Goal: Information Seeking & Learning: Find specific fact

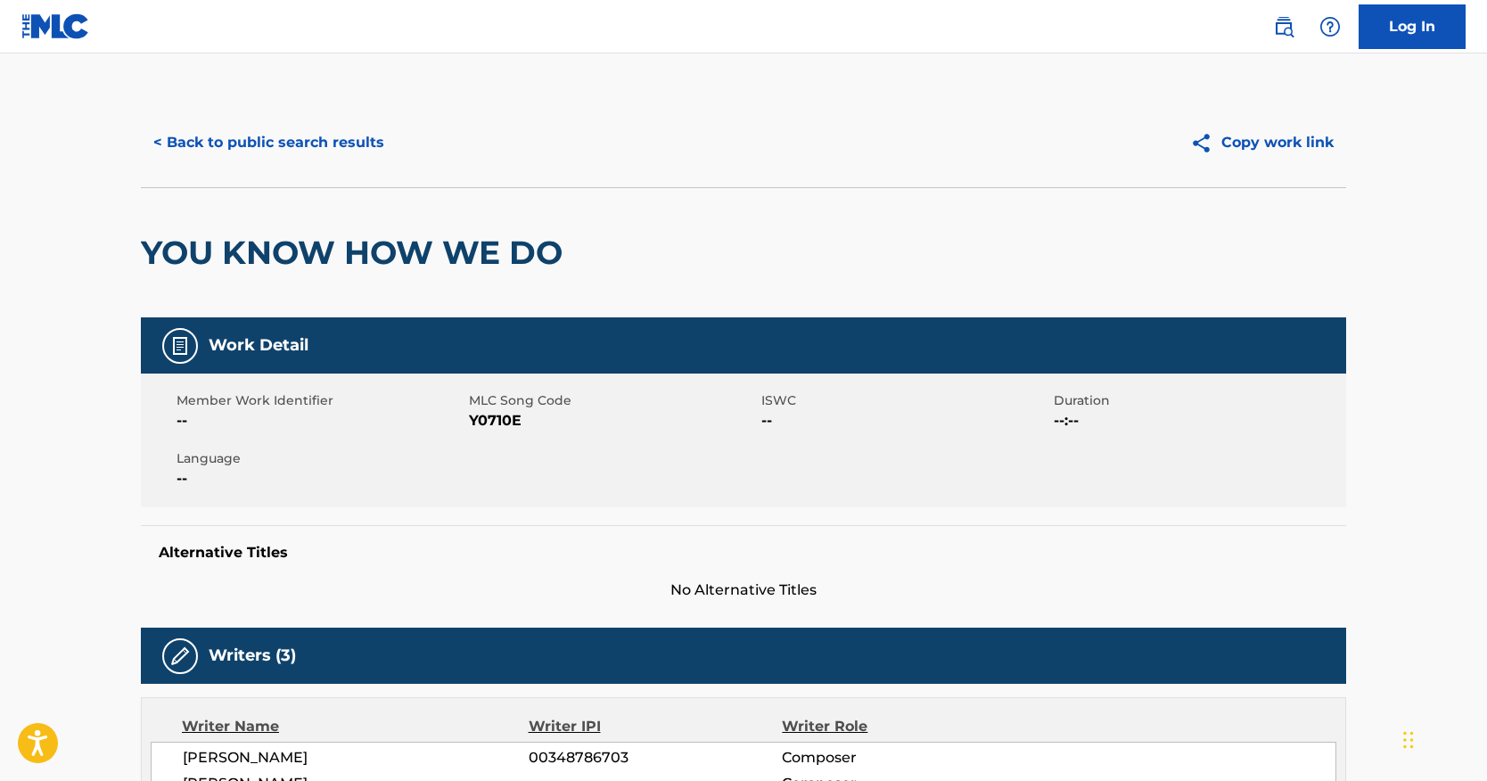
click at [357, 141] on button "< Back to public search results" at bounding box center [269, 142] width 256 height 45
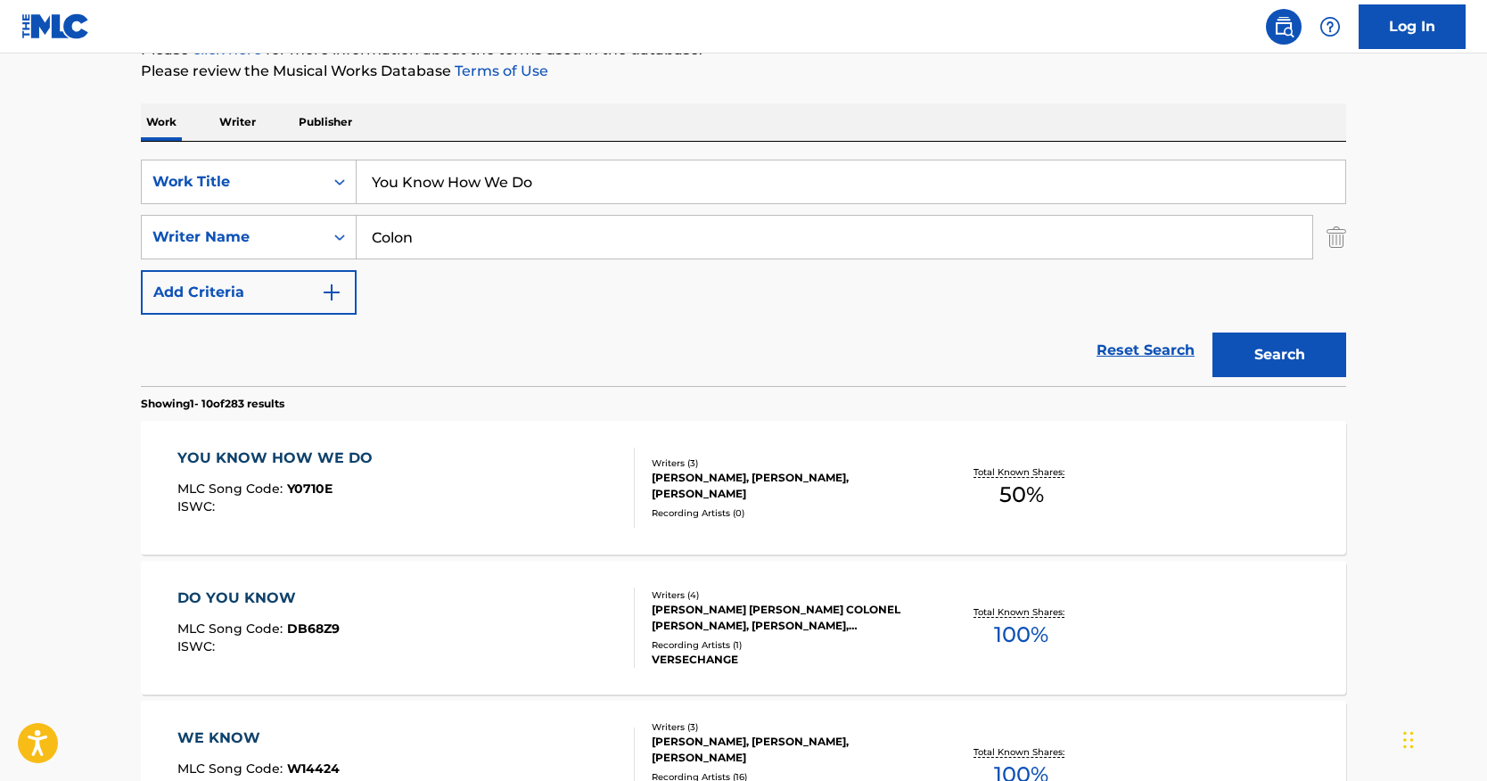
drag, startPoint x: 585, startPoint y: 187, endPoint x: 164, endPoint y: 147, distance: 422.8
click at [164, 148] on div "SearchWithCriteria0c079b82-749c-47c0-a0d7-b9474400ba6d Work Title You Know How …" at bounding box center [744, 264] width 1206 height 244
paste input "You Know What"
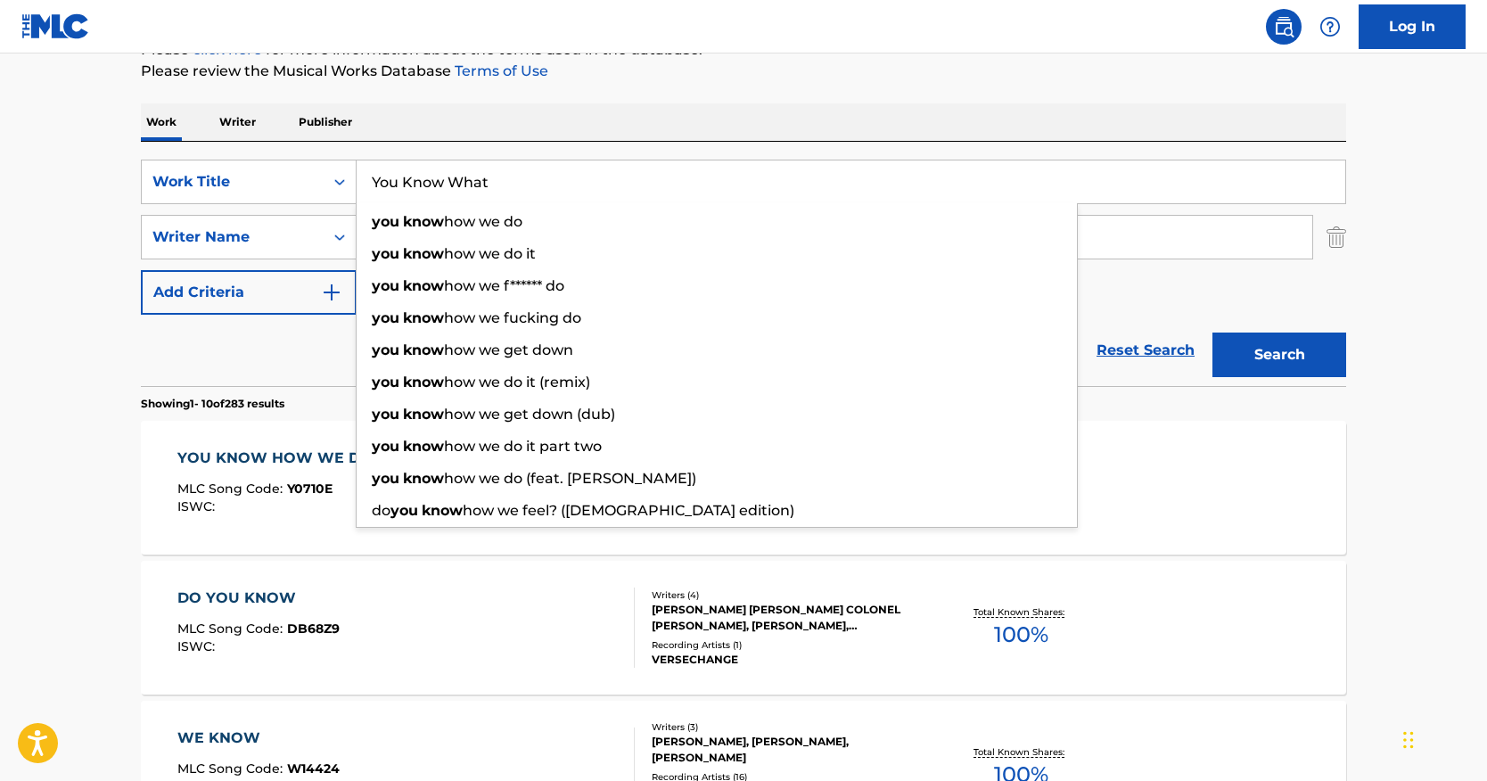
type input "You Know What"
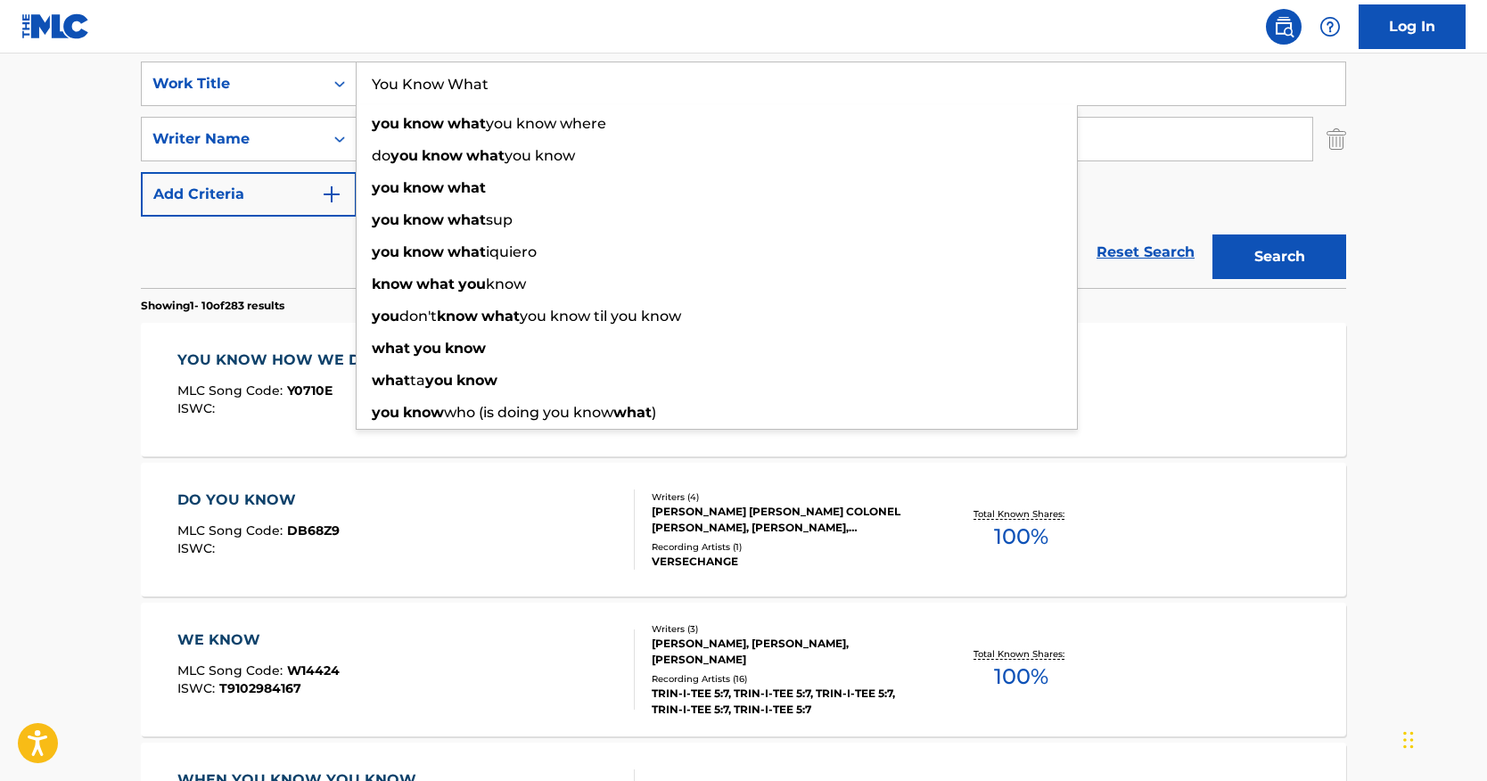
scroll to position [357, 0]
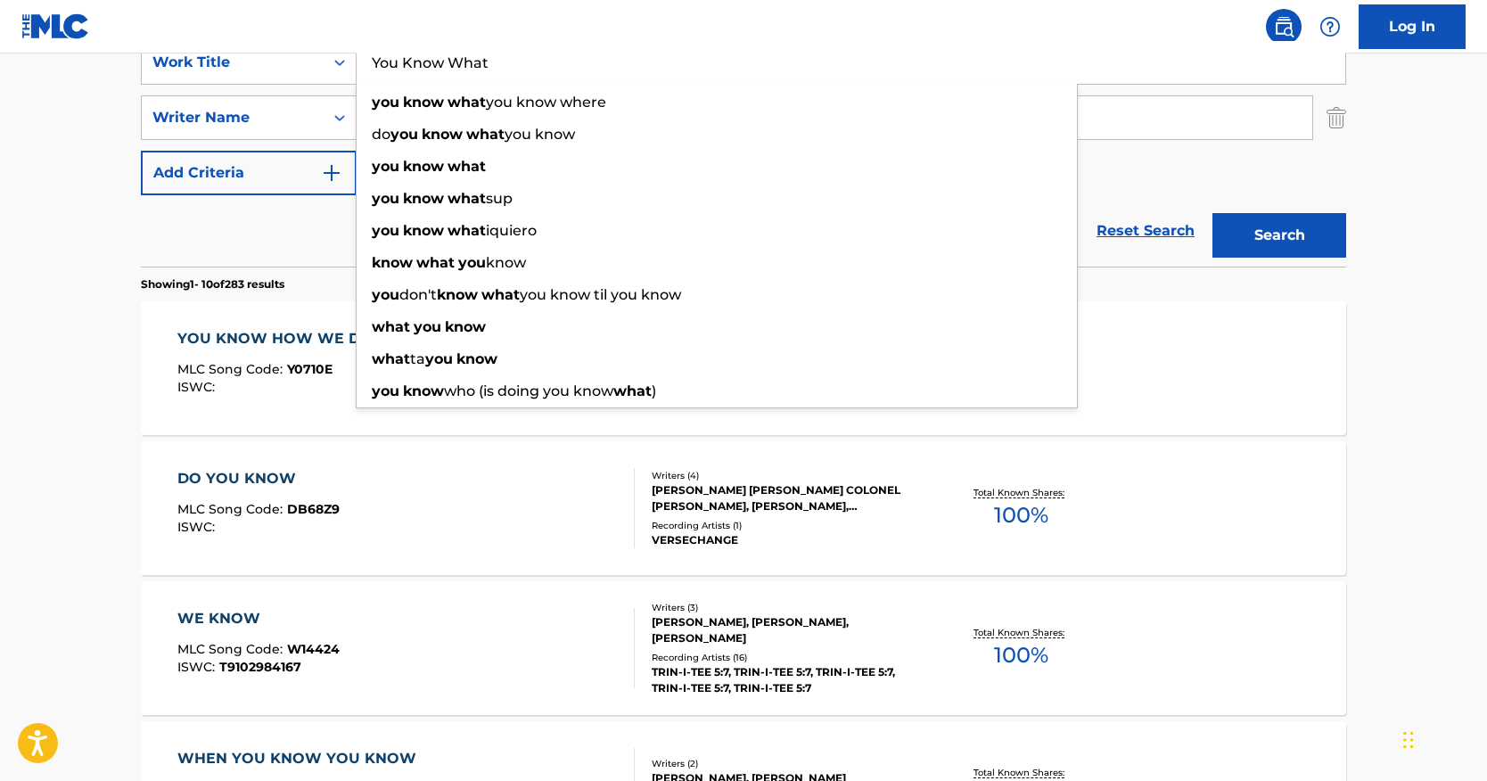
click at [301, 237] on div "Reset Search Search" at bounding box center [744, 230] width 1206 height 71
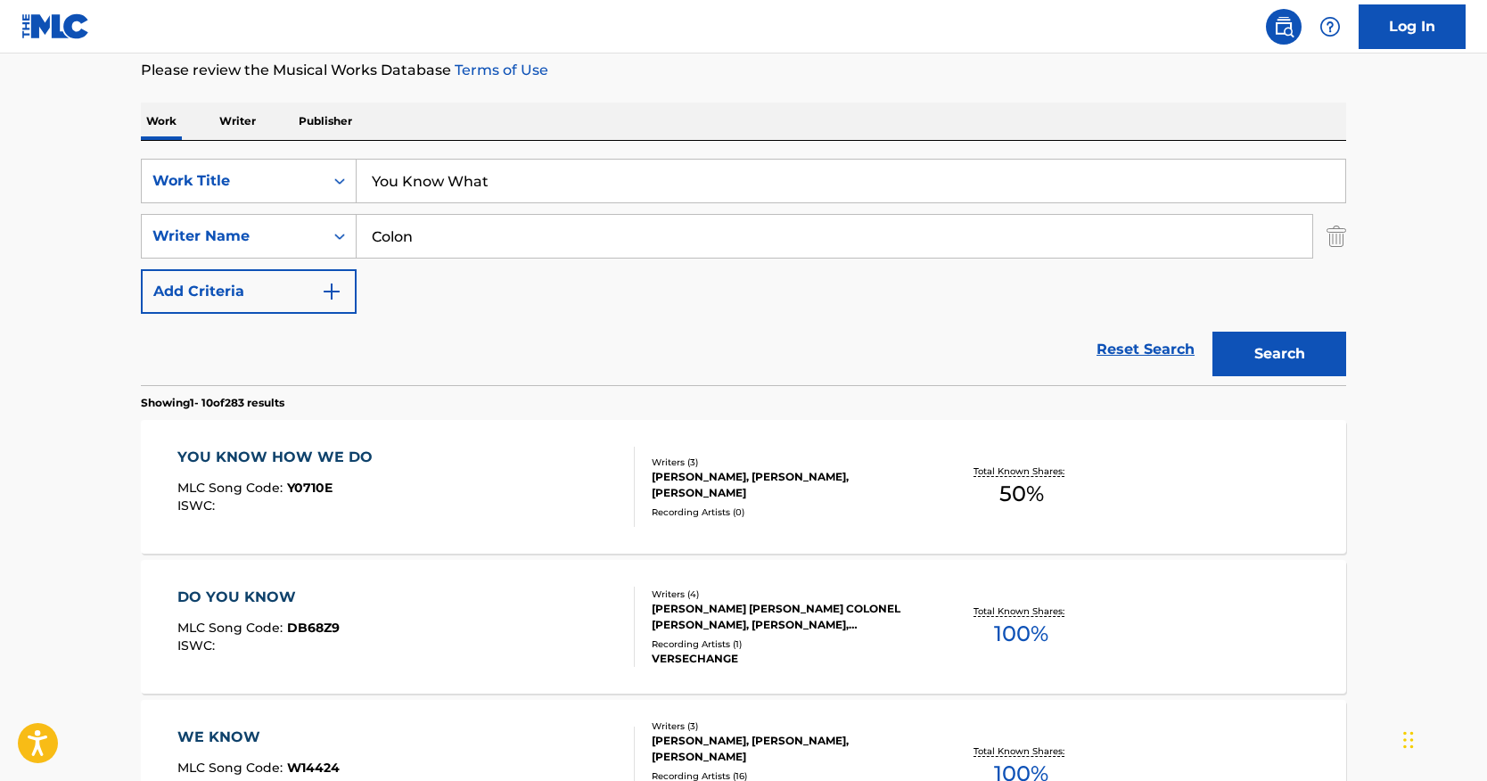
scroll to position [237, 0]
drag, startPoint x: 523, startPoint y: 235, endPoint x: 218, endPoint y: 200, distance: 306.1
click at [234, 202] on div "SearchWithCriteria0c079b82-749c-47c0-a0d7-b9474400ba6d Work Title You Know What…" at bounding box center [744, 237] width 1206 height 155
paste input "[PERSON_NAME]"
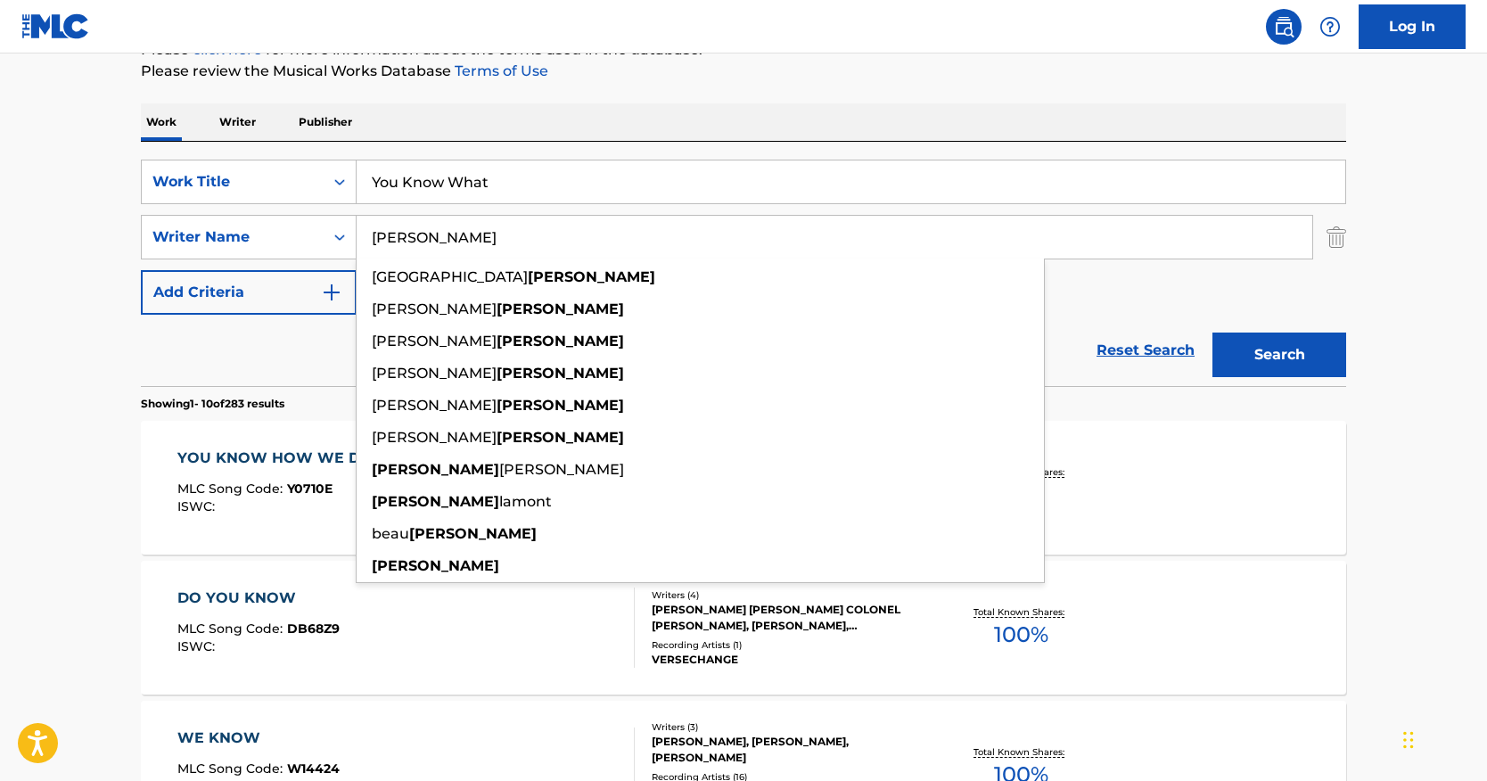
type input "[PERSON_NAME]"
click at [1279, 340] on button "Search" at bounding box center [1280, 355] width 134 height 45
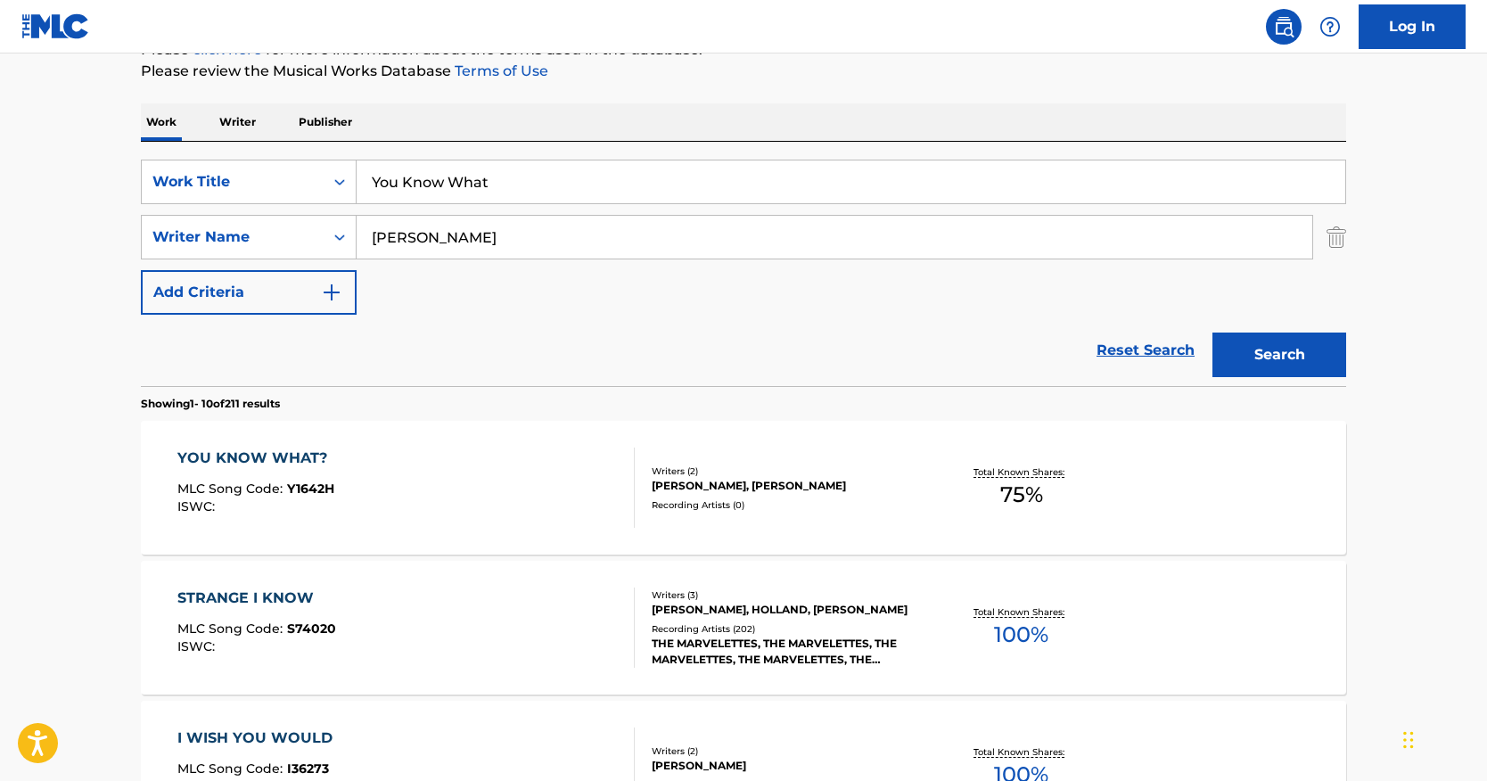
click at [268, 460] on div "YOU KNOW WHAT?" at bounding box center [256, 458] width 159 height 21
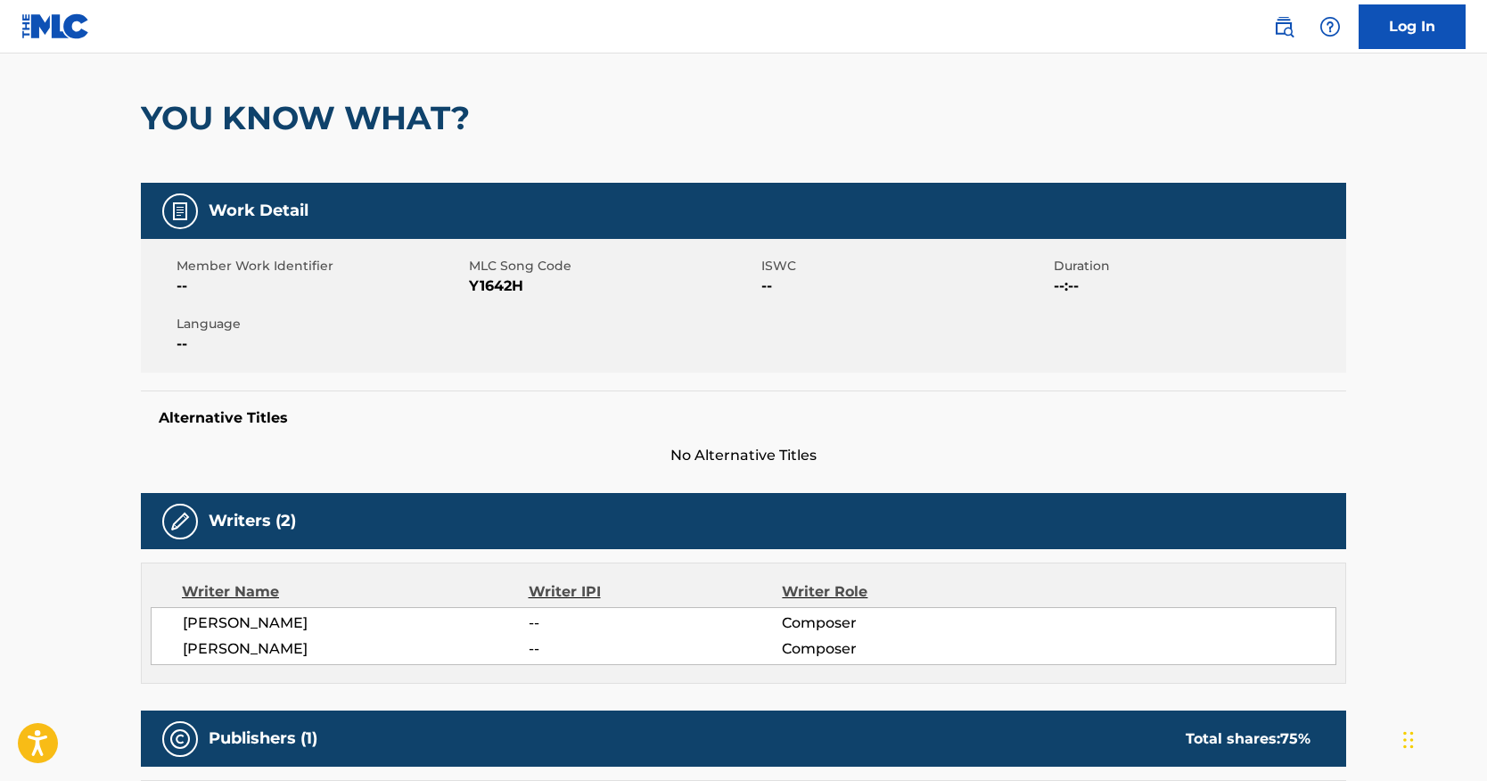
scroll to position [134, 0]
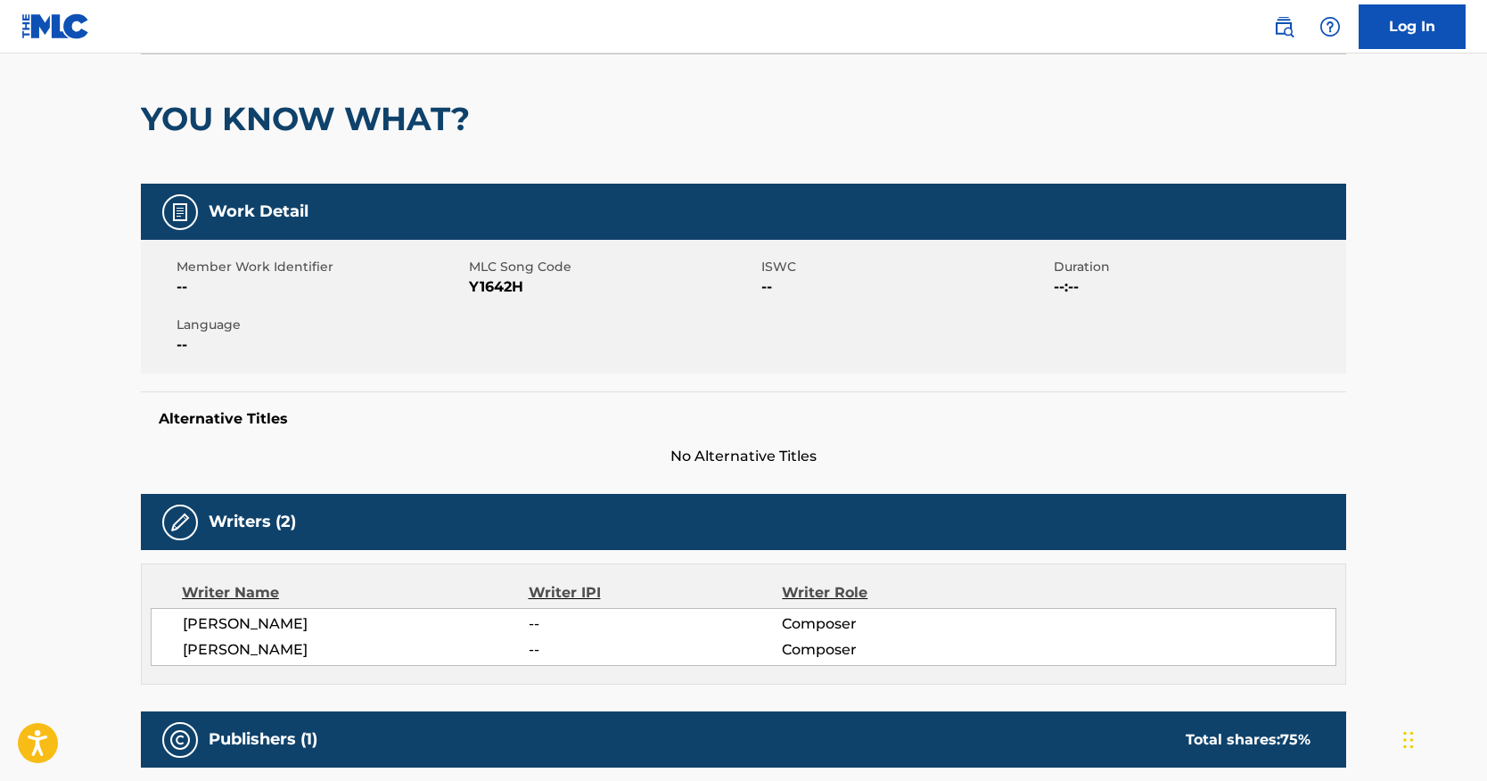
click at [500, 284] on span "Y1642H" at bounding box center [613, 286] width 288 height 21
copy span "Y1642H"
drag, startPoint x: 139, startPoint y: 118, endPoint x: 448, endPoint y: 117, distance: 308.5
click at [448, 117] on div "< Back to public search results Copy work link YOU KNOW WHAT? Work Detail Membe…" at bounding box center [743, 544] width 1248 height 1161
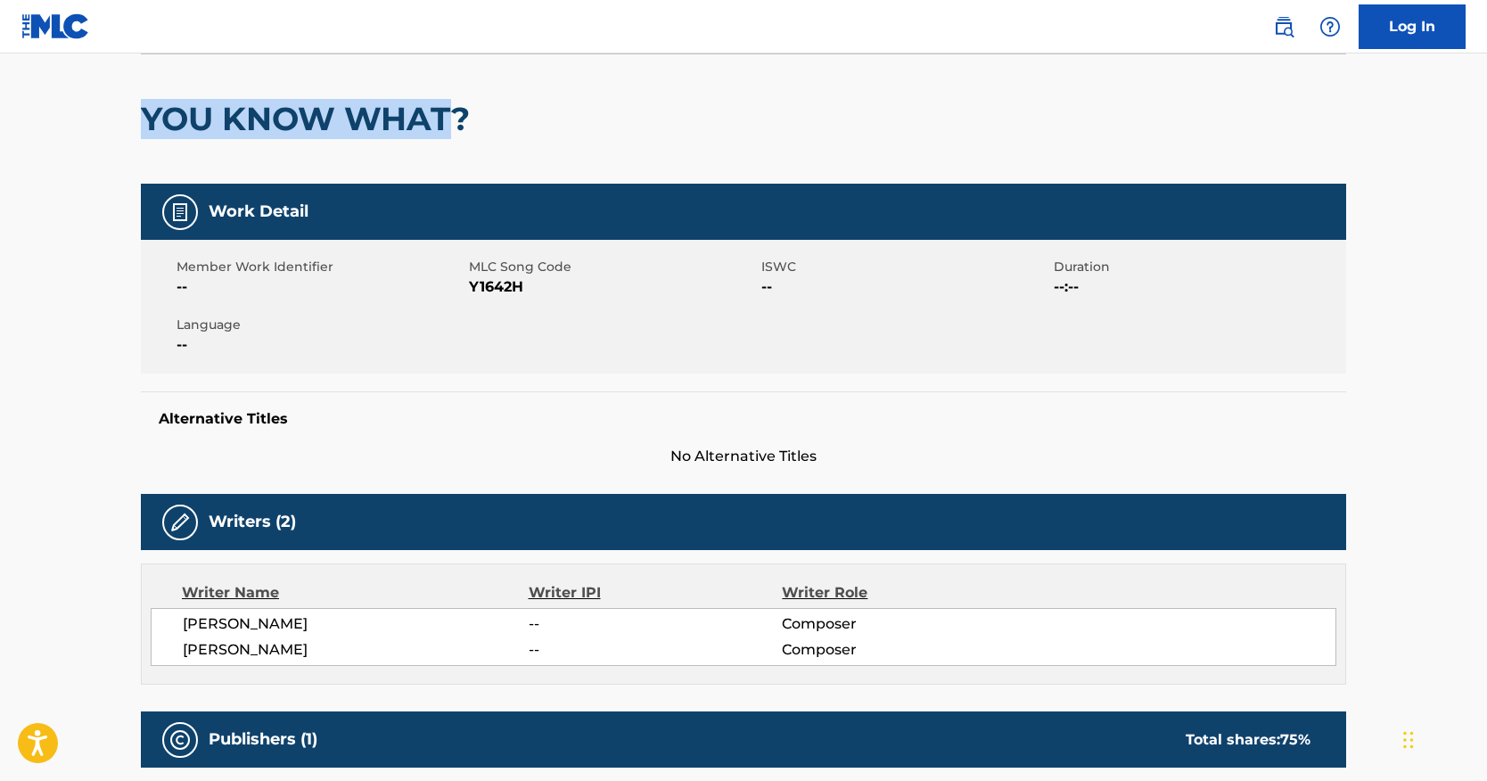
copy h2 "YOU KNOW WHAT"
click at [271, 647] on span "[PERSON_NAME]" at bounding box center [356, 649] width 346 height 21
click at [275, 647] on span "[PERSON_NAME]" at bounding box center [356, 649] width 346 height 21
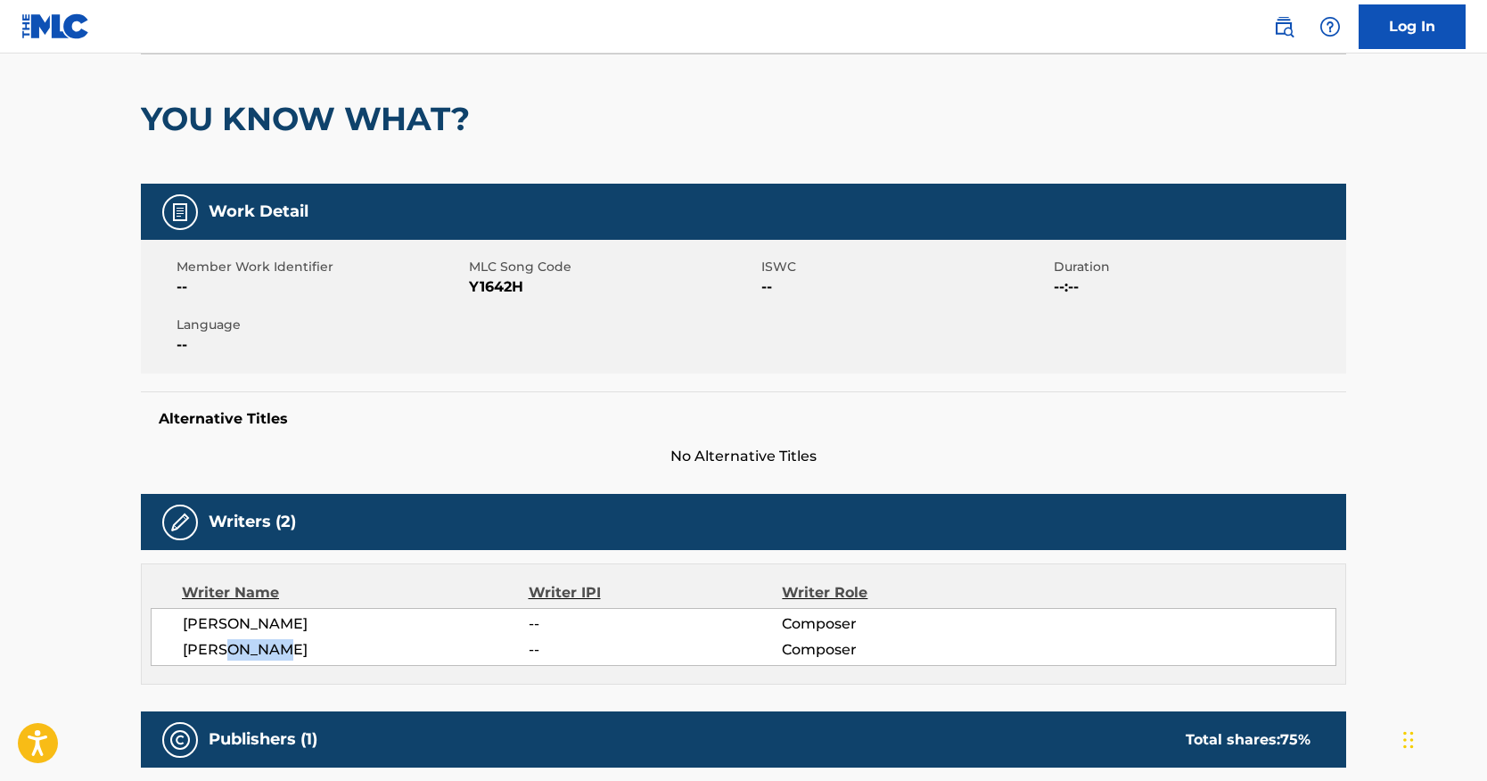
click at [275, 647] on span "[PERSON_NAME]" at bounding box center [356, 649] width 346 height 21
copy span "[PERSON_NAME]"
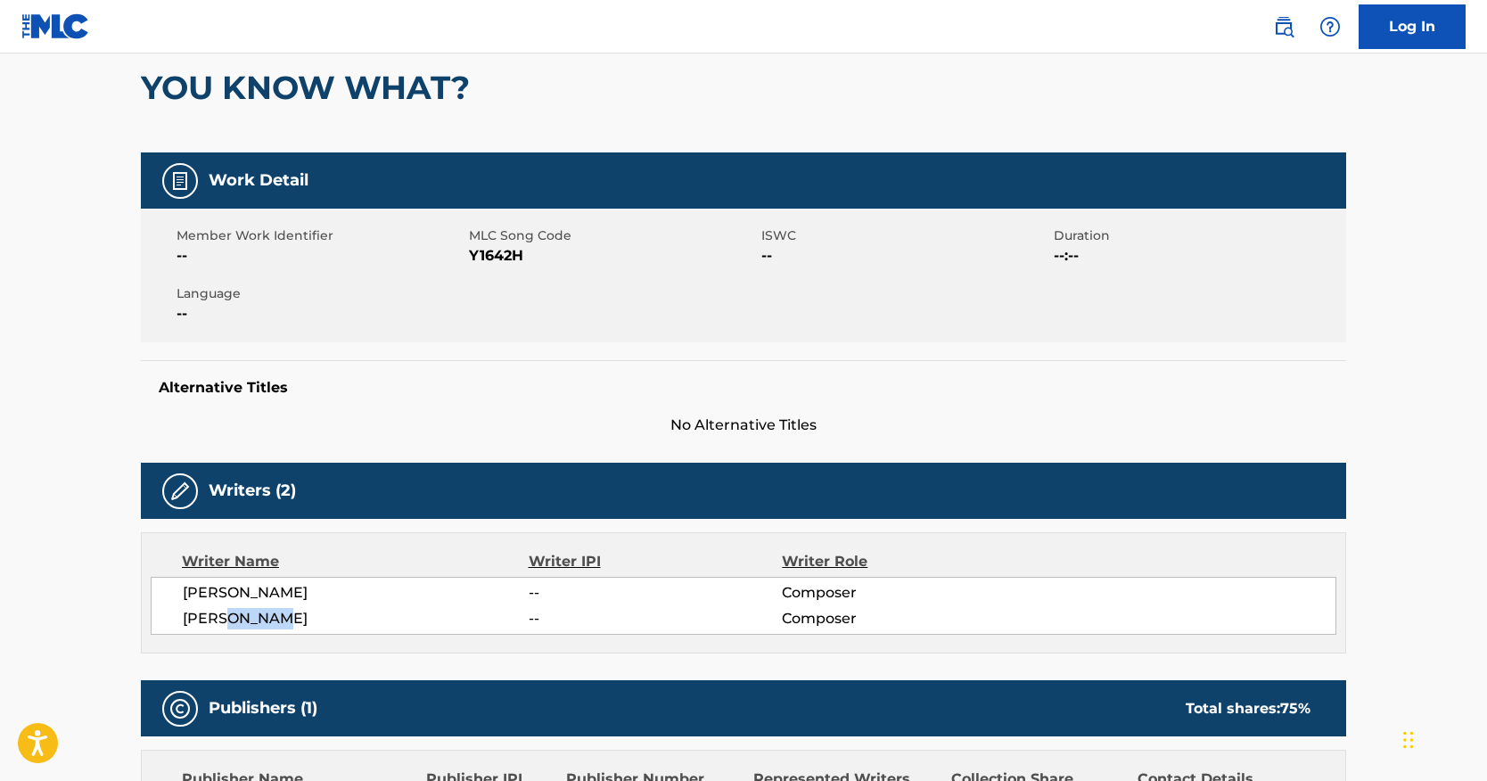
scroll to position [14, 0]
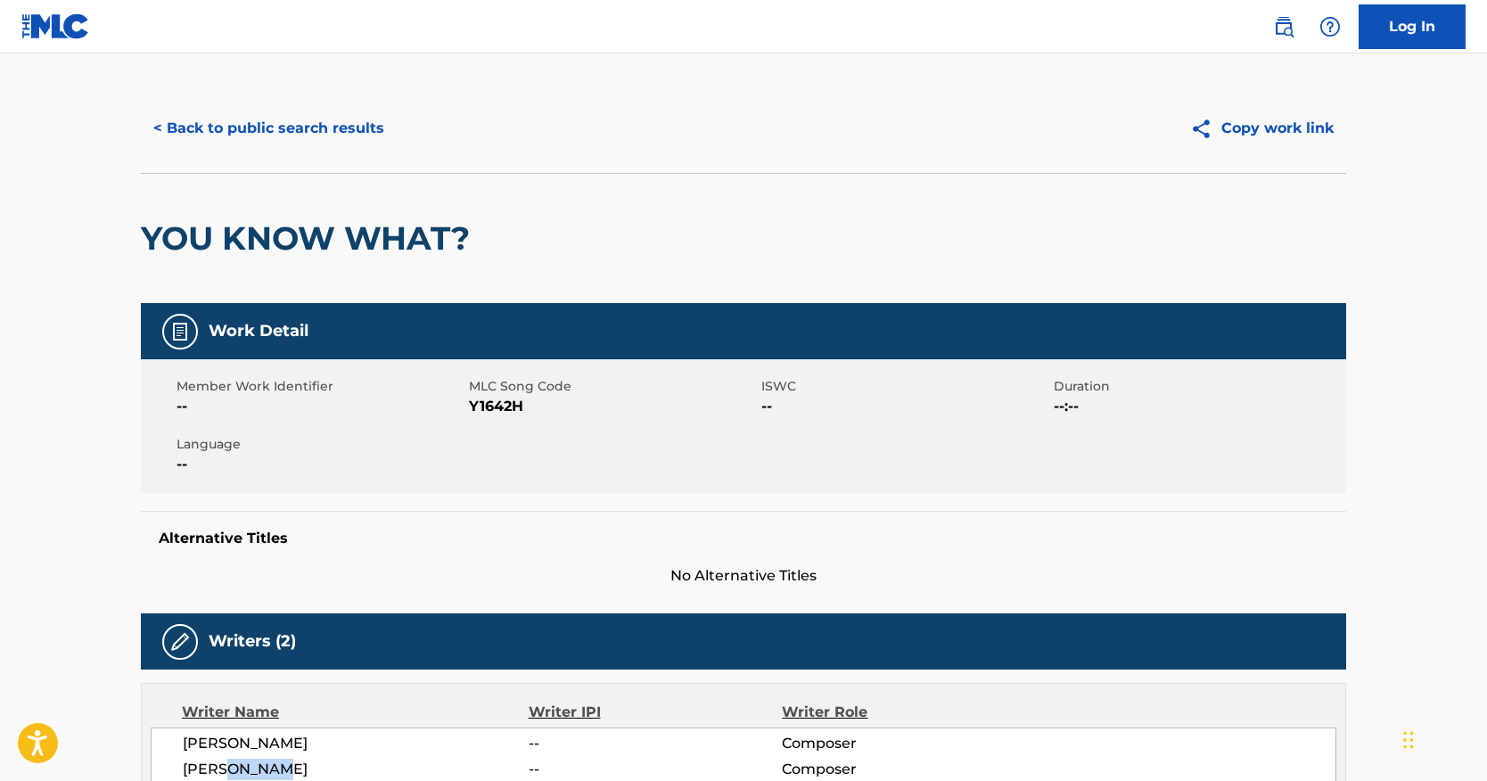
click at [320, 142] on button "< Back to public search results" at bounding box center [269, 128] width 256 height 45
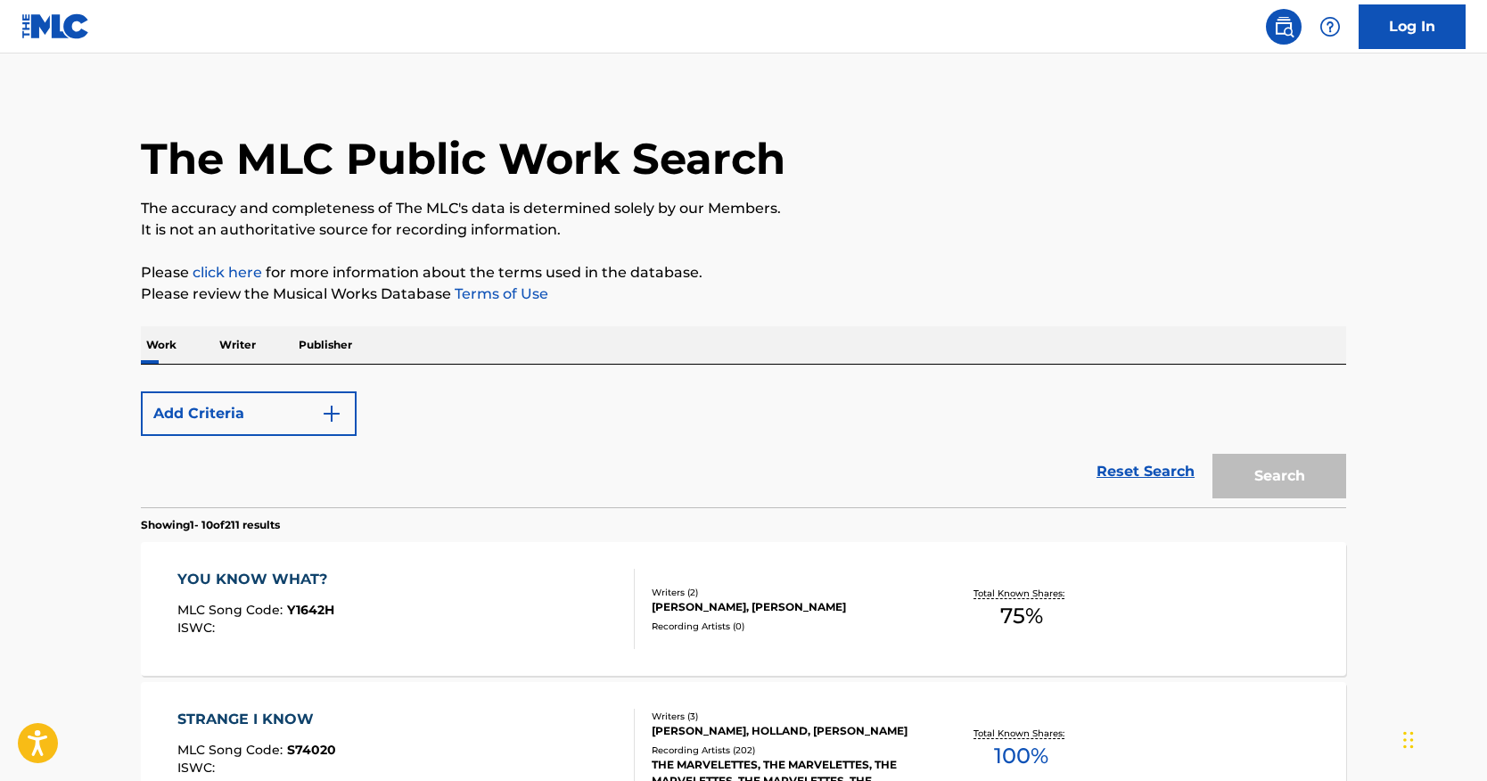
scroll to position [237, 0]
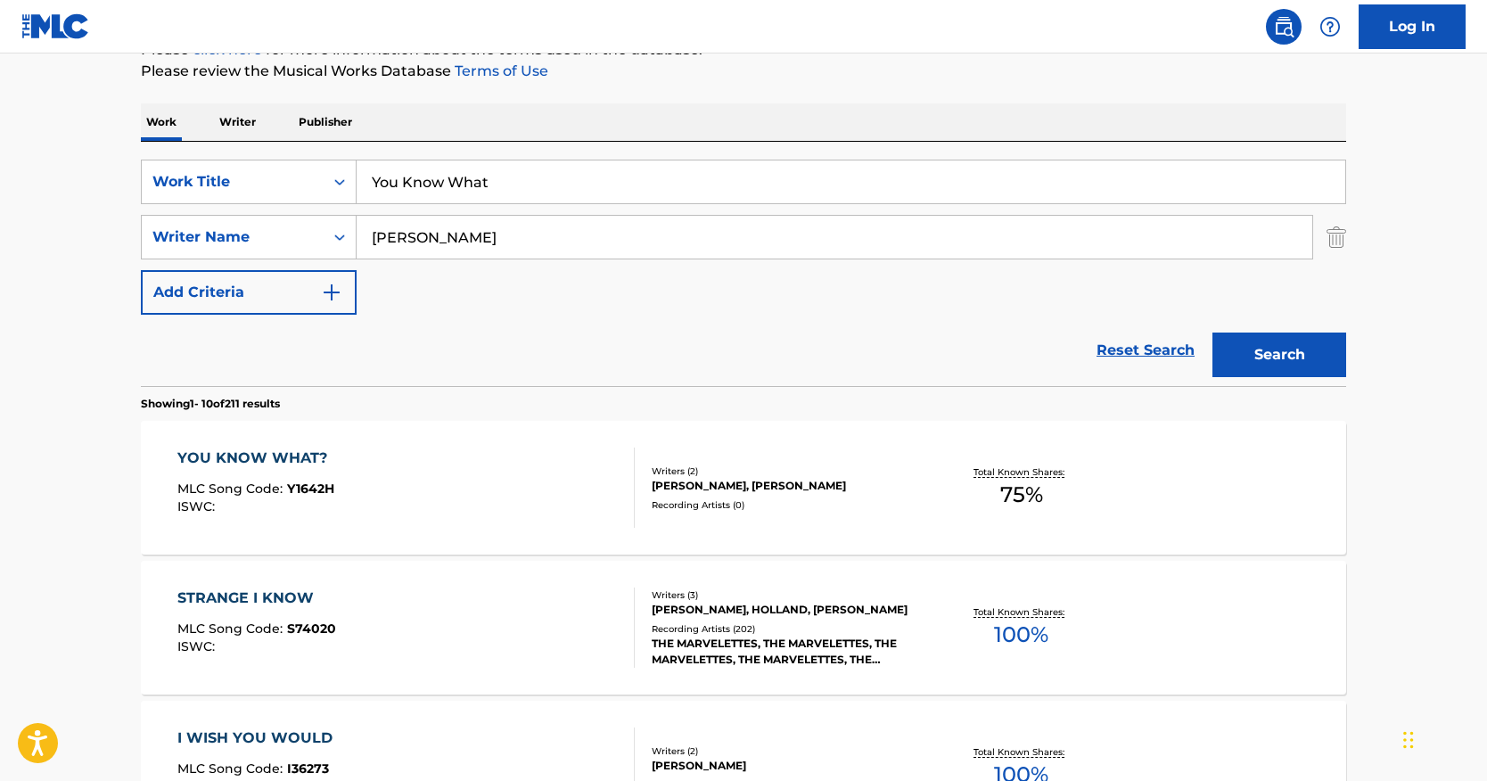
drag, startPoint x: 503, startPoint y: 184, endPoint x: 267, endPoint y: 144, distance: 239.5
click at [267, 148] on div "SearchWithCriteria0c079b82-749c-47c0-a0d7-b9474400ba6d Work Title You Know What…" at bounding box center [744, 264] width 1206 height 244
paste input "Me [PERSON_NAME]"
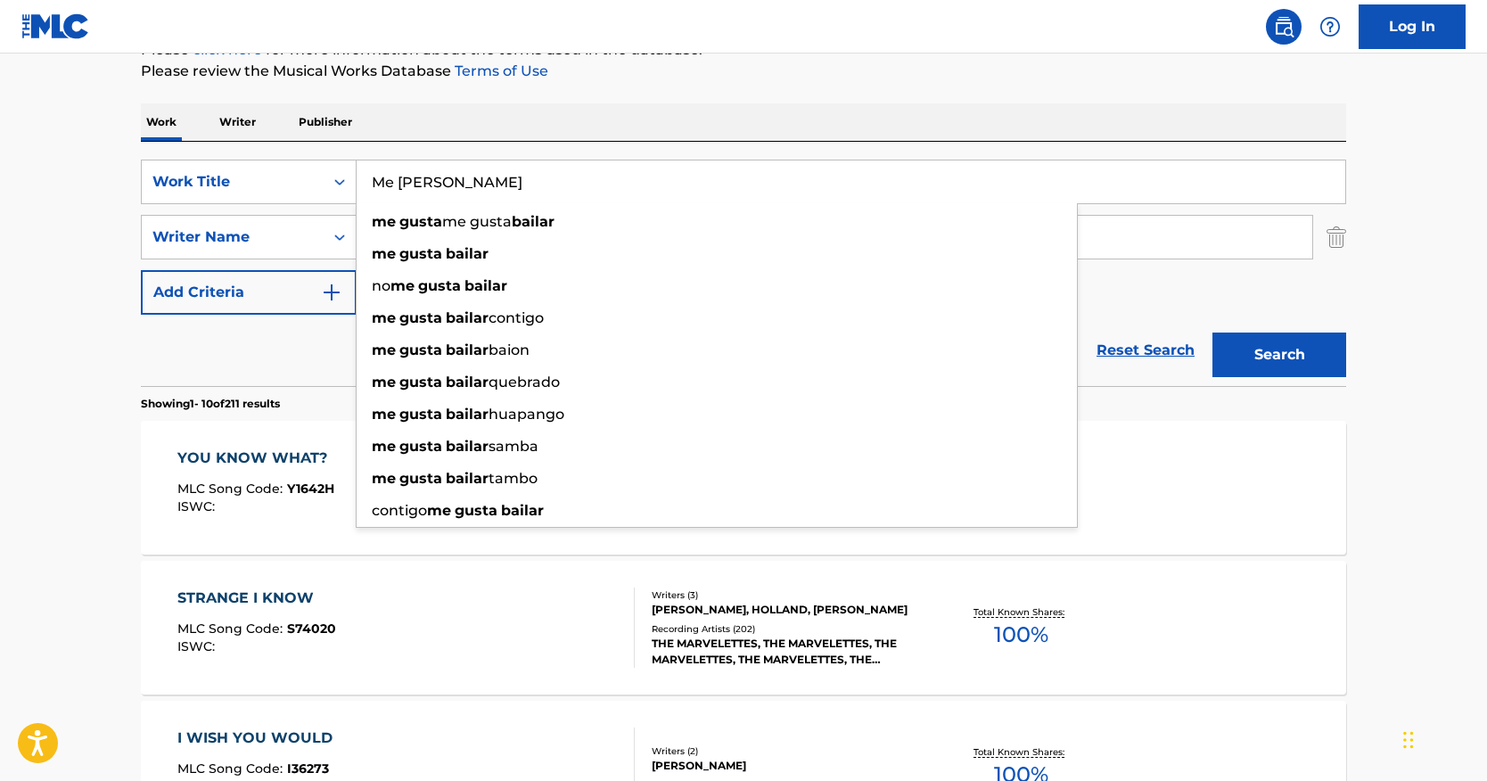
type input "Me [PERSON_NAME]"
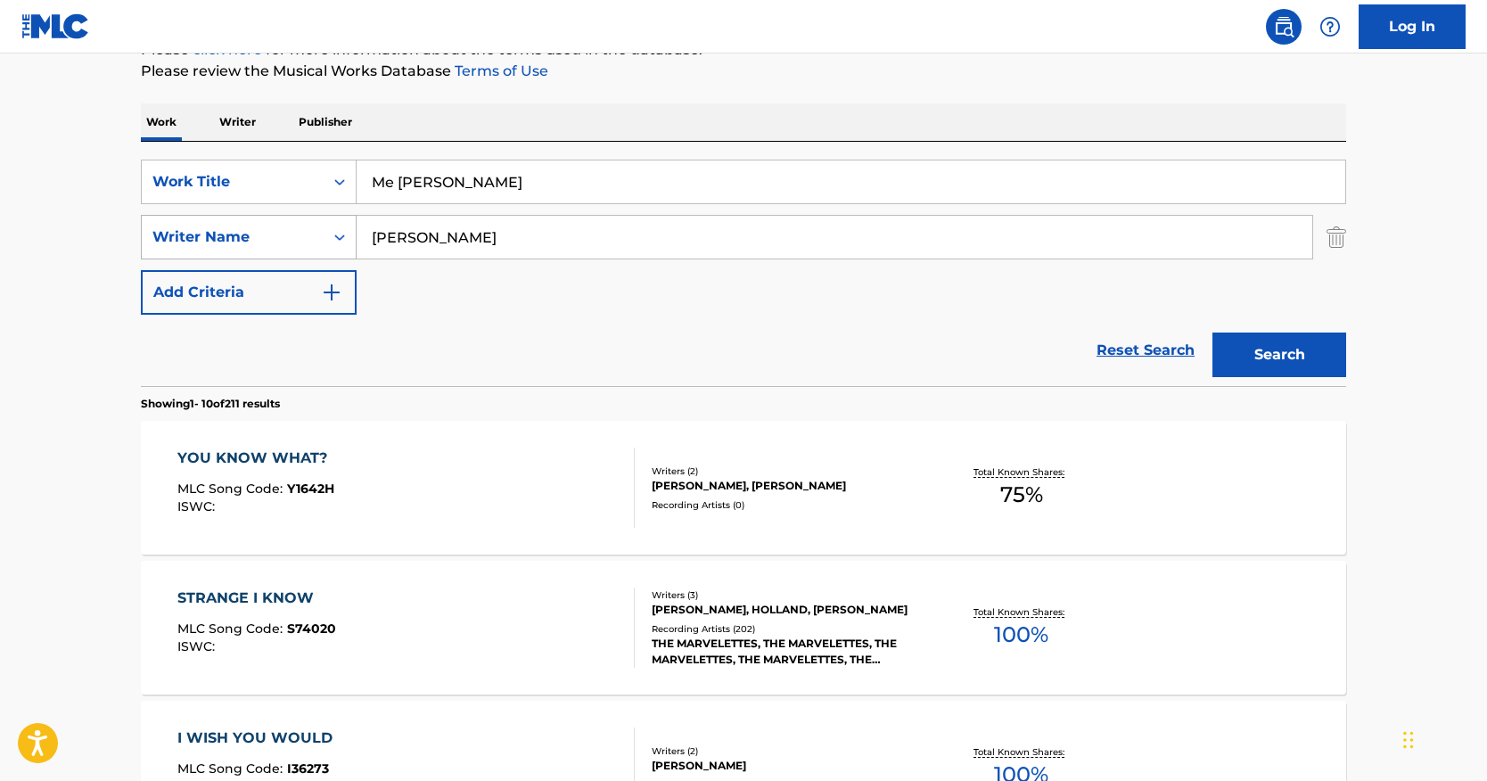
drag, startPoint x: 505, startPoint y: 238, endPoint x: 257, endPoint y: 221, distance: 248.5
click at [260, 221] on div "SearchWithCriteria7d1f34f9-dc76-44e2-935c-502b66c66803 Writer Name [PERSON_NAME]" at bounding box center [744, 237] width 1206 height 45
paste input "[PERSON_NAME]"
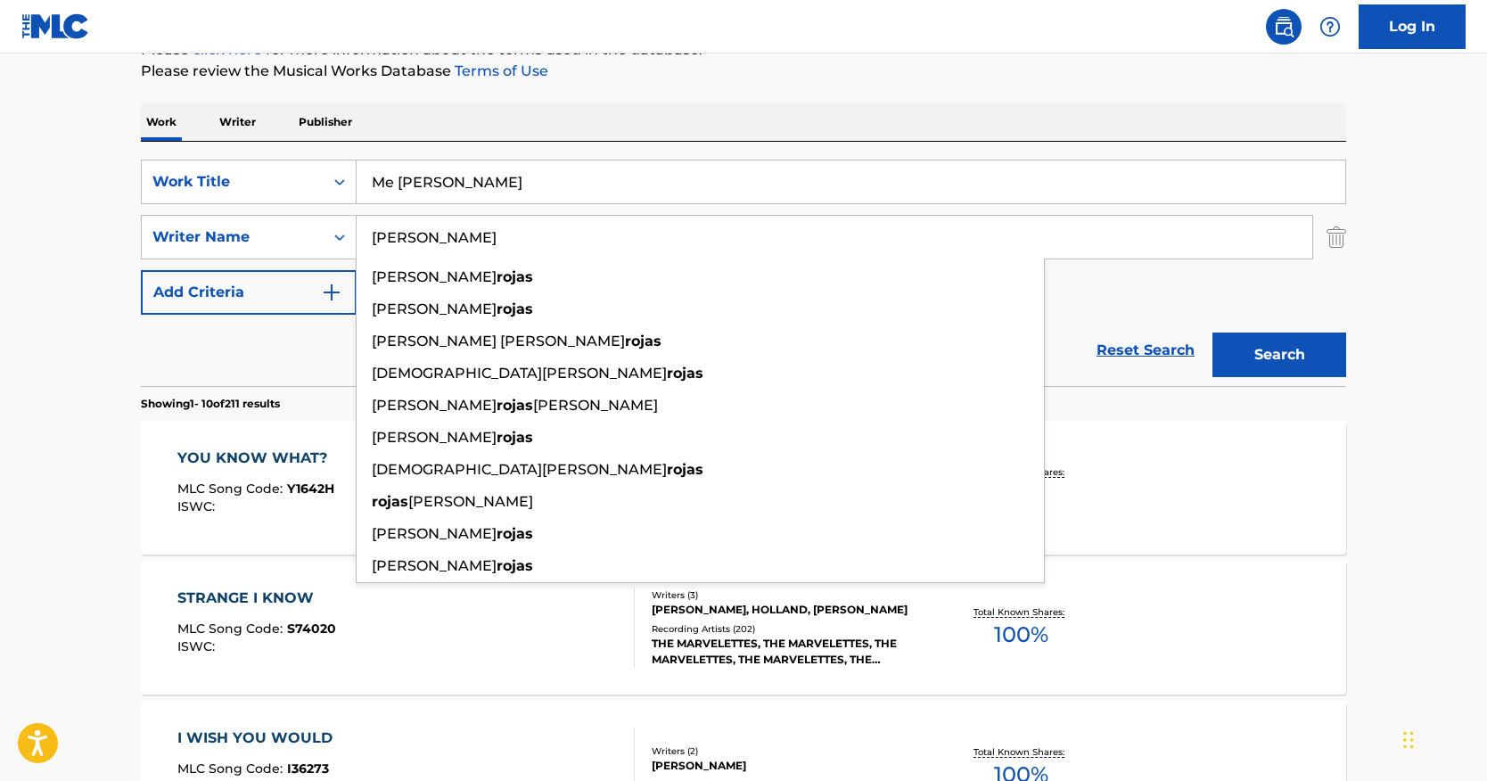
type input "[PERSON_NAME]"
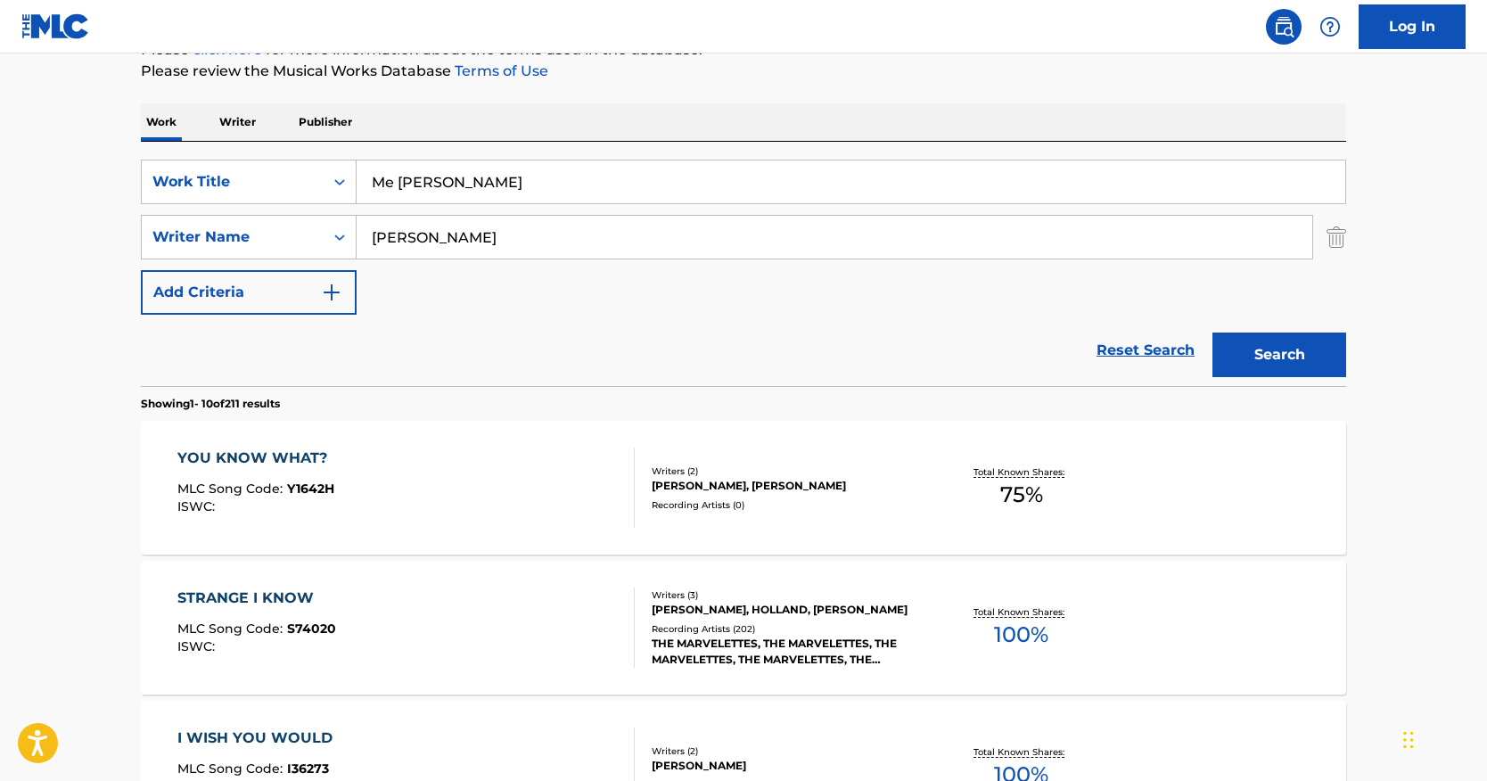
drag, startPoint x: 1273, startPoint y: 336, endPoint x: 1263, endPoint y: 326, distance: 13.9
click at [1272, 336] on button "Search" at bounding box center [1280, 355] width 134 height 45
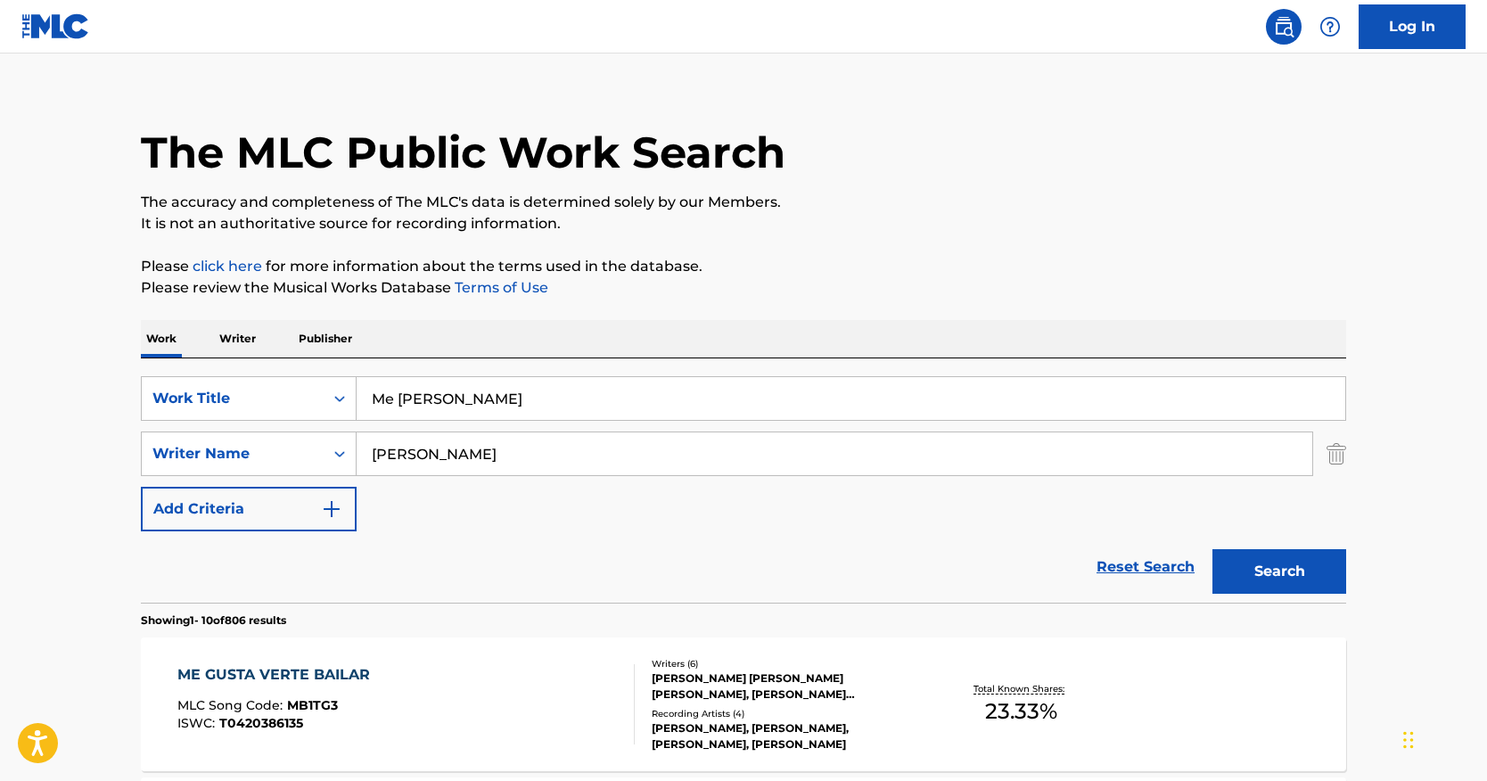
scroll to position [0, 0]
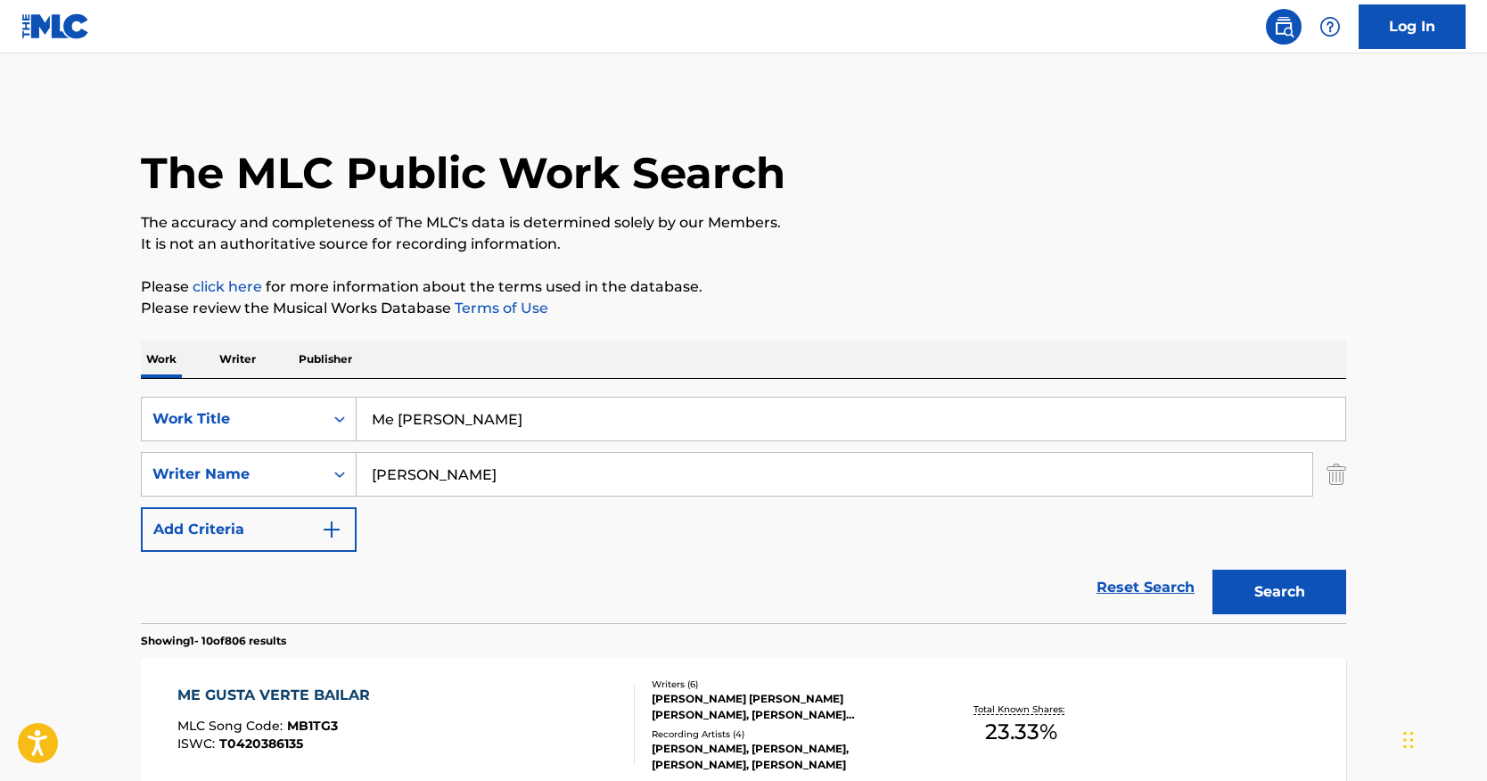
drag, startPoint x: 540, startPoint y: 432, endPoint x: 225, endPoint y: 346, distance: 327.1
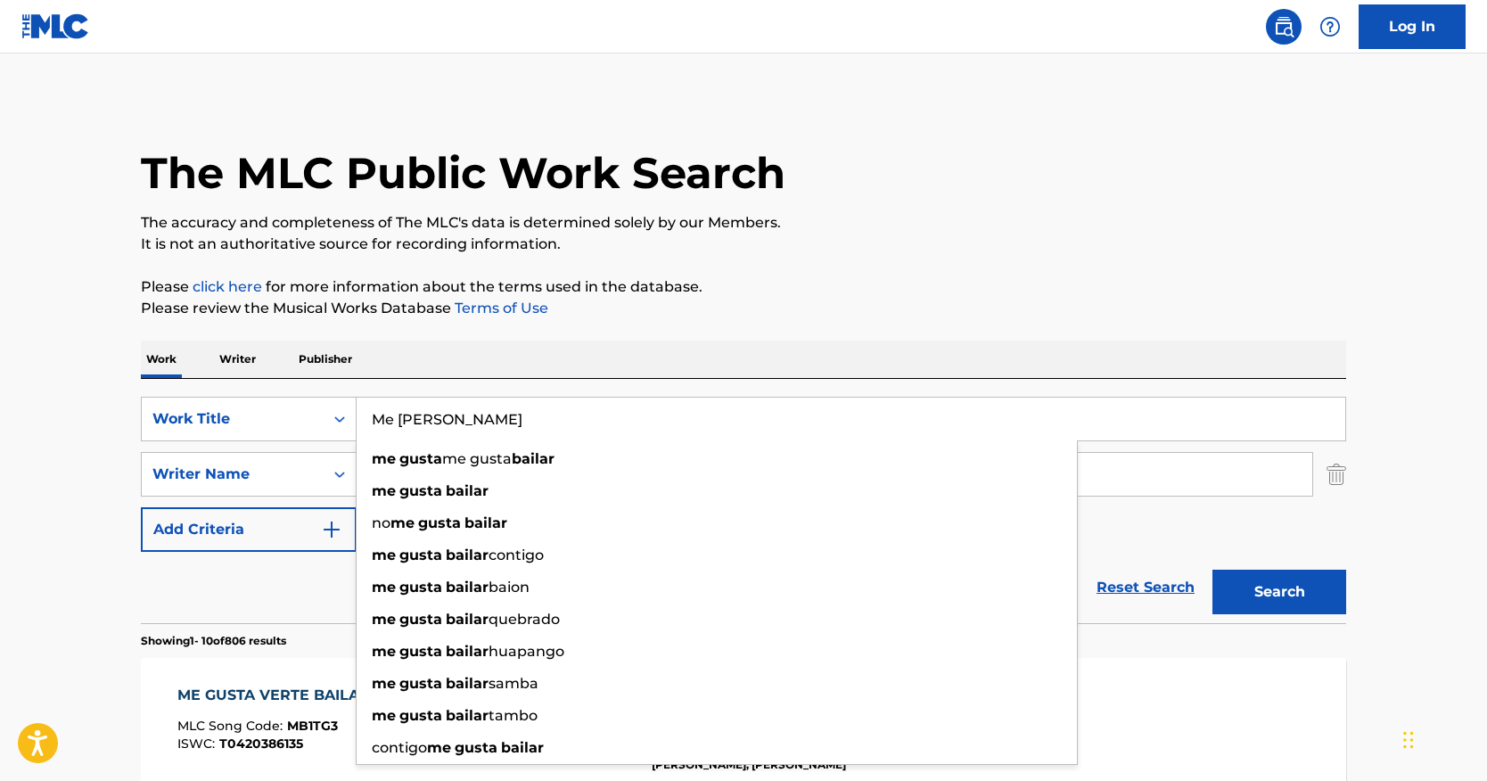
click at [711, 296] on p "Please click here for more information about the terms used in the database." at bounding box center [744, 286] width 1206 height 21
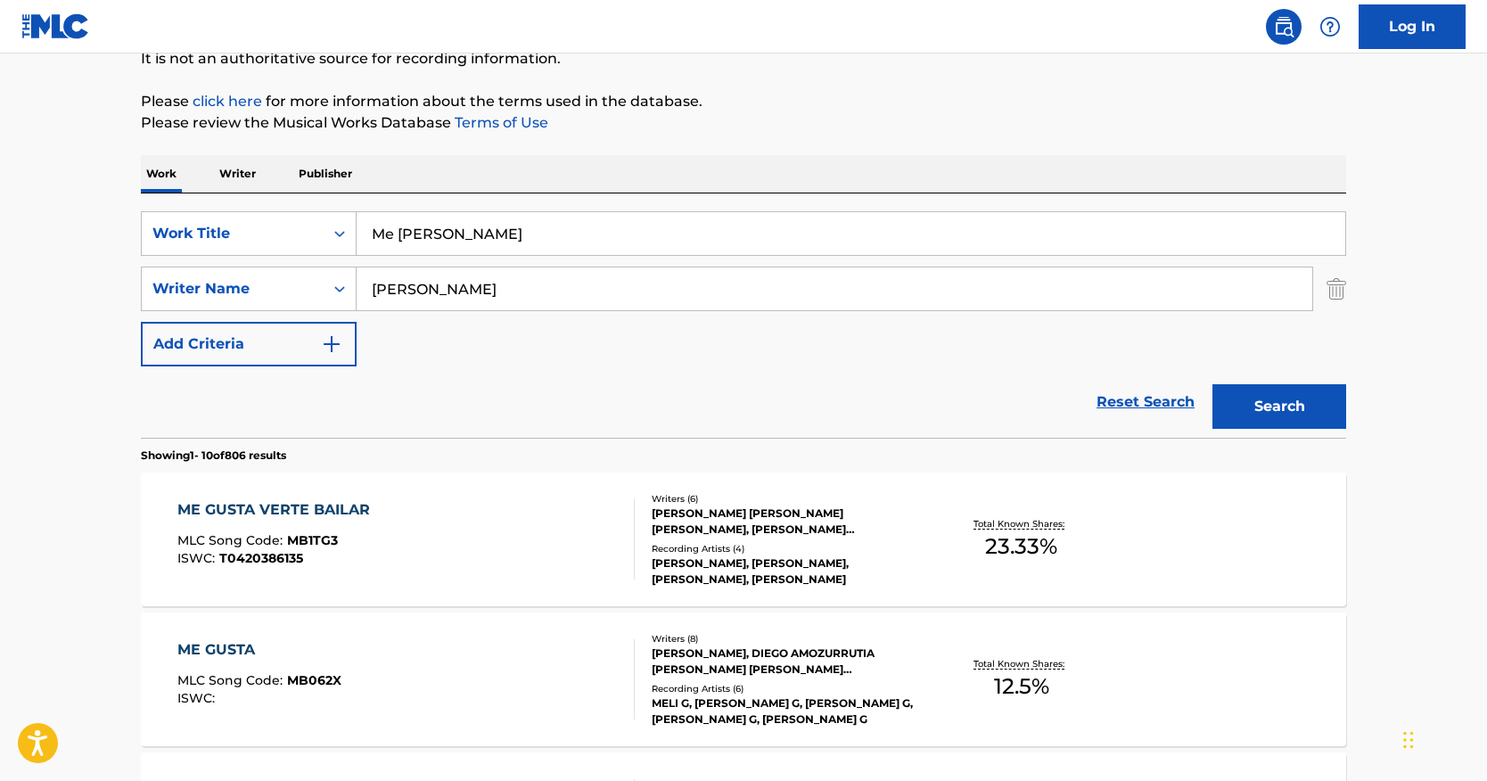
scroll to position [178, 0]
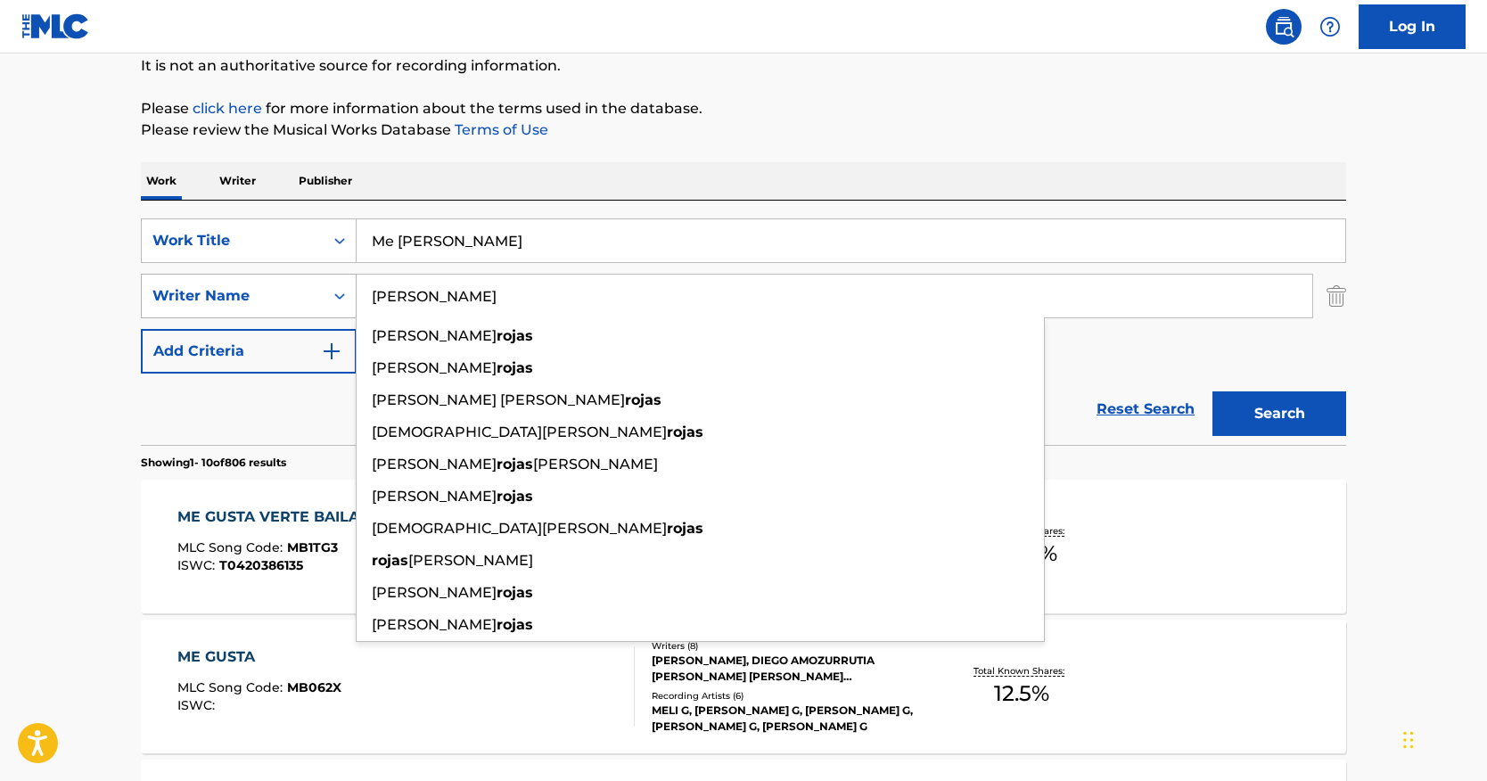
drag, startPoint x: 417, startPoint y: 300, endPoint x: 296, endPoint y: 278, distance: 123.1
click at [296, 278] on div "SearchWithCriteria7d1f34f9-dc76-44e2-935c-502b66c66803 Writer Name [PERSON_NAME…" at bounding box center [744, 296] width 1206 height 45
click at [1230, 414] on button "Search" at bounding box center [1280, 413] width 134 height 45
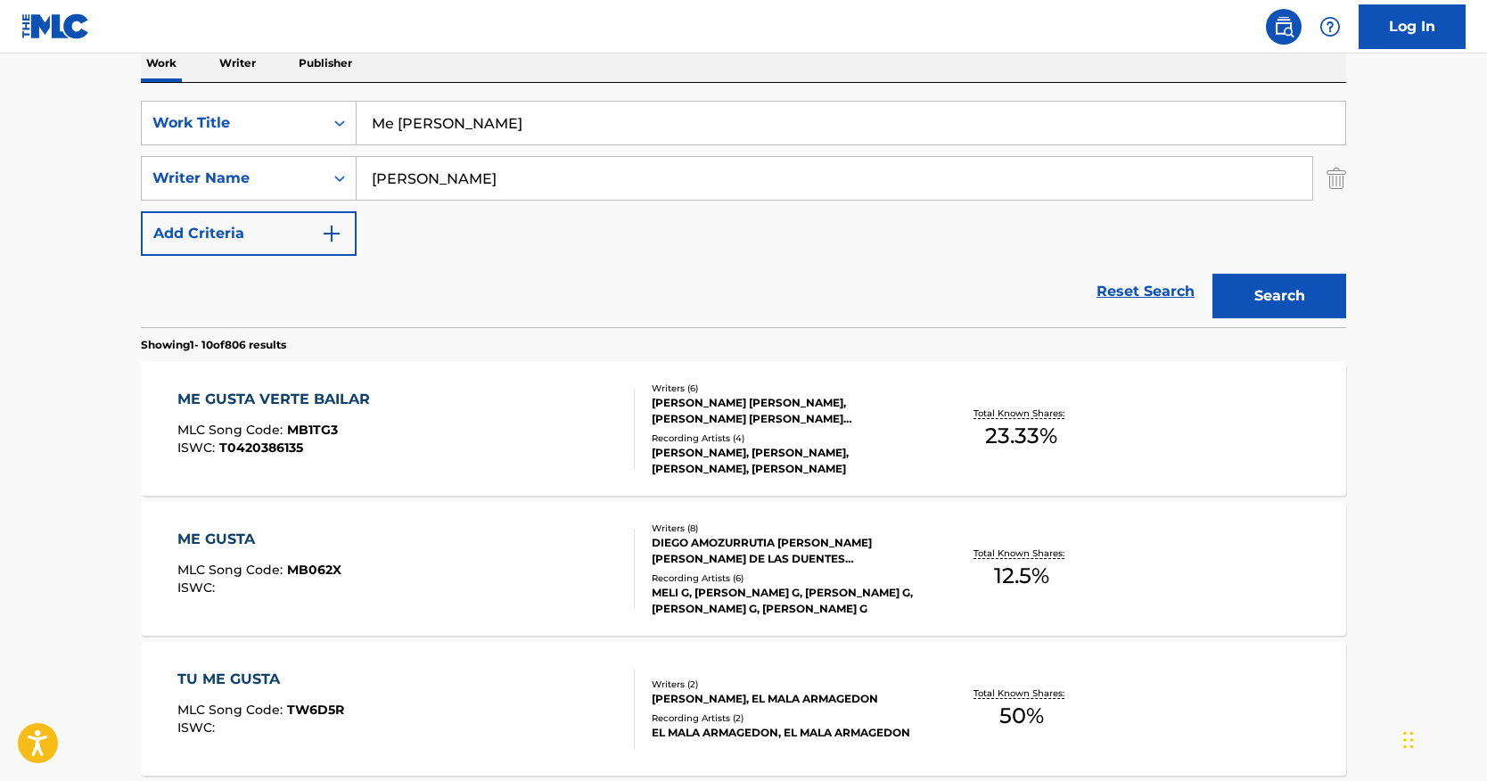
scroll to position [237, 0]
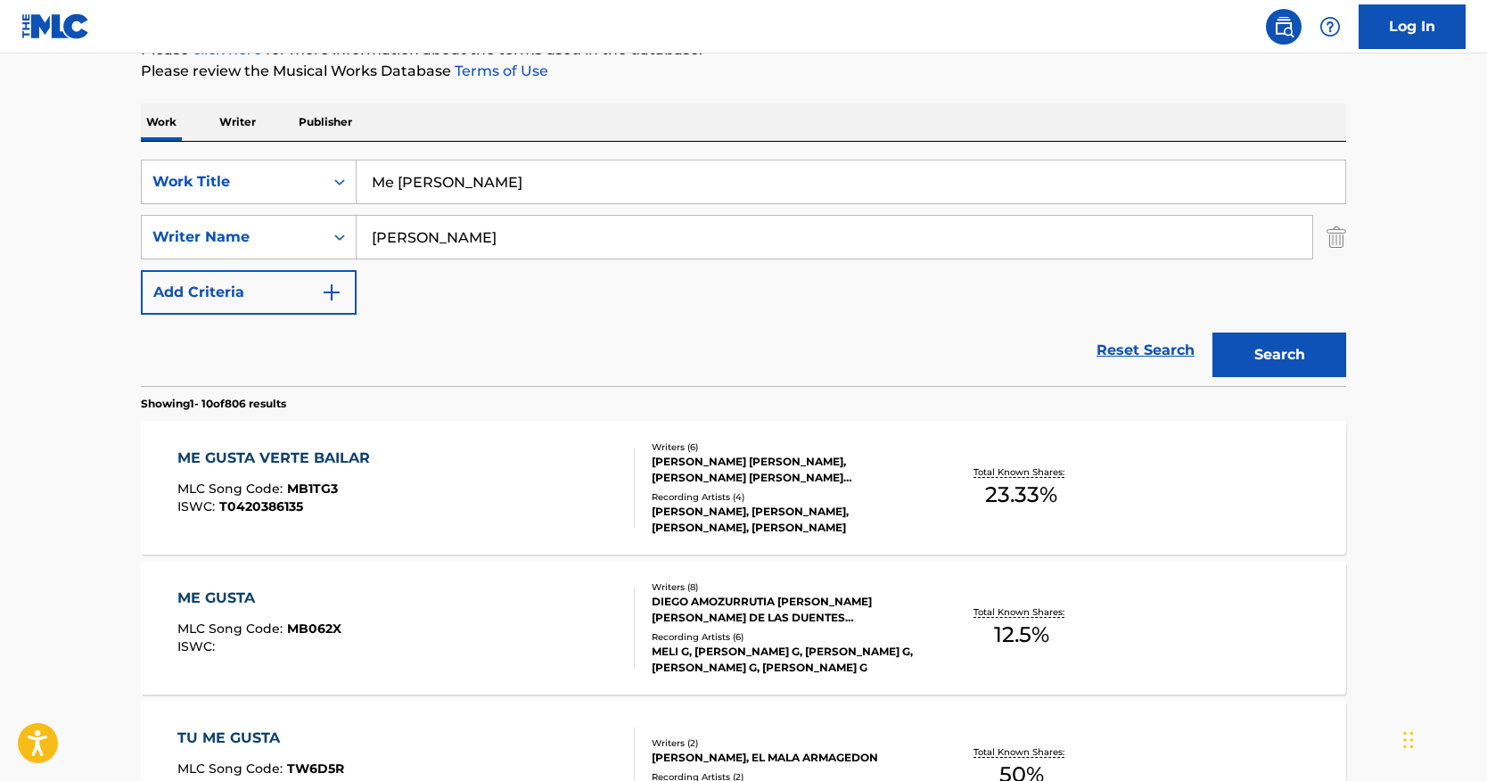
drag, startPoint x: 531, startPoint y: 185, endPoint x: 168, endPoint y: 124, distance: 368.8
paste input "No Vale [GEOGRAPHIC_DATA]"
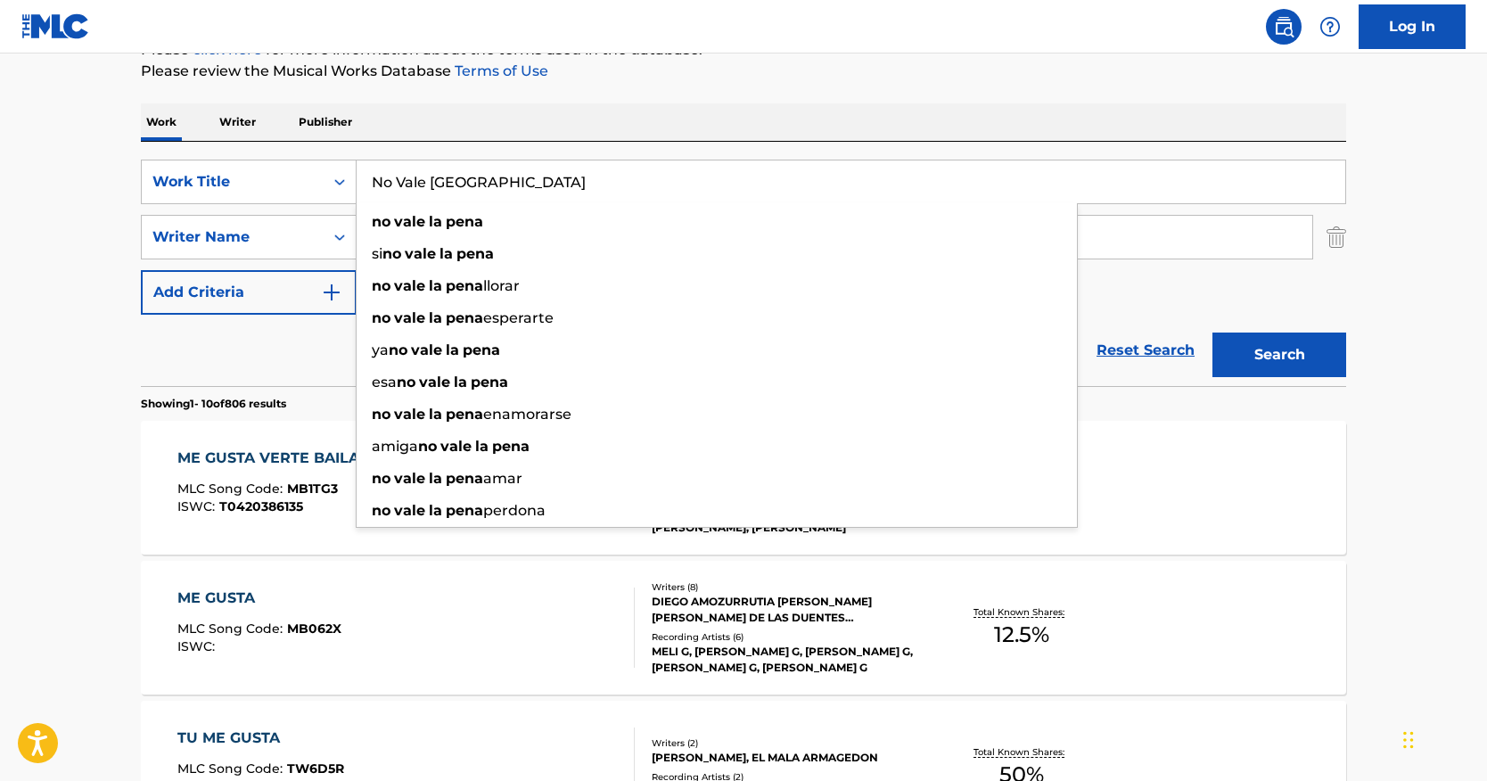
type input "No Vale [GEOGRAPHIC_DATA]"
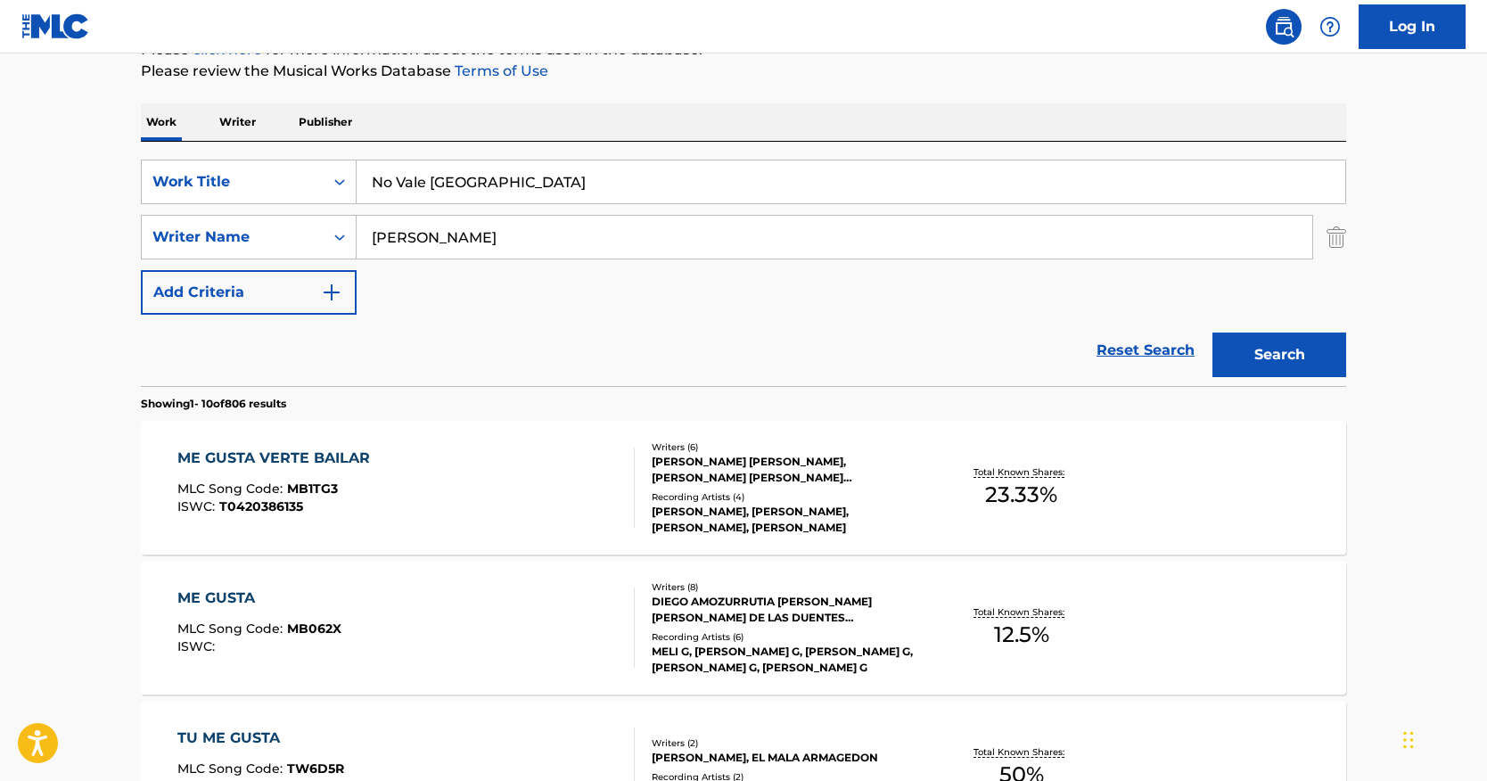
click at [651, 119] on div "Work Writer Publisher" at bounding box center [744, 121] width 1206 height 37
drag, startPoint x: 490, startPoint y: 234, endPoint x: 191, endPoint y: 173, distance: 305.7
click at [193, 173] on div "SearchWithCriteria0c079b82-749c-47c0-a0d7-b9474400ba6d Work Title No Vale [PERS…" at bounding box center [744, 237] width 1206 height 155
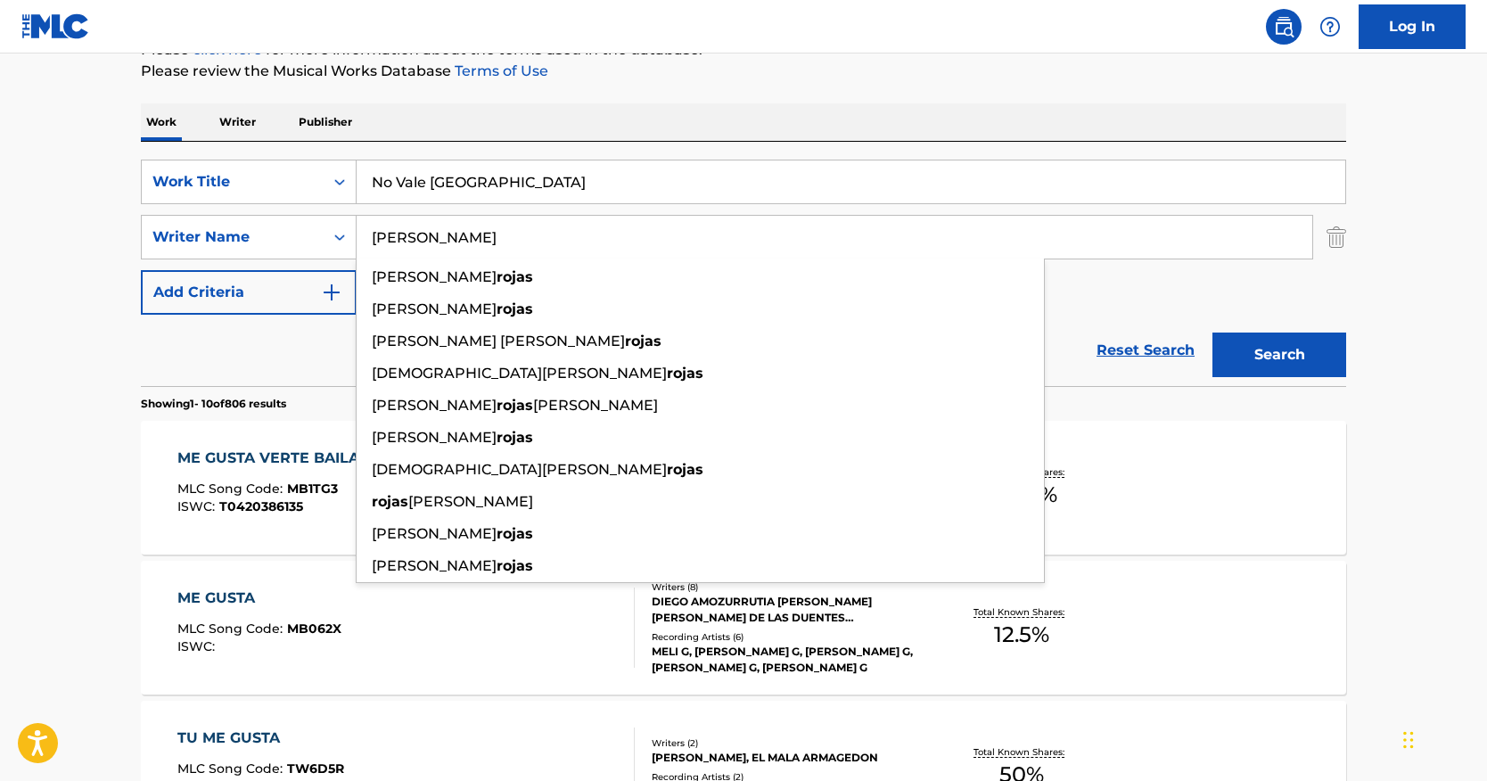
paste input "[PERSON_NAME]"
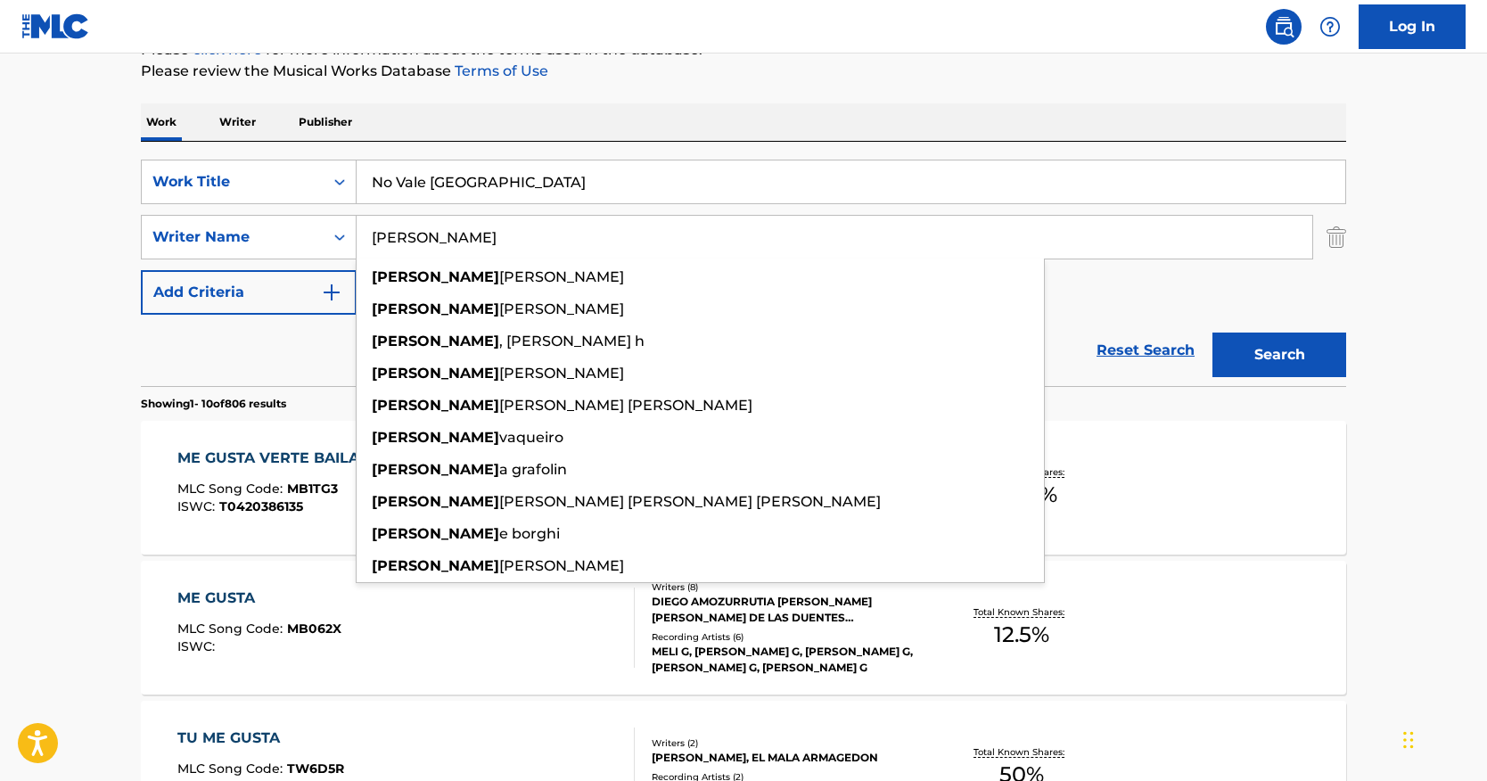
type input "[PERSON_NAME]"
click at [1277, 348] on button "Search" at bounding box center [1280, 355] width 134 height 45
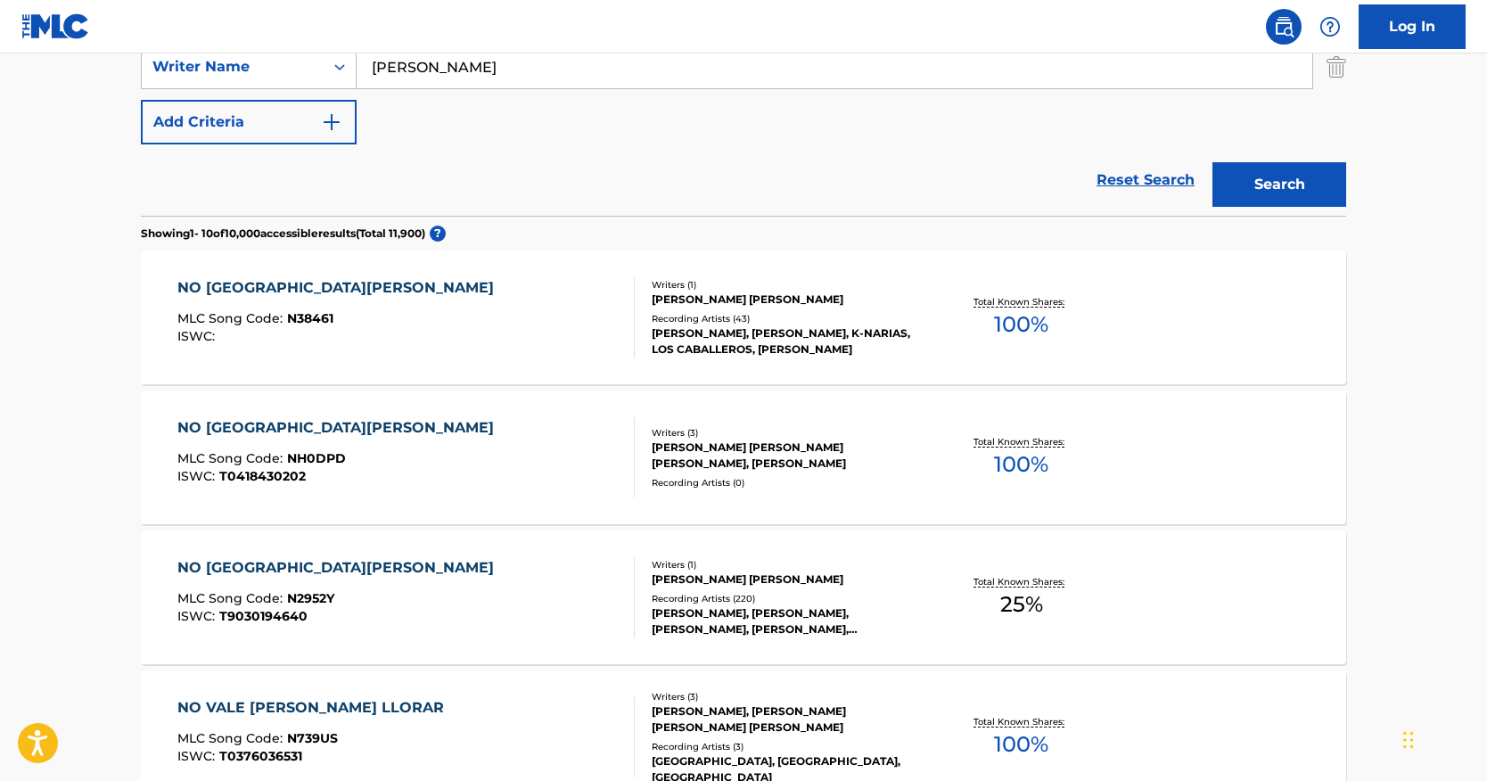
scroll to position [357, 0]
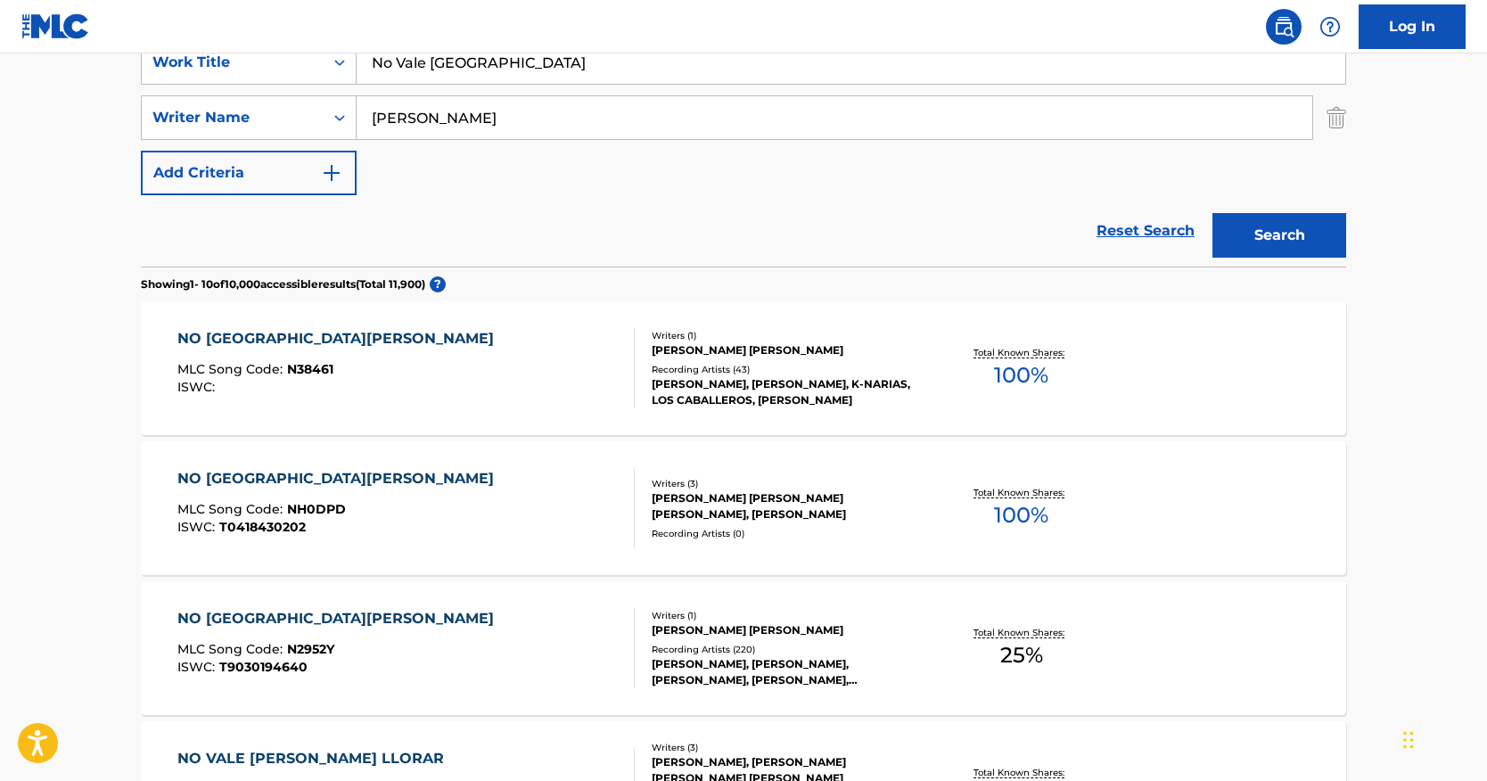
click at [273, 618] on div "NO [GEOGRAPHIC_DATA][PERSON_NAME]" at bounding box center [339, 618] width 325 height 21
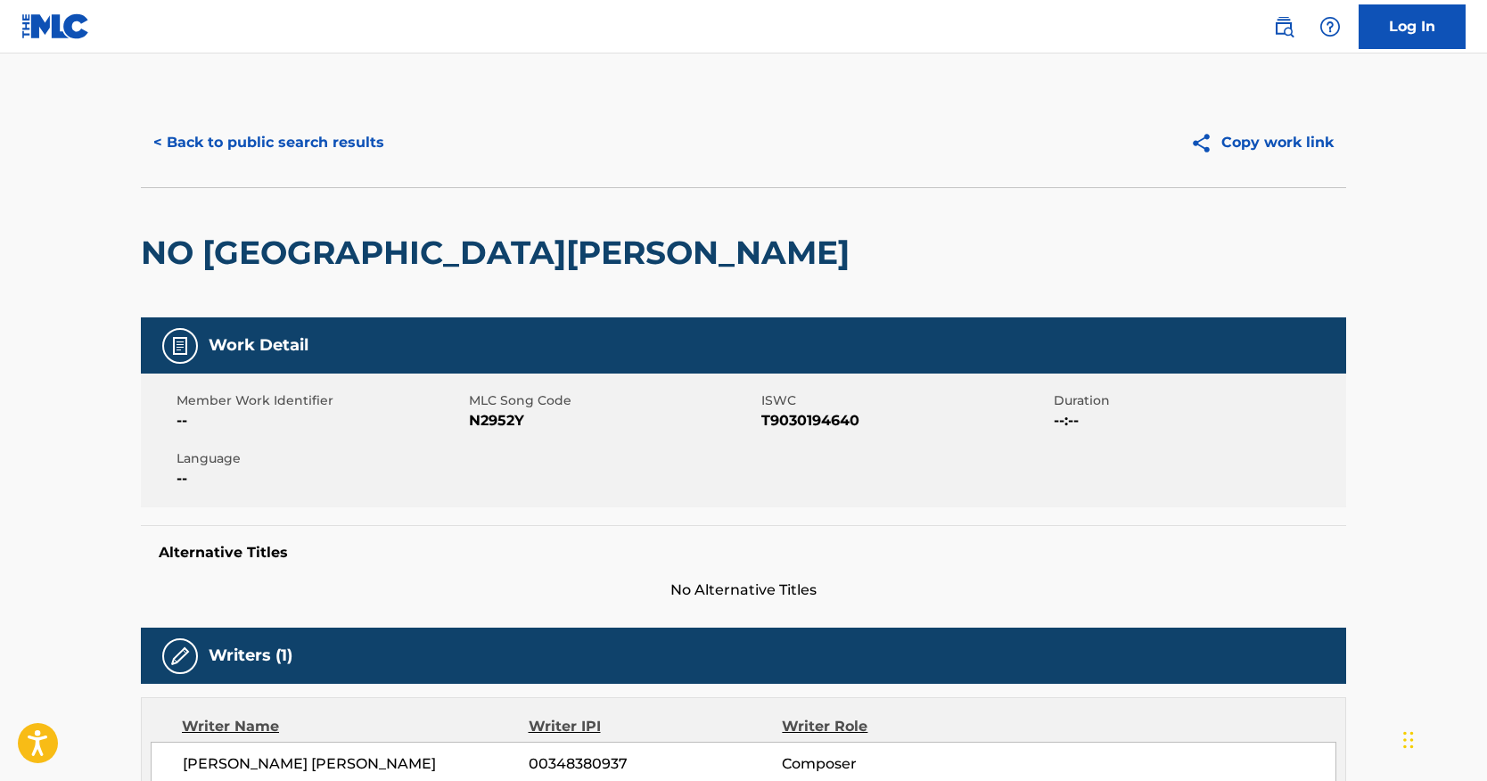
click at [359, 147] on button "< Back to public search results" at bounding box center [269, 142] width 256 height 45
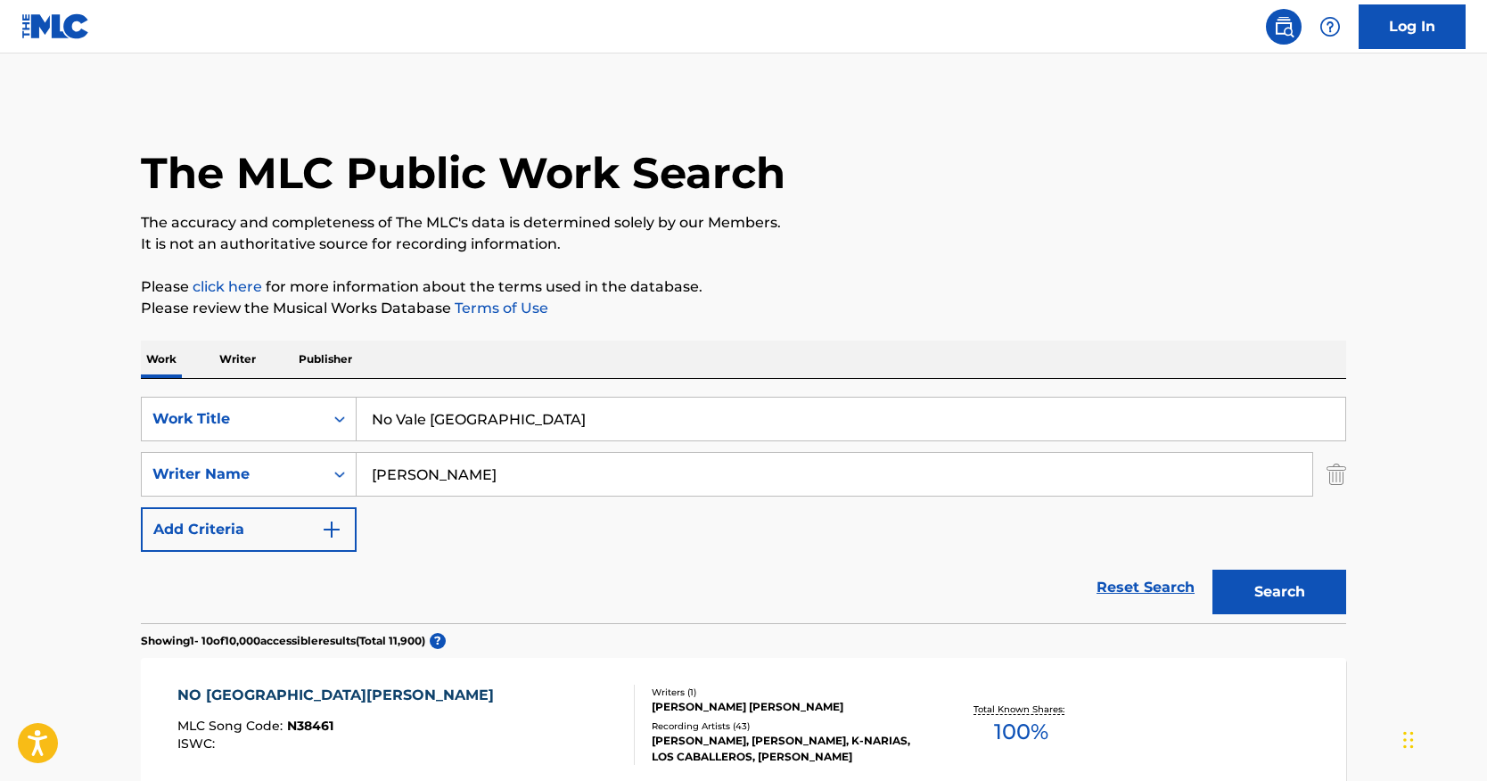
scroll to position [357, 0]
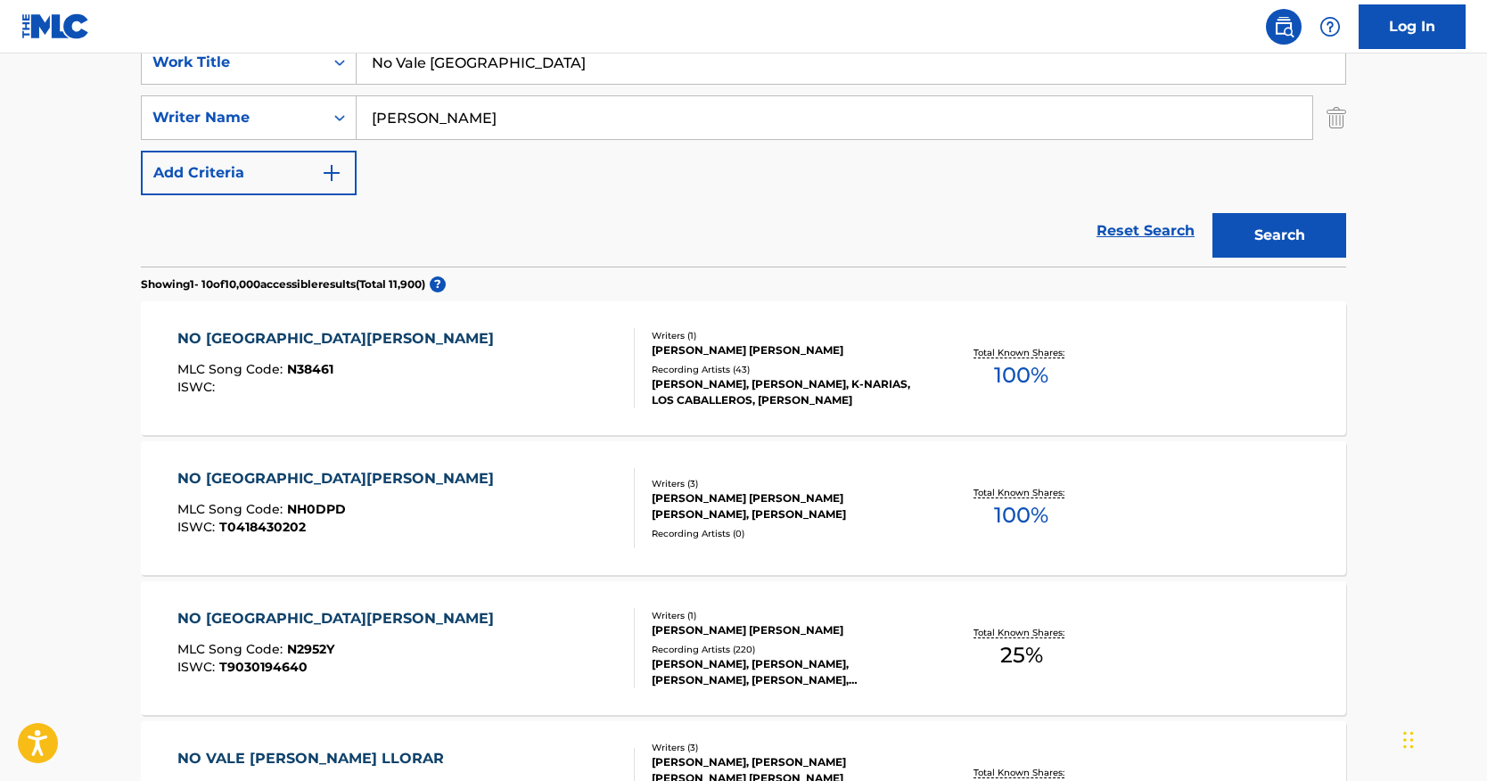
drag, startPoint x: 533, startPoint y: 72, endPoint x: 289, endPoint y: 35, distance: 247.2
click at [289, 35] on div "Log In The MLC Public Work Search The accuracy and completeness of The MLC's da…" at bounding box center [743, 762] width 1487 height 2238
paste input "w Is The Time"
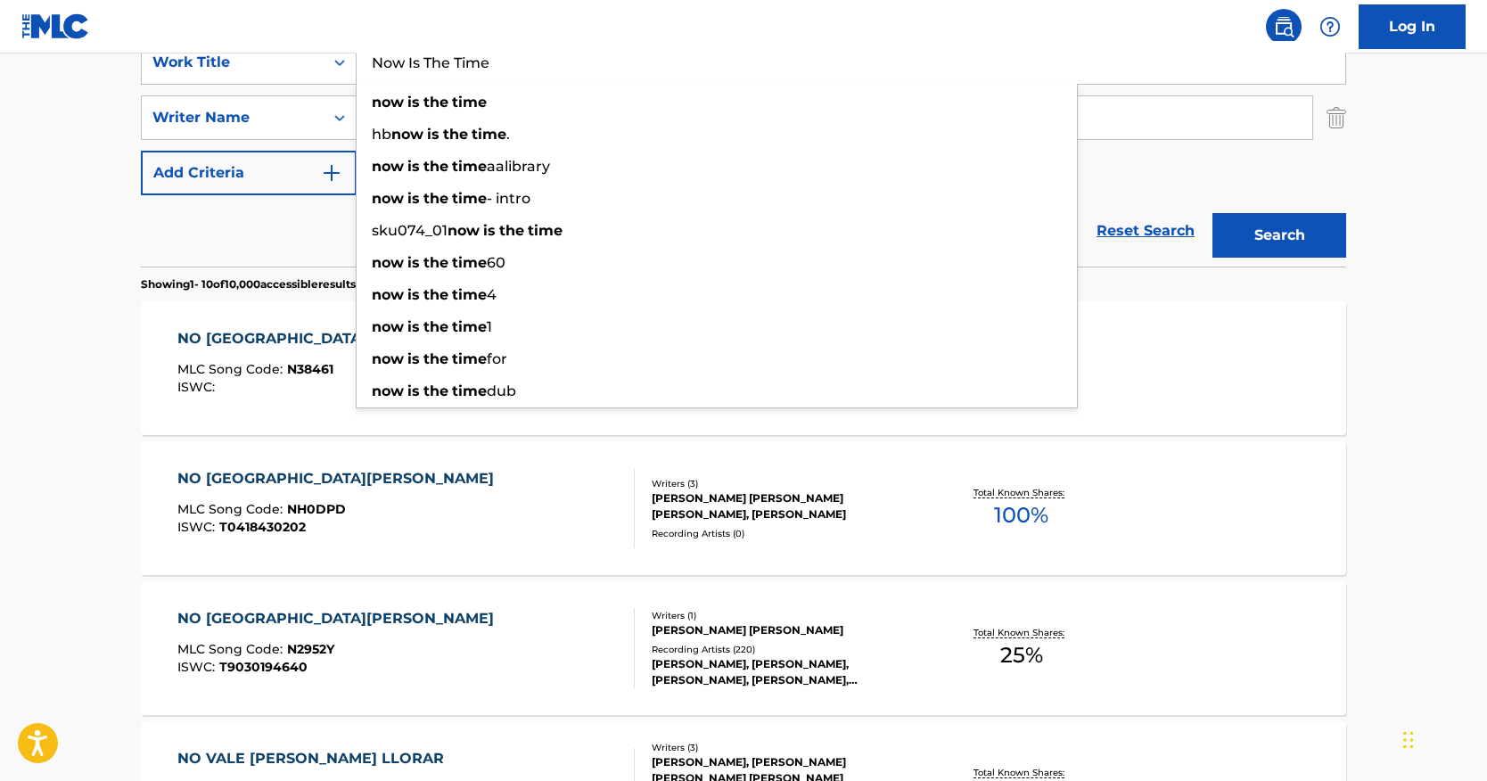
paste input "Bad Boy Love"
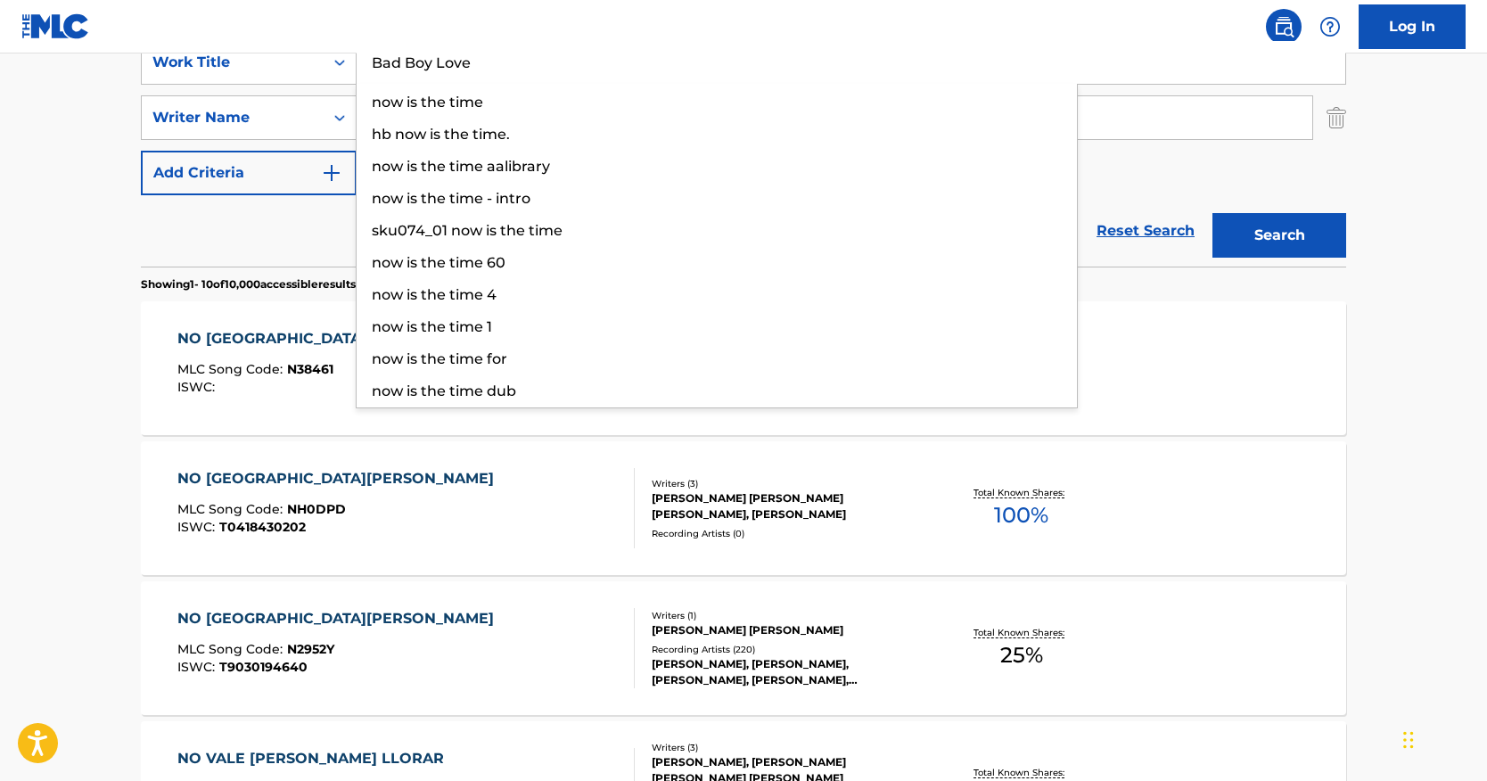
drag, startPoint x: 541, startPoint y: 67, endPoint x: 325, endPoint y: 41, distance: 218.2
click at [325, 41] on div "Log In The MLC Public Work Search The accuracy and completeness of The MLC's da…" at bounding box center [743, 762] width 1487 height 2238
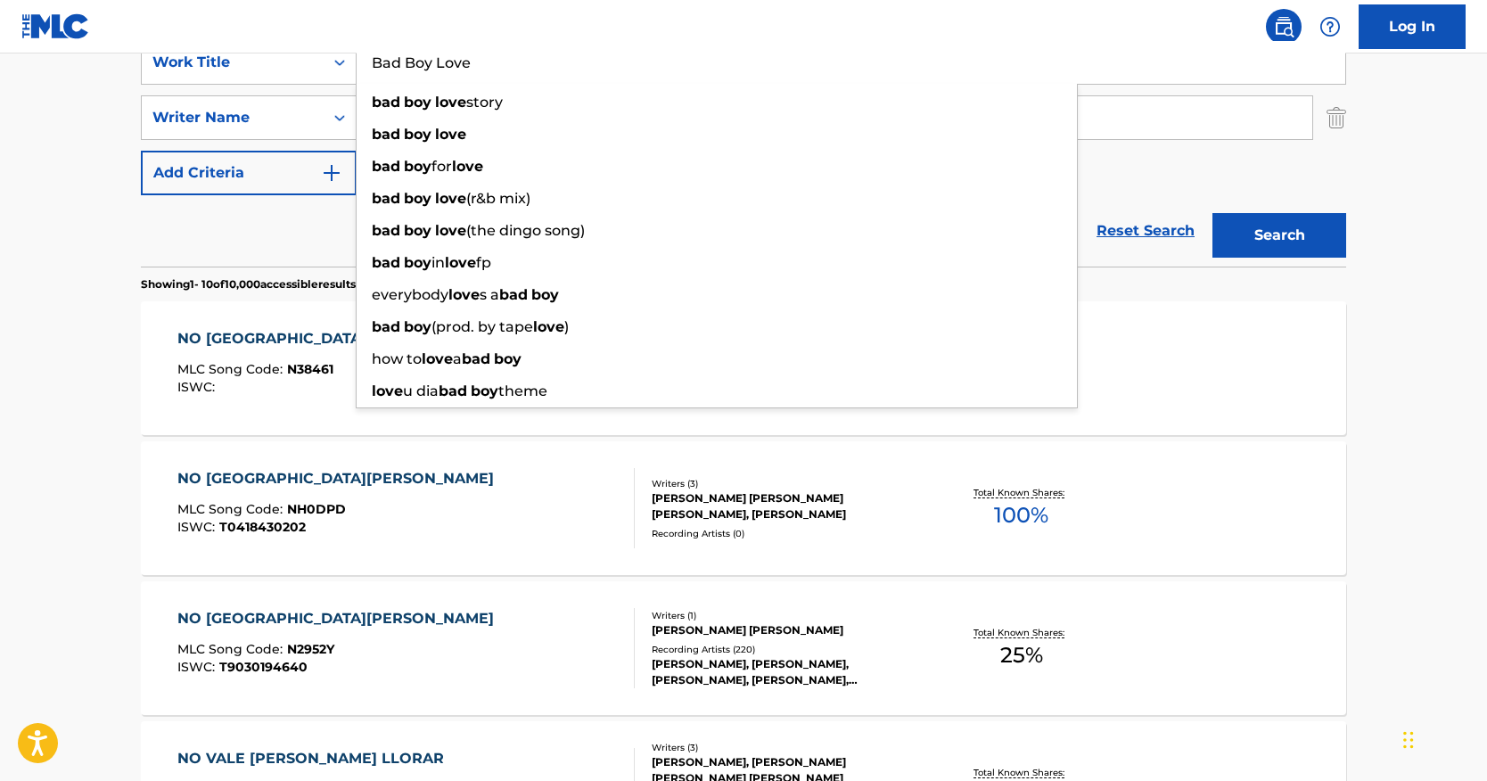
type input "Bad Boy Love"
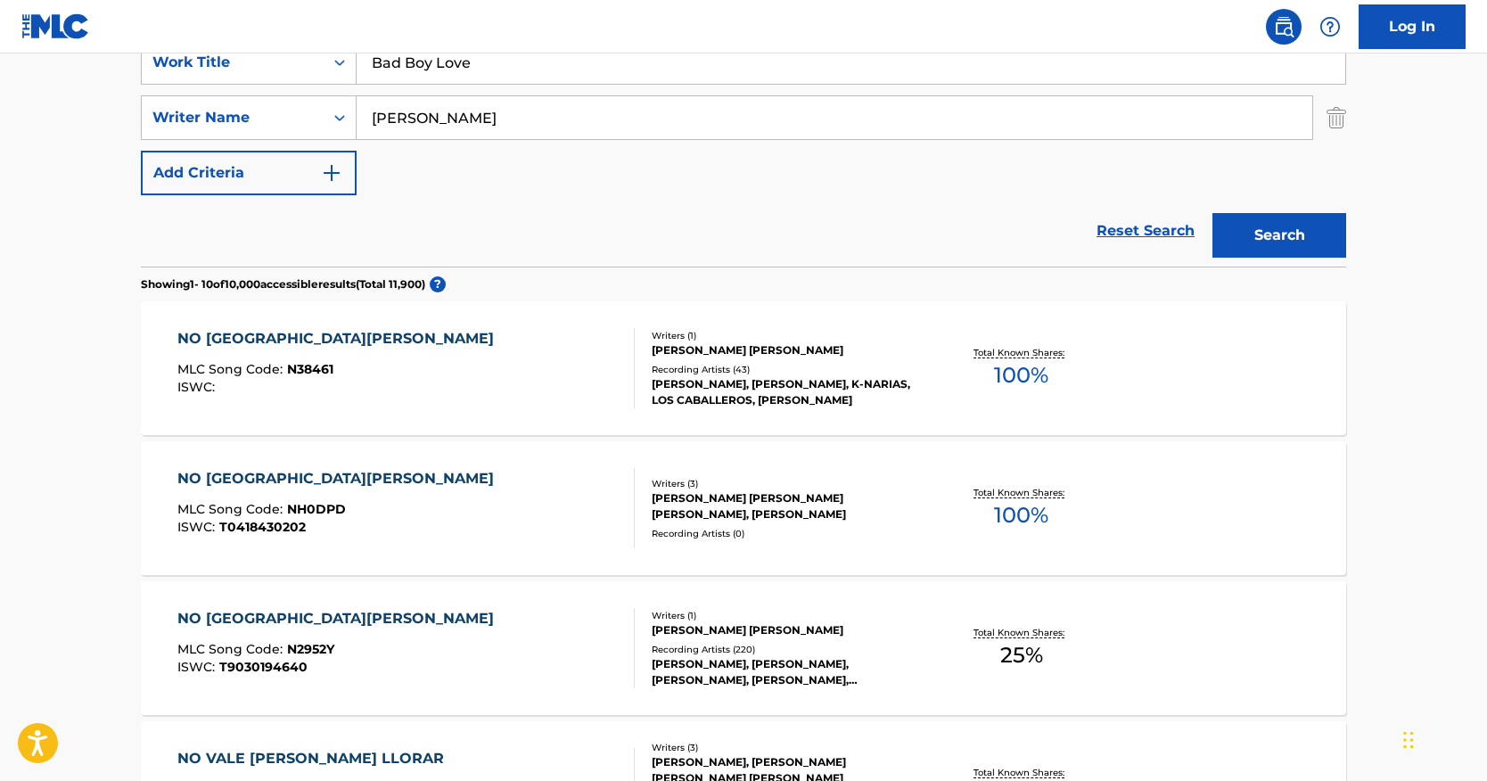
click at [339, 27] on nav "Log In" at bounding box center [743, 26] width 1487 height 53
drag, startPoint x: 337, startPoint y: 103, endPoint x: 317, endPoint y: 84, distance: 27.7
click at [219, 84] on div "SearchWithCriteria0c079b82-749c-47c0-a0d7-b9474400ba6d Work Title Bad Boy Love …" at bounding box center [744, 117] width 1206 height 155
paste input "[PERSON_NAME]"
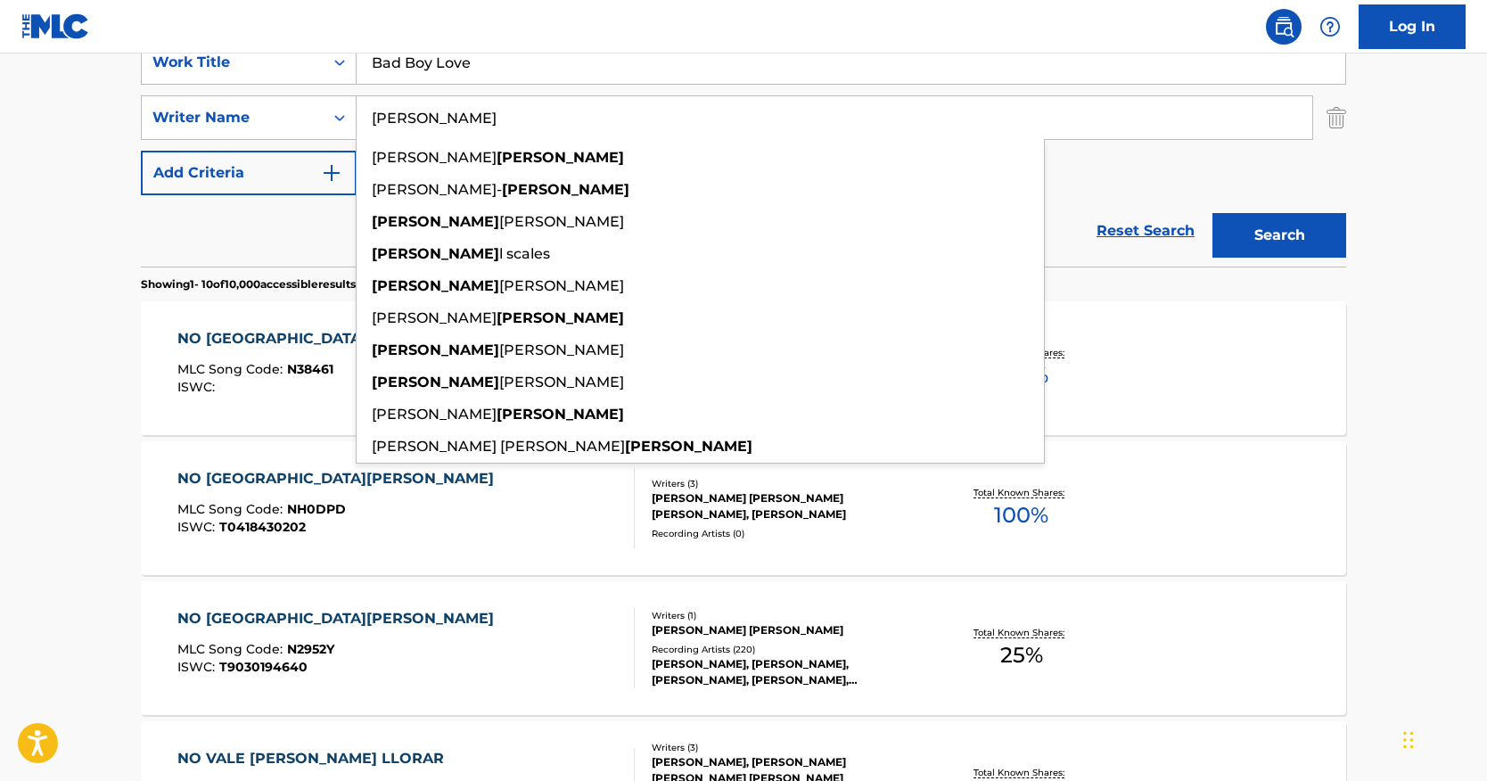
type input "[PERSON_NAME]"
click at [1252, 223] on button "Search" at bounding box center [1280, 235] width 134 height 45
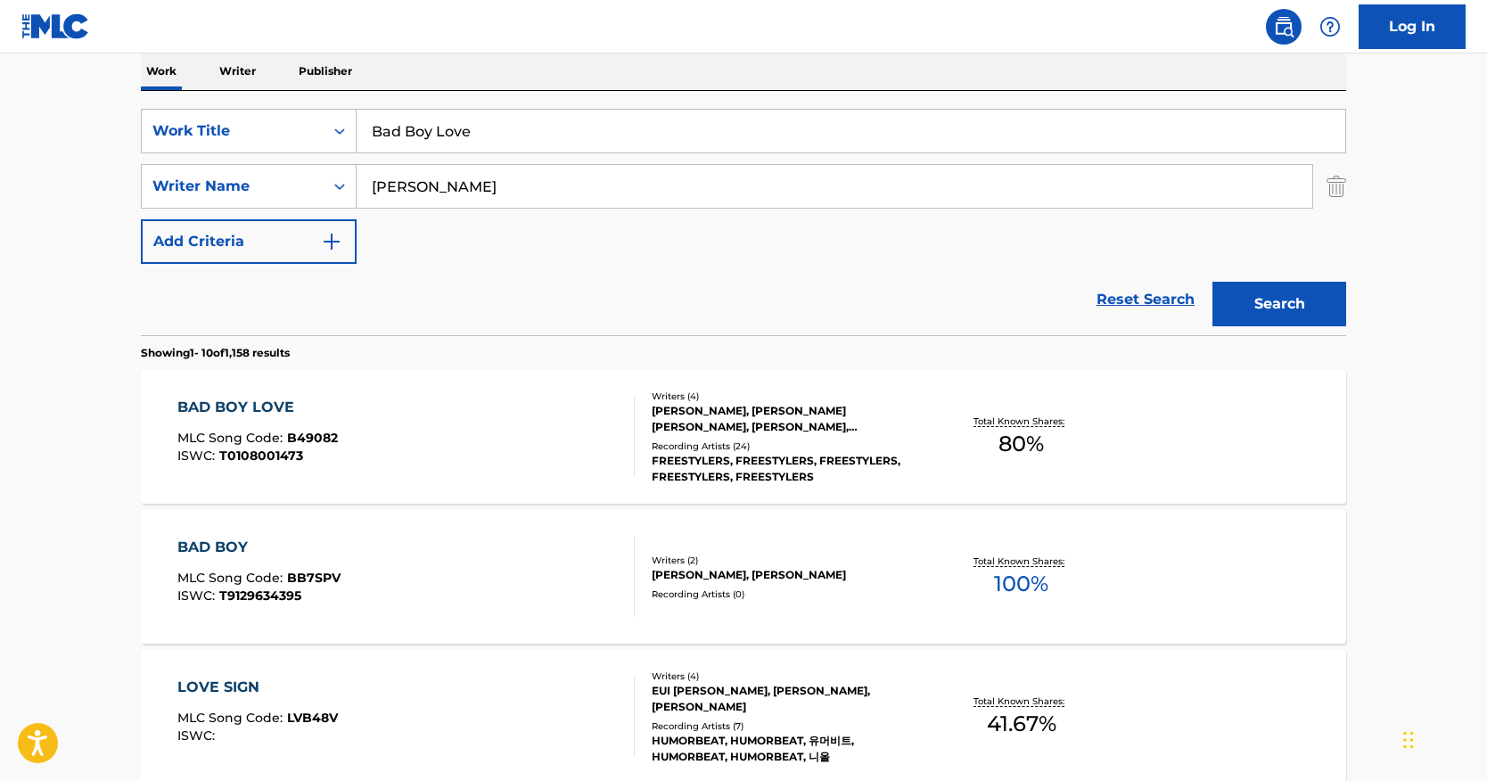
scroll to position [297, 0]
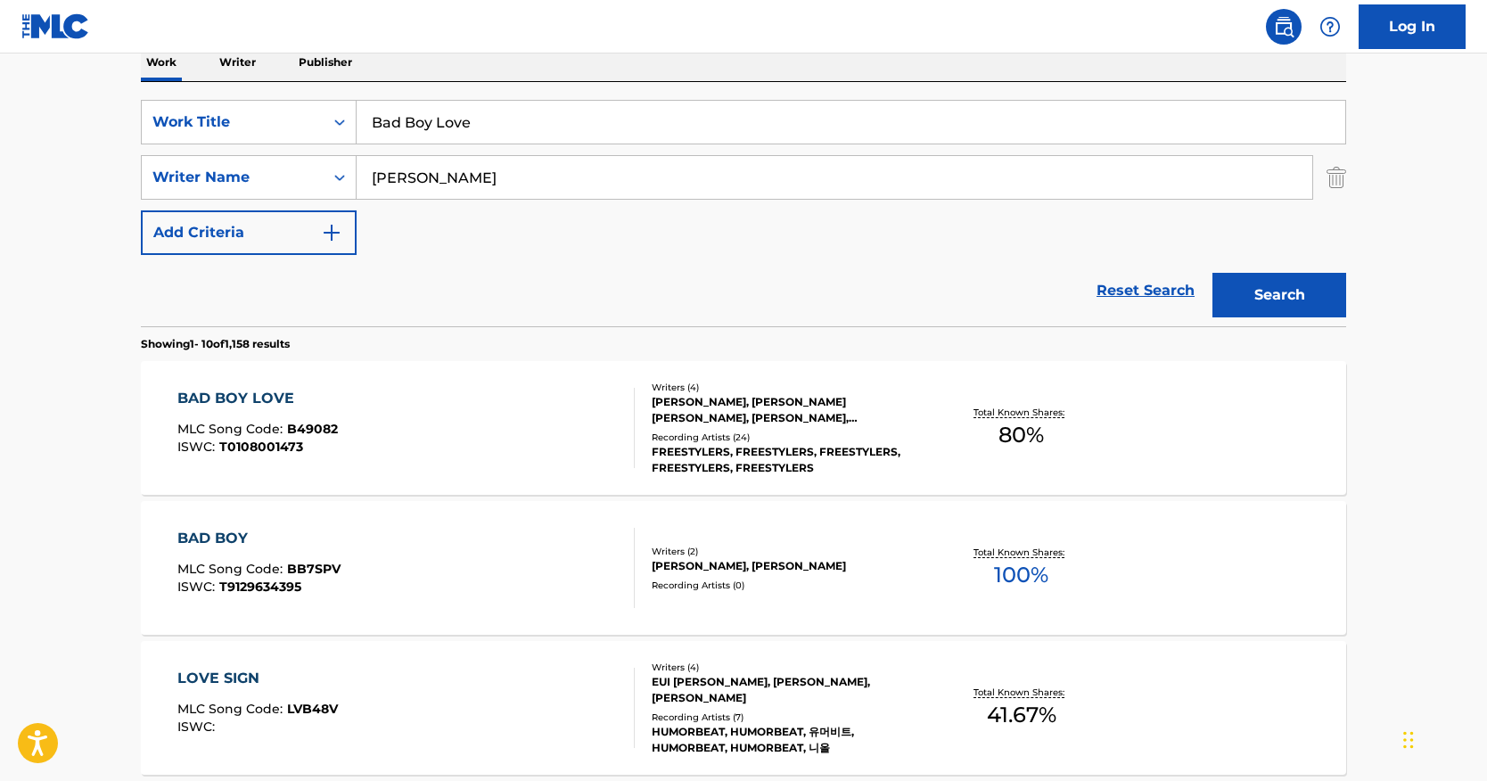
click at [267, 394] on div "BAD BOY LOVE" at bounding box center [257, 398] width 160 height 21
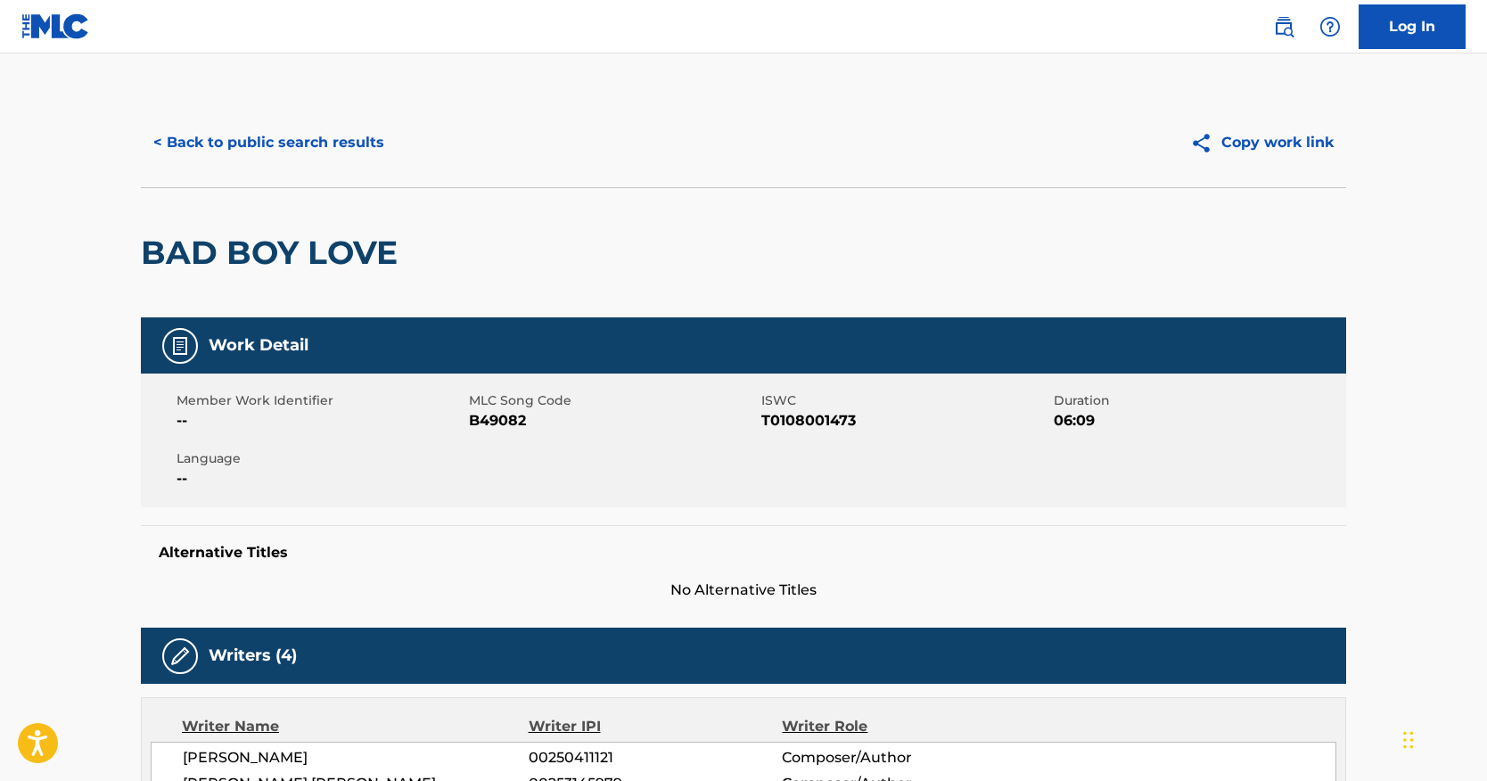
click at [325, 151] on button "< Back to public search results" at bounding box center [269, 142] width 256 height 45
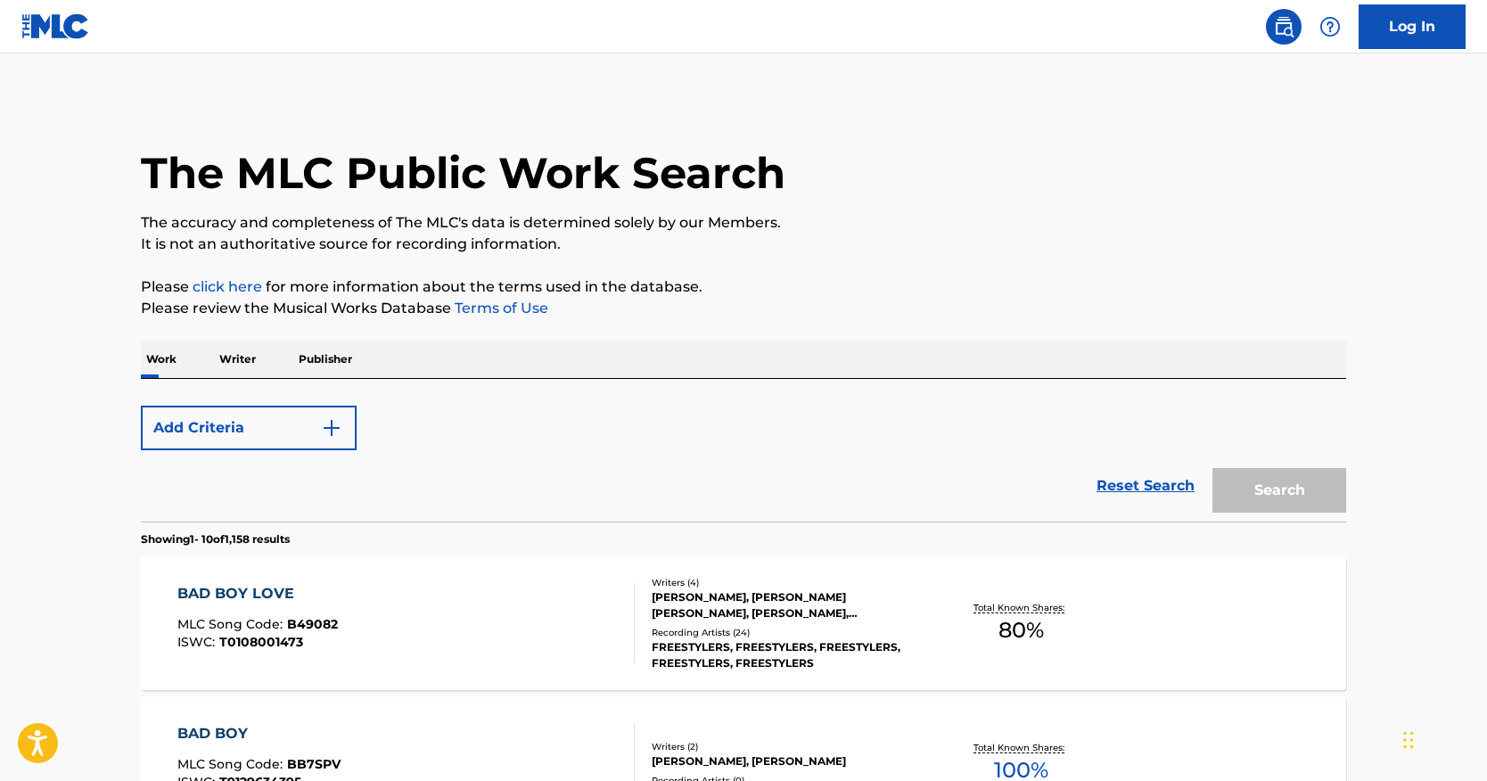
scroll to position [297, 0]
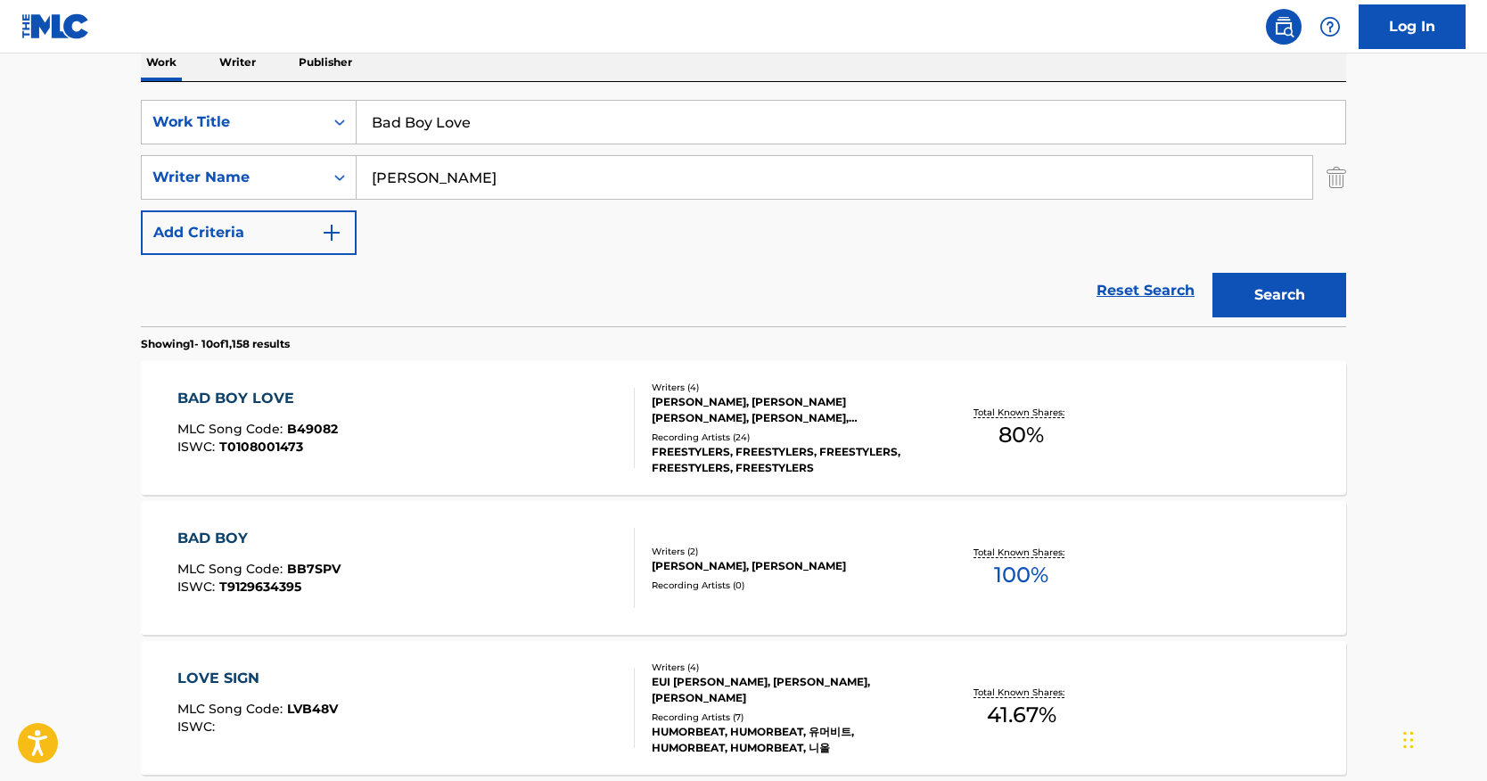
drag, startPoint x: 358, startPoint y: 102, endPoint x: 282, endPoint y: 55, distance: 89.6
click at [284, 82] on div "SearchWithCriteria0c079b82-749c-47c0-a0d7-b9474400ba6d Work Title Bad Boy Love …" at bounding box center [744, 204] width 1206 height 244
paste input "Make Em Say Ugh"
type input "Make Em Say Ugh"
drag, startPoint x: 508, startPoint y: 291, endPoint x: 496, endPoint y: 218, distance: 73.3
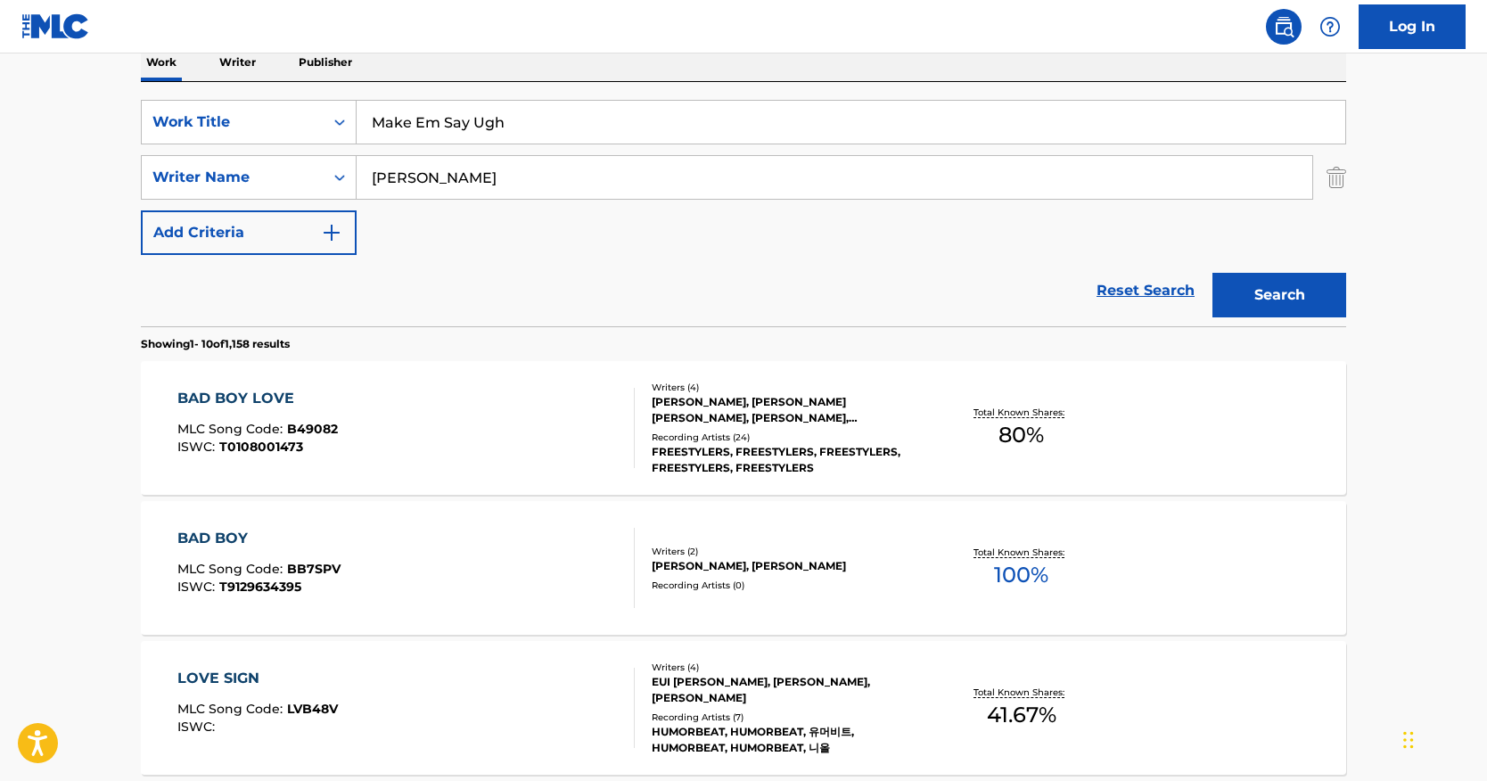
click at [510, 284] on div "Reset Search Search" at bounding box center [744, 290] width 1206 height 71
drag, startPoint x: 493, startPoint y: 182, endPoint x: 183, endPoint y: 158, distance: 311.2
click at [183, 158] on div "SearchWithCriteria7d1f34f9-dc76-44e2-935c-502b66c66803 Writer Name [PERSON_NAME]" at bounding box center [744, 177] width 1206 height 45
paste input "Derr"
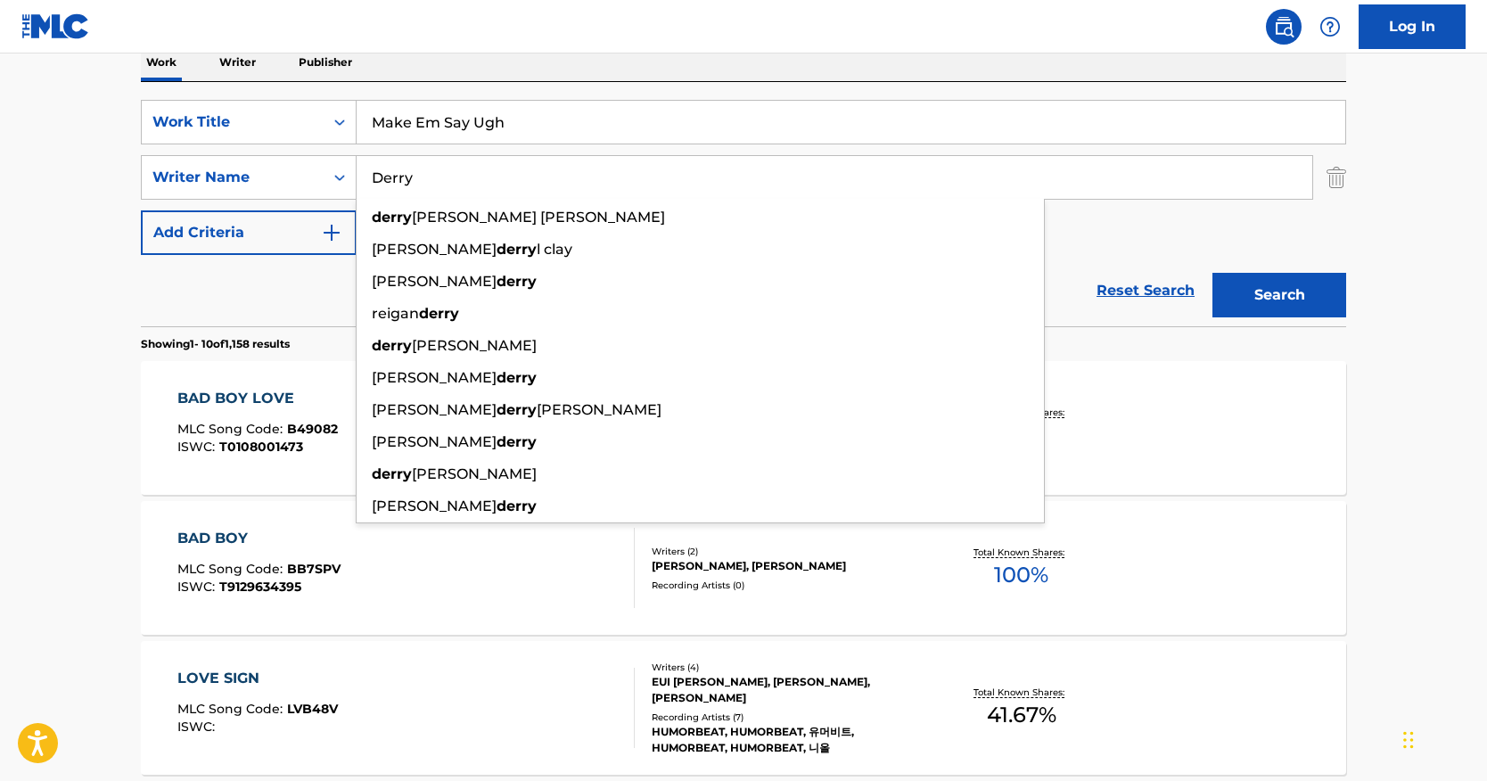
type input "Derry"
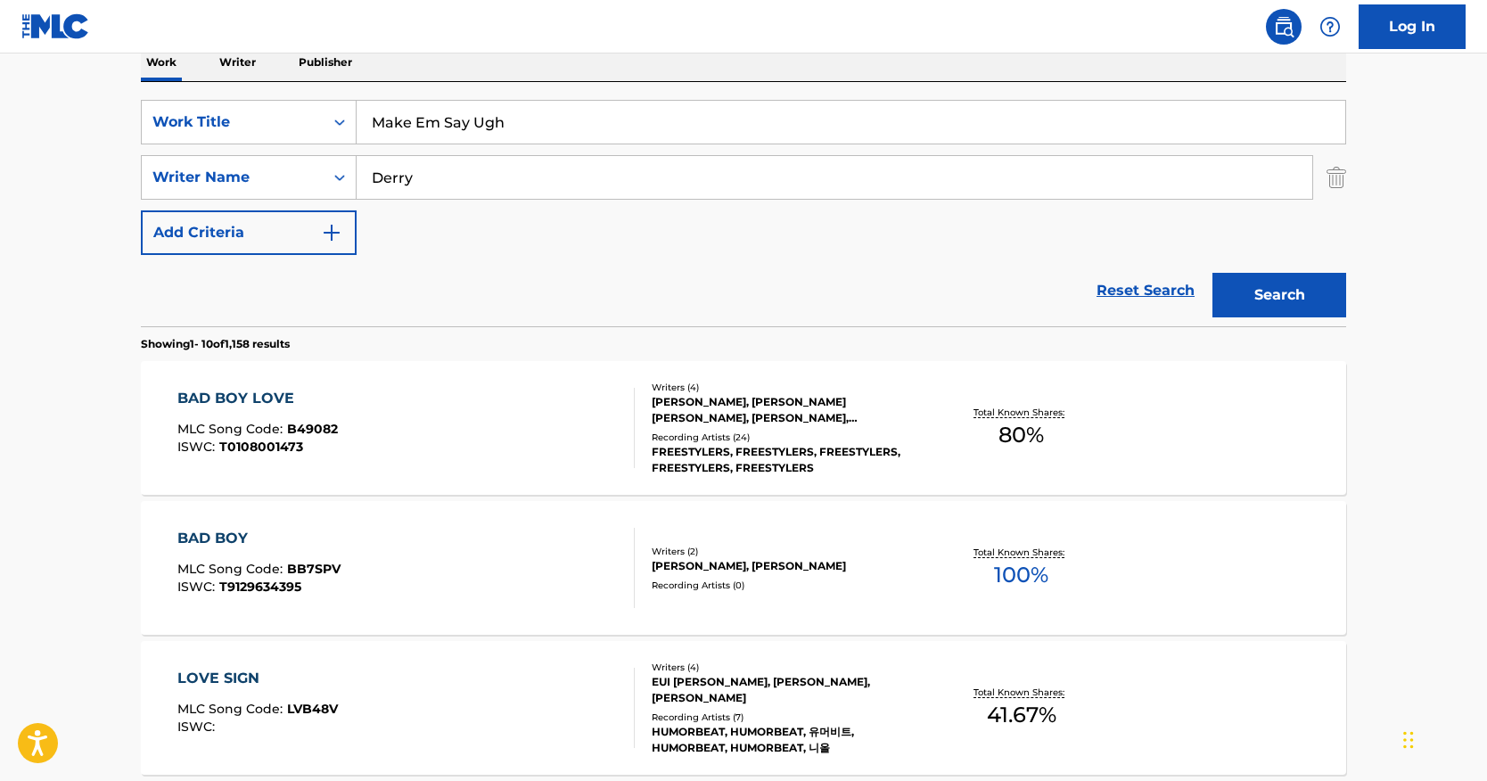
click at [1272, 283] on button "Search" at bounding box center [1280, 295] width 134 height 45
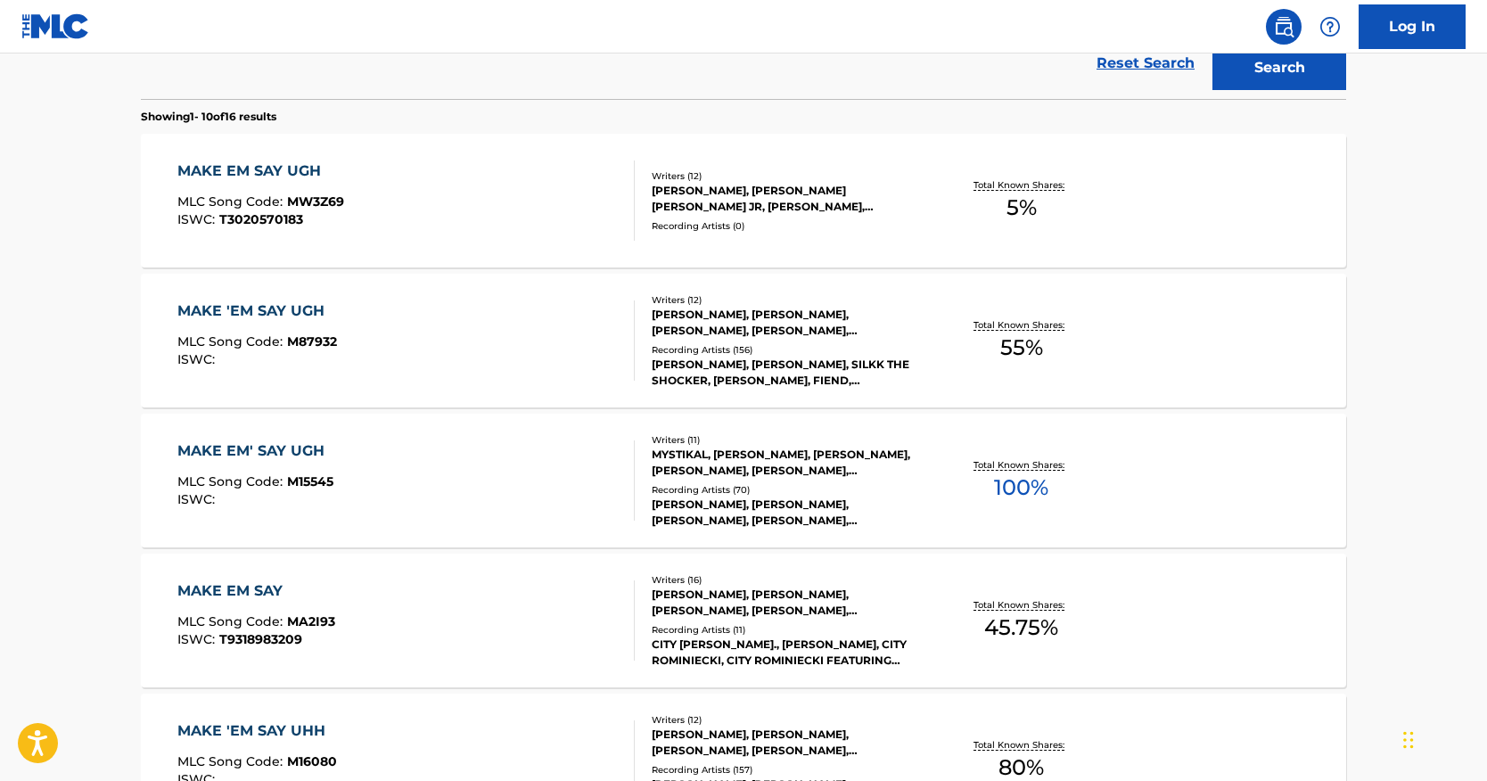
scroll to position [535, 0]
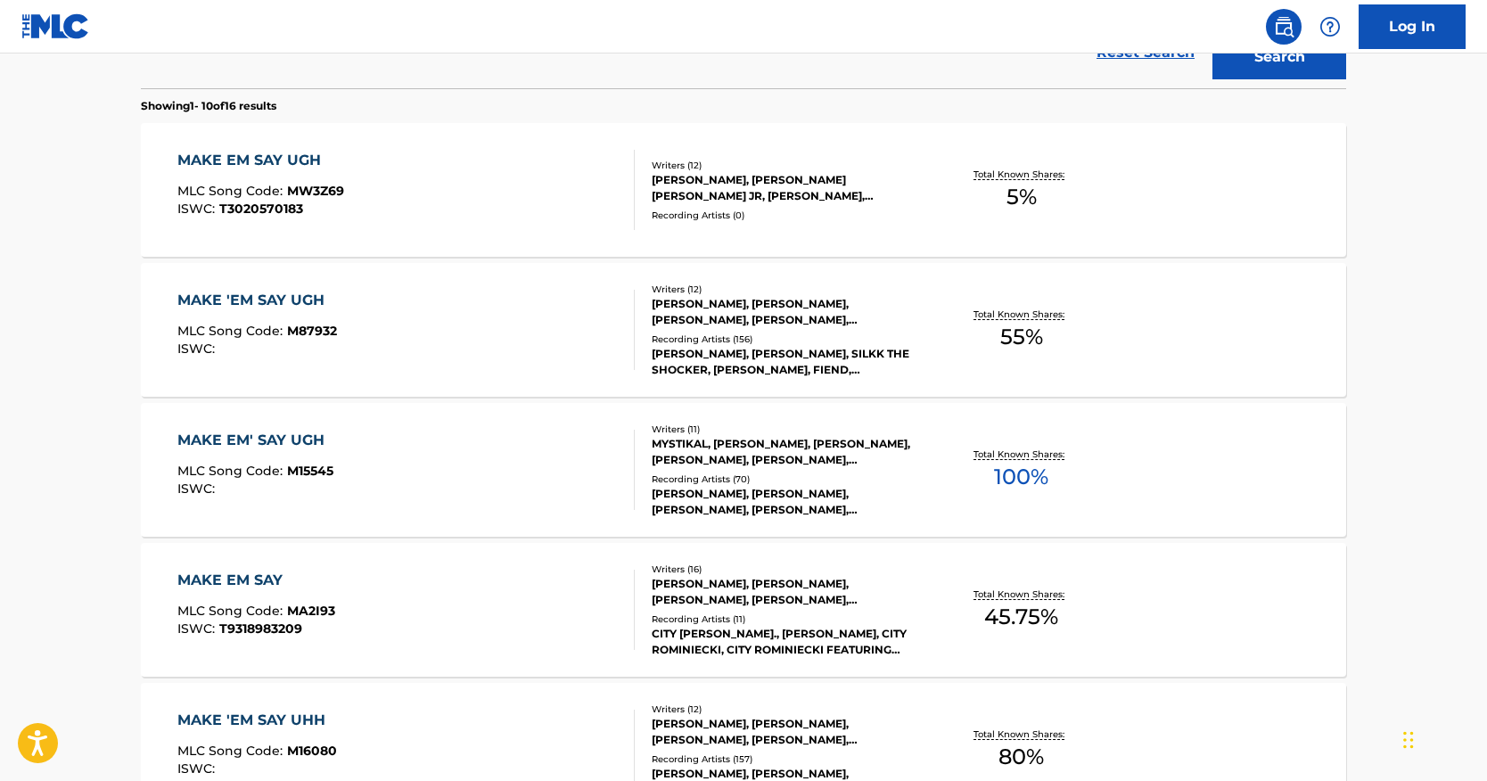
click at [309, 439] on div "MAKE EM' SAY UGH" at bounding box center [255, 440] width 156 height 21
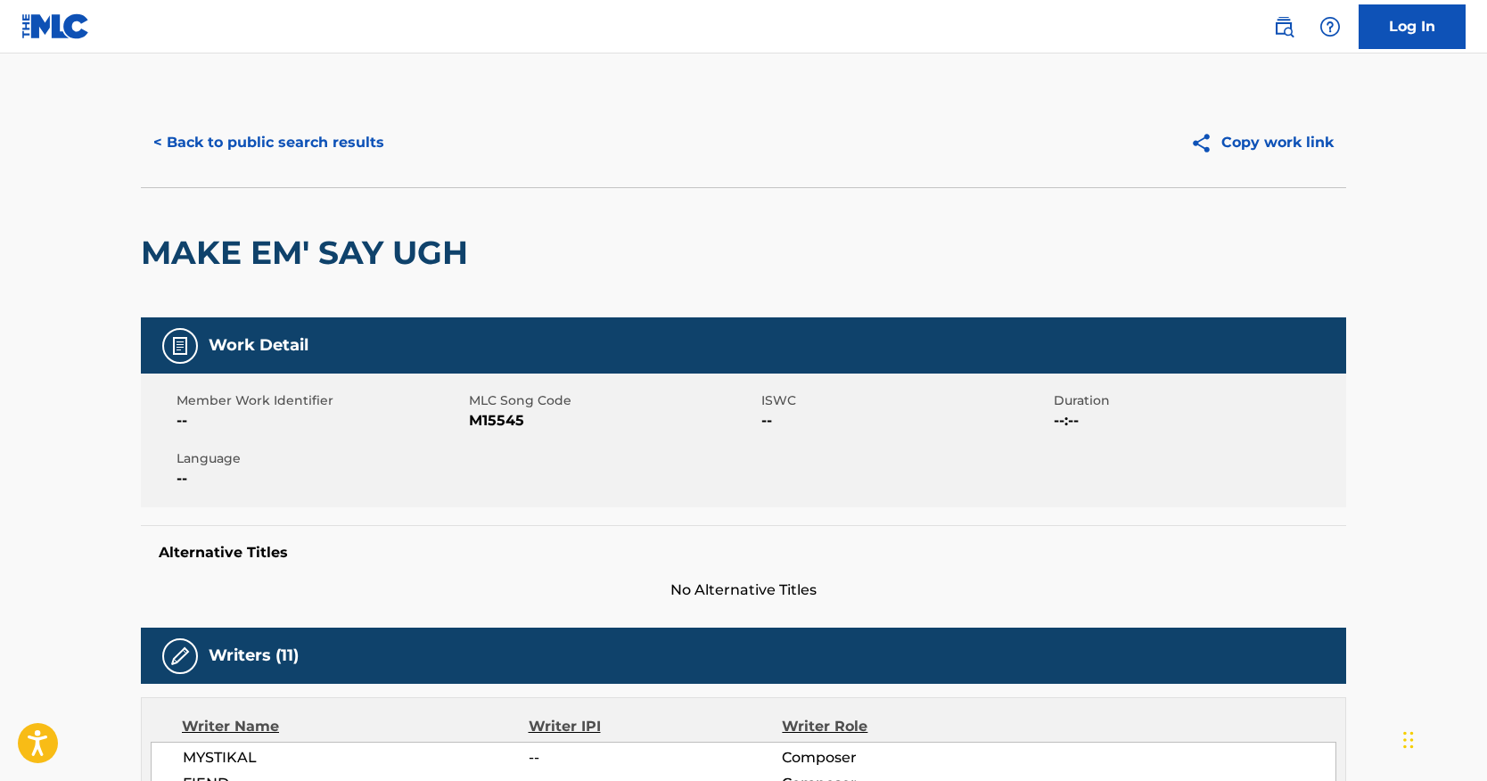
click at [362, 148] on button "< Back to public search results" at bounding box center [269, 142] width 256 height 45
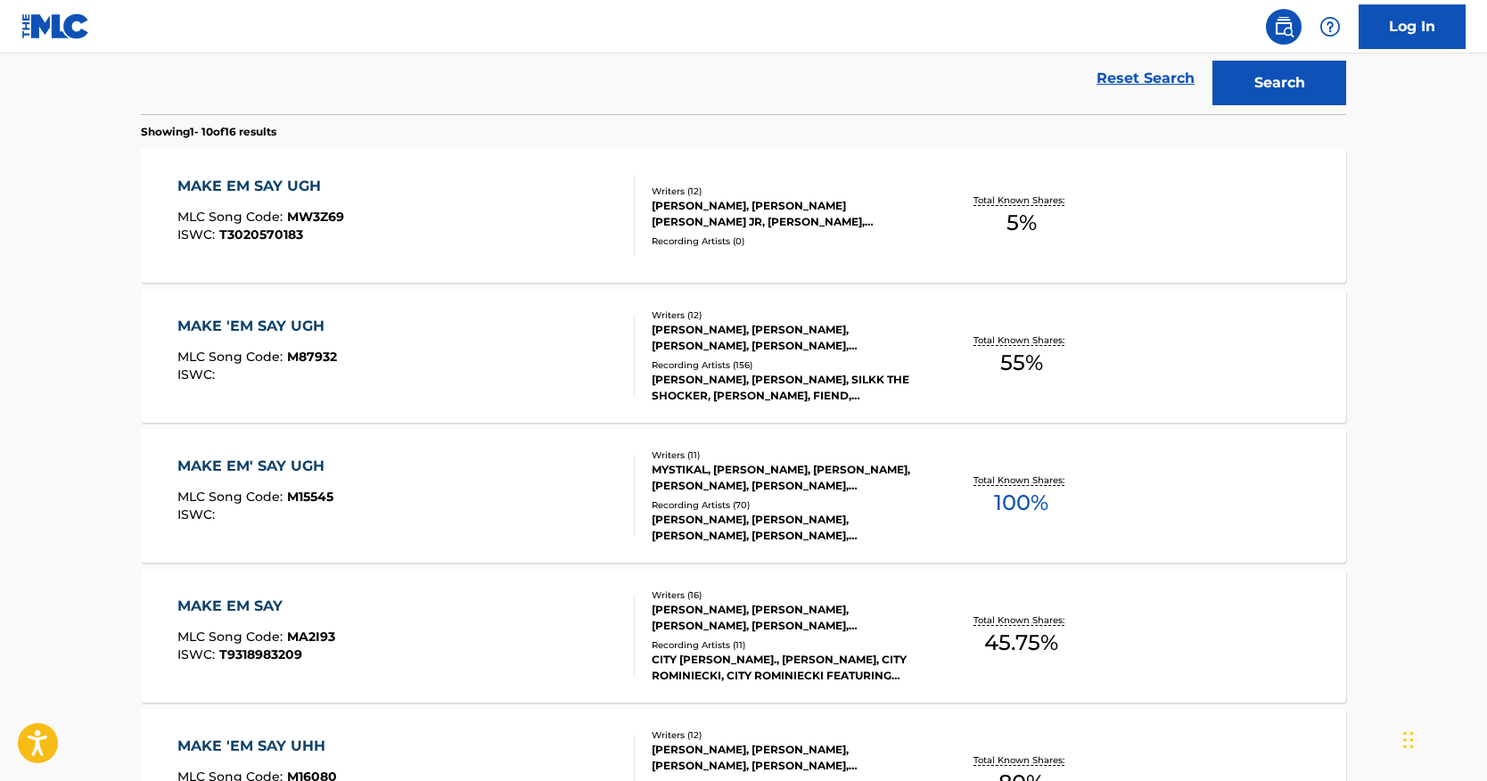
scroll to position [458, 0]
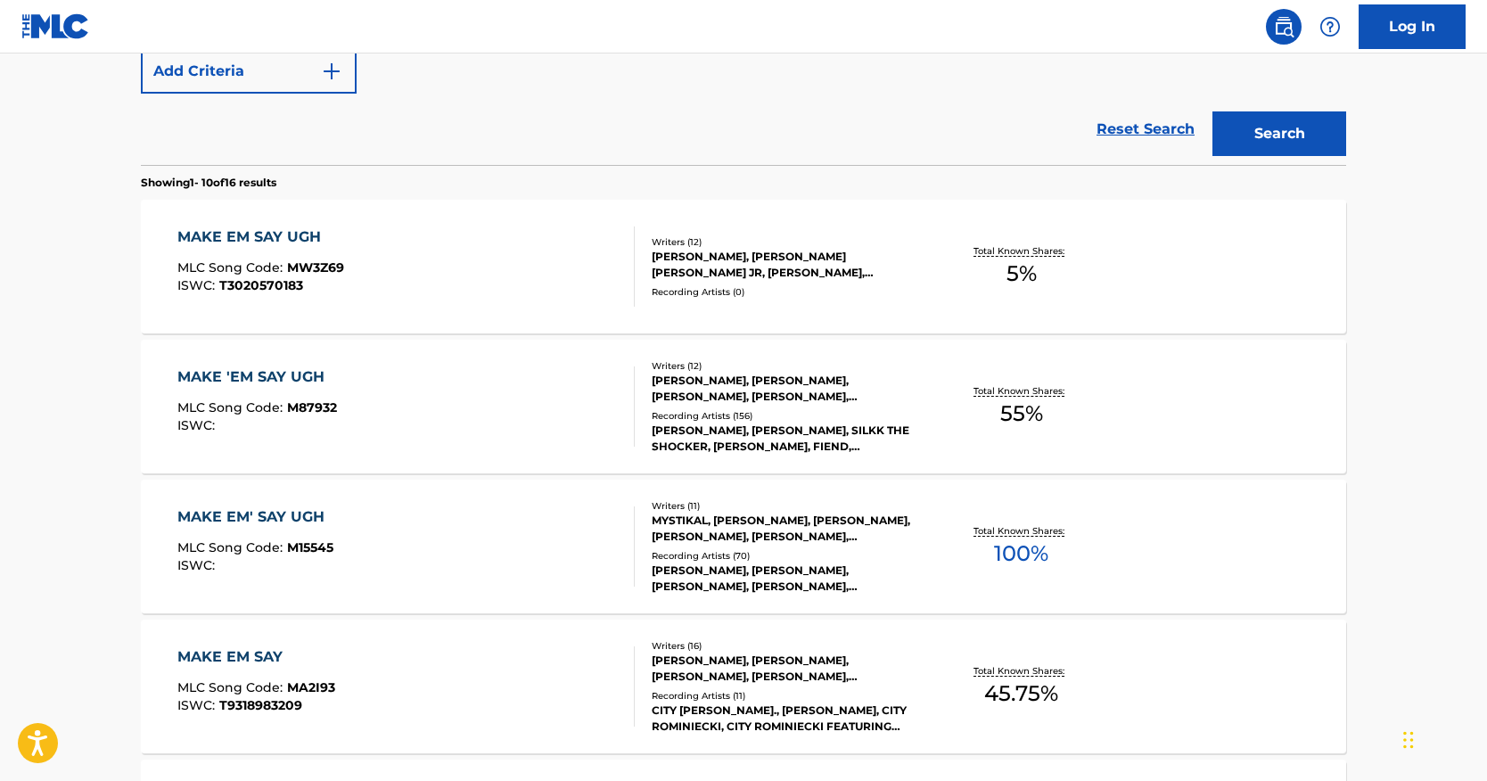
click at [301, 376] on div "MAKE 'EM SAY UGH" at bounding box center [257, 376] width 160 height 21
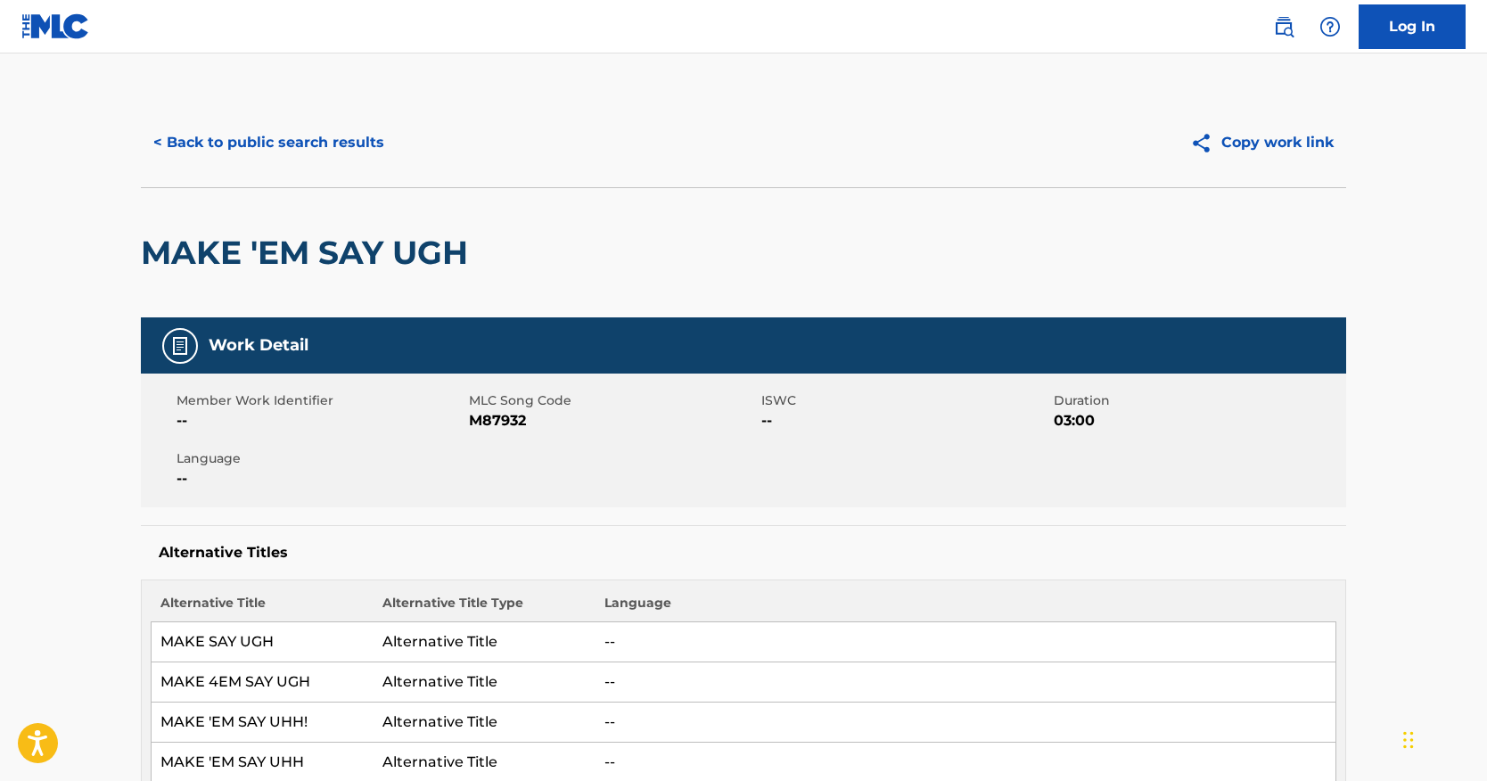
click at [235, 130] on button "< Back to public search results" at bounding box center [269, 142] width 256 height 45
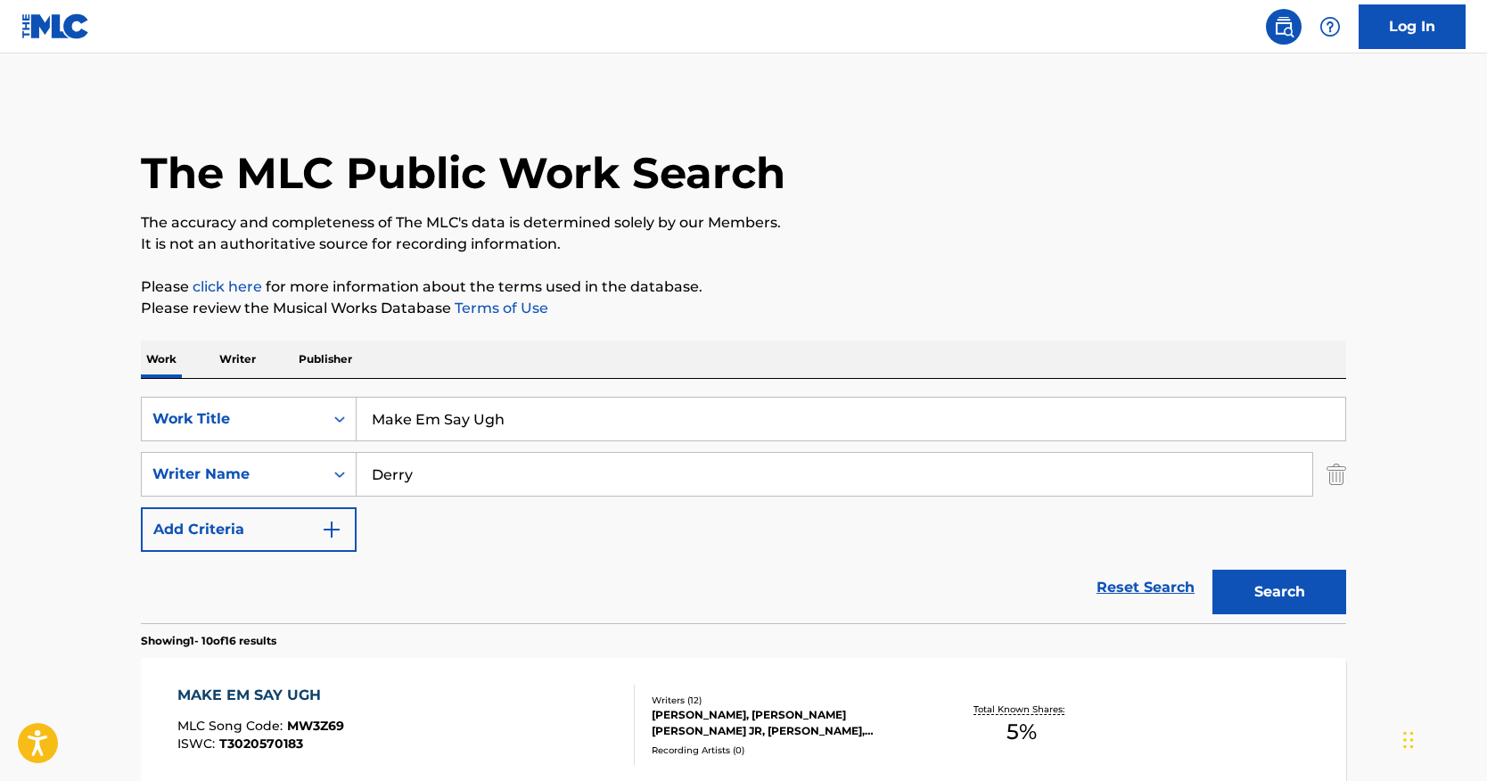
scroll to position [560, 0]
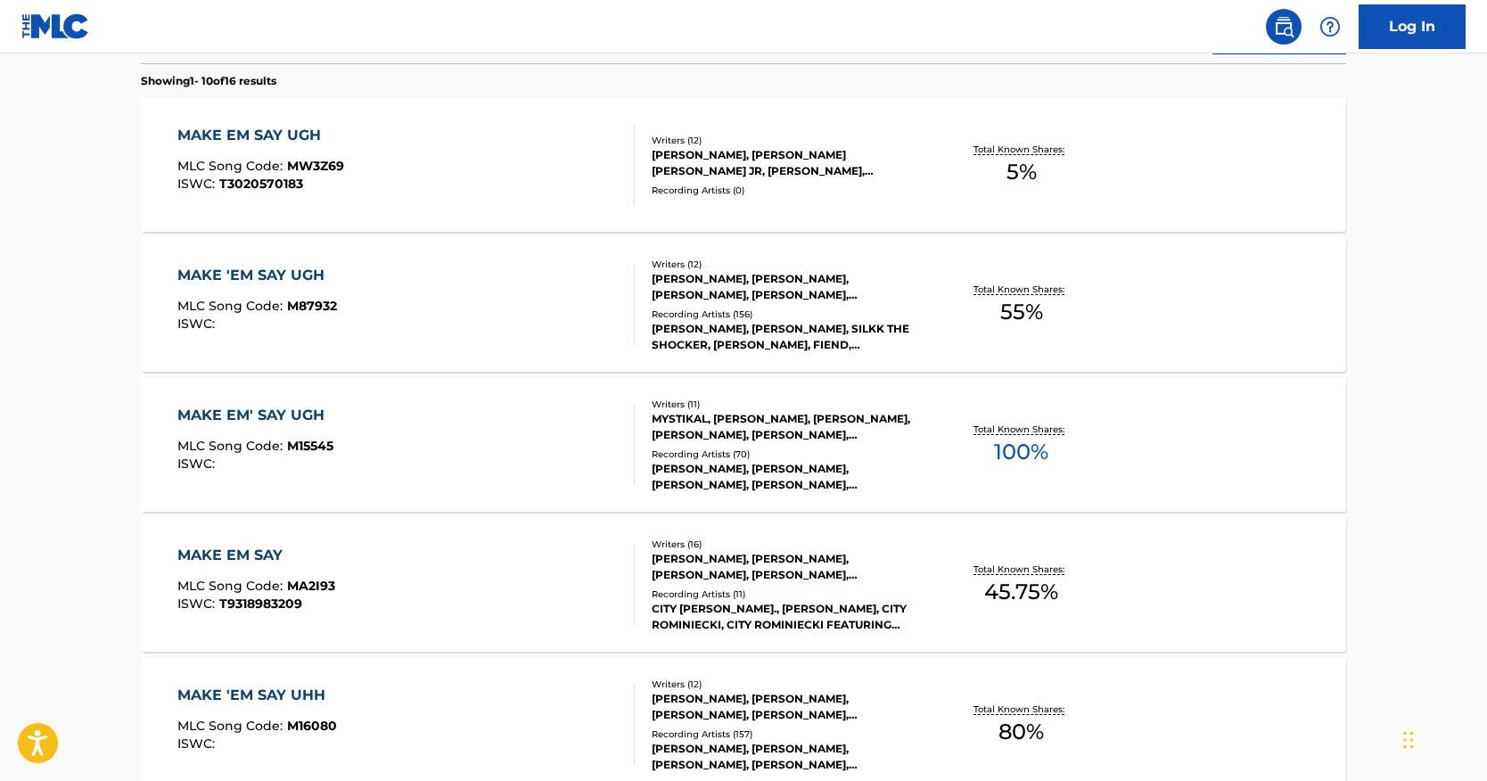
click at [275, 136] on div "MAKE EM SAY UGH" at bounding box center [260, 135] width 167 height 21
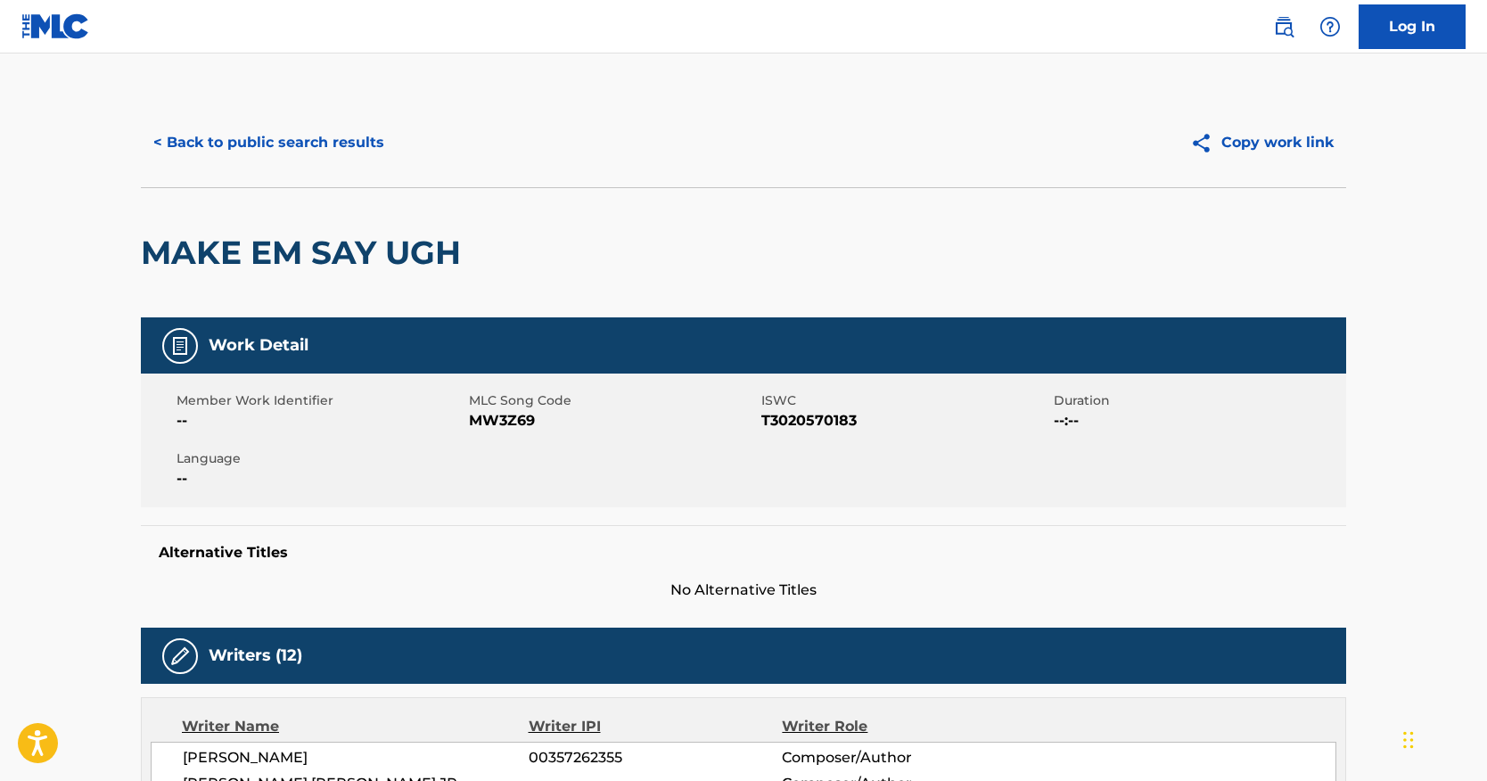
click at [317, 140] on button "< Back to public search results" at bounding box center [269, 142] width 256 height 45
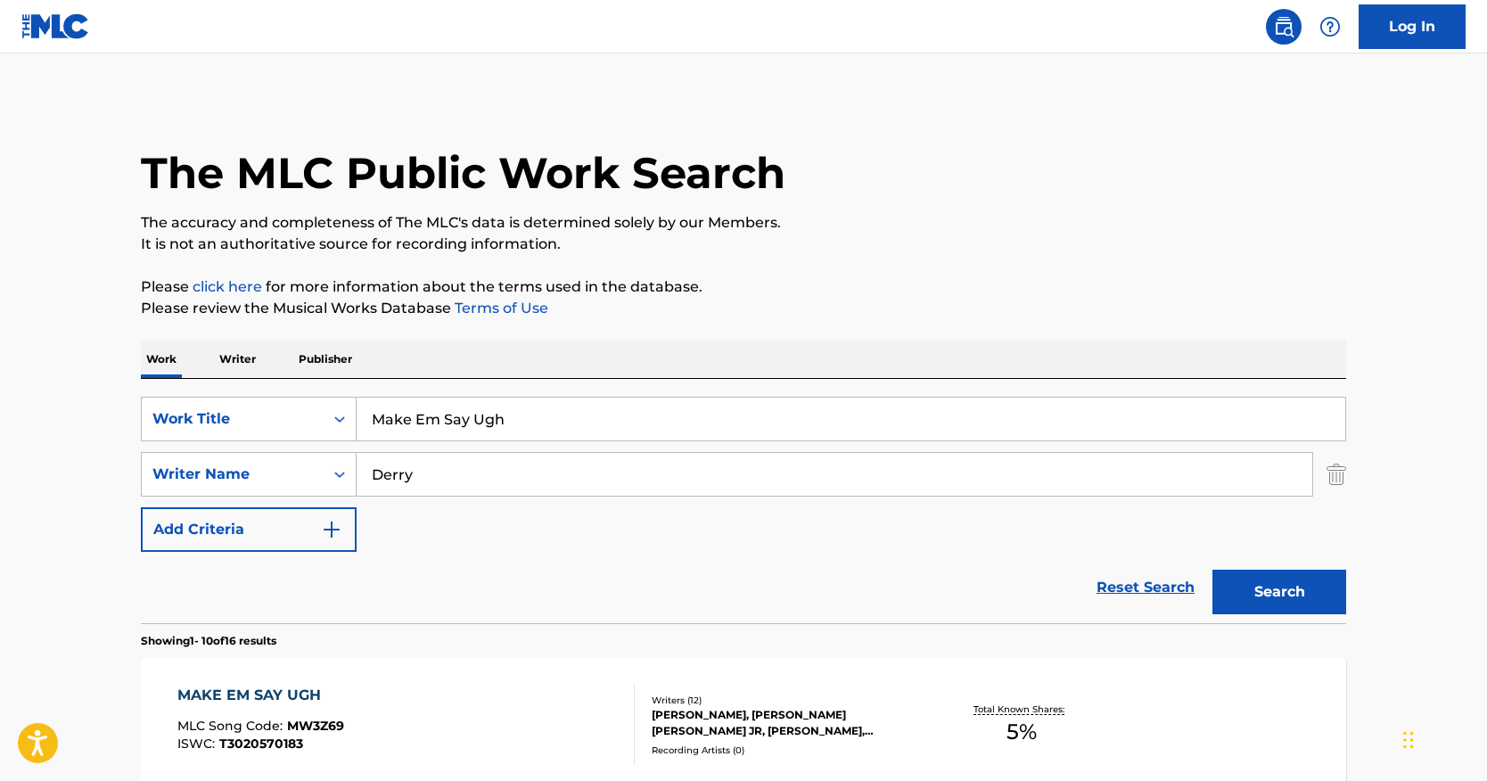
drag, startPoint x: 489, startPoint y: 464, endPoint x: 220, endPoint y: 444, distance: 269.1
click at [223, 444] on div "SearchWithCriteria0c079b82-749c-47c0-a0d7-b9474400ba6d Work Title Make Em Say U…" at bounding box center [744, 474] width 1206 height 155
paste input "[PERSON_NAME]"
type input "[PERSON_NAME]"
drag, startPoint x: 564, startPoint y: 409, endPoint x: 193, endPoint y: 346, distance: 376.3
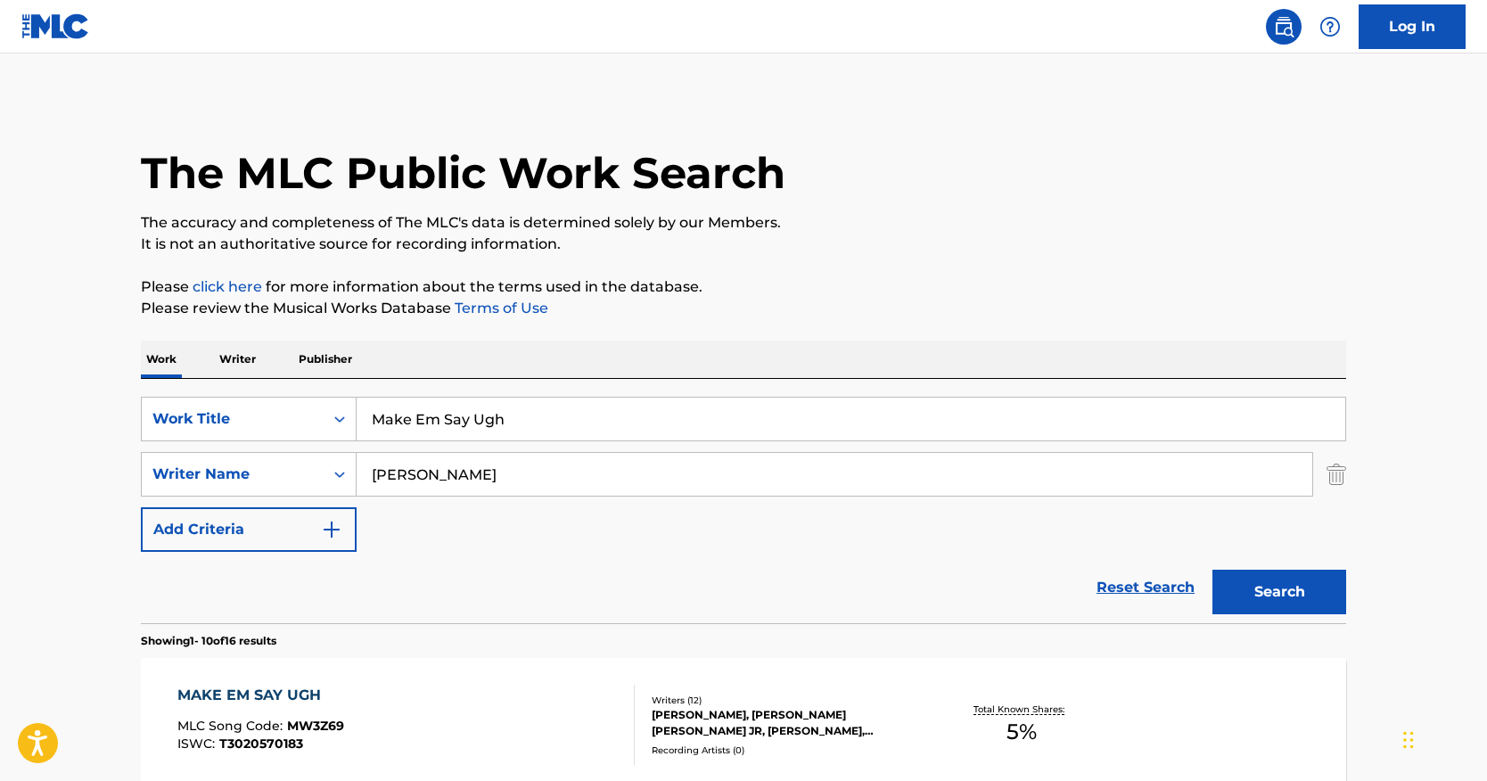
paste input "Bass Odyssey"
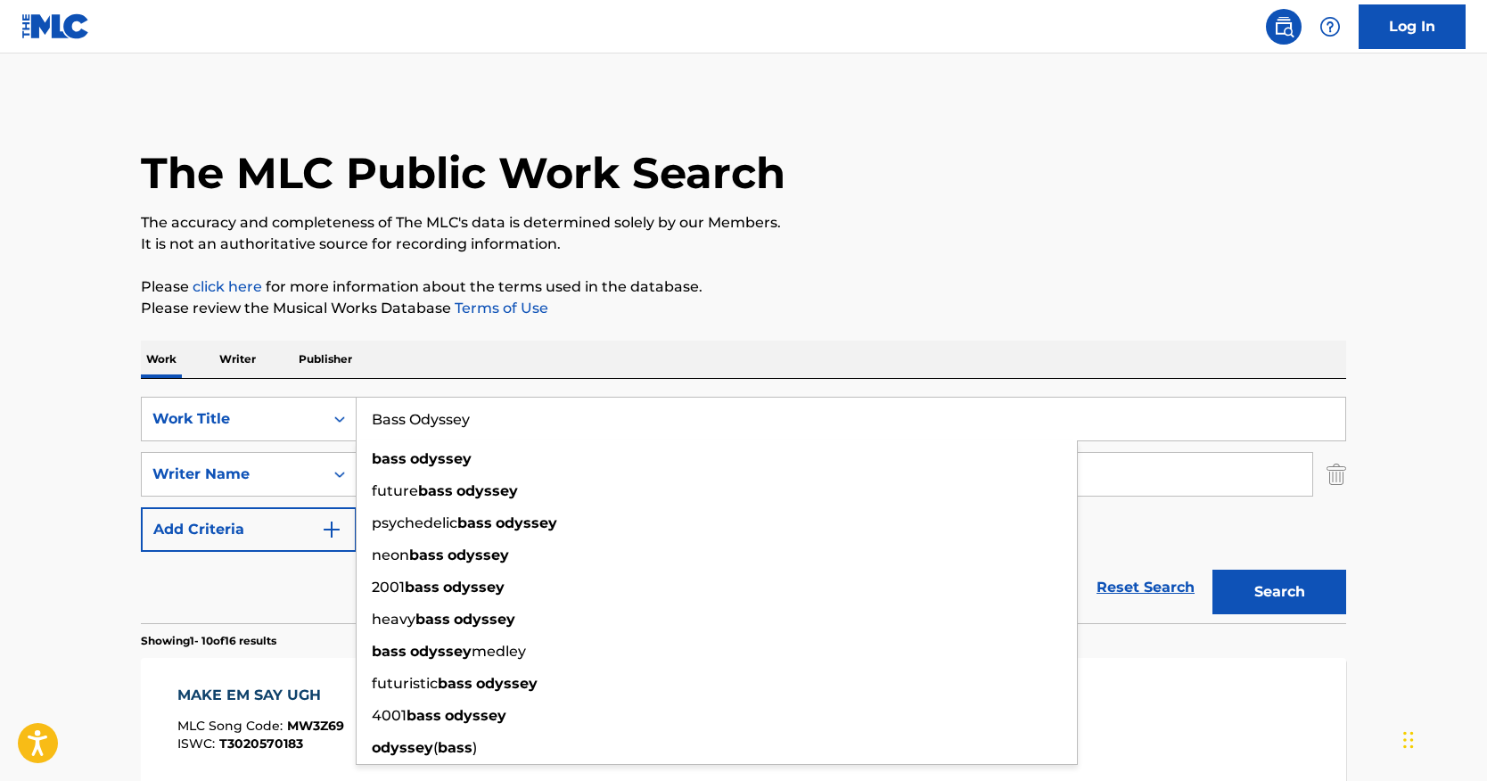
type input "Bass Odyssey"
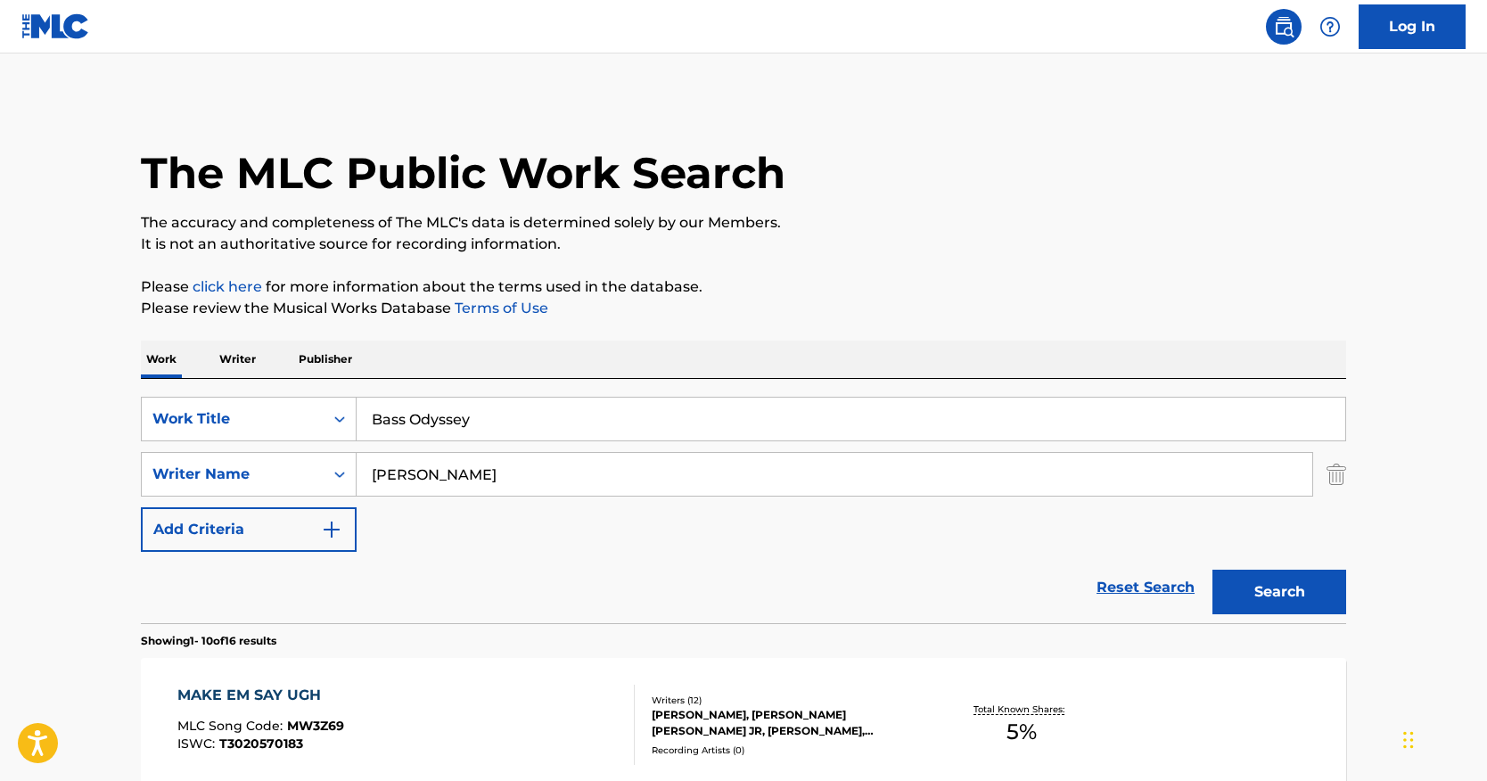
click at [1251, 577] on button "Search" at bounding box center [1280, 592] width 134 height 45
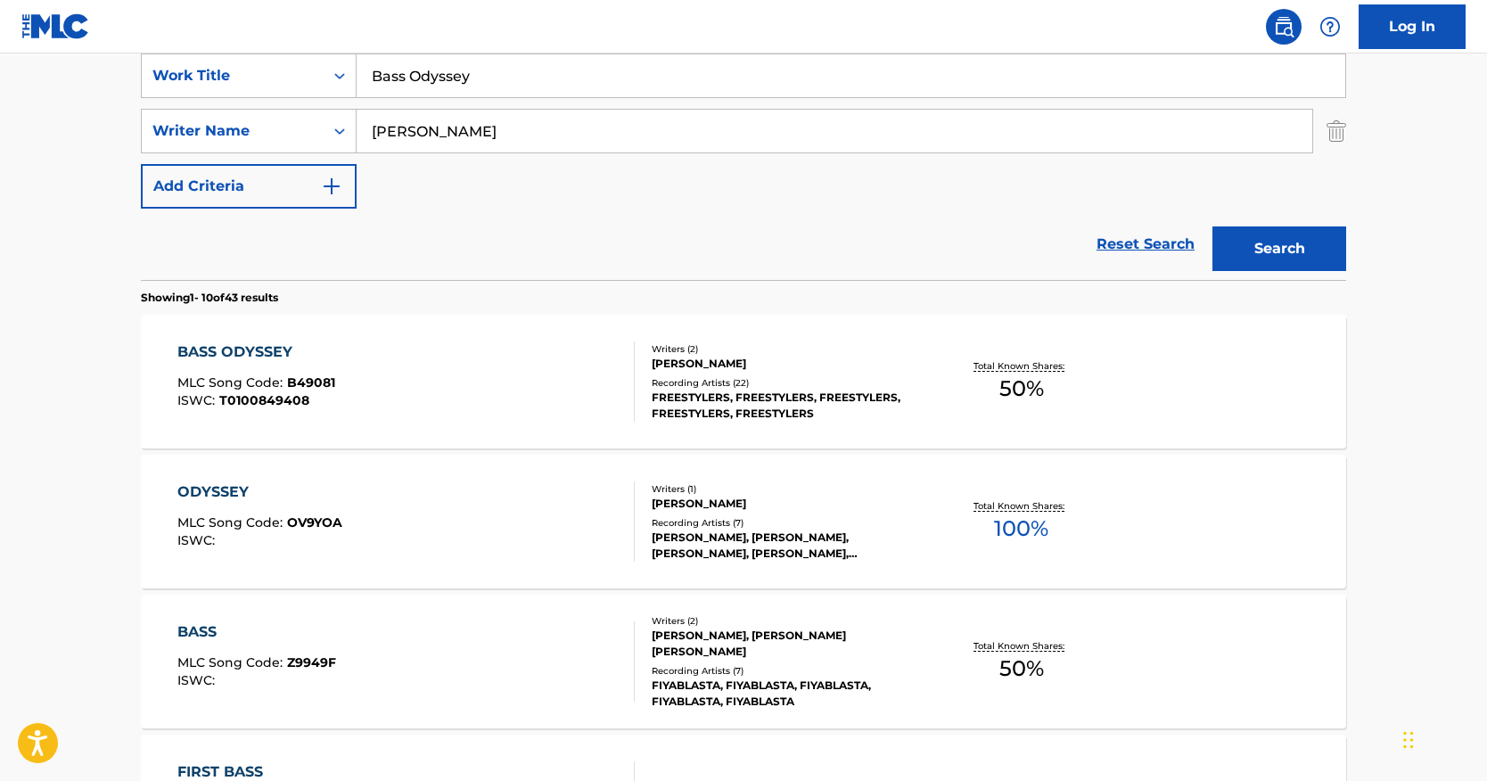
scroll to position [357, 0]
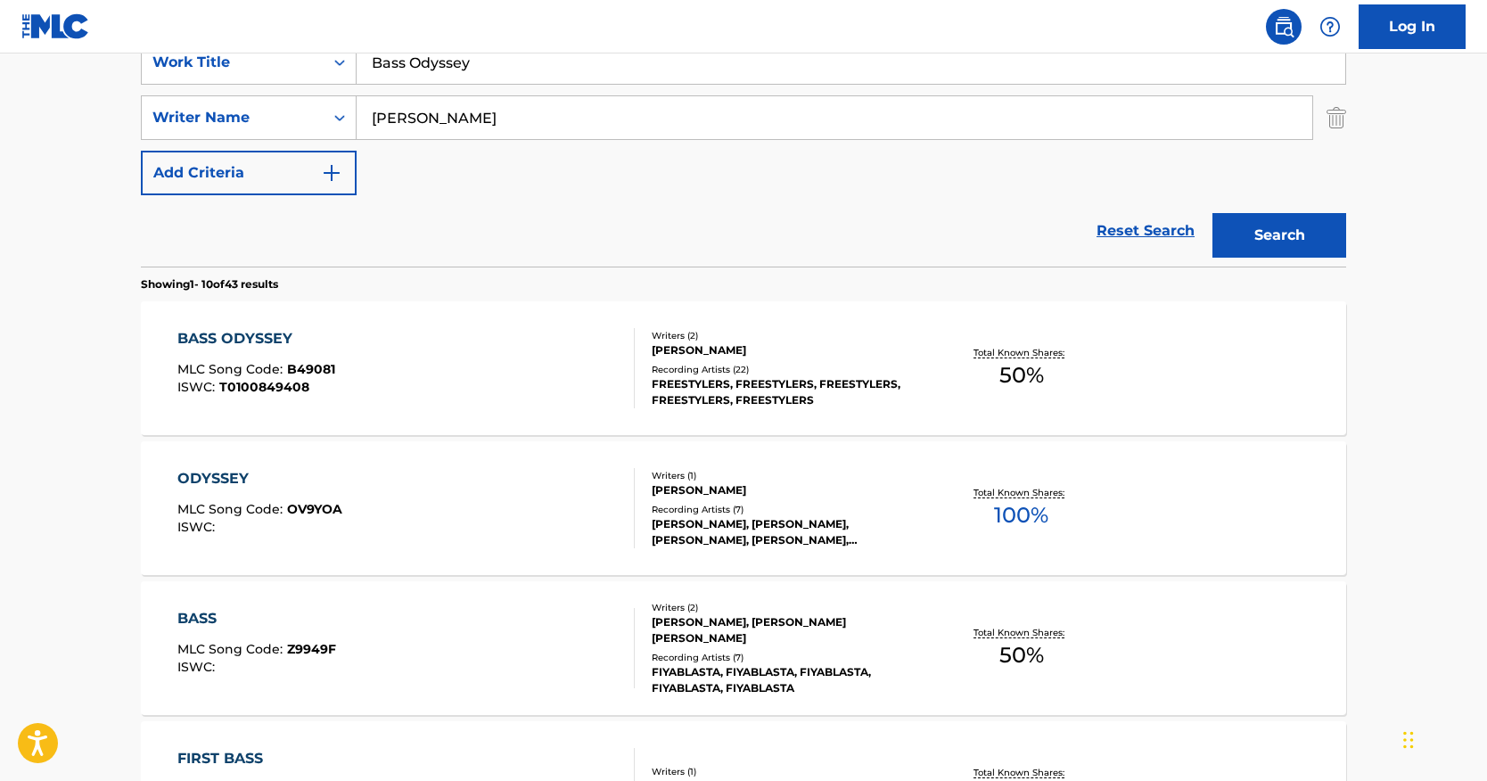
click at [271, 342] on div "BASS ODYSSEY" at bounding box center [256, 338] width 158 height 21
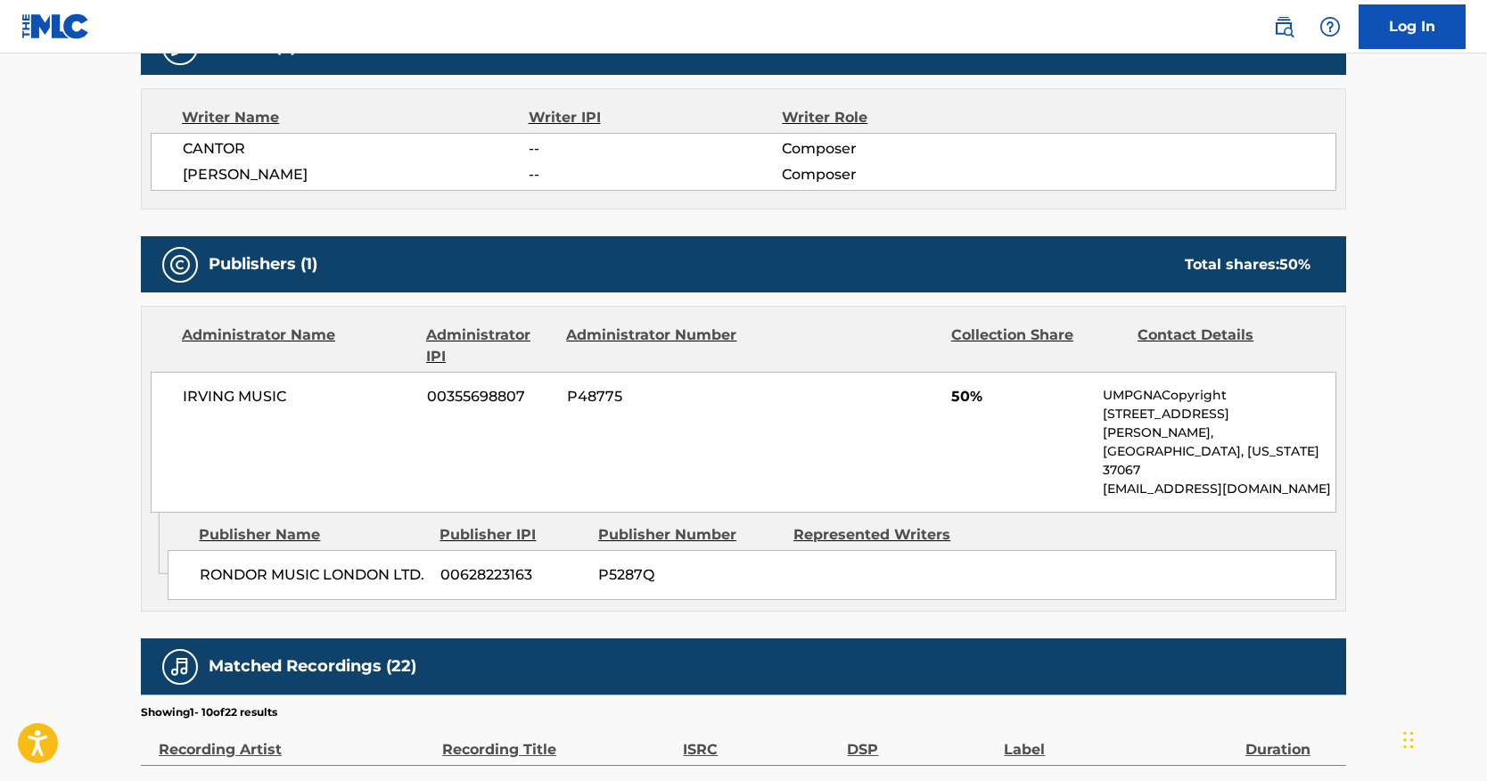
scroll to position [535, 0]
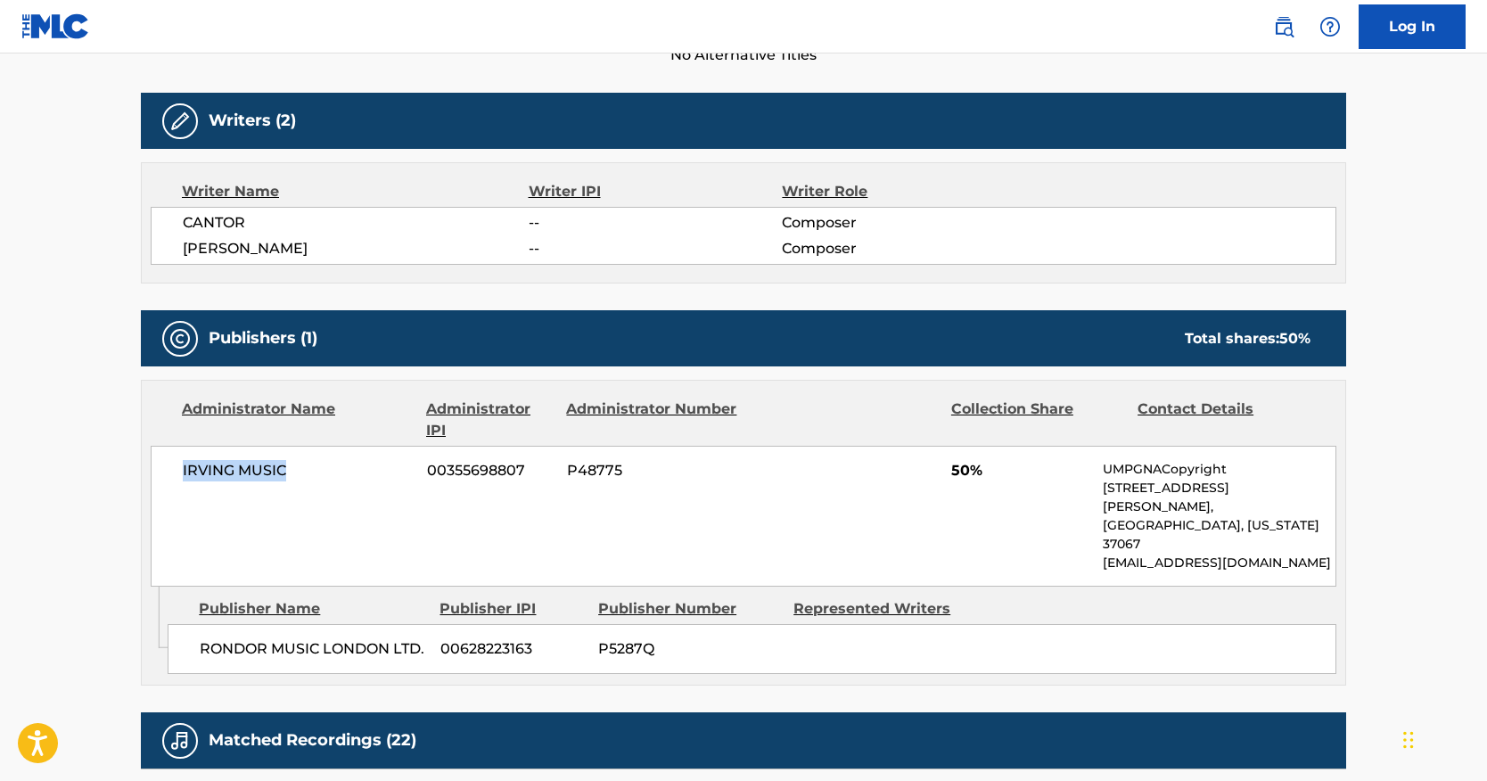
drag, startPoint x: 287, startPoint y: 471, endPoint x: 177, endPoint y: 466, distance: 110.7
click at [177, 466] on div "IRVING MUSIC 00355698807 P48775 50% UMPGNACopyright [STREET_ADDRESS][PERSON_NAM…" at bounding box center [744, 516] width 1186 height 141
copy span "IRVING MUSIC"
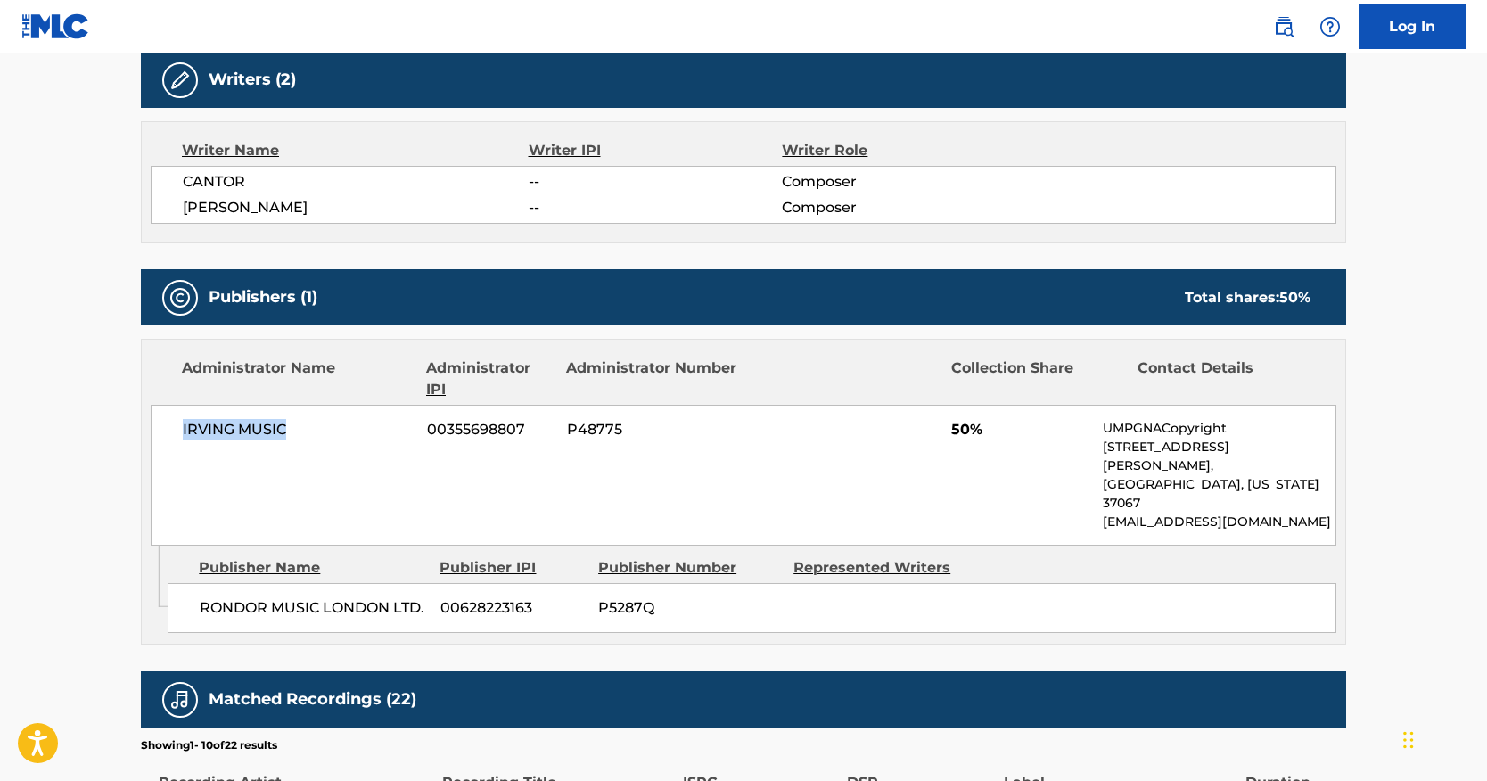
scroll to position [581, 0]
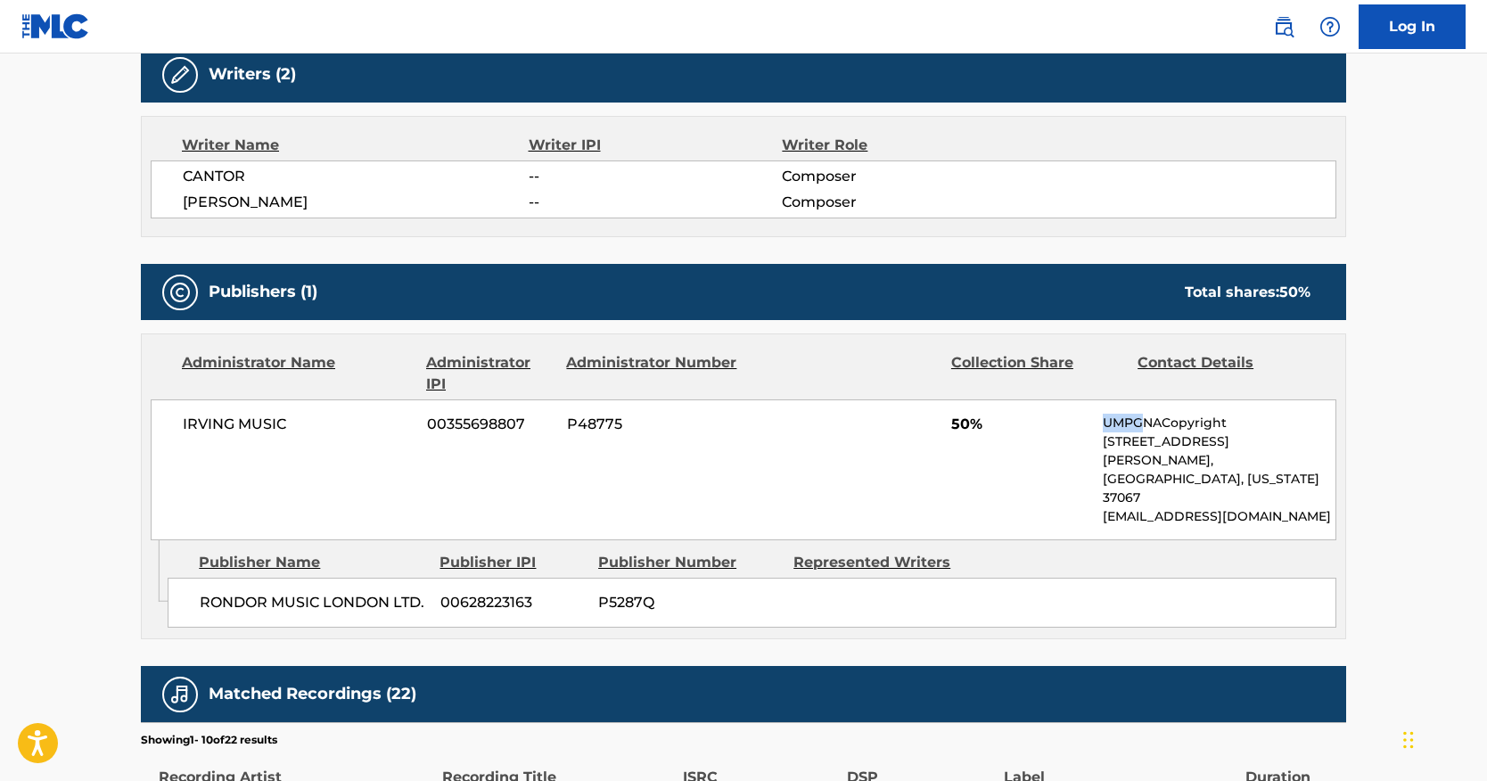
drag, startPoint x: 1105, startPoint y: 423, endPoint x: 1147, endPoint y: 423, distance: 41.9
click at [1147, 423] on p "UMPGNACopyright" at bounding box center [1219, 423] width 233 height 19
click at [619, 394] on div "Administrator Name Administrator IPI Administrator Number Collection Share Cont…" at bounding box center [744, 437] width 1204 height 206
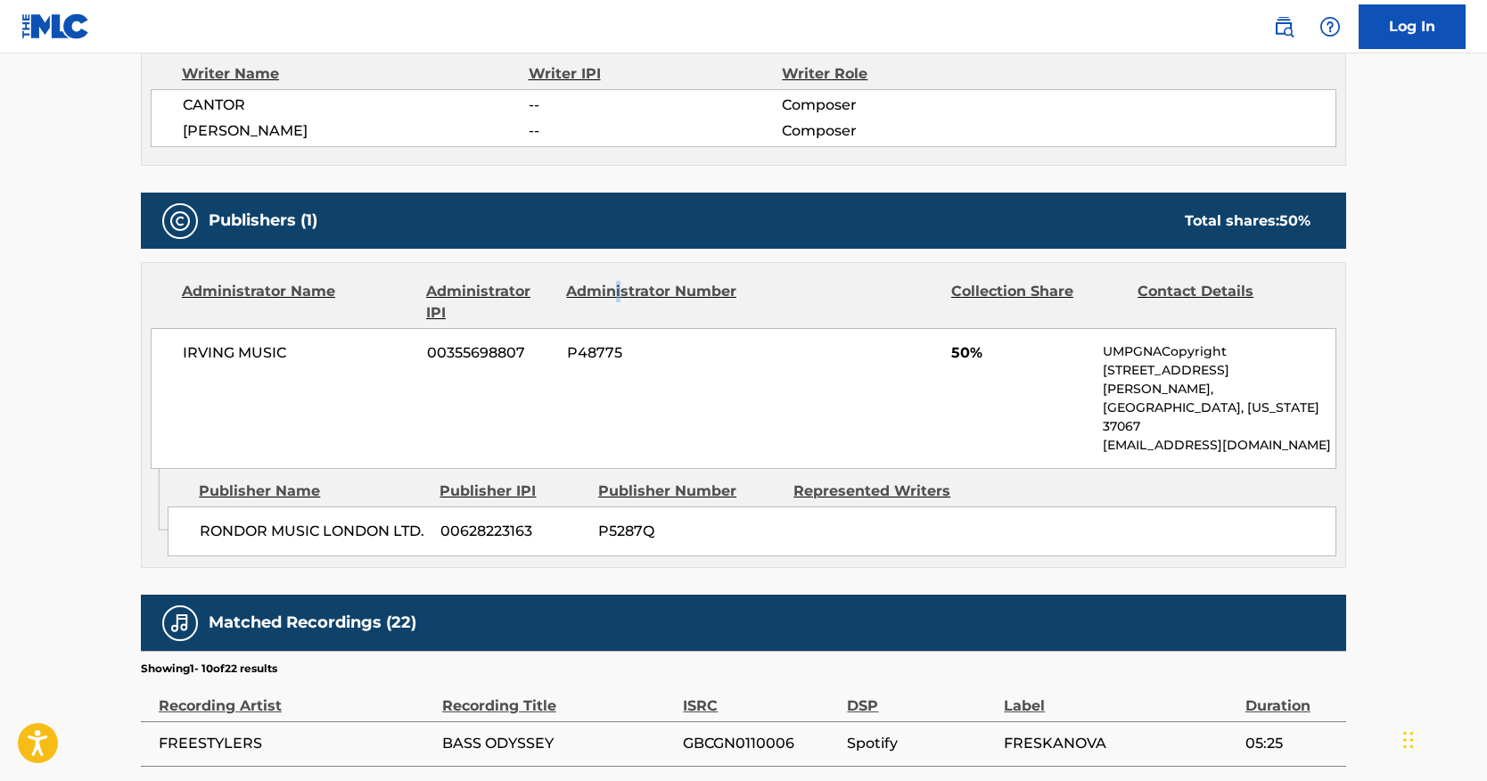
scroll to position [760, 0]
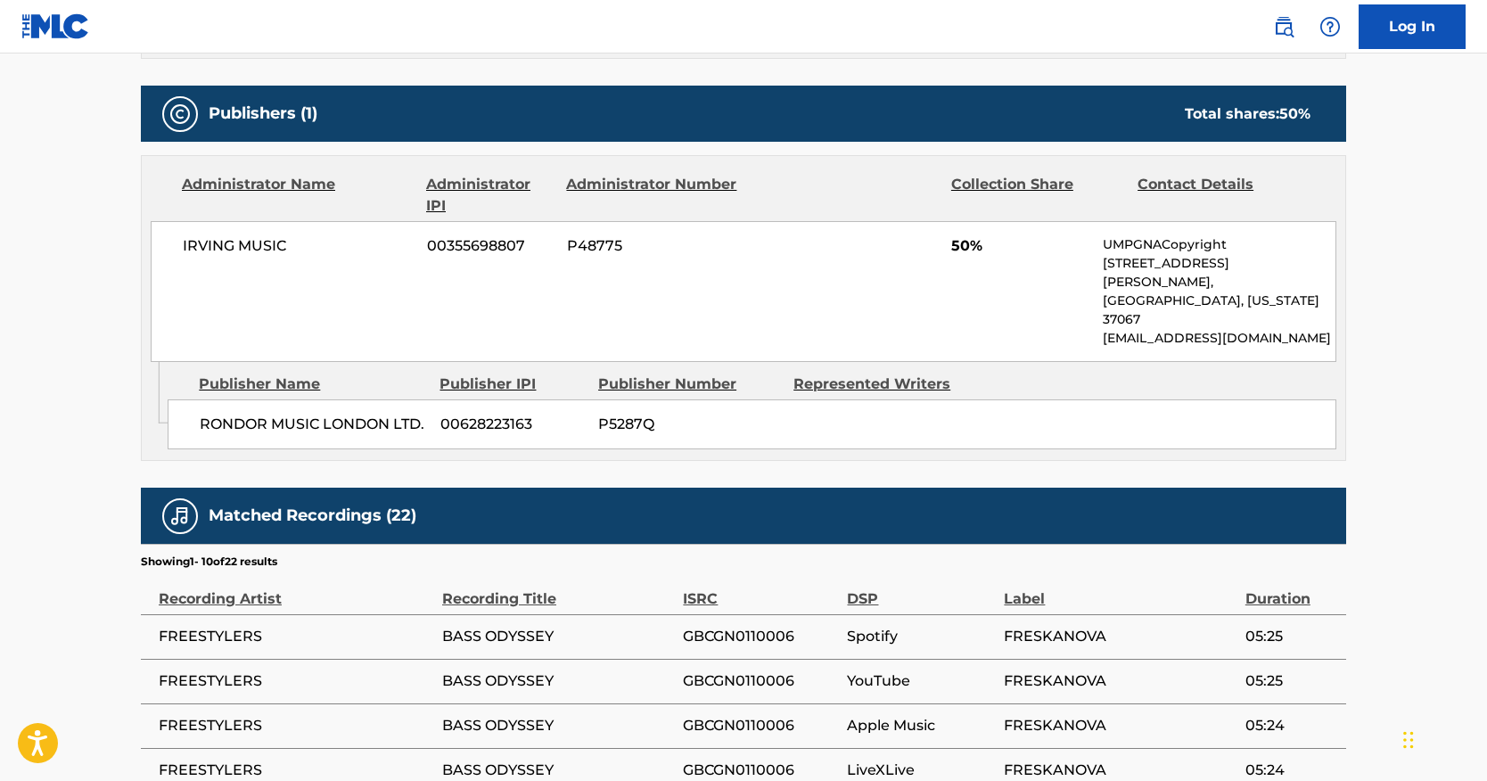
click at [820, 374] on div "Represented Writers" at bounding box center [885, 384] width 182 height 21
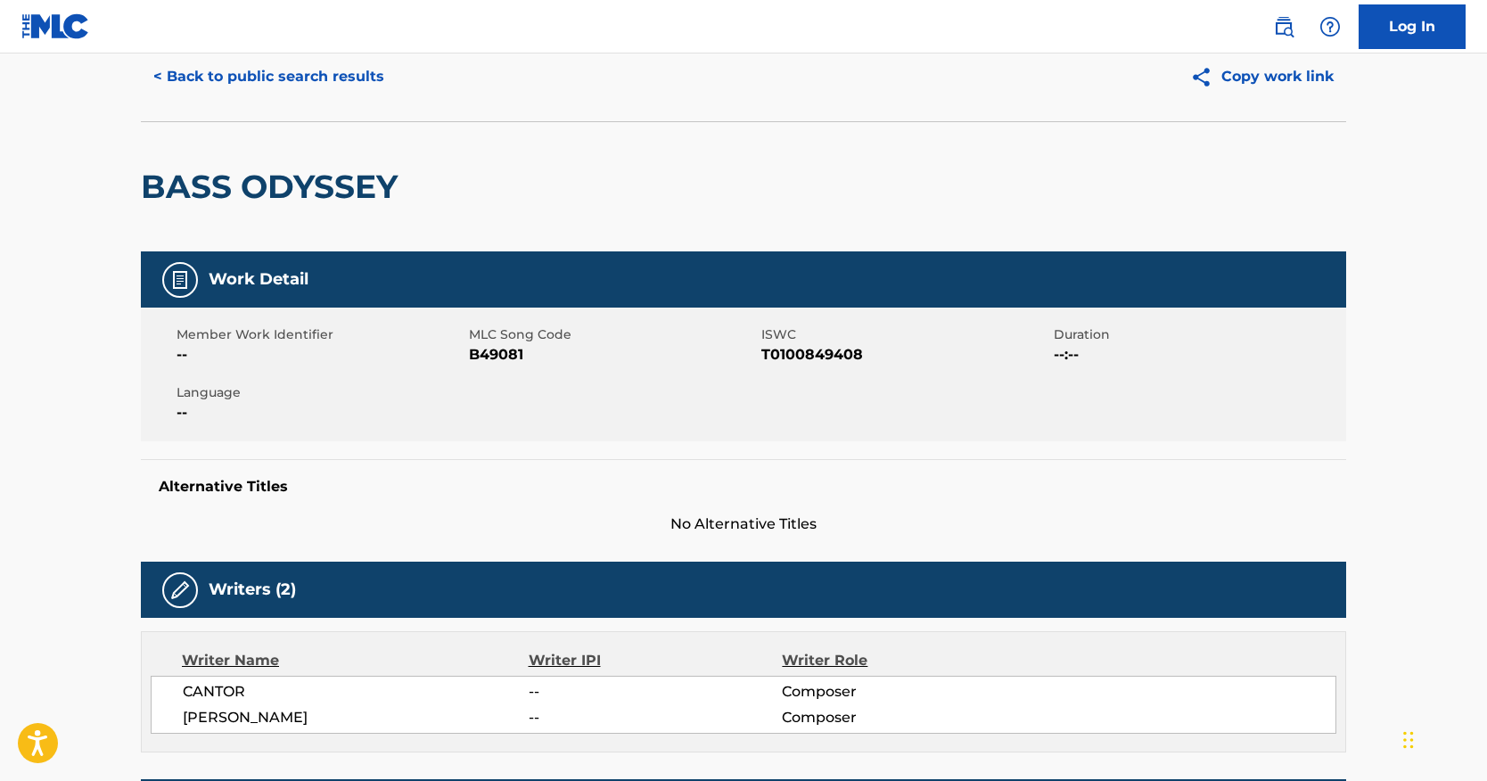
scroll to position [0, 0]
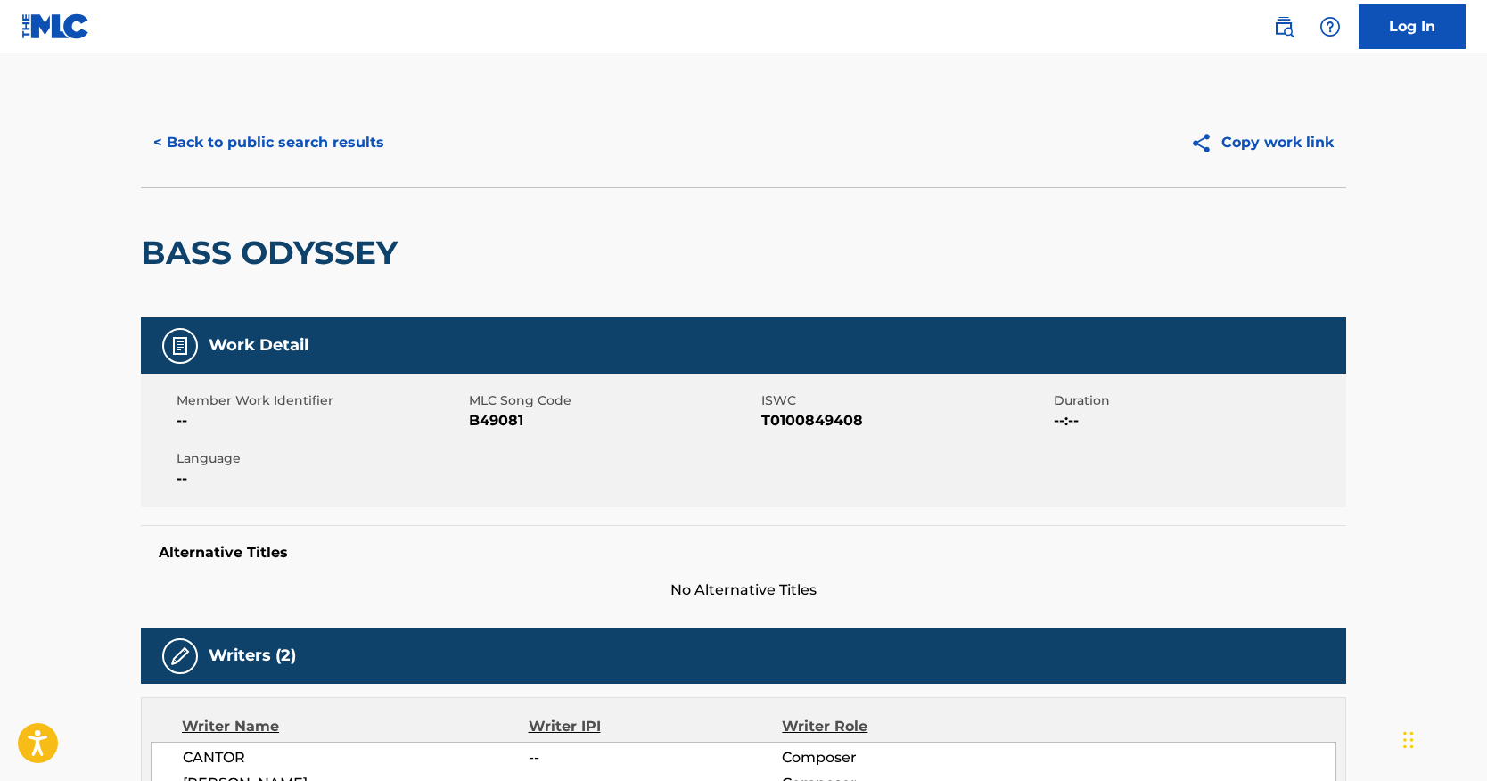
click at [342, 144] on button "< Back to public search results" at bounding box center [269, 142] width 256 height 45
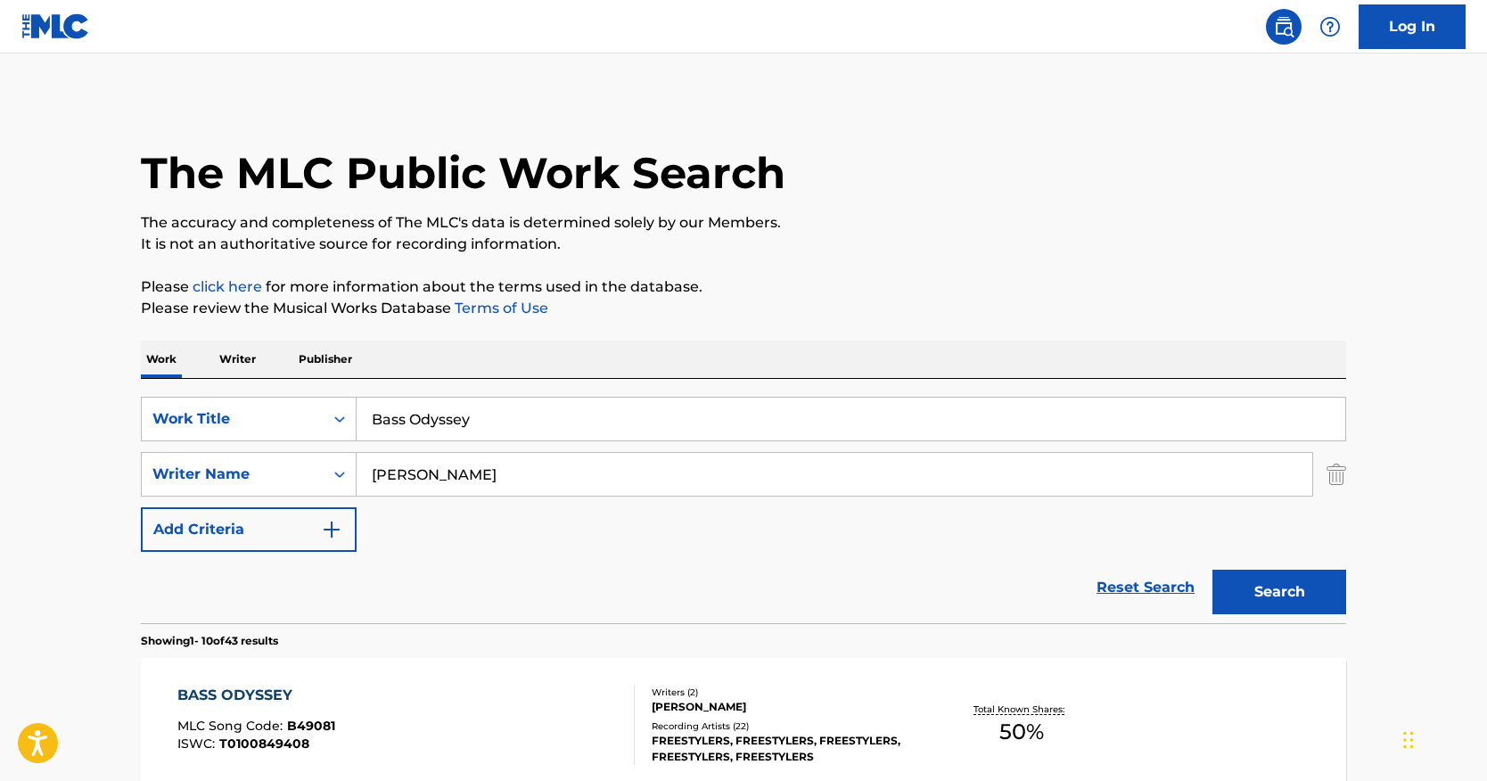
scroll to position [357, 0]
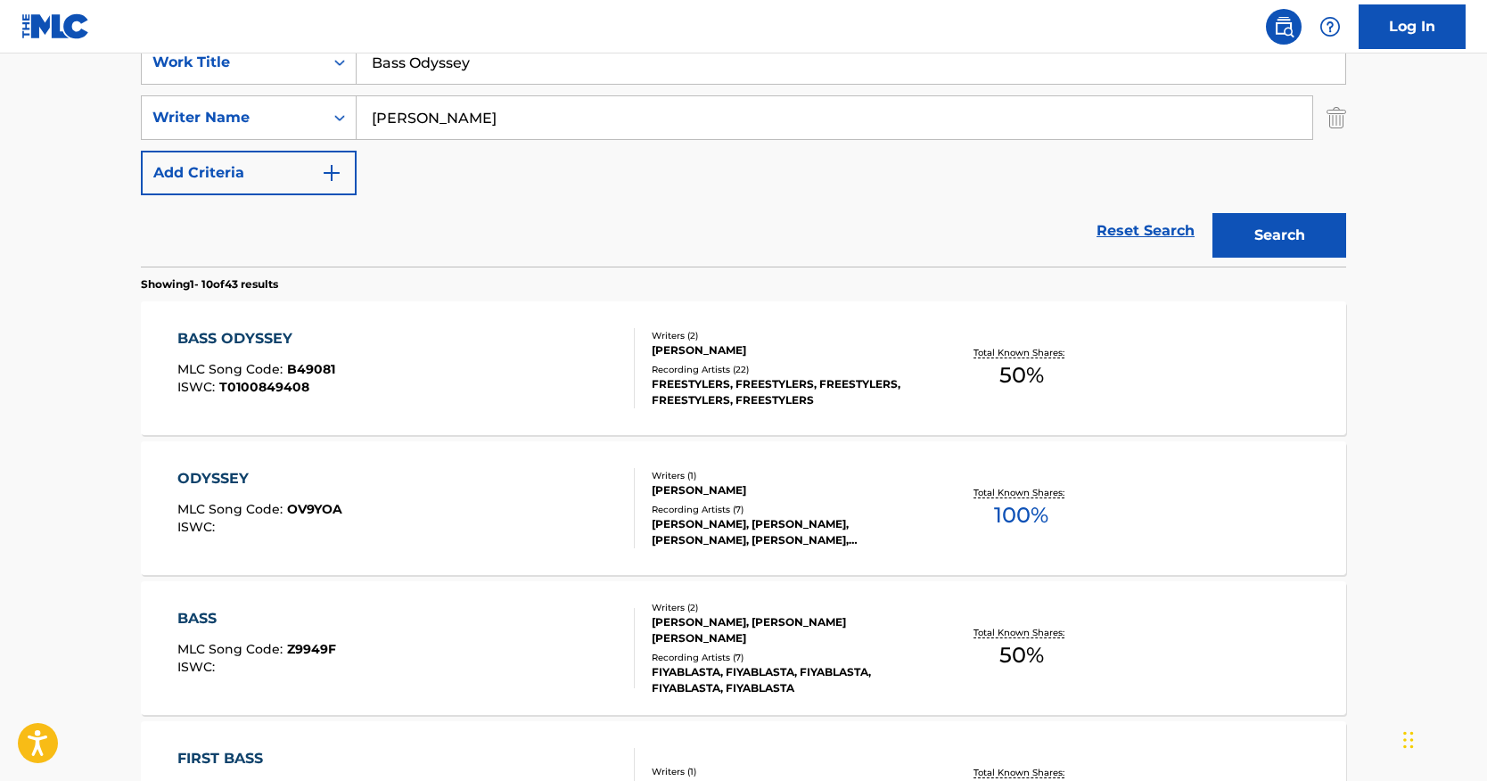
drag, startPoint x: 455, startPoint y: 111, endPoint x: 223, endPoint y: 47, distance: 240.6
click at [224, 48] on div "Log In The MLC Public Work Search The accuracy and completeness of The MLC's da…" at bounding box center [743, 762] width 1487 height 2238
paste input "Galerno"
type input "Galerno"
drag, startPoint x: 506, startPoint y: 70, endPoint x: 319, endPoint y: 48, distance: 187.6
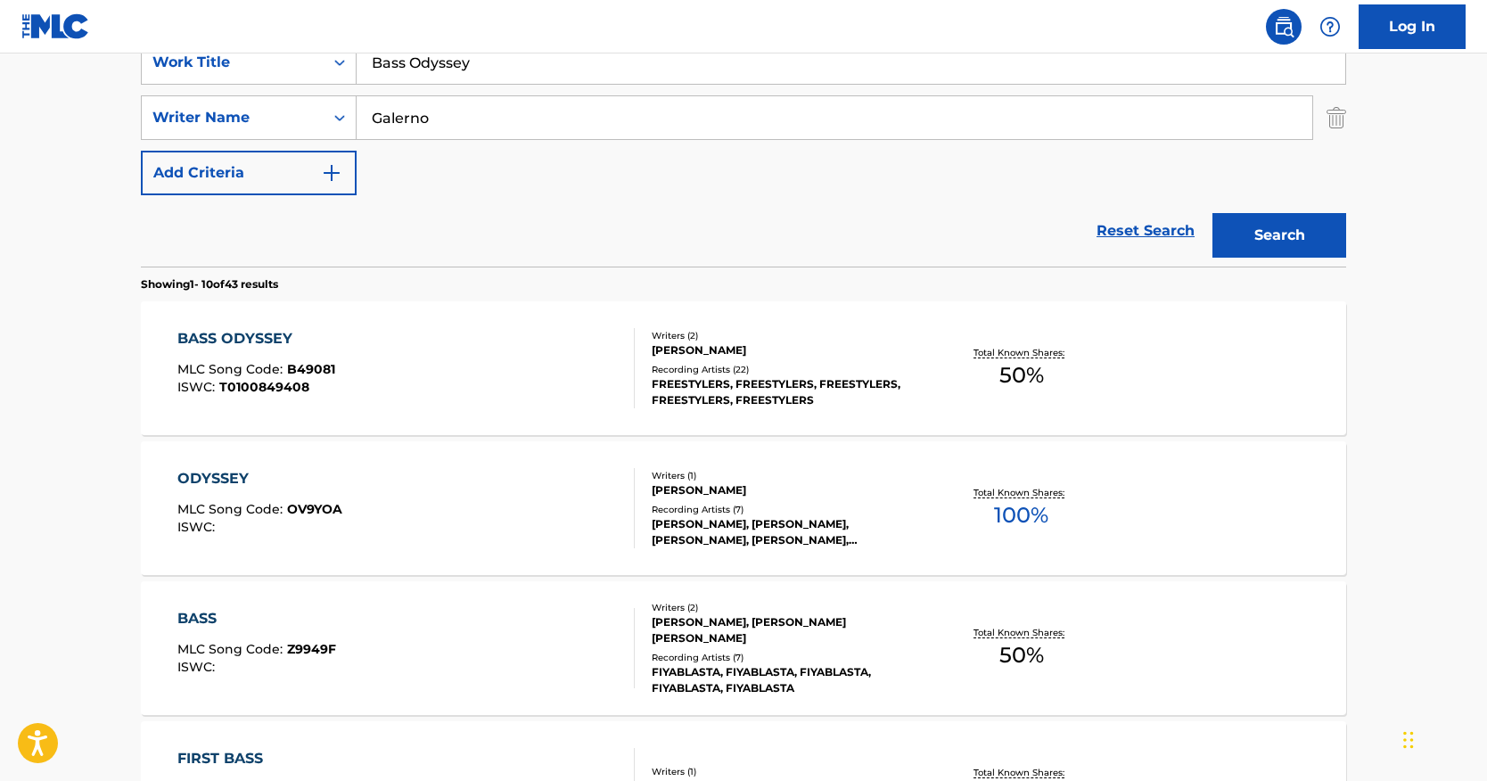
click at [319, 48] on div "Log In The MLC Public Work Search The accuracy and completeness of The MLC's da…" at bounding box center [743, 762] width 1487 height 2238
paste input "Unbroken By You"
type input "Unbroken By You"
click at [1266, 218] on button "Search" at bounding box center [1280, 235] width 134 height 45
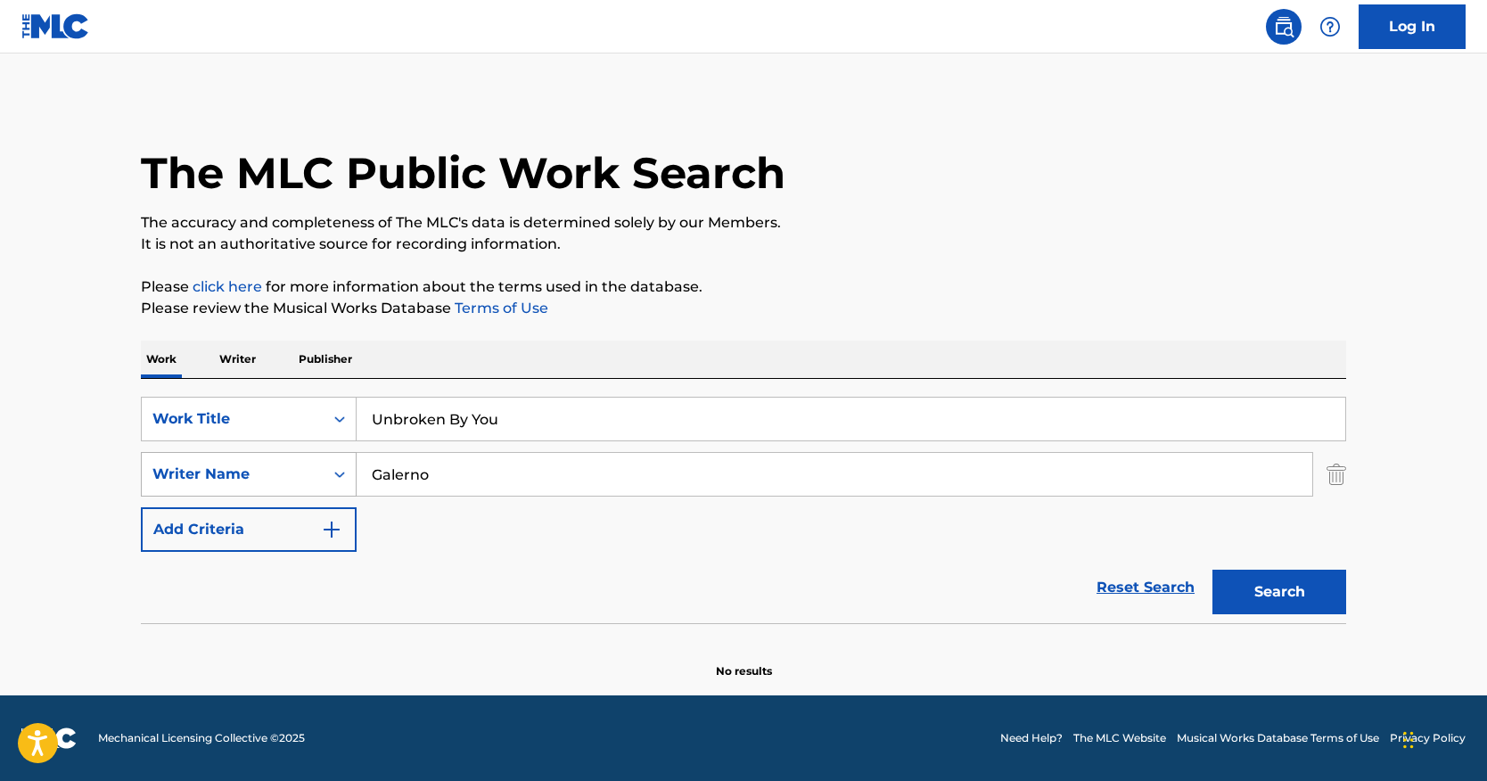
drag, startPoint x: 473, startPoint y: 471, endPoint x: 350, endPoint y: 467, distance: 122.2
click at [350, 467] on div "SearchWithCriteria7d1f34f9-dc76-44e2-935c-502b66c66803 Writer Name [PERSON_NAME]" at bounding box center [744, 474] width 1206 height 45
paste input "BLADES"
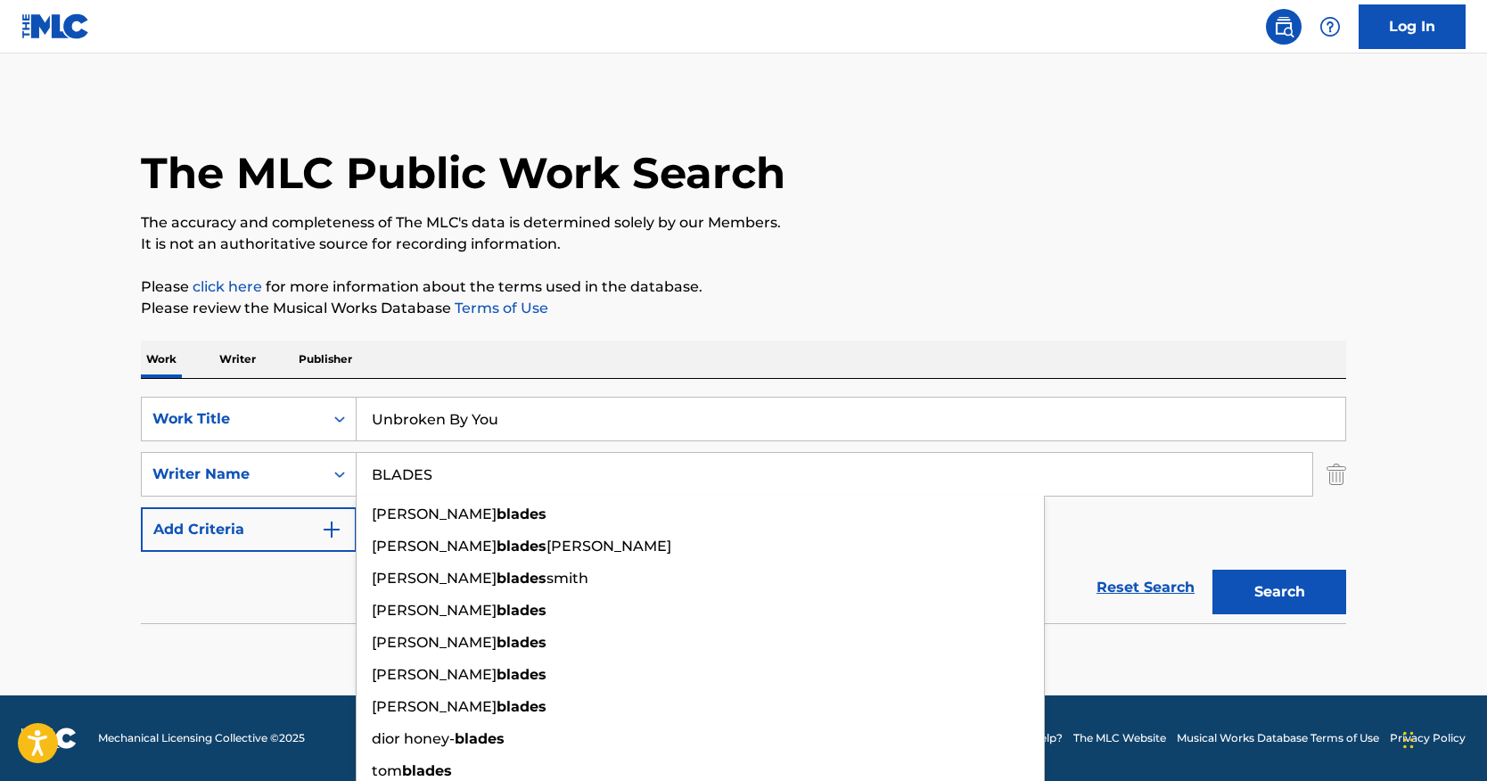
click at [1213, 570] on button "Search" at bounding box center [1280, 592] width 134 height 45
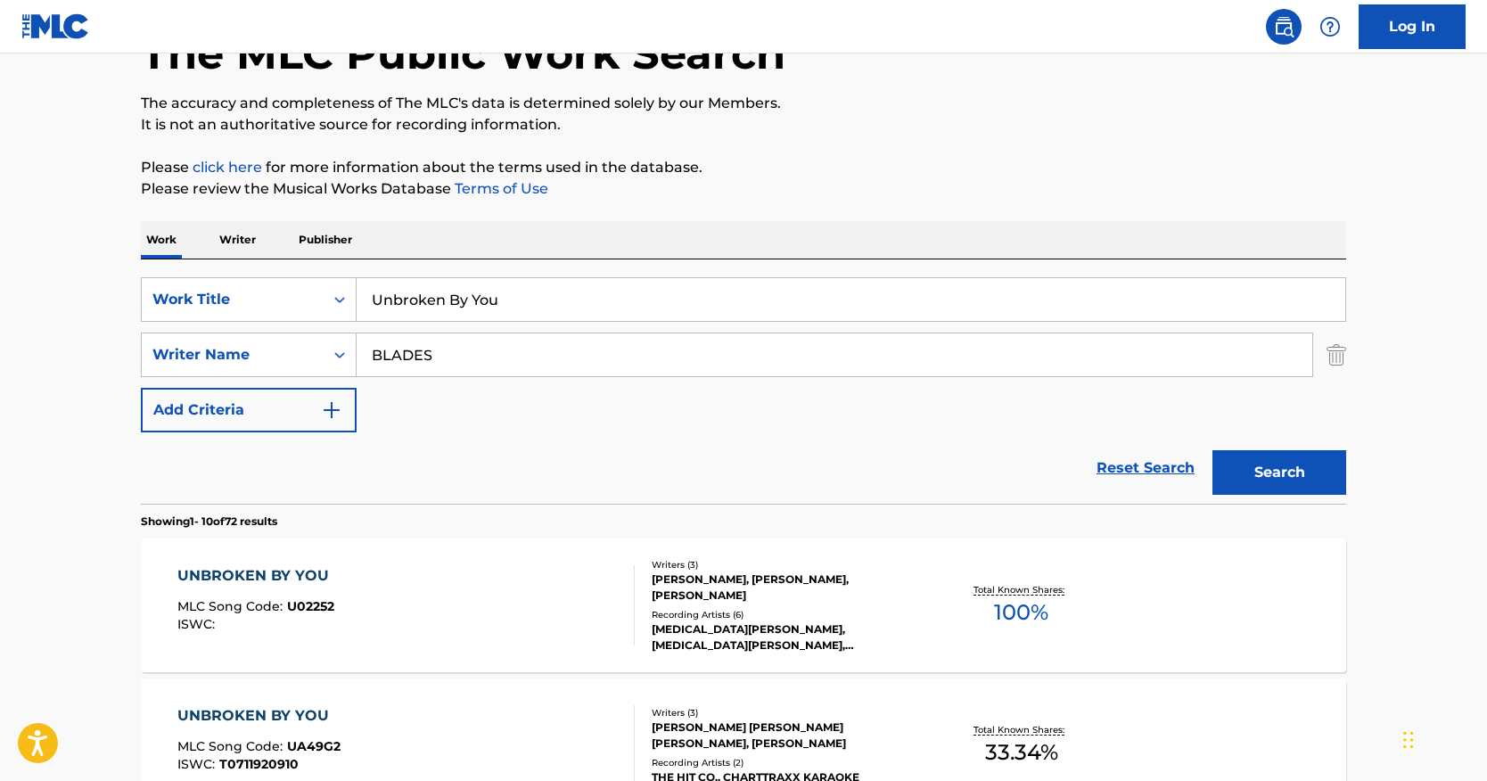
scroll to position [119, 0]
drag, startPoint x: 883, startPoint y: 274, endPoint x: 954, endPoint y: 211, distance: 94.8
drag, startPoint x: 464, startPoint y: 355, endPoint x: 310, endPoint y: 346, distance: 153.6
click at [310, 347] on div "SearchWithCriteria7d1f34f9-dc76-44e2-935c-502b66c66803 Writer Name BLADES" at bounding box center [744, 355] width 1206 height 45
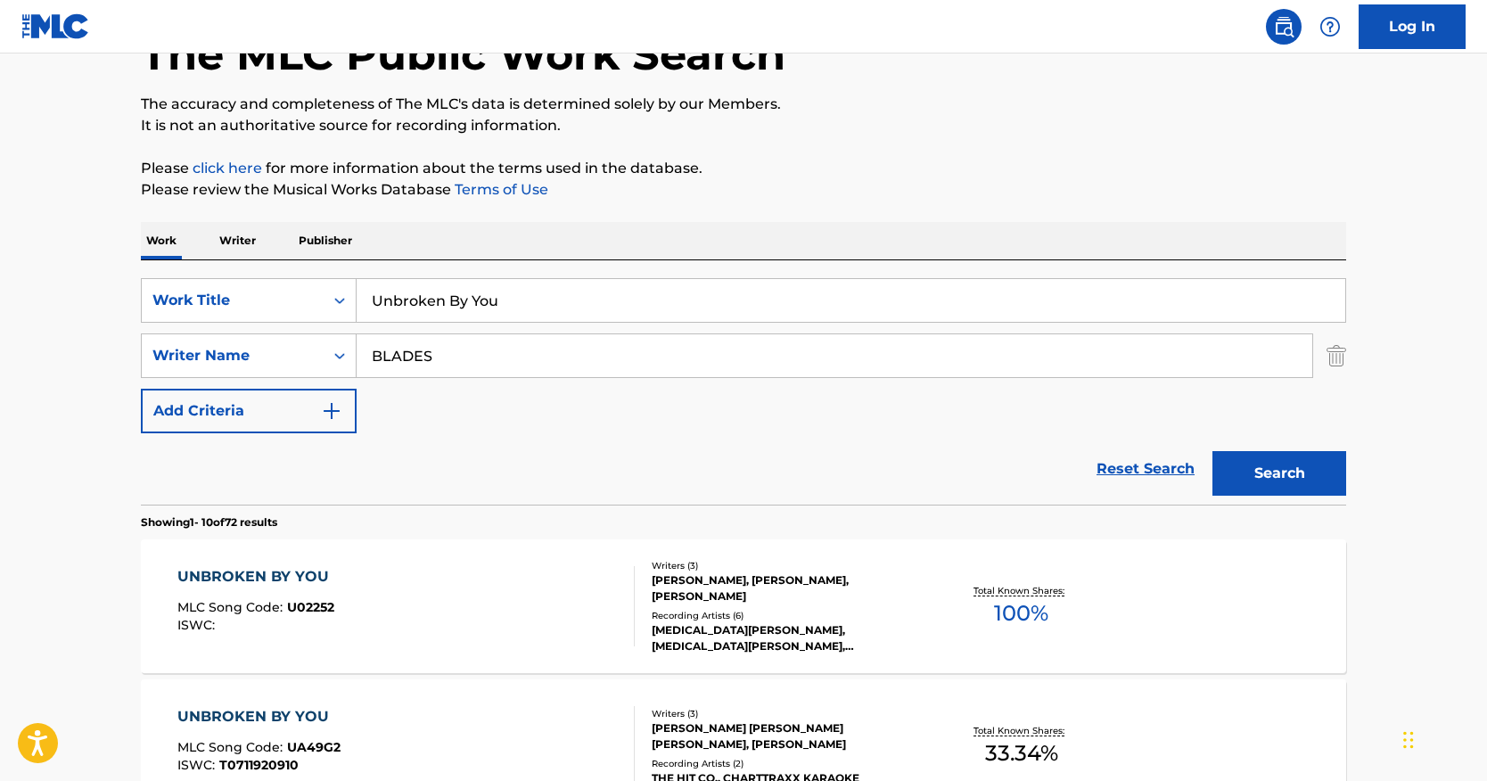
paste input "White"
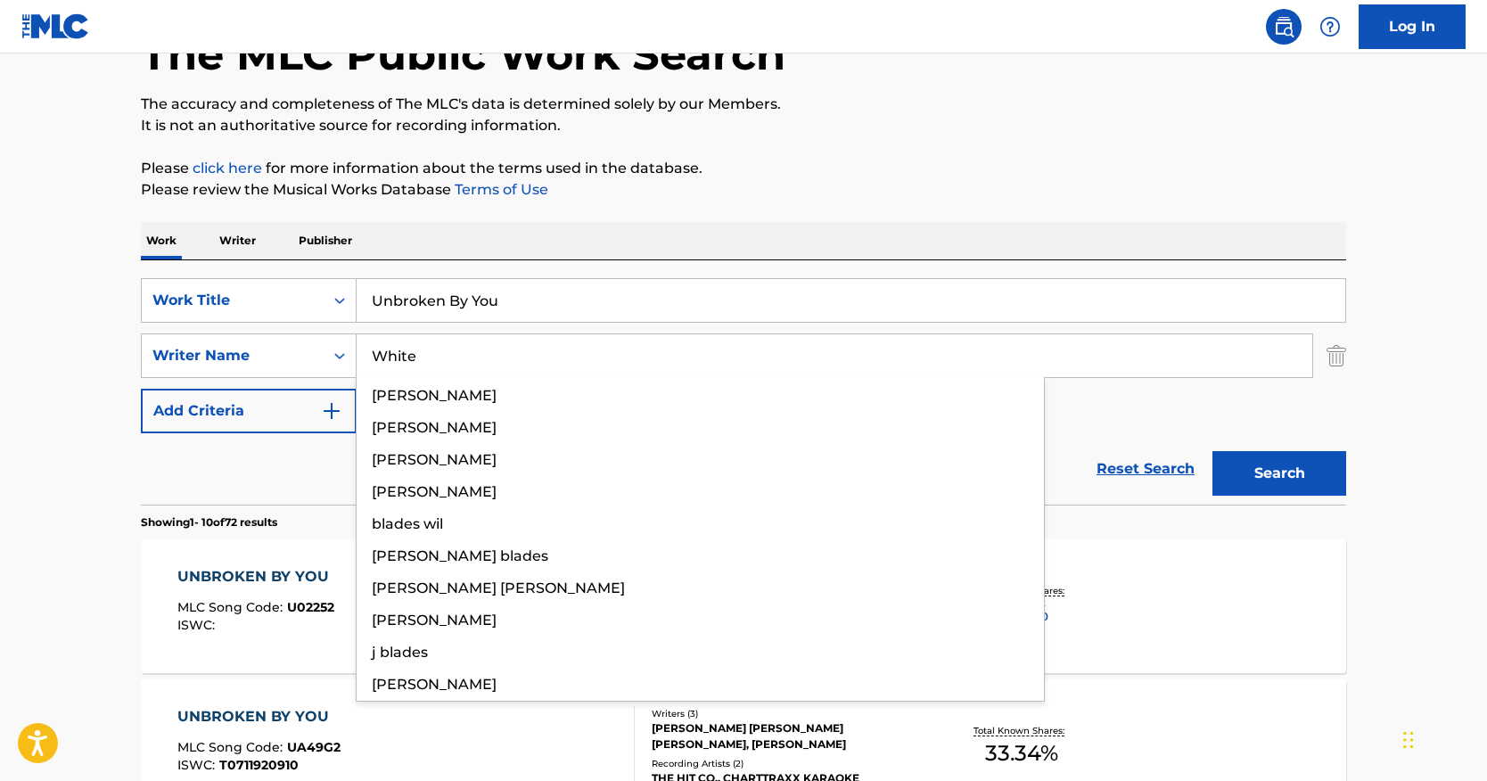
type input "White"
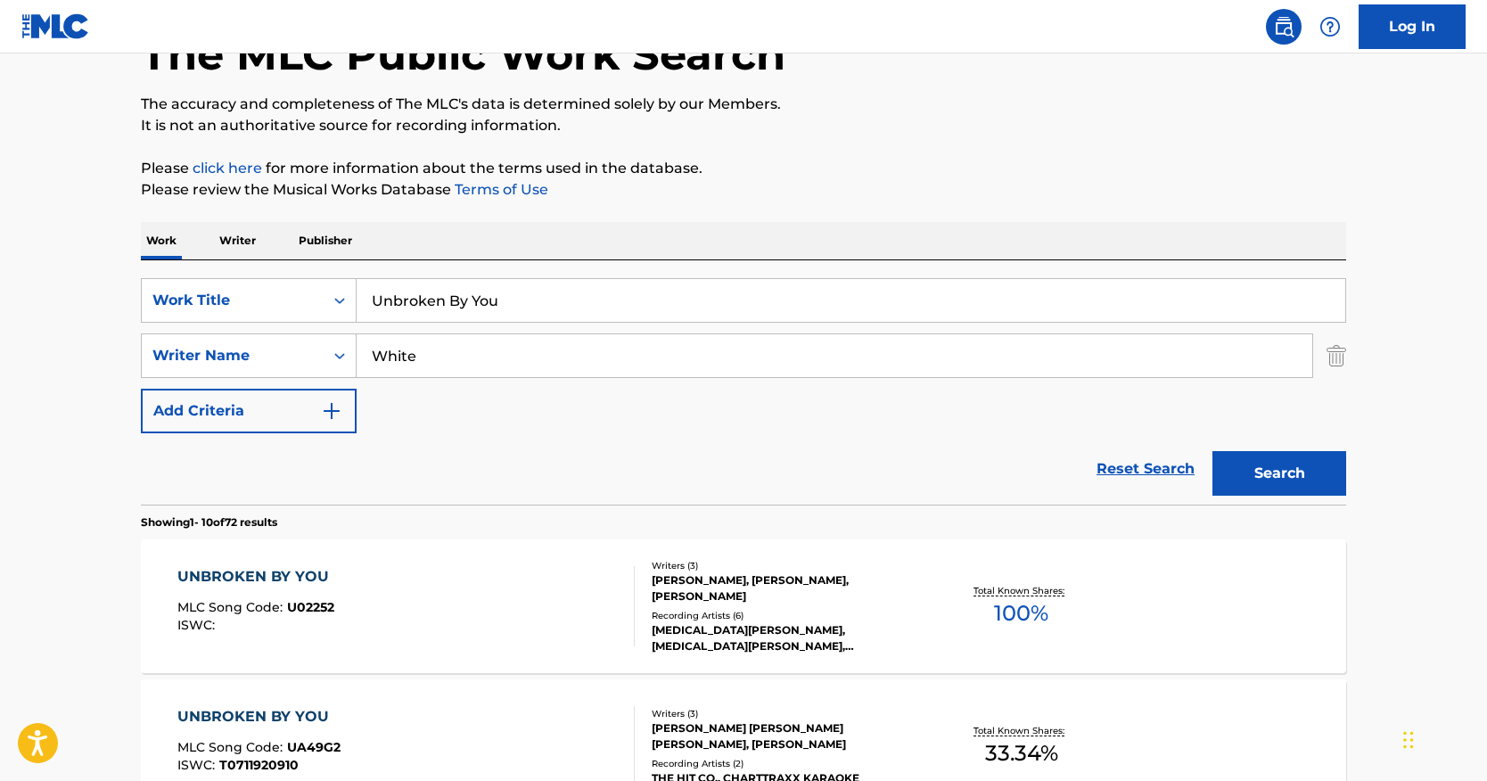
click at [608, 228] on div "Work Writer Publisher" at bounding box center [744, 240] width 1206 height 37
drag, startPoint x: 483, startPoint y: 357, endPoint x: 330, endPoint y: 322, distance: 157.3
click at [343, 325] on div "SearchWithCriteria0c079b82-749c-47c0-a0d7-b9474400ba6d Work Title Unbroken By Y…" at bounding box center [744, 355] width 1206 height 155
drag, startPoint x: 540, startPoint y: 300, endPoint x: 383, endPoint y: 259, distance: 162.2
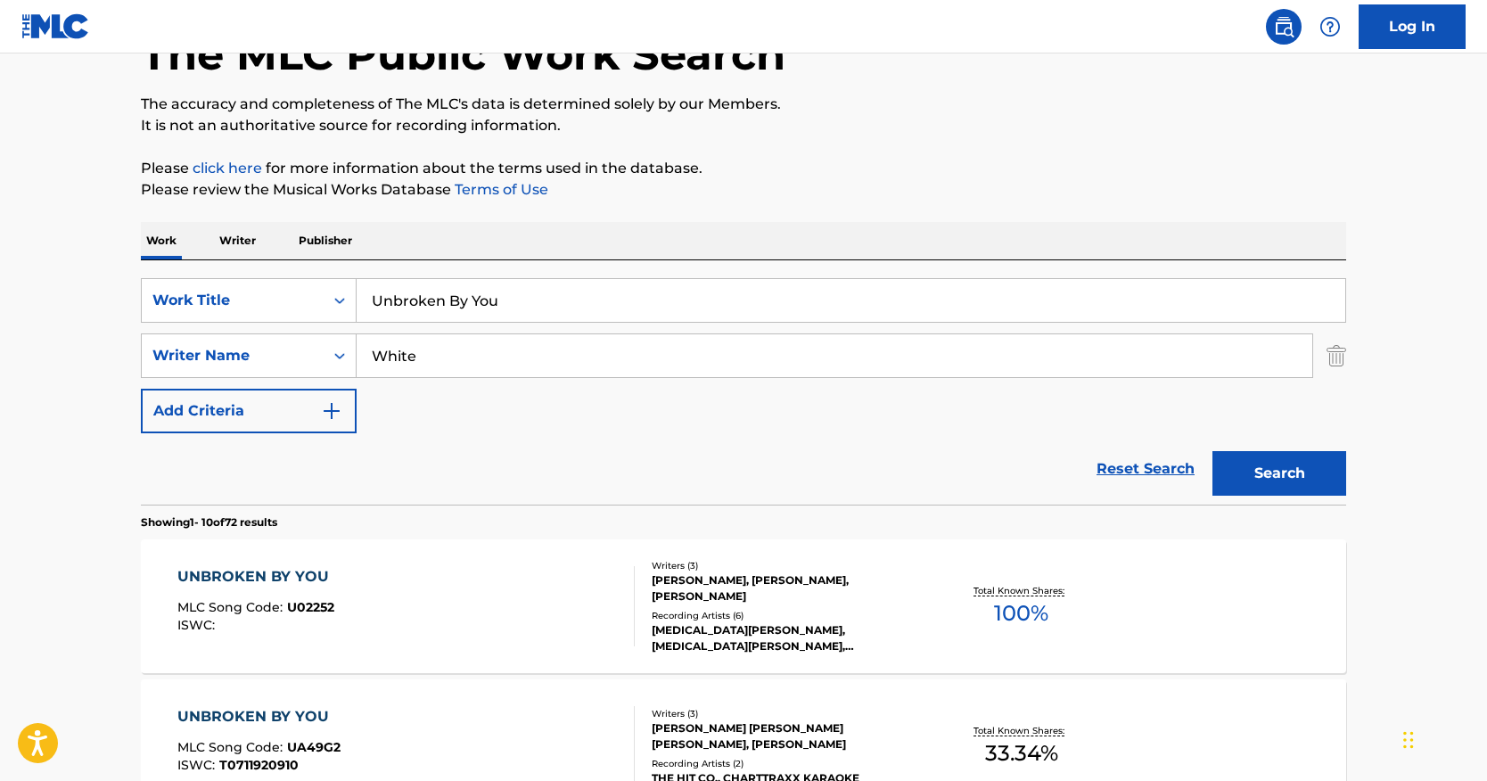
paste input "Something To Cry About"
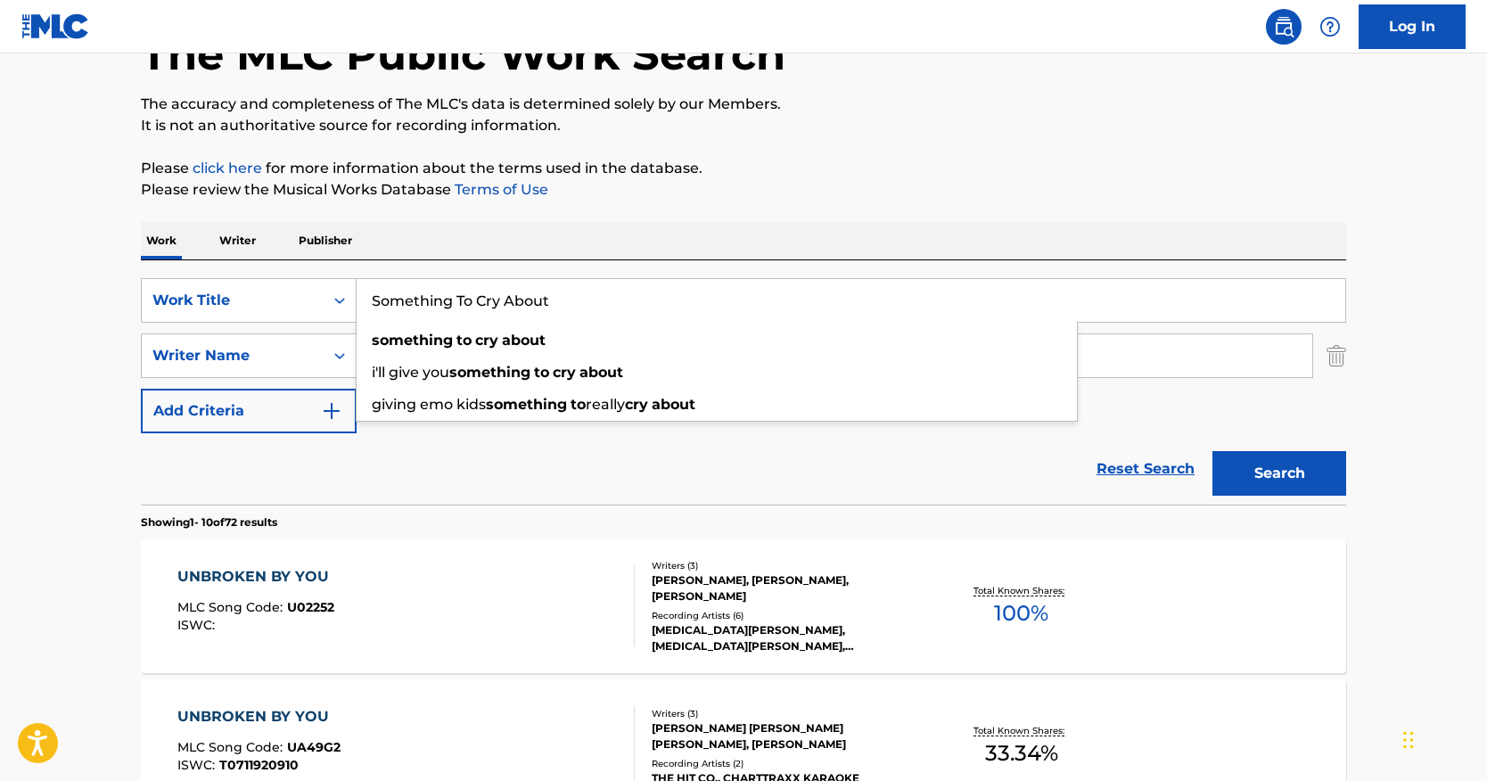
type input "Something To Cry About"
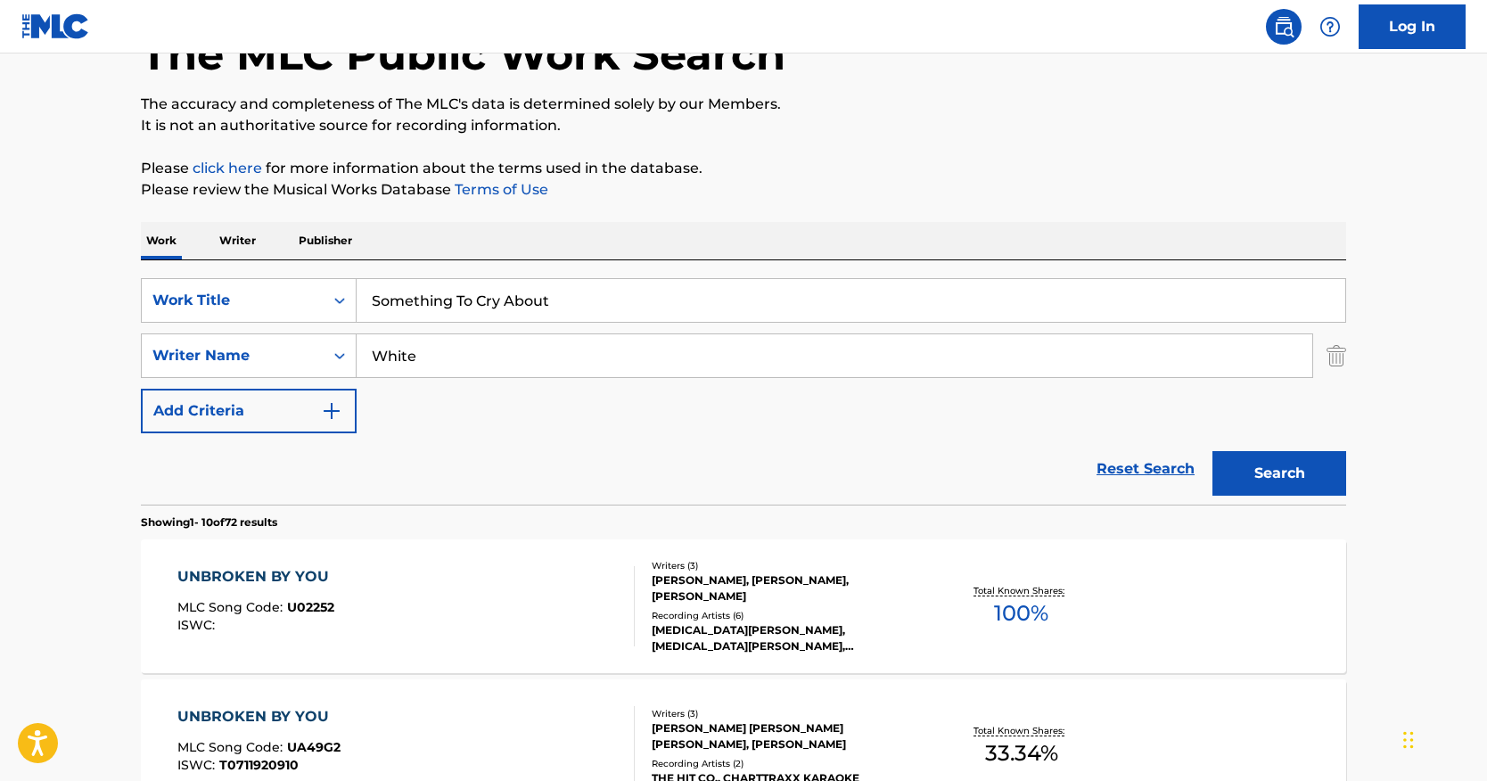
click at [1207, 457] on div "Search" at bounding box center [1275, 468] width 143 height 71
click at [1222, 459] on button "Search" at bounding box center [1280, 473] width 134 height 45
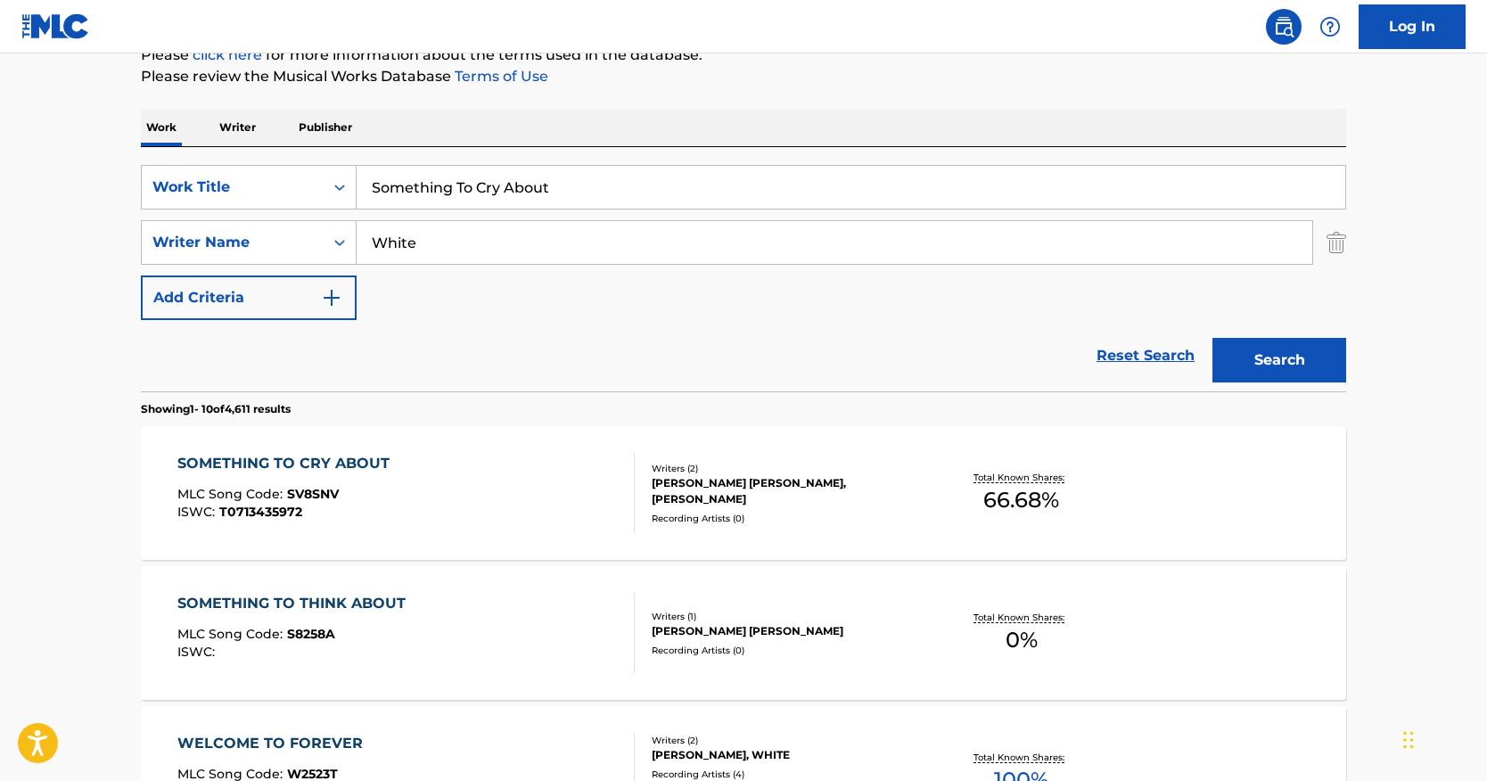
scroll to position [237, 0]
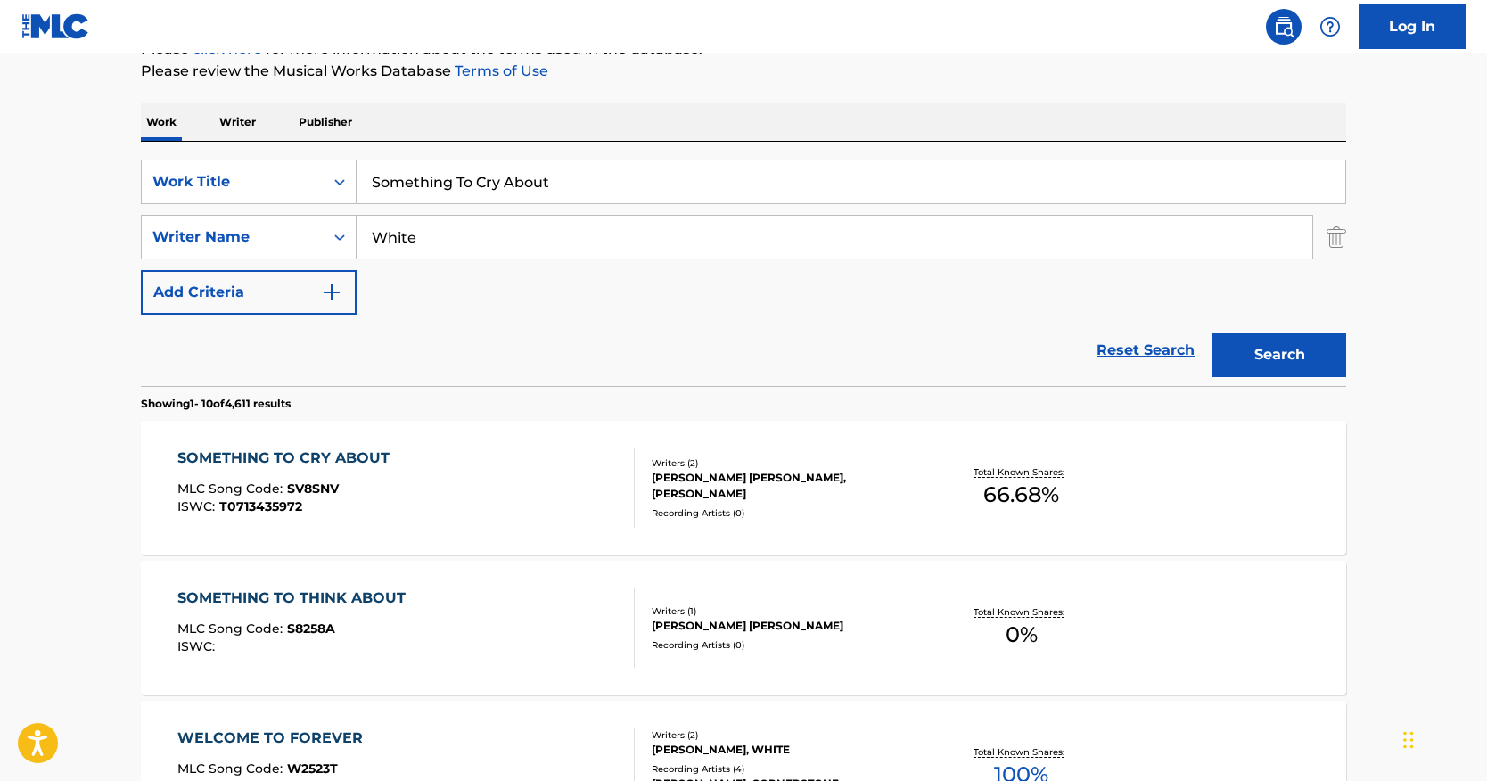
click at [368, 450] on div "SOMETHING TO CRY ABOUT" at bounding box center [287, 458] width 221 height 21
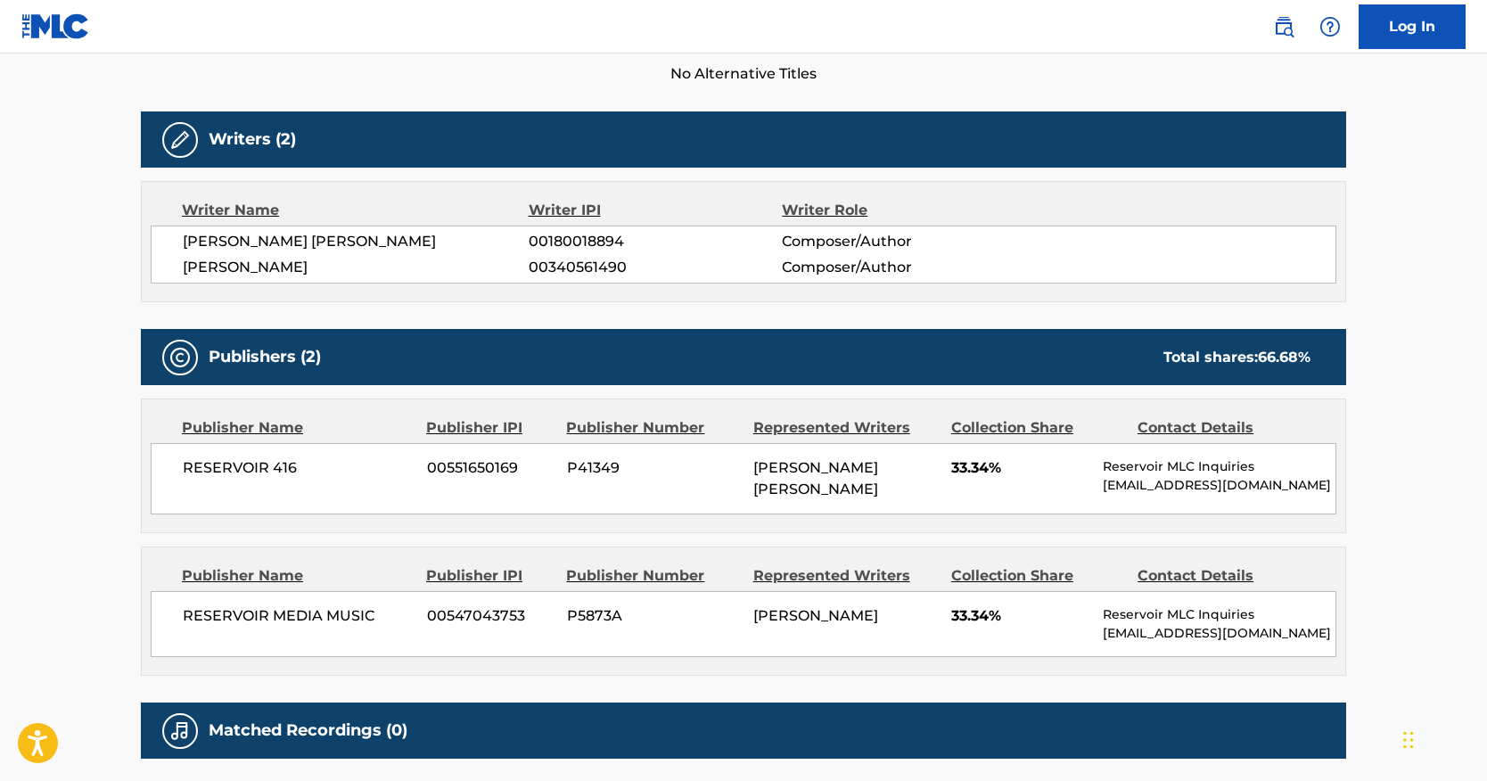
scroll to position [535, 0]
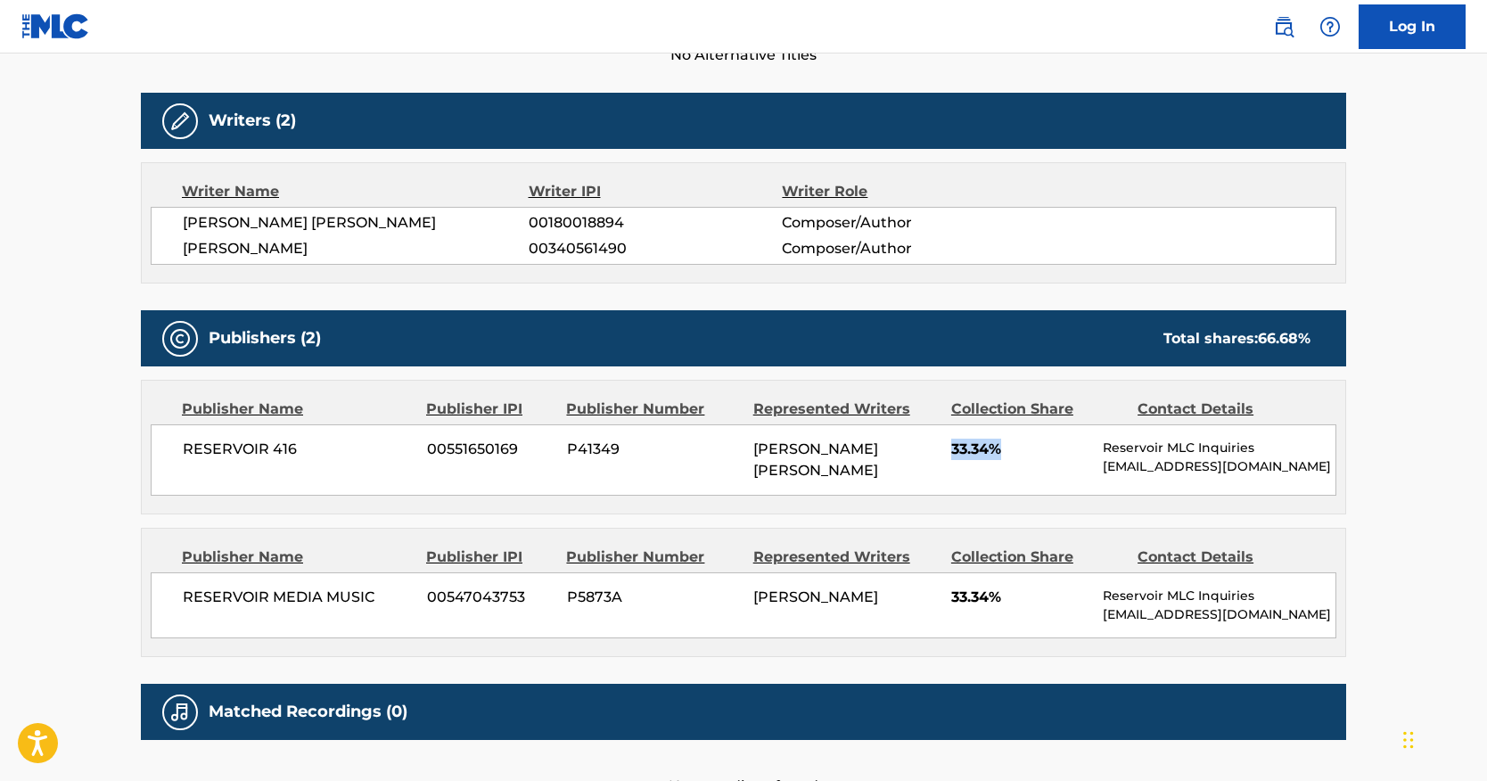
drag, startPoint x: 1003, startPoint y: 446, endPoint x: 954, endPoint y: 448, distance: 49.1
click at [954, 448] on span "33.34%" at bounding box center [1020, 449] width 138 height 21
drag, startPoint x: 1013, startPoint y: 592, endPoint x: 944, endPoint y: 593, distance: 68.7
click at [944, 593] on div "RESERVOIR MEDIA MUSIC 00547043753 P5873A [PERSON_NAME] 33.34% Reservoir MLC Inq…" at bounding box center [744, 605] width 1186 height 66
drag, startPoint x: 944, startPoint y: 593, endPoint x: 788, endPoint y: 586, distance: 156.2
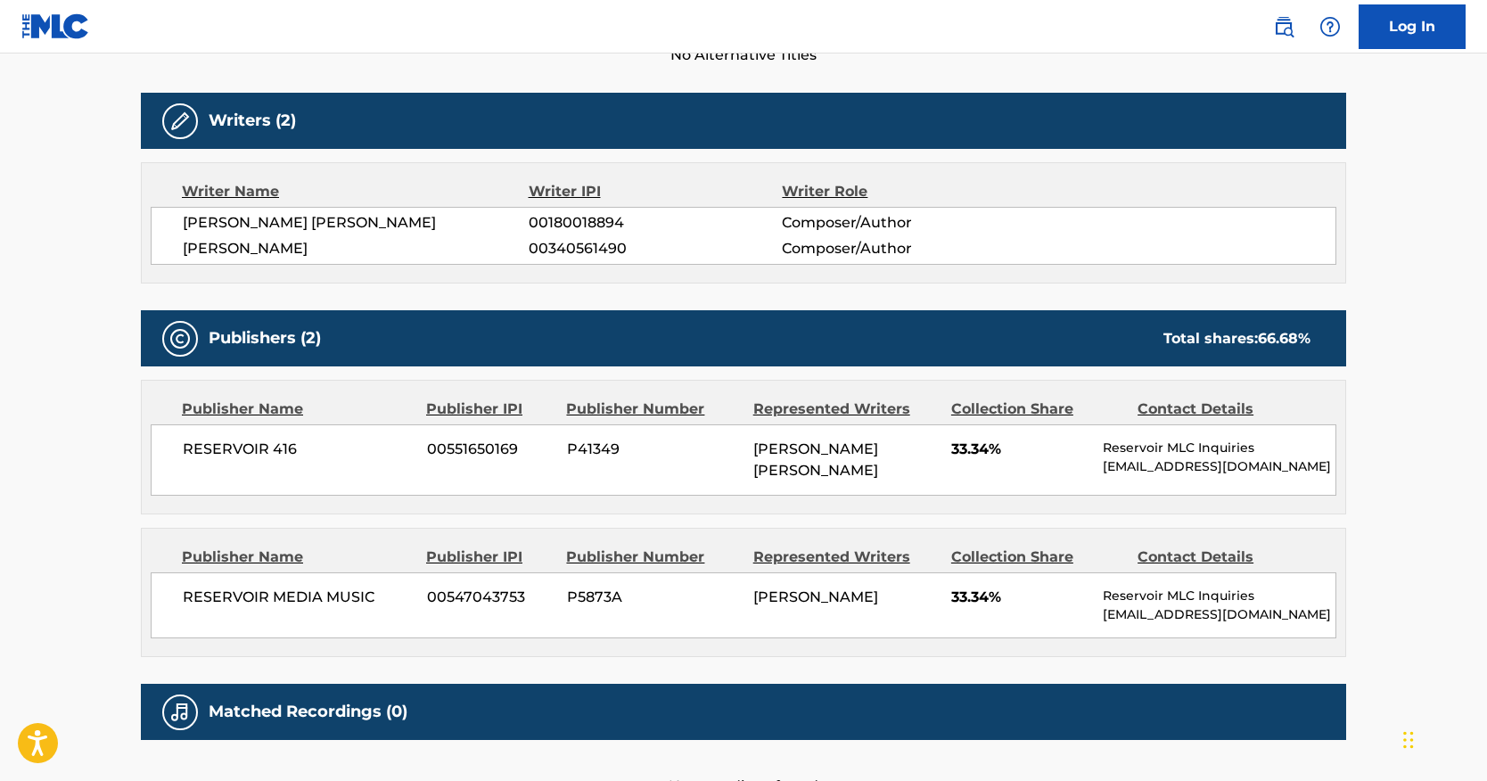
click at [788, 588] on span "[PERSON_NAME]" at bounding box center [815, 596] width 125 height 17
click at [969, 631] on div "Publisher Name Publisher IPI Publisher Number Represented Writers Collection Sh…" at bounding box center [744, 593] width 1204 height 128
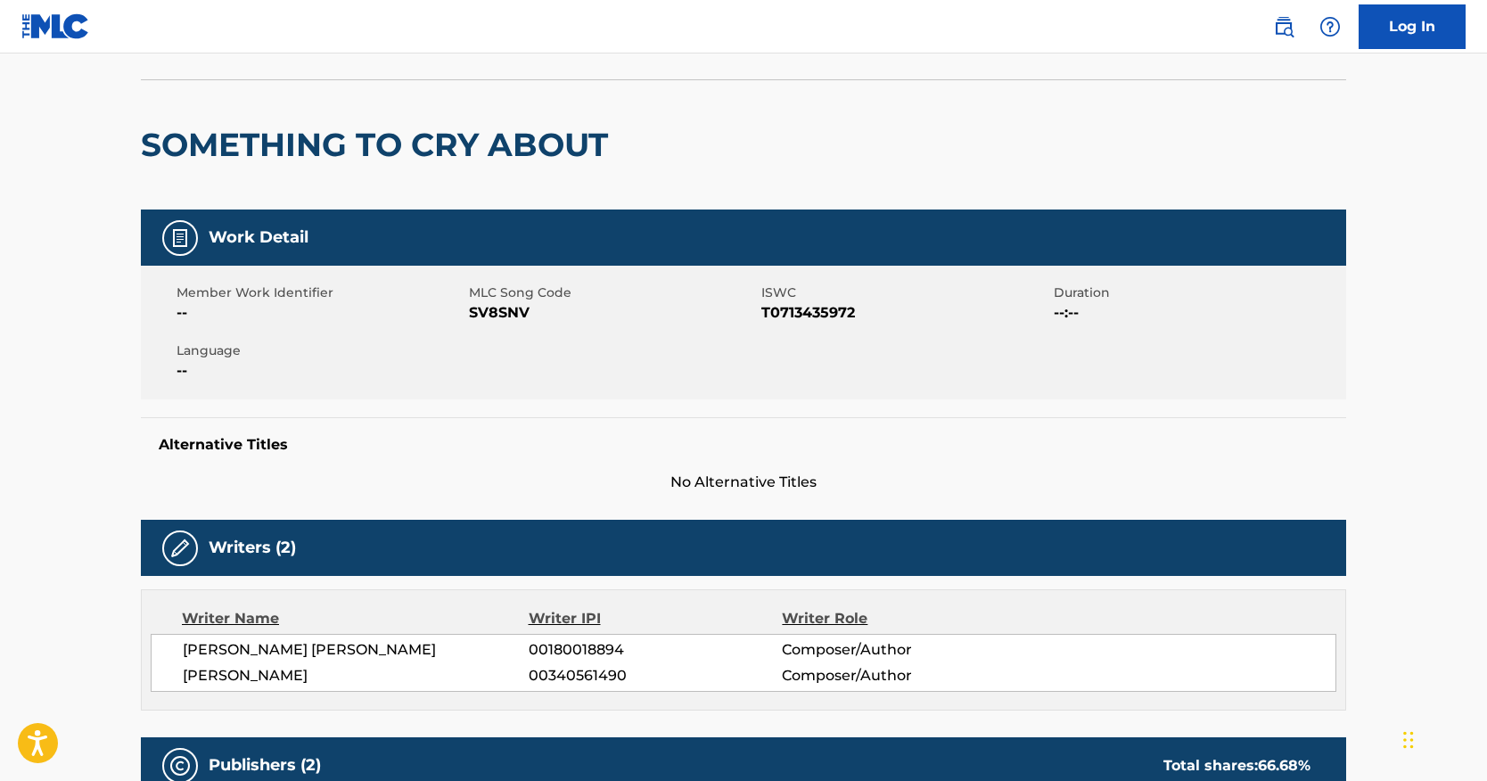
scroll to position [0, 0]
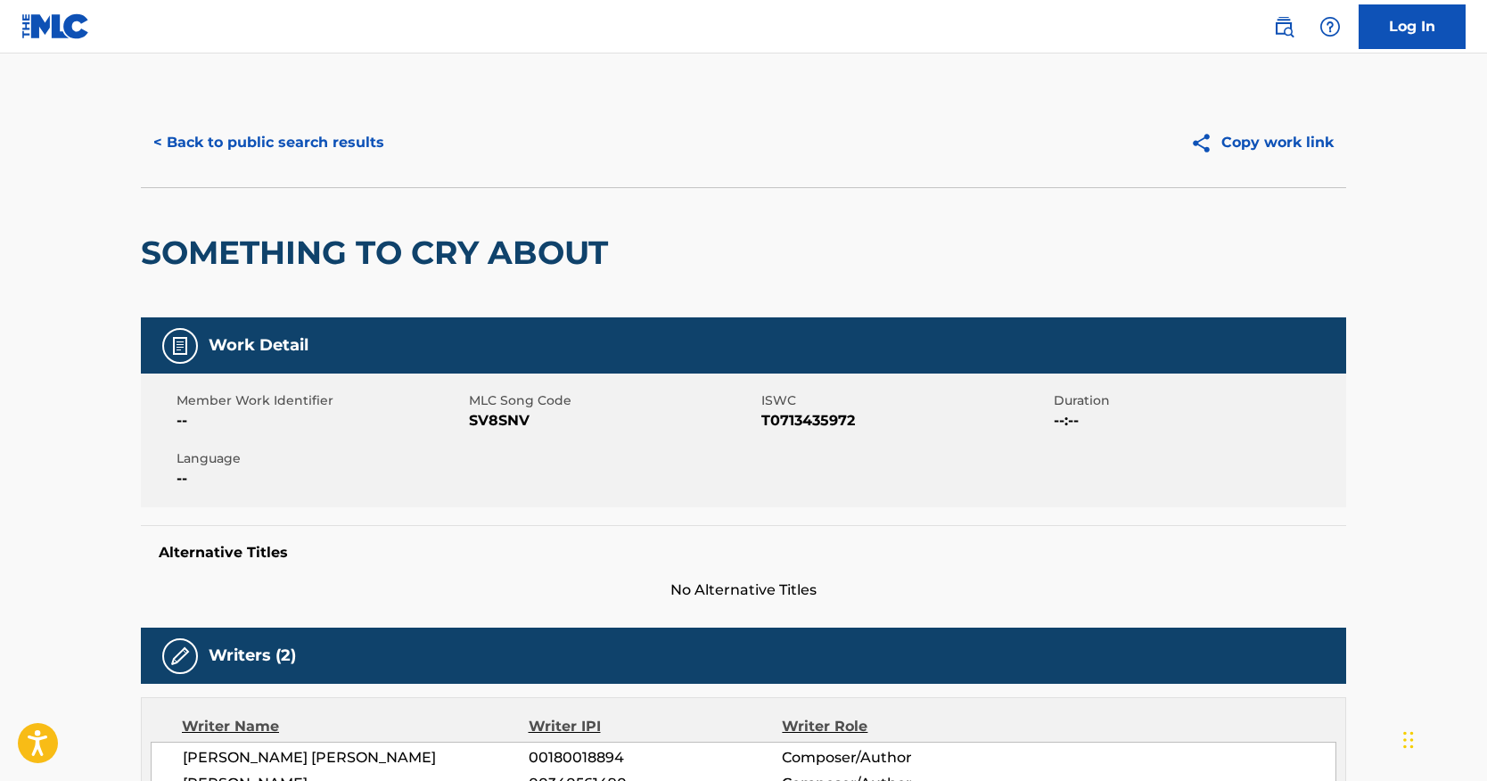
click at [287, 135] on button "< Back to public search results" at bounding box center [269, 142] width 256 height 45
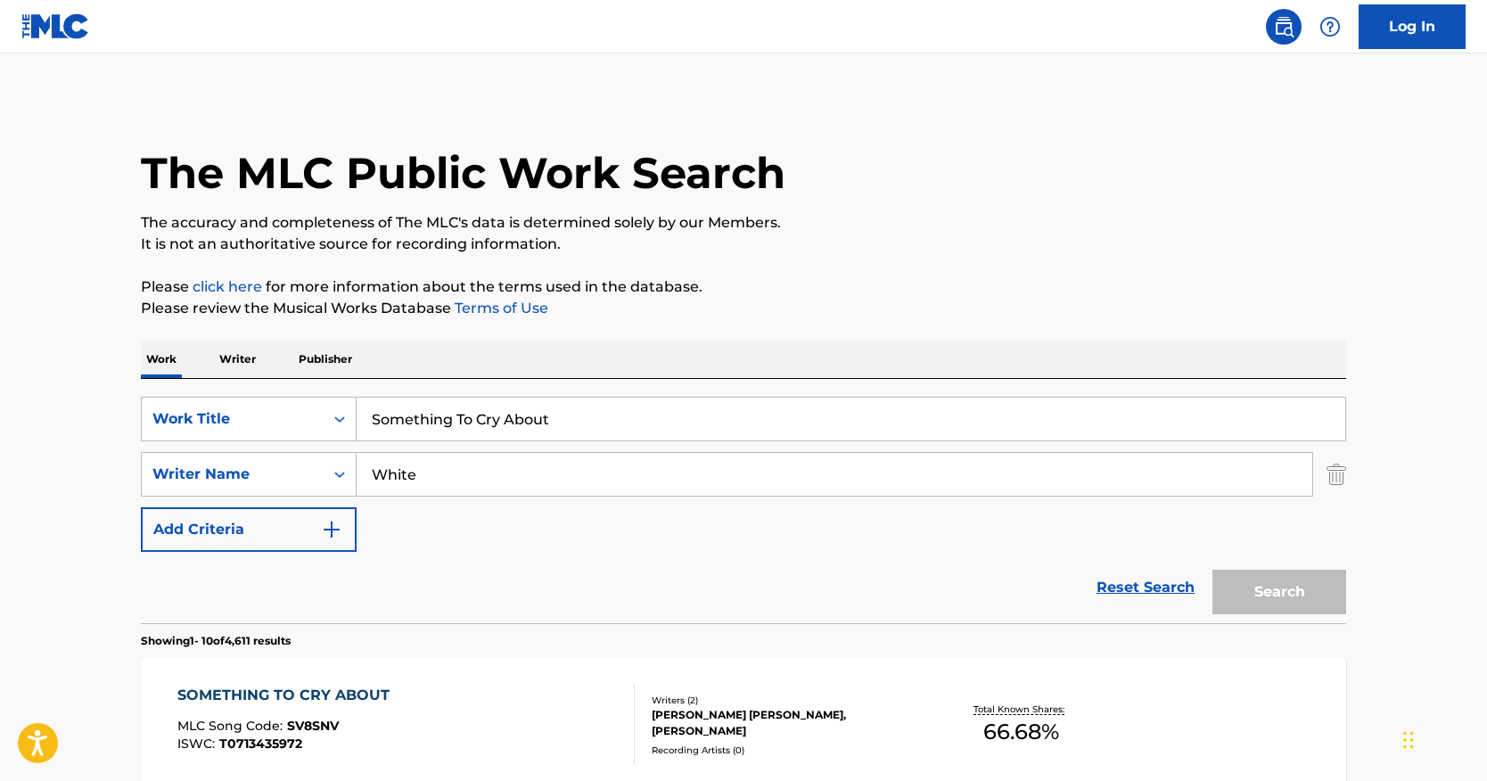
scroll to position [237, 0]
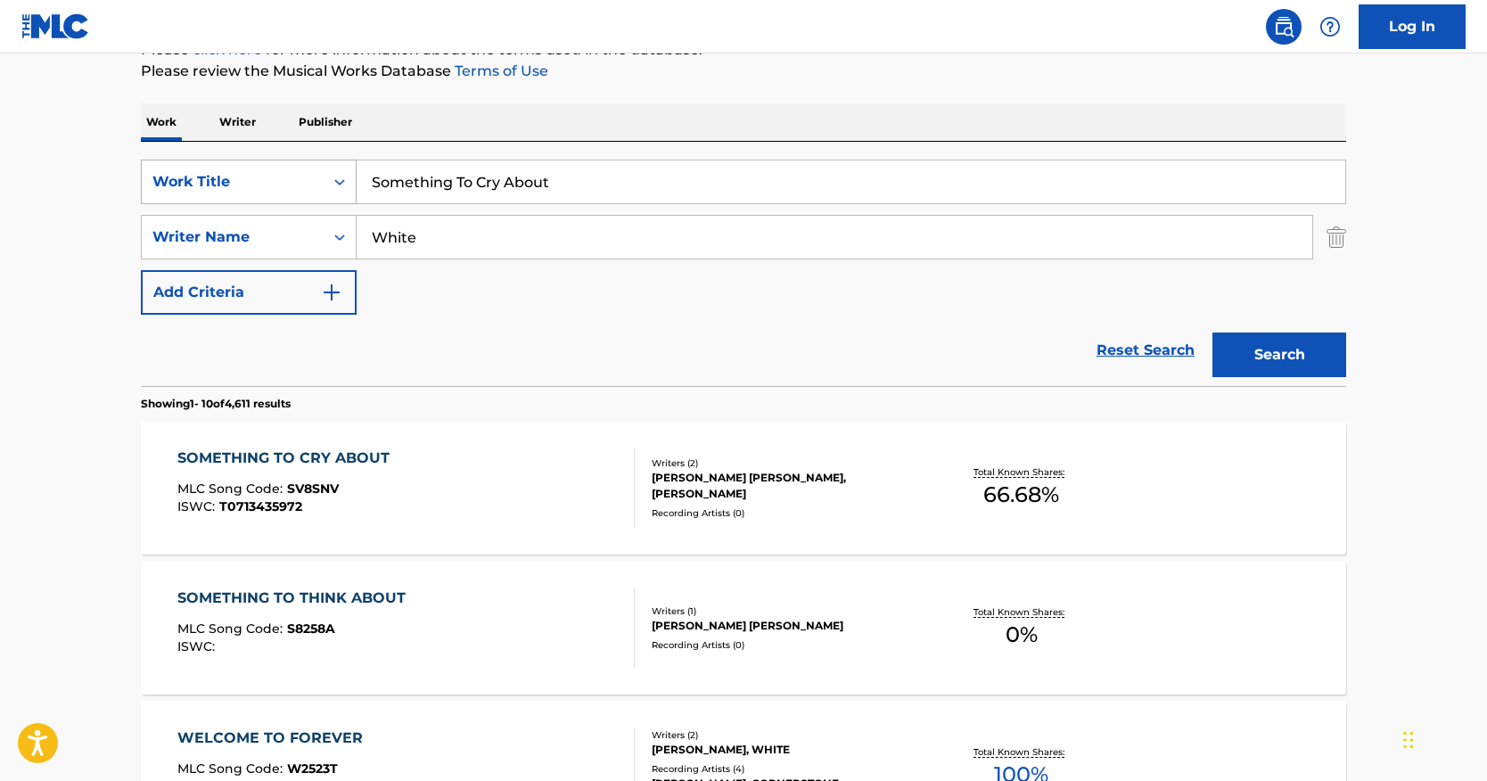
drag, startPoint x: 592, startPoint y: 187, endPoint x: 337, endPoint y: 173, distance: 255.4
click at [337, 173] on div "SearchWithCriteria0c079b82-749c-47c0-a0d7-b9474400ba6d Work Title Something To …" at bounding box center [744, 182] width 1206 height 45
paste input "You Got My Love"
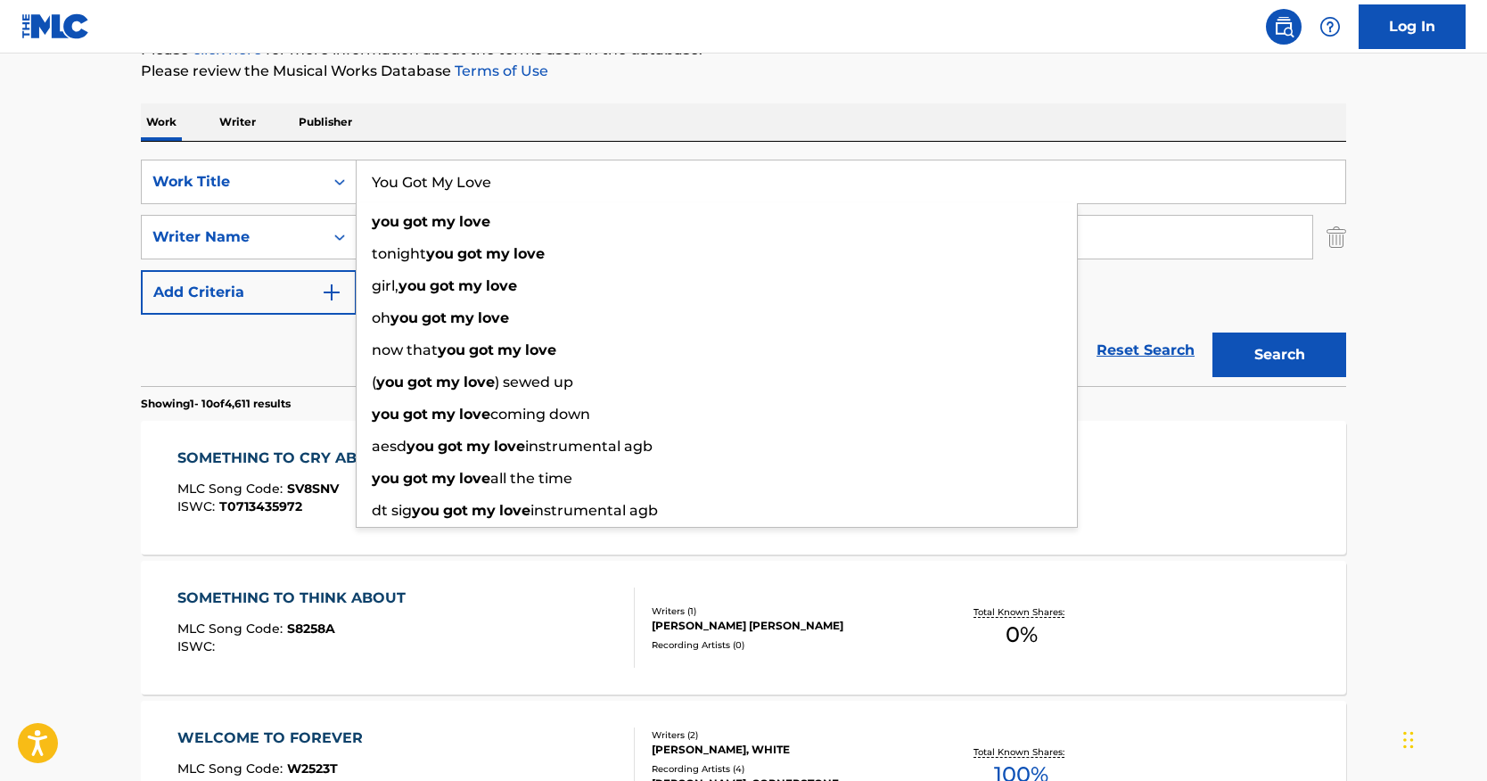
type input "You Got My Love"
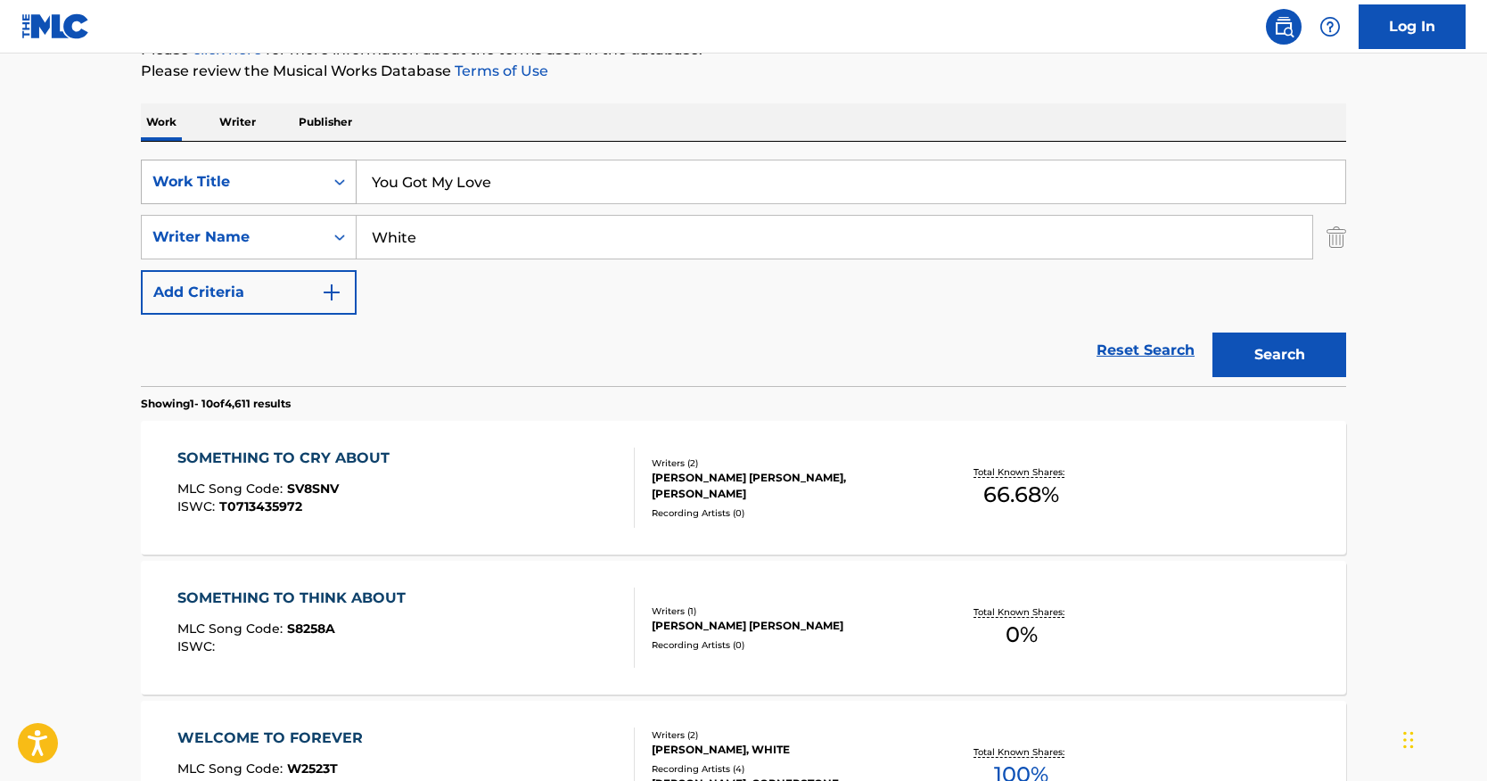
drag, startPoint x: 467, startPoint y: 230, endPoint x: 193, endPoint y: 168, distance: 281.6
click at [195, 168] on div "SearchWithCriteria0c079b82-749c-47c0-a0d7-b9474400ba6d Work Title You Got My Lo…" at bounding box center [744, 237] width 1206 height 155
paste input "[PERSON_NAME]"
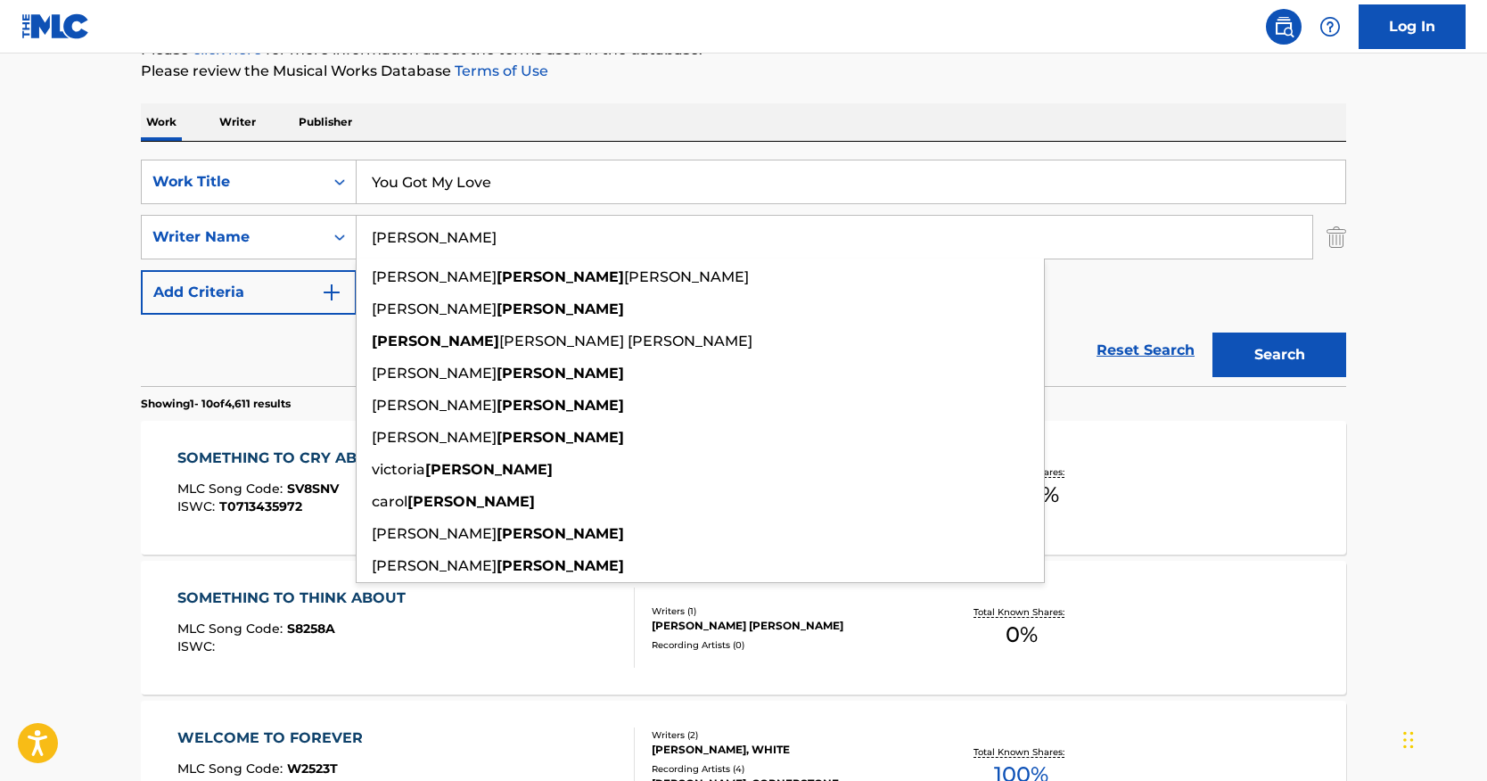
type input "[PERSON_NAME]"
click at [1244, 350] on button "Search" at bounding box center [1280, 355] width 134 height 45
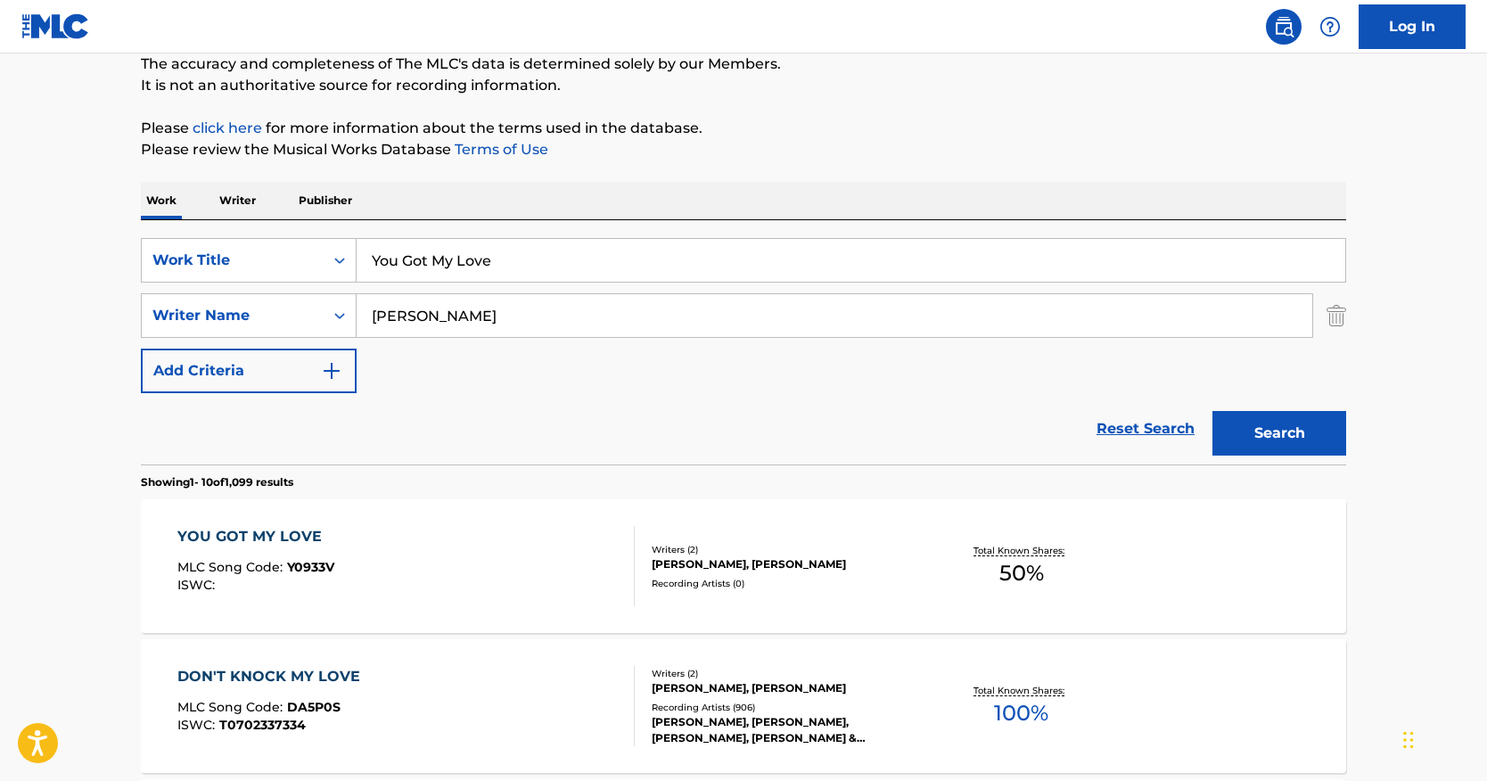
scroll to position [357, 0]
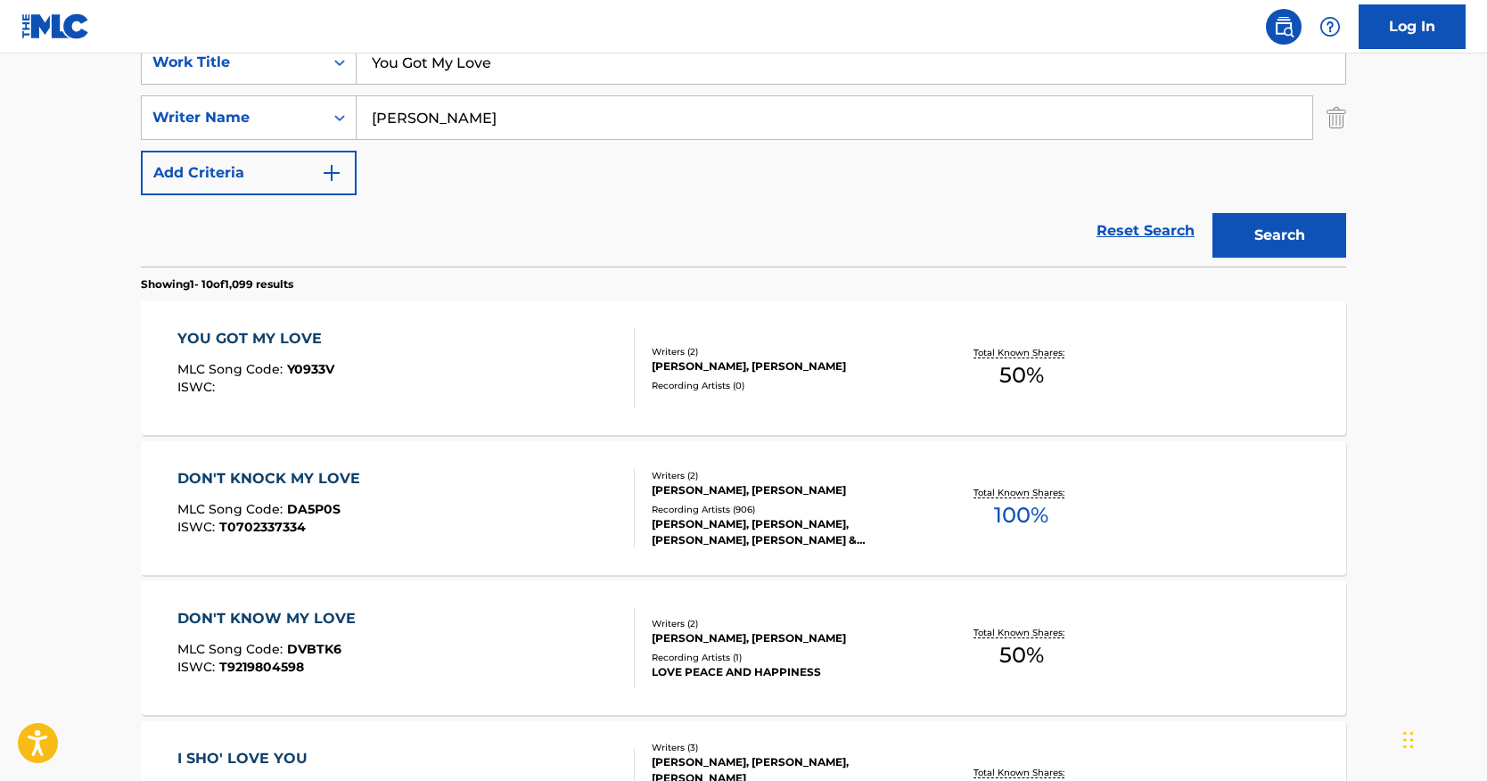
click at [301, 328] on div "YOU GOT MY LOVE" at bounding box center [255, 338] width 157 height 21
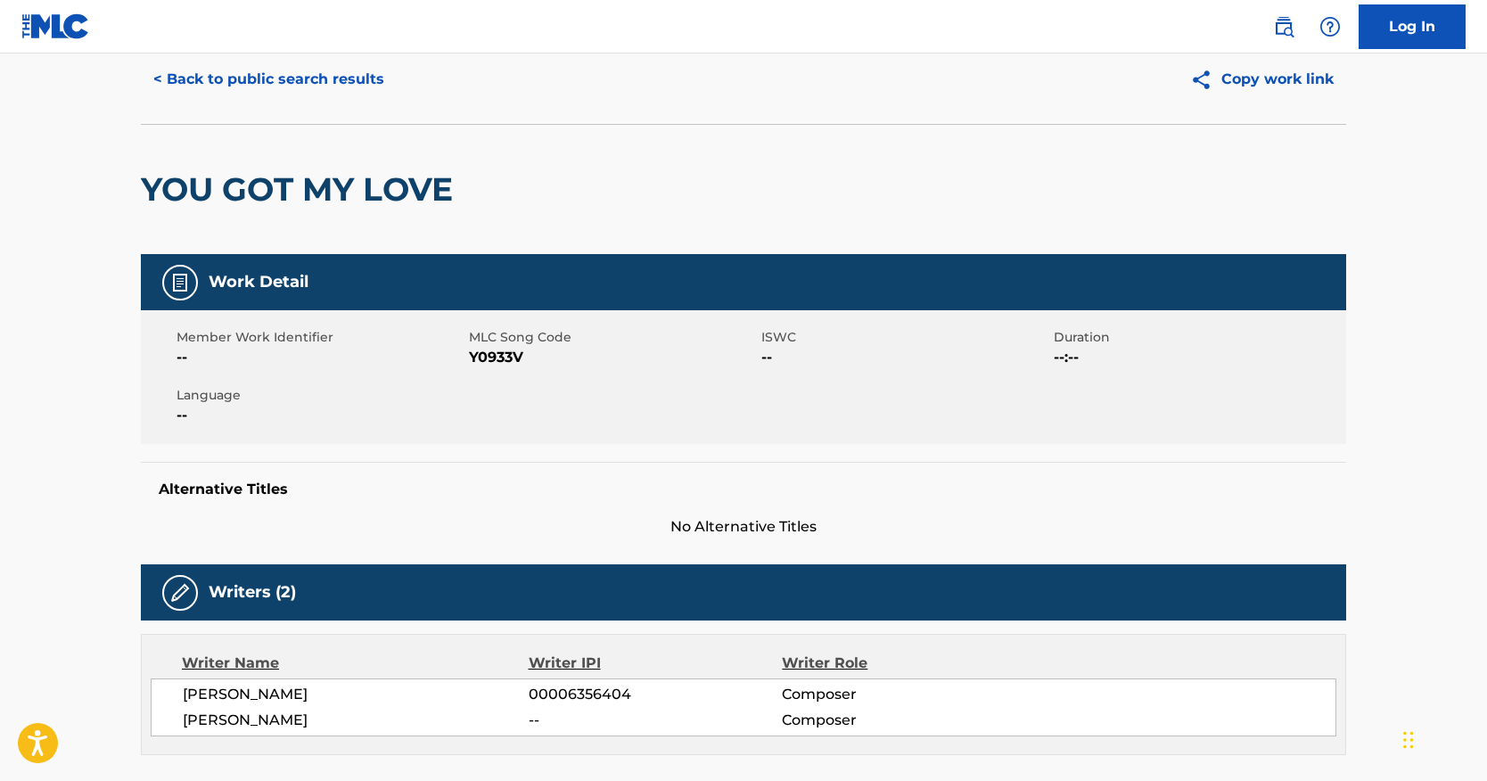
scroll to position [59, 0]
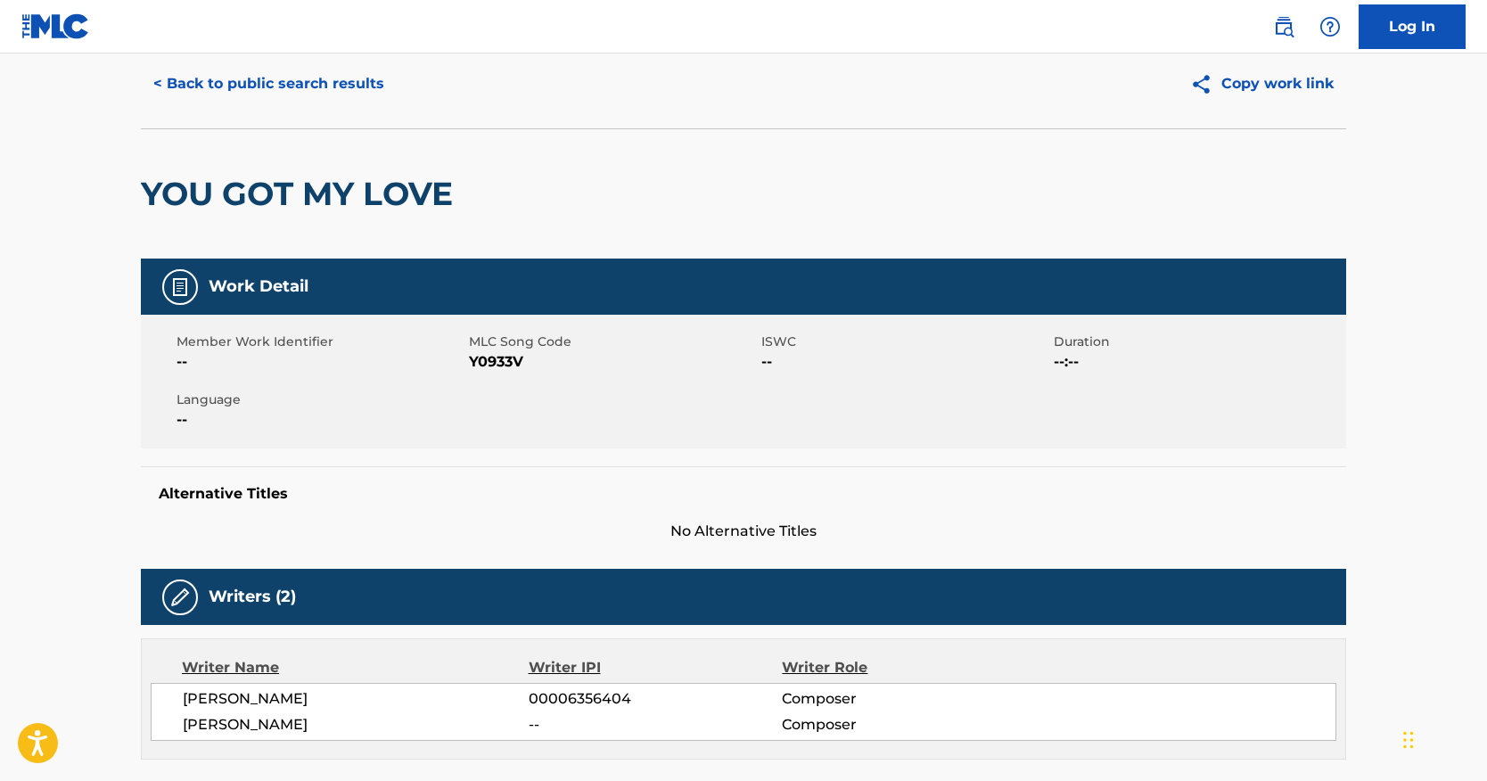
click at [492, 366] on span "Y0933V" at bounding box center [613, 361] width 288 height 21
copy span "Y0933V"
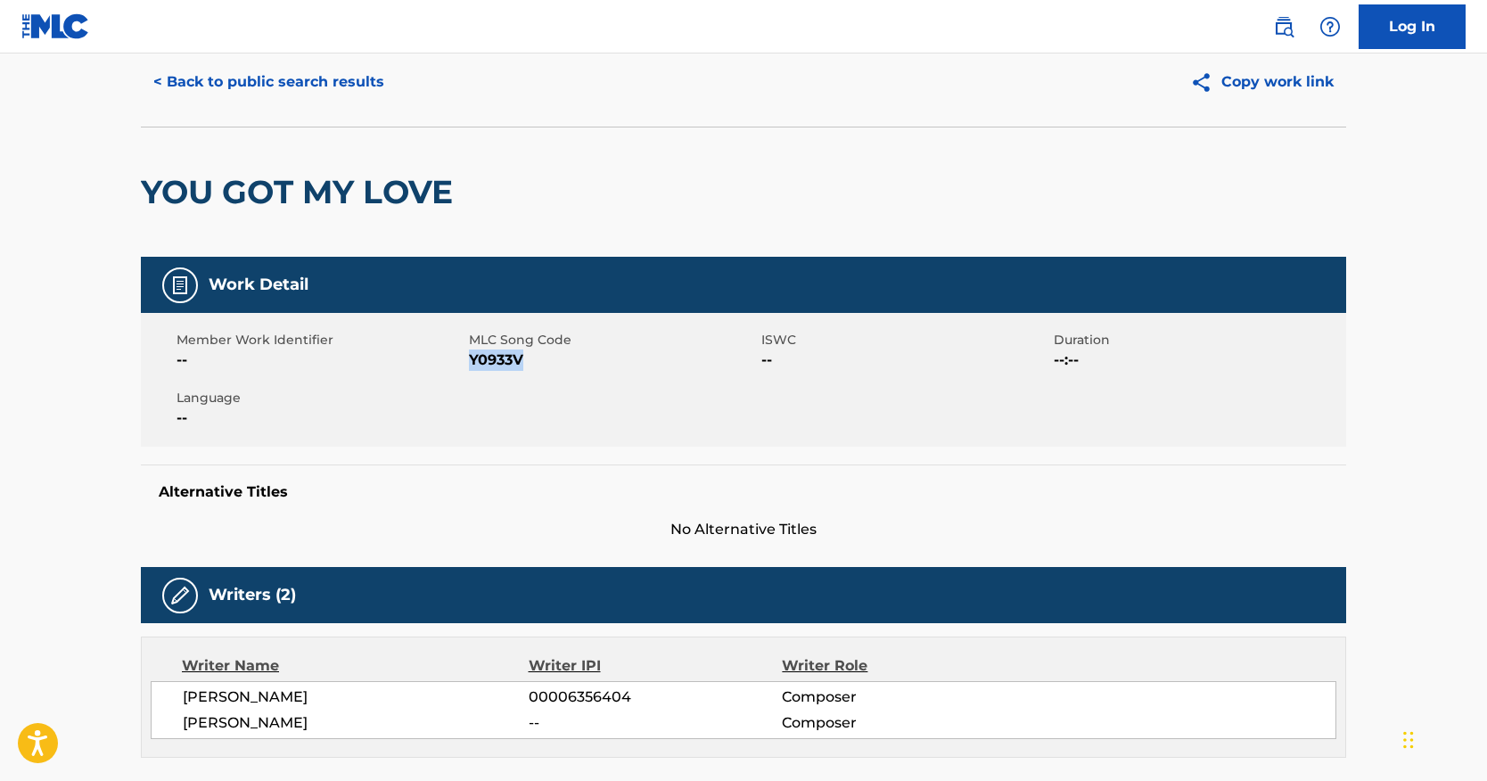
scroll to position [0, 0]
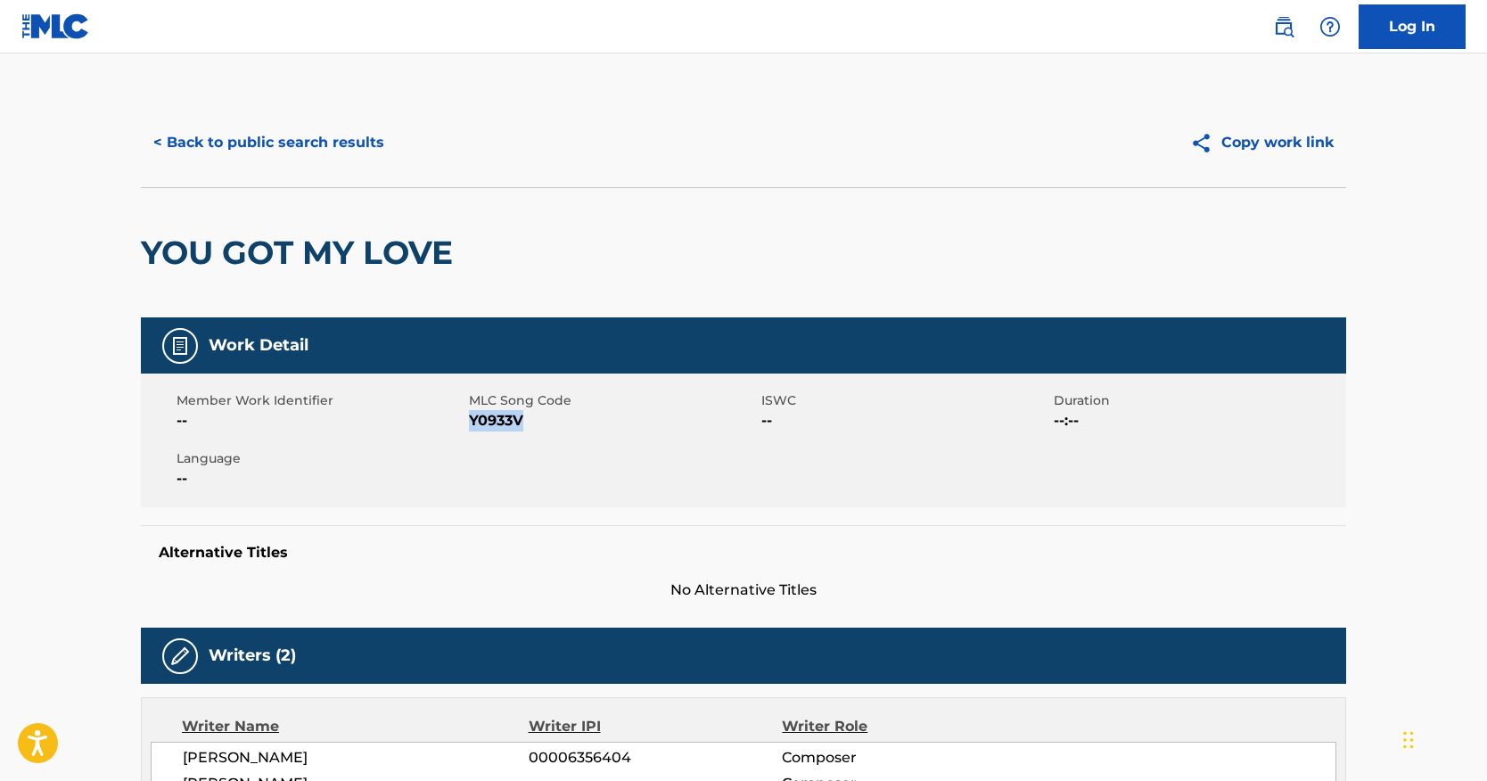
click at [169, 136] on button "< Back to public search results" at bounding box center [269, 142] width 256 height 45
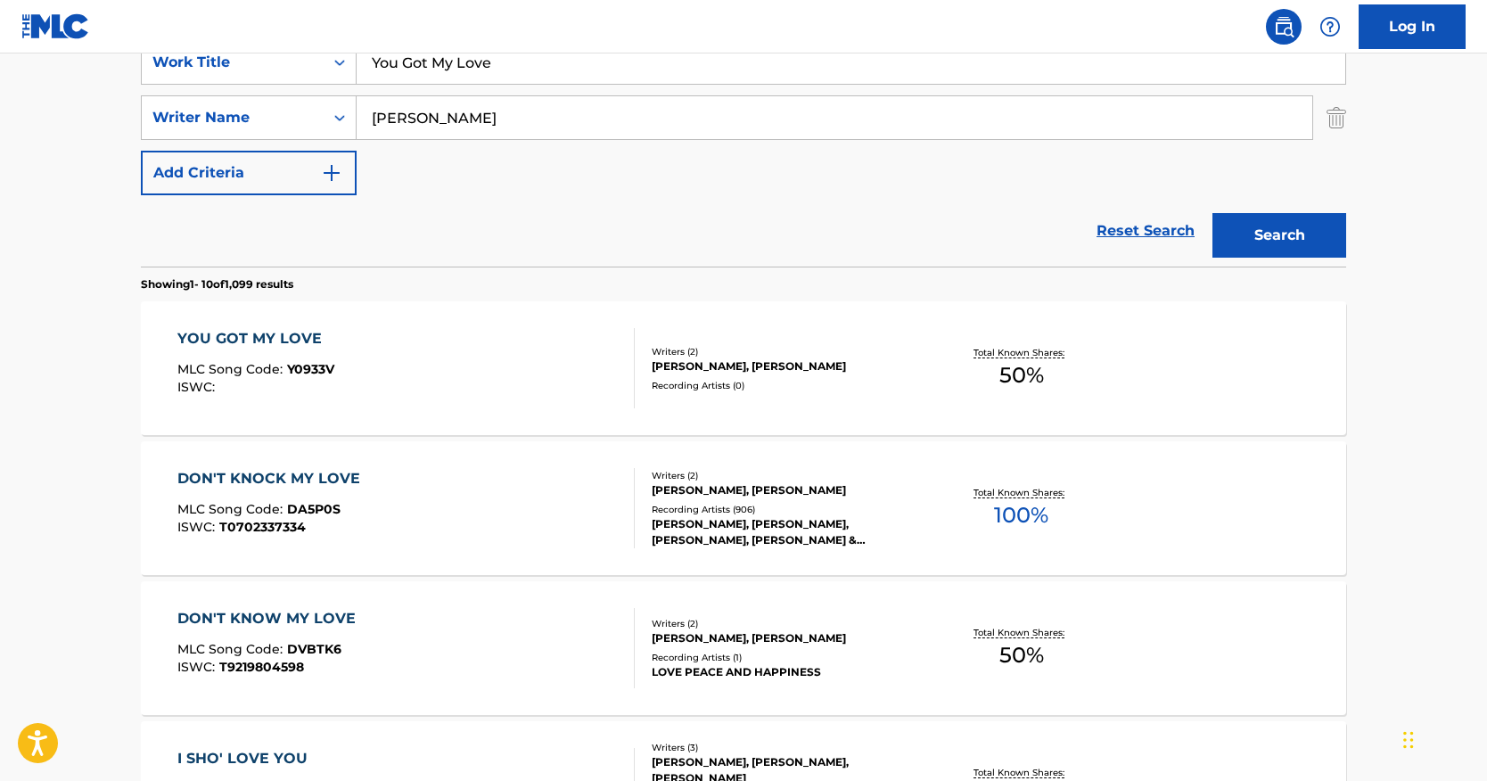
drag, startPoint x: 517, startPoint y: 70, endPoint x: 180, endPoint y: 27, distance: 339.8
click at [180, 27] on div "Log In The MLC Public Work Search The accuracy and completeness of The MLC's da…" at bounding box center [743, 762] width 1487 height 2238
paste input "I Say Hello"
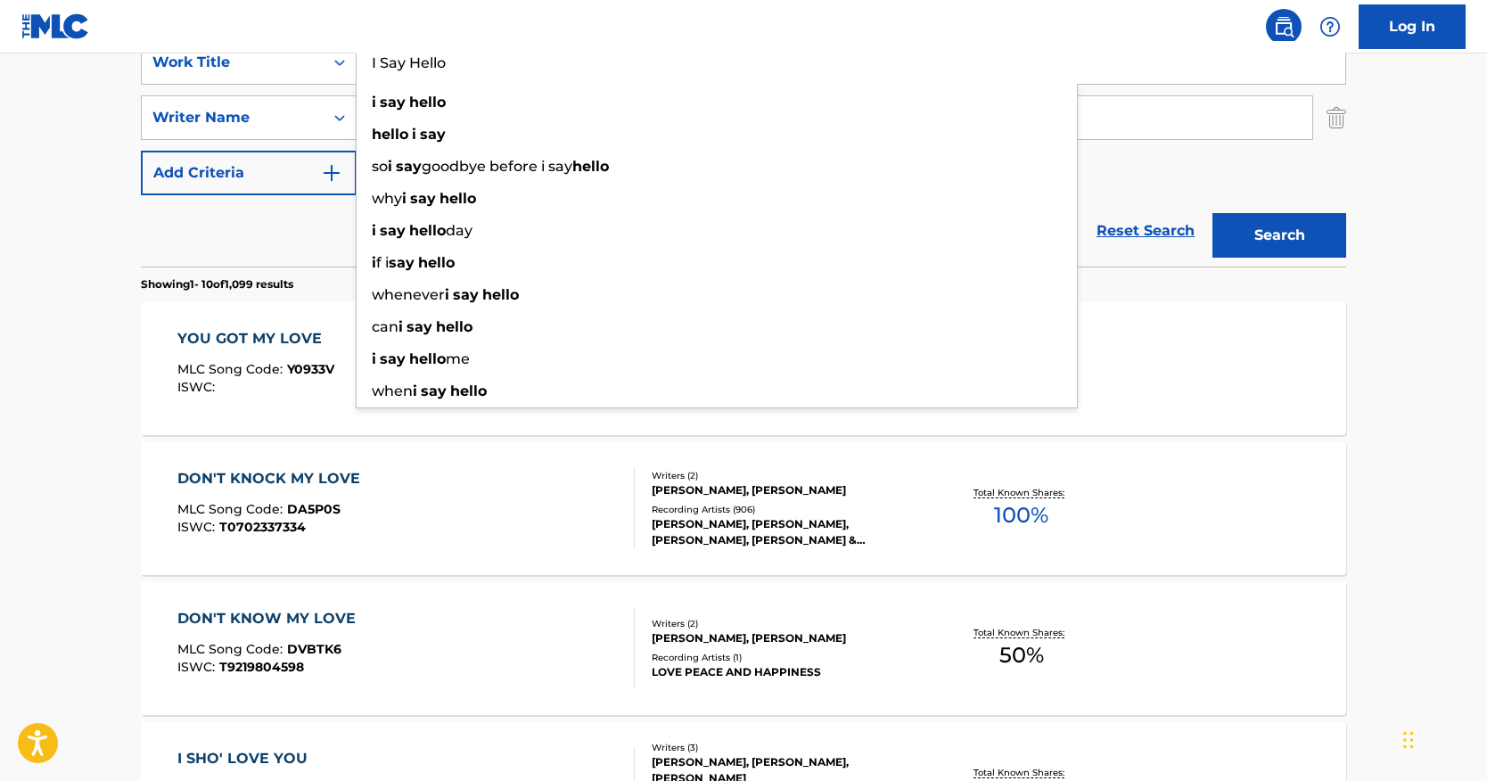
type input "I Say Hello"
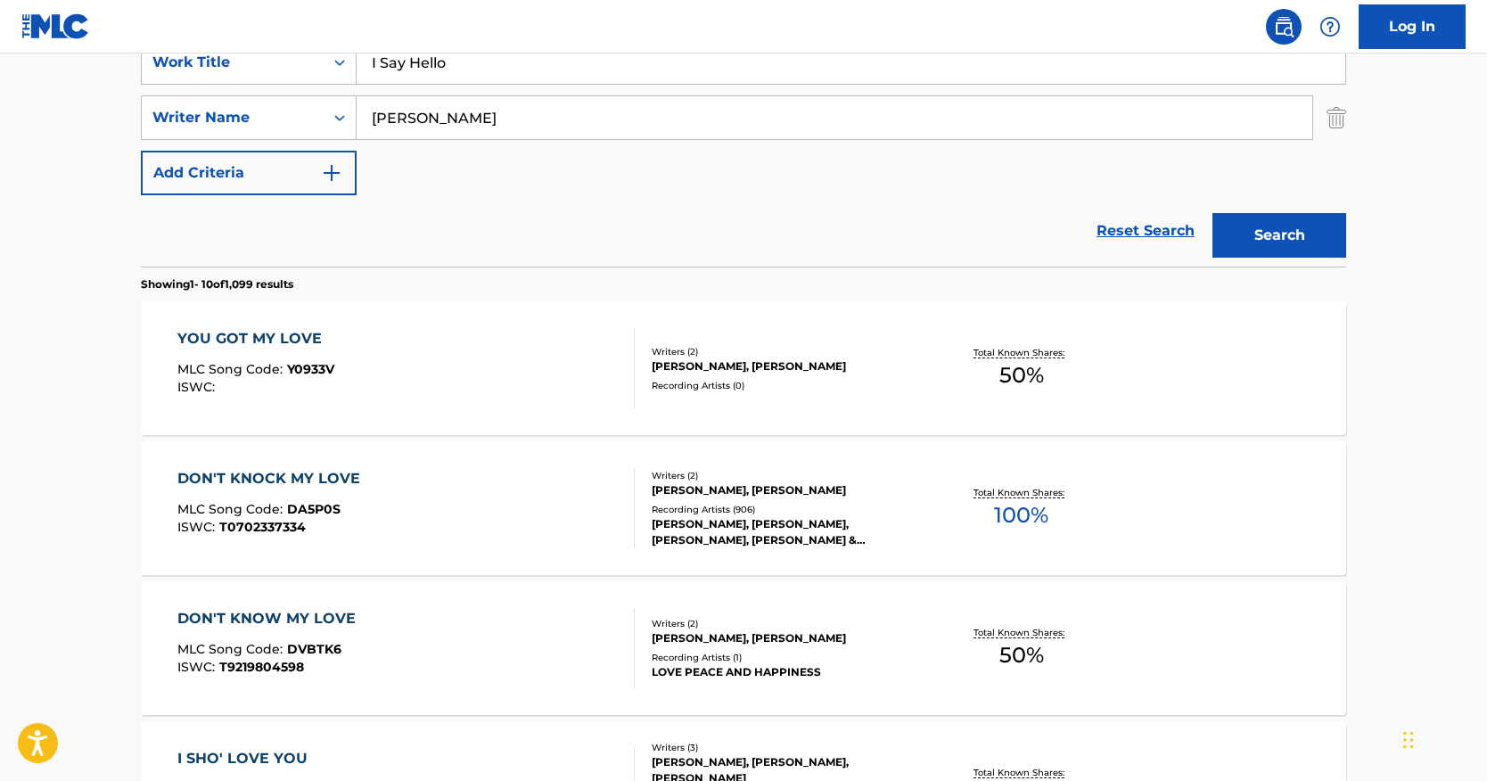
click at [1161, 134] on input "[PERSON_NAME]" at bounding box center [835, 117] width 956 height 43
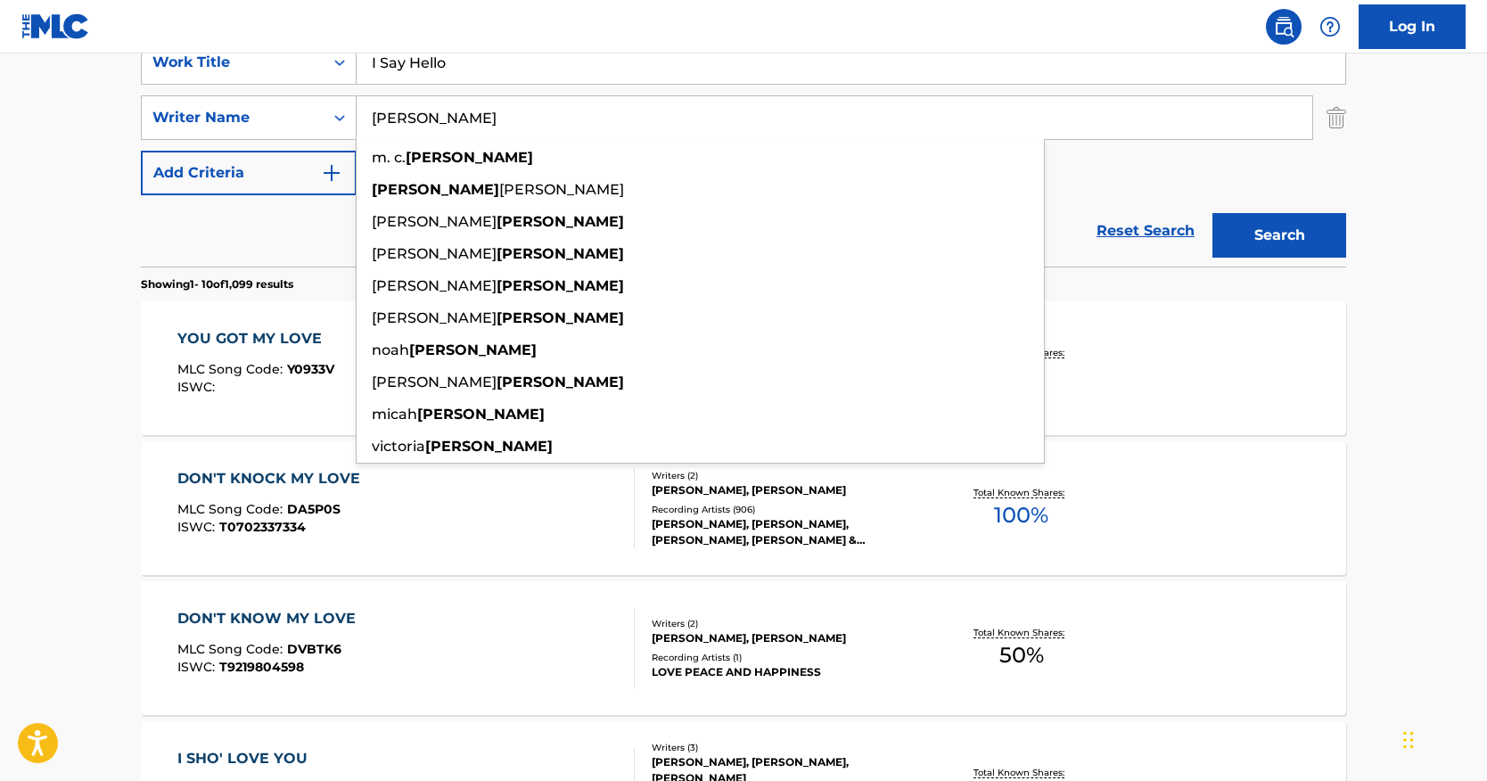
click at [1161, 134] on input "[PERSON_NAME]" at bounding box center [835, 117] width 956 height 43
paste input "[PERSON_NAME]"
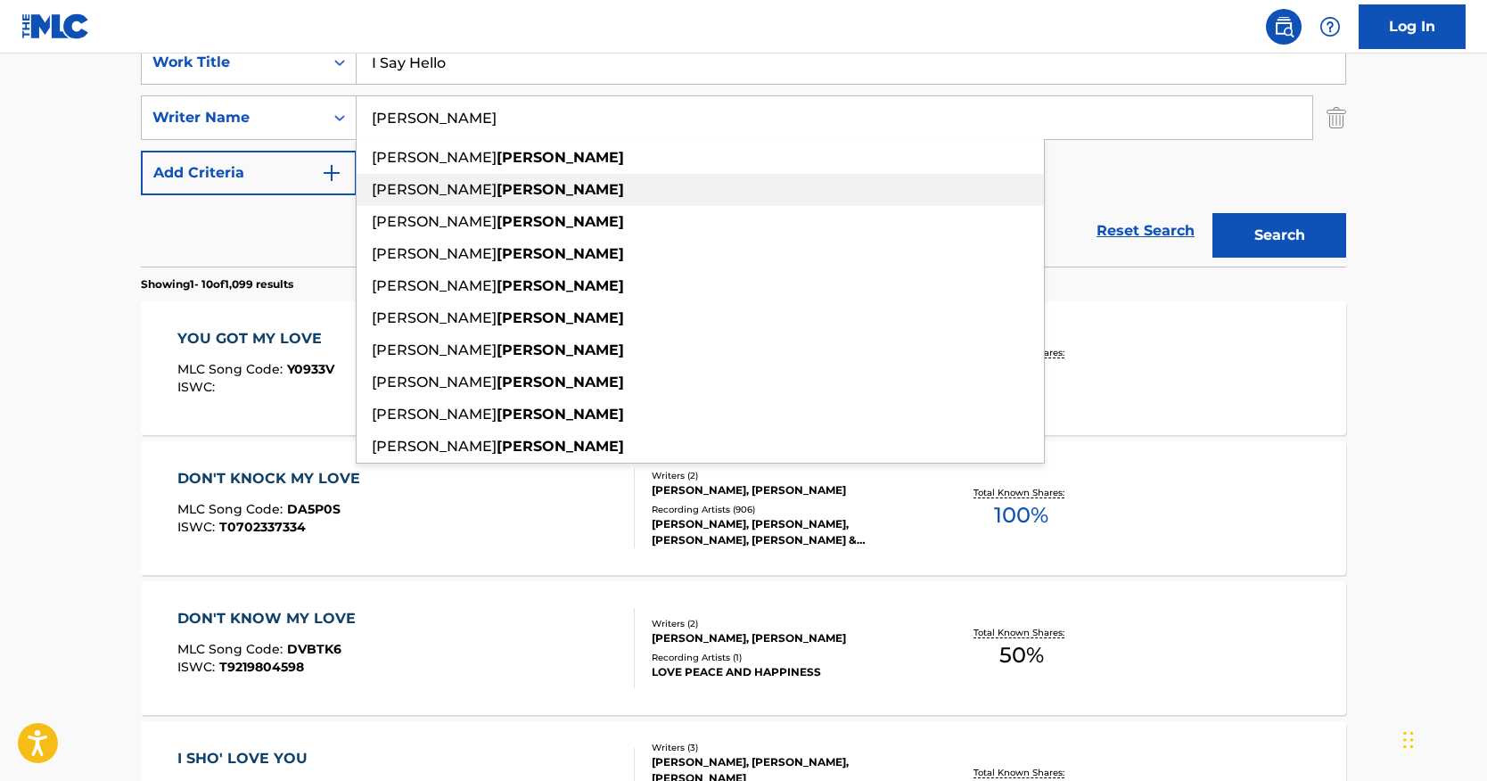
type input "[PERSON_NAME]"
click at [1090, 180] on div "SearchWithCriteria0c079b82-749c-47c0-a0d7-b9474400ba6d Work Title I Say Hello S…" at bounding box center [744, 117] width 1206 height 155
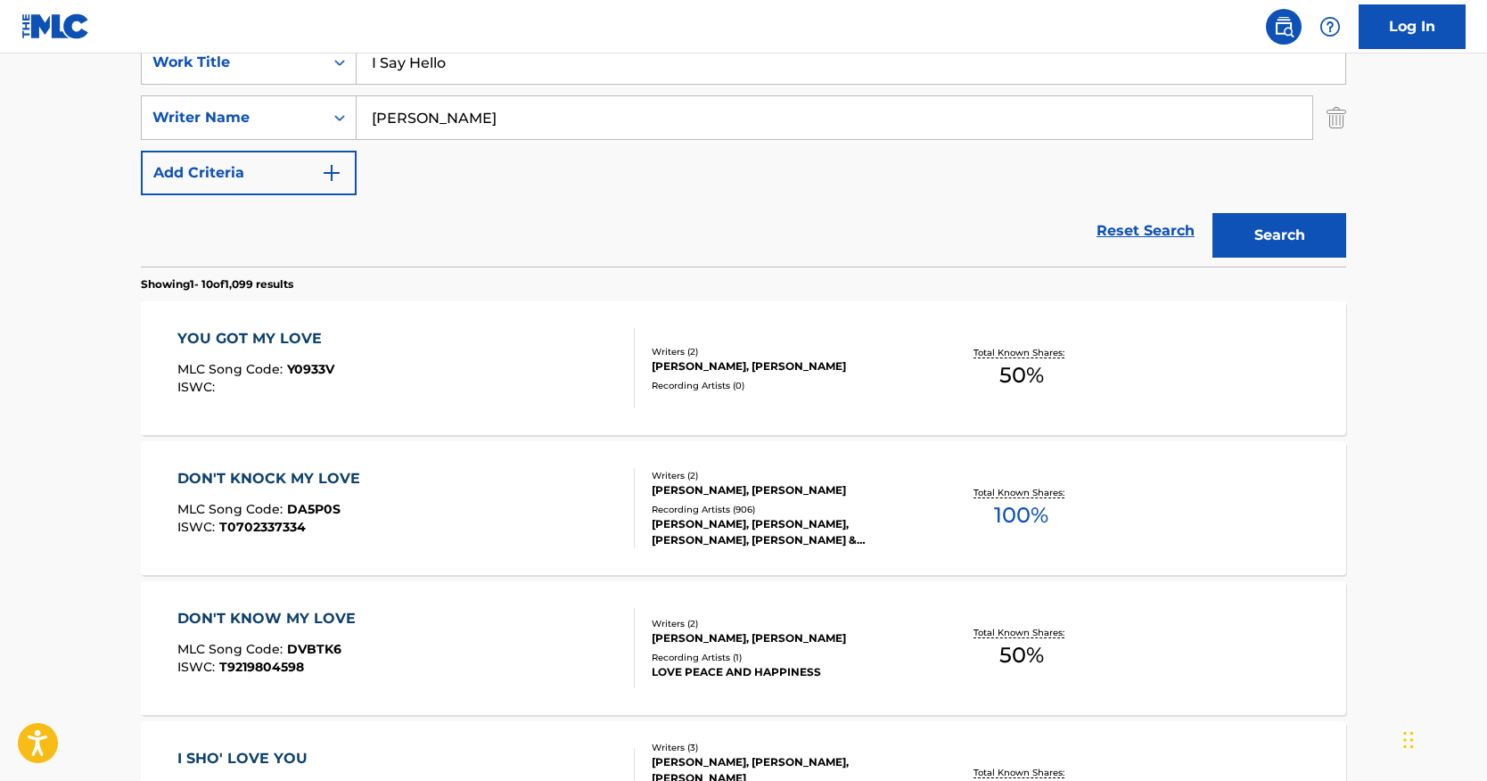
click at [1255, 229] on button "Search" at bounding box center [1280, 235] width 134 height 45
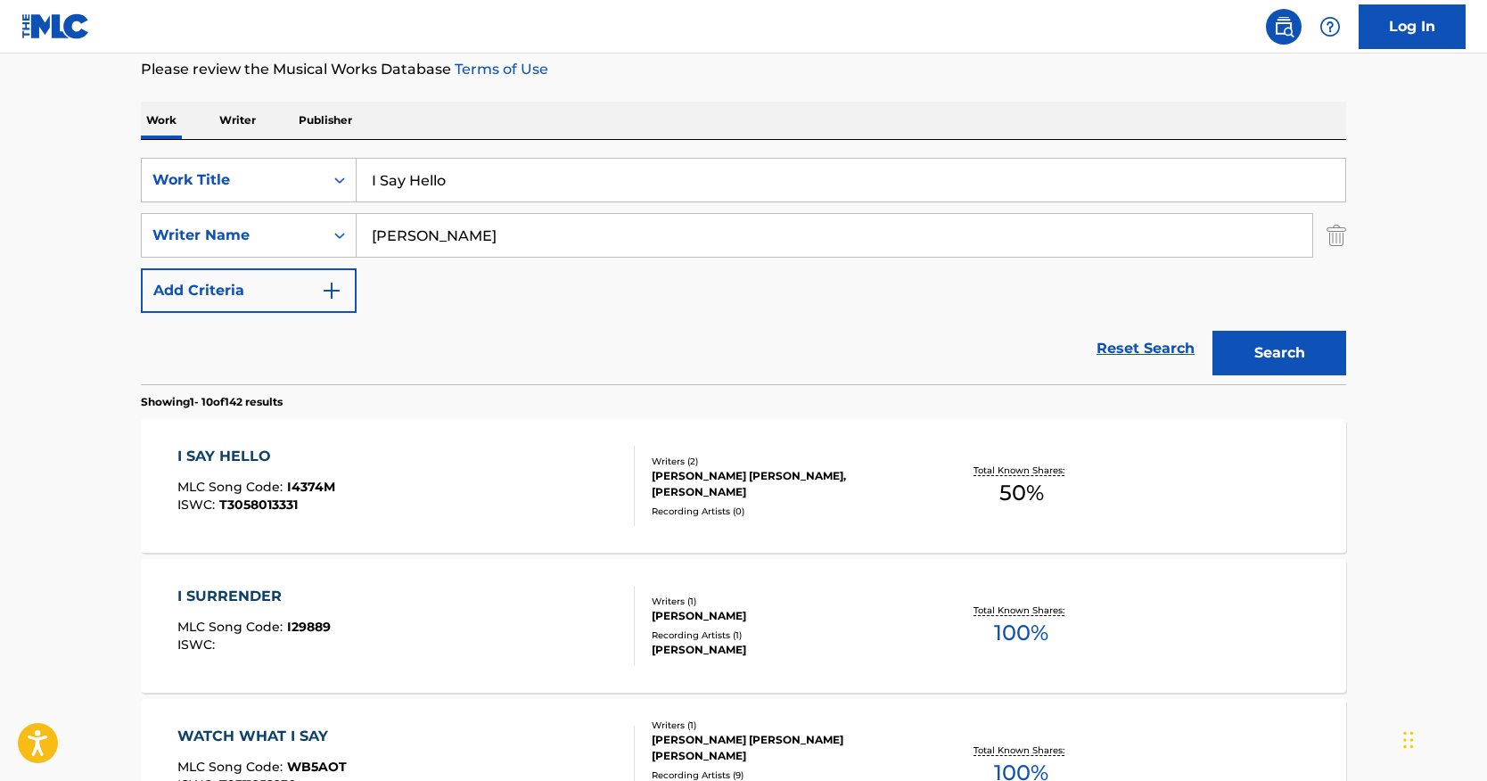
scroll to position [297, 0]
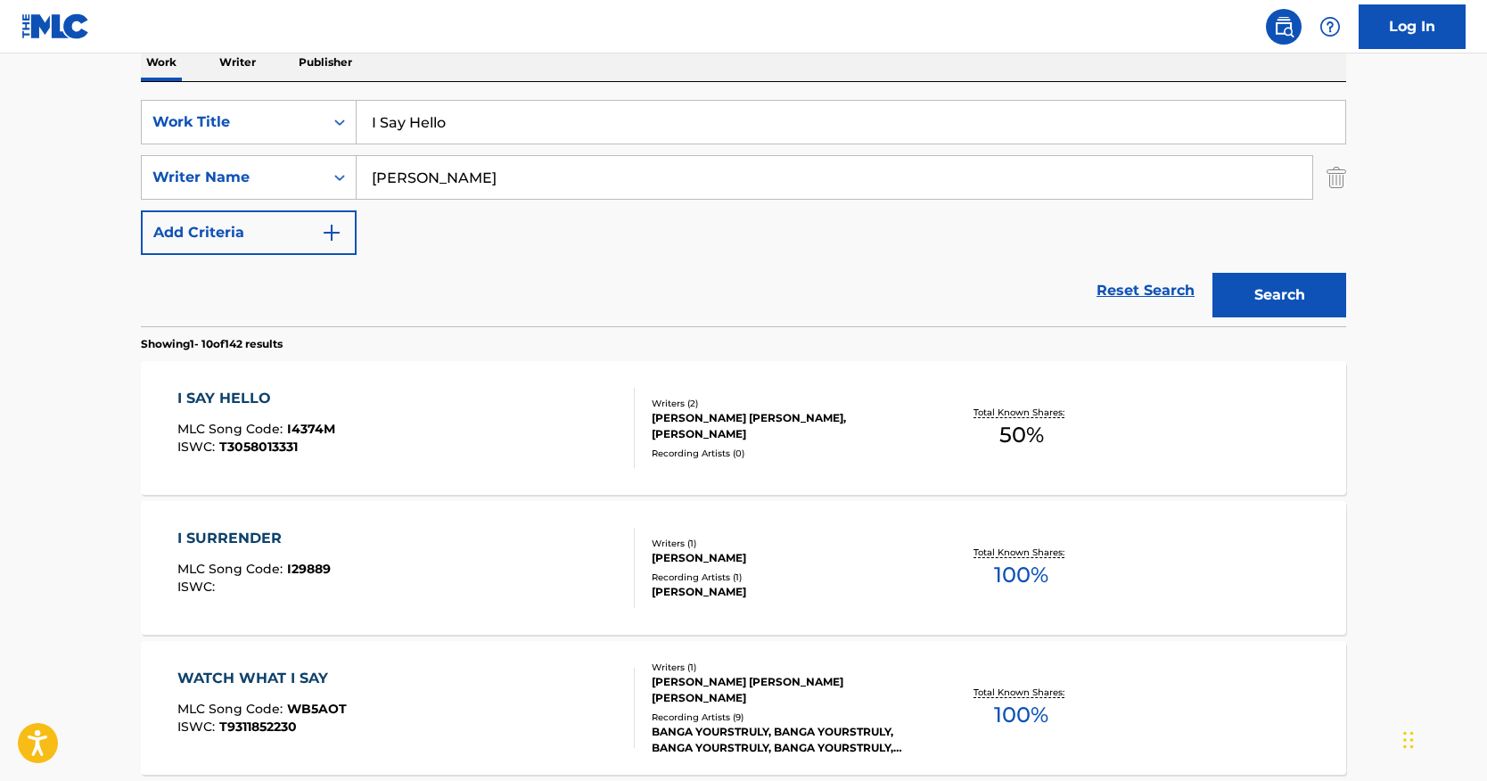
click at [249, 390] on div "I SAY HELLO" at bounding box center [256, 398] width 158 height 21
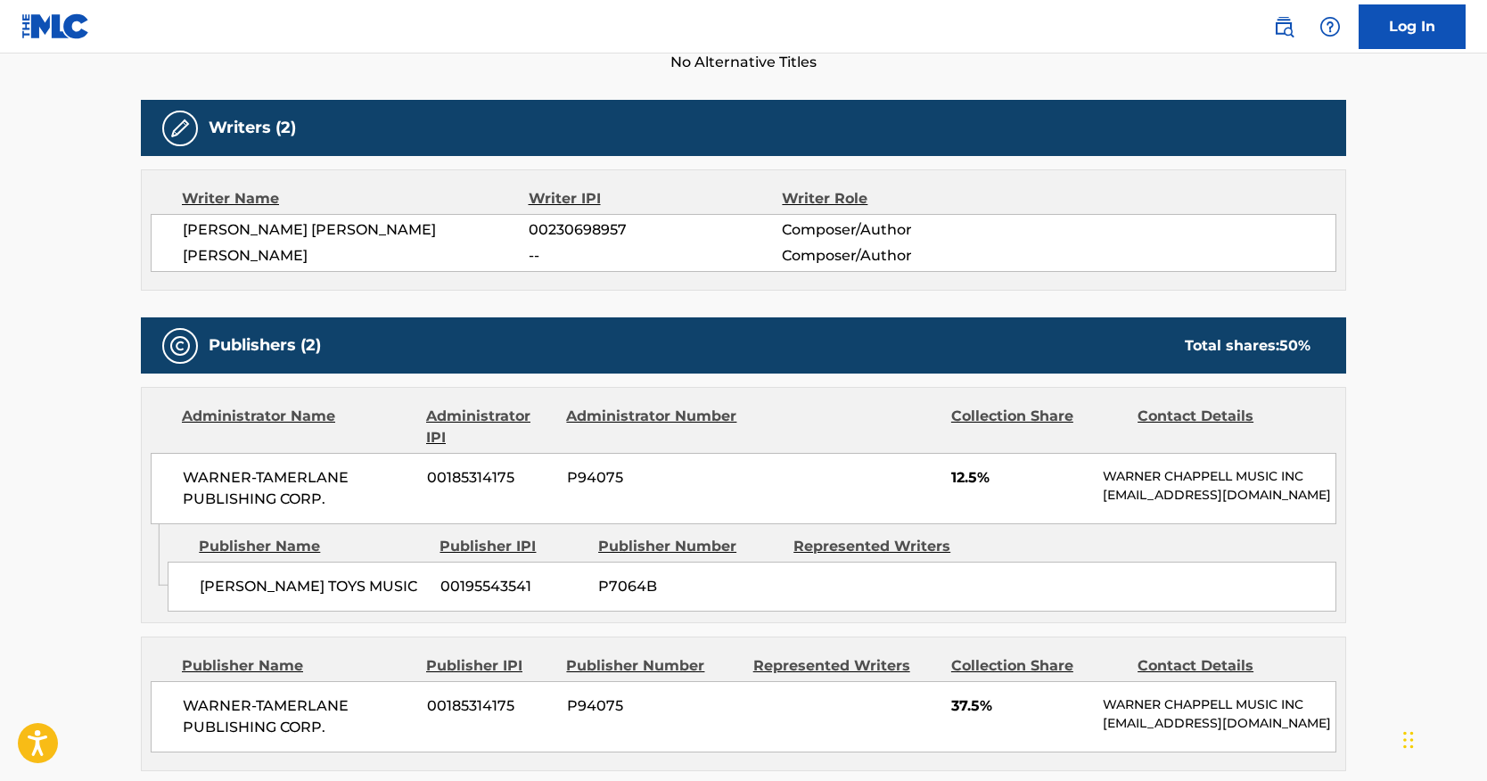
scroll to position [350, 0]
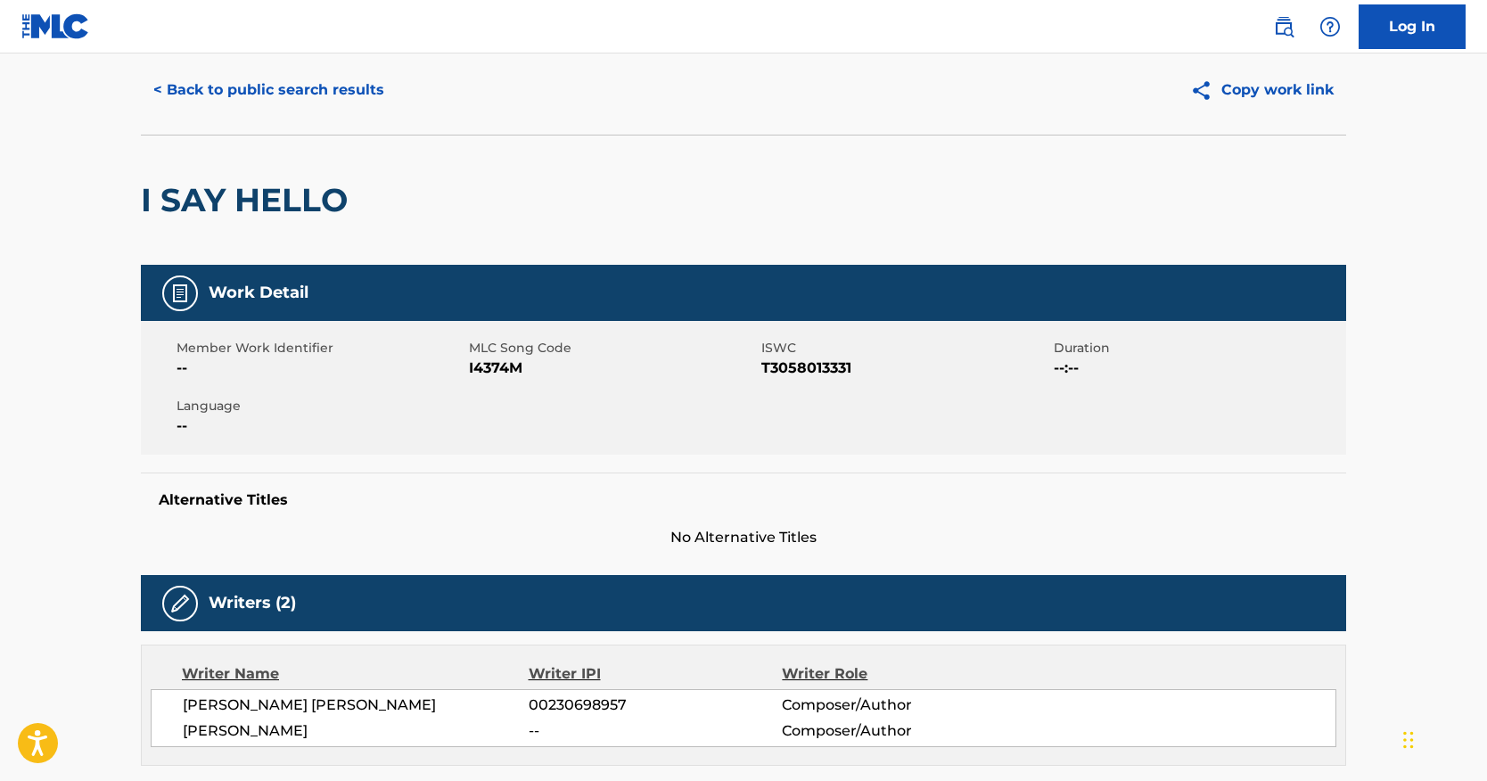
click at [287, 99] on button "< Back to public search results" at bounding box center [269, 90] width 256 height 45
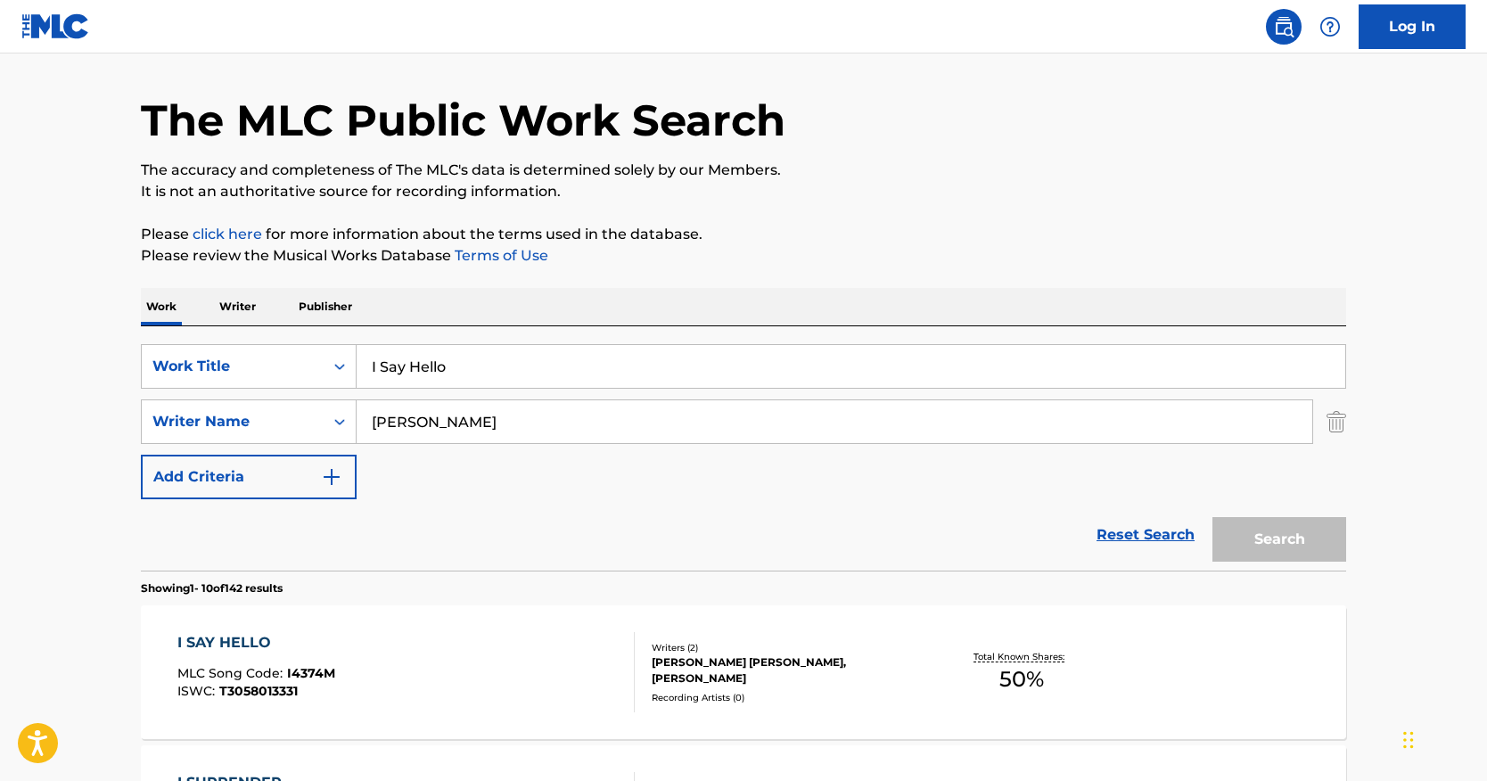
scroll to position [297, 0]
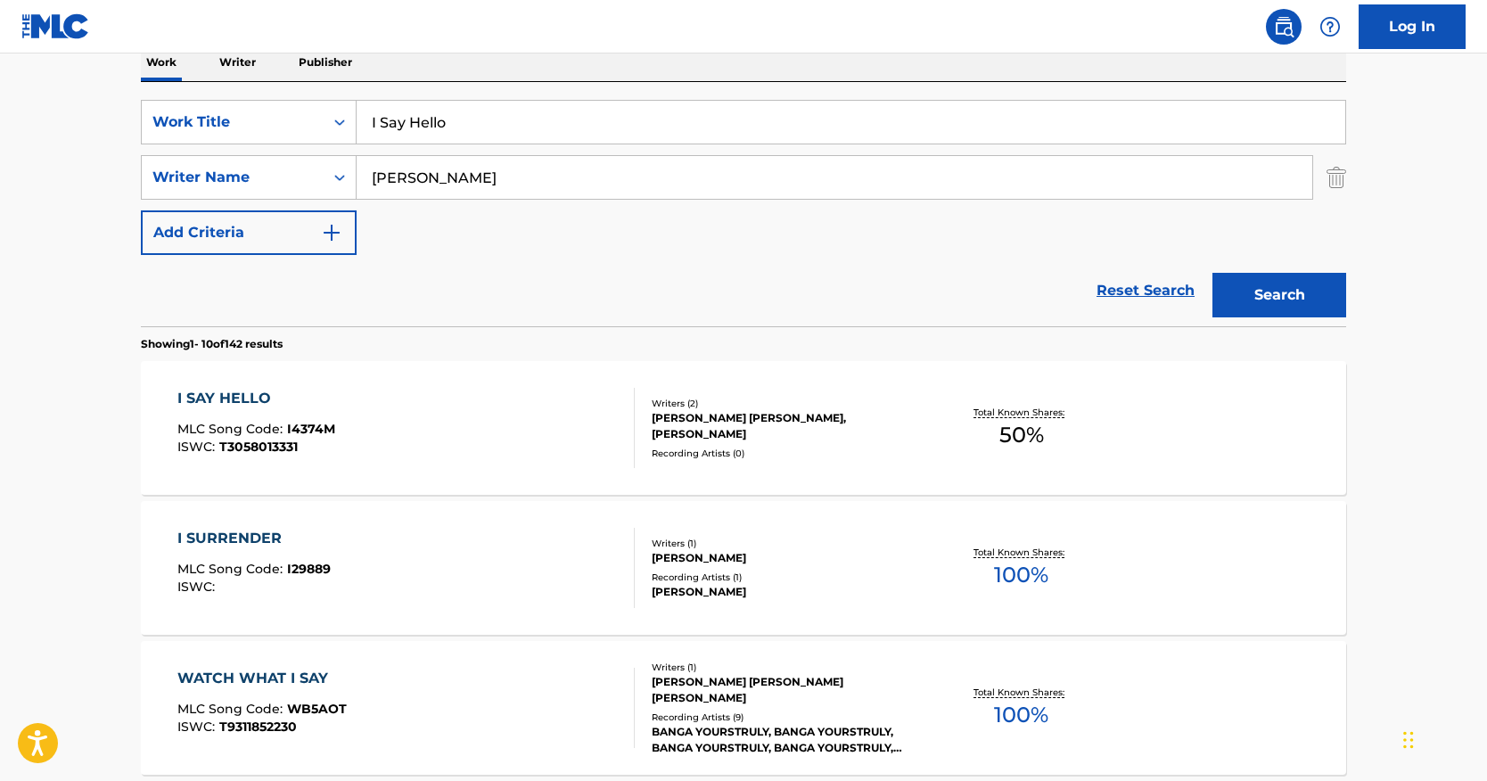
drag, startPoint x: 494, startPoint y: 125, endPoint x: 262, endPoint y: 80, distance: 236.1
click at [270, 86] on div "SearchWithCriteria0c079b82-749c-47c0-a0d7-b9474400ba6d Work Title I Say Hello S…" at bounding box center [744, 204] width 1206 height 244
paste input "Yeah, Right"
type input "Yeah, Right"
drag, startPoint x: 498, startPoint y: 159, endPoint x: 429, endPoint y: 162, distance: 69.6
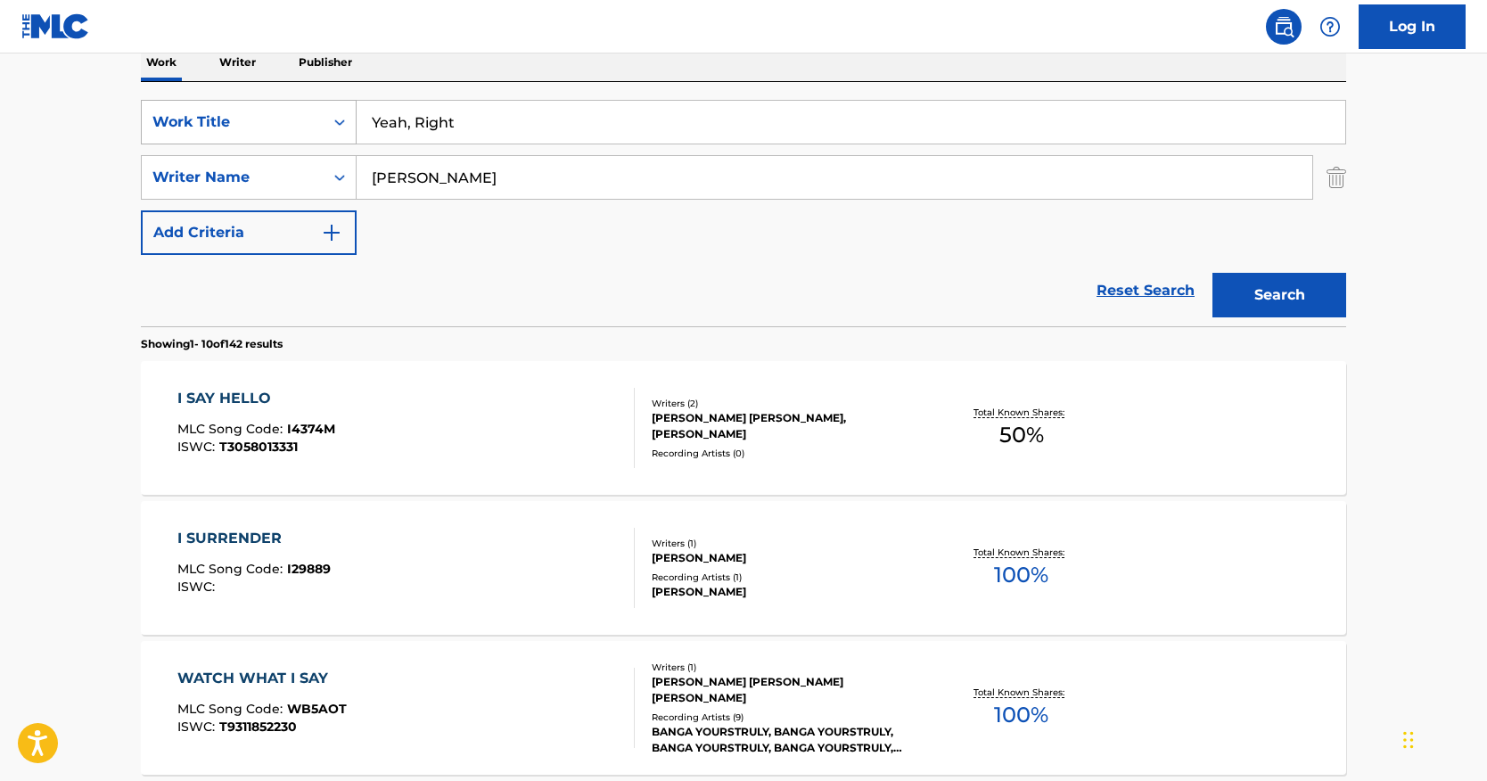
click at [241, 139] on div "SearchWithCriteria0c079b82-749c-47c0-a0d7-b9474400ba6d Work Title Yeah, Right S…" at bounding box center [744, 177] width 1206 height 155
paste input "Galerno"
click at [1238, 299] on button "Search" at bounding box center [1280, 295] width 134 height 45
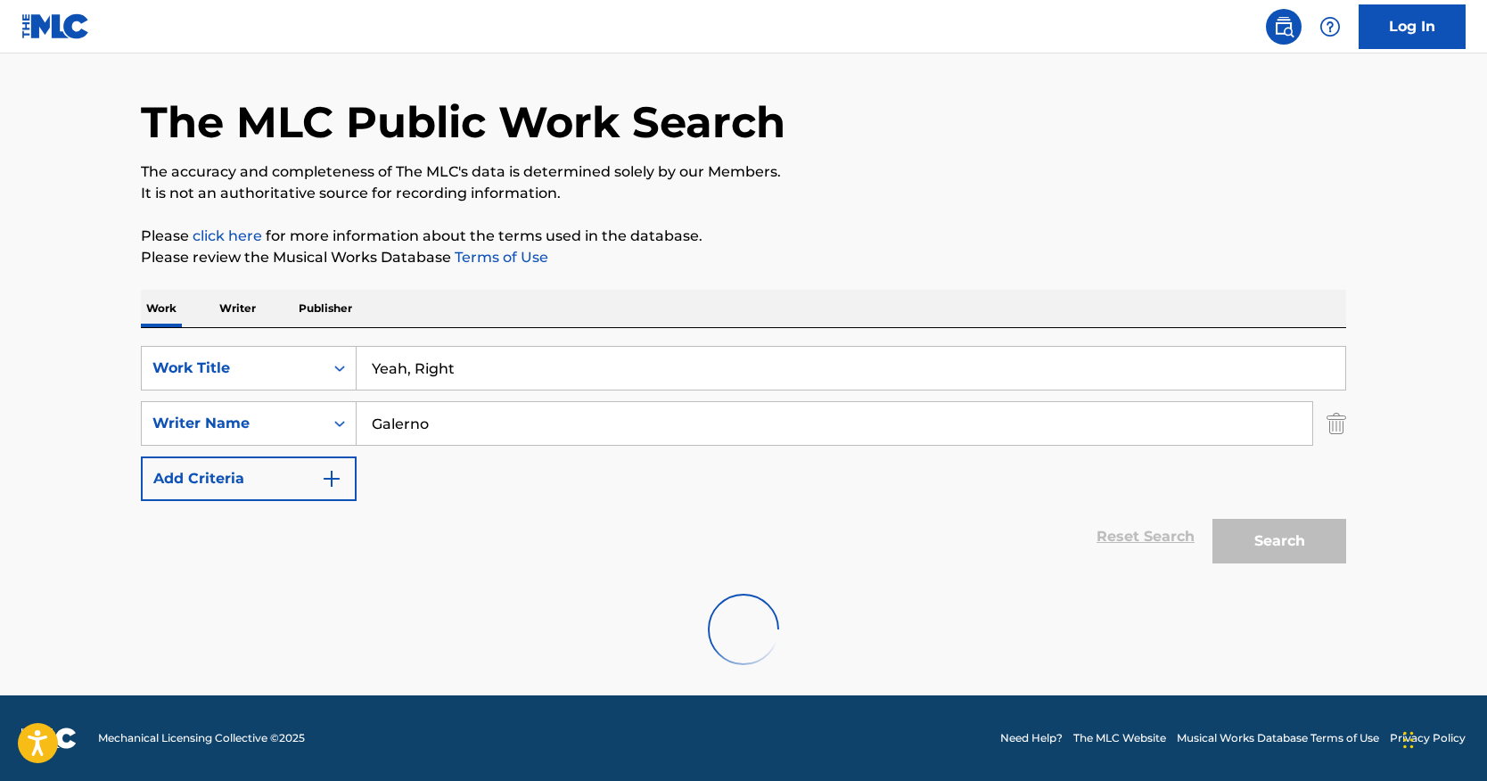
scroll to position [0, 0]
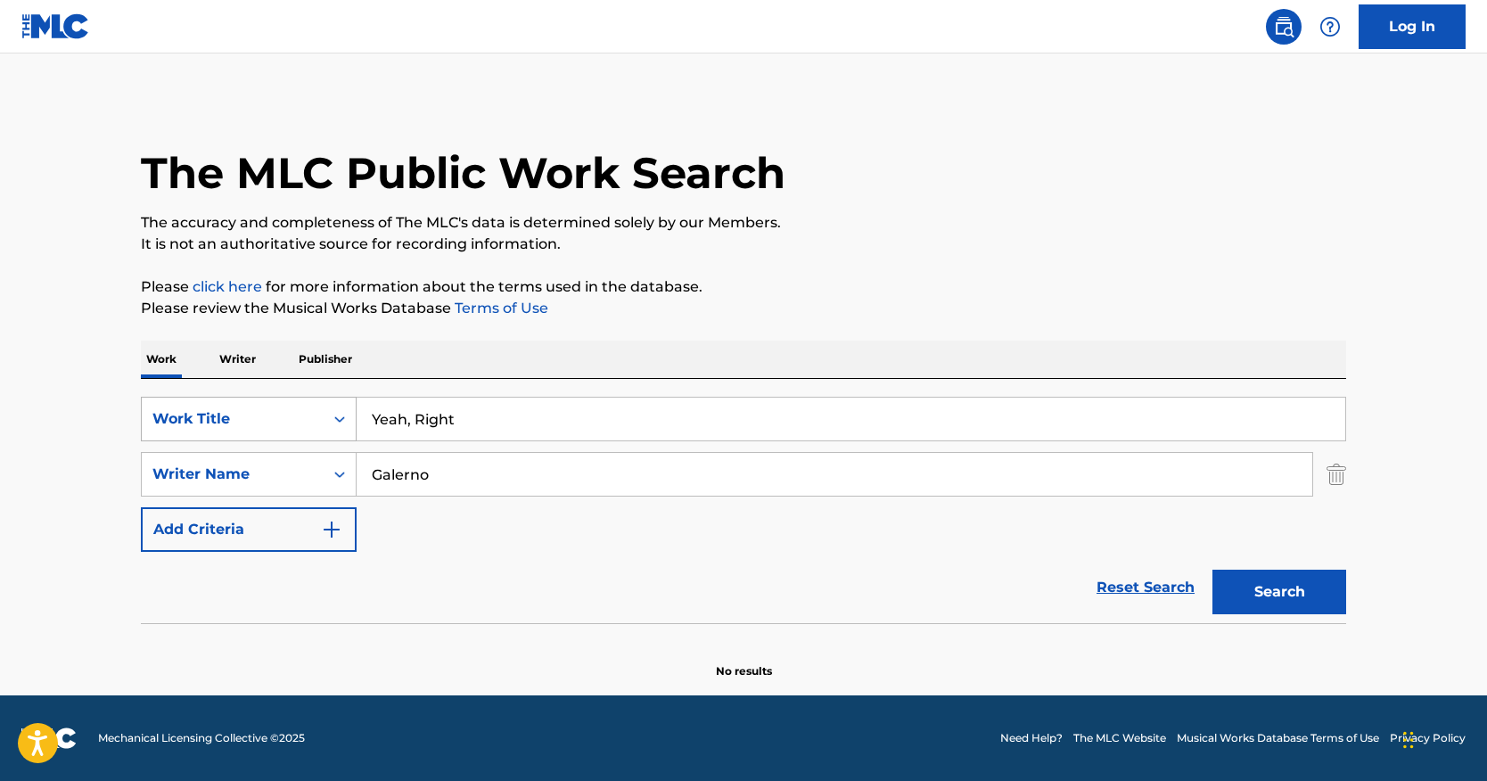
drag, startPoint x: 509, startPoint y: 469, endPoint x: 182, endPoint y: 399, distance: 334.6
click at [198, 411] on div "SearchWithCriteria0c079b82-749c-47c0-a0d7-b9474400ba6d Work Title Yeah, Right S…" at bounding box center [744, 474] width 1206 height 155
paste input "[PERSON_NAME]"
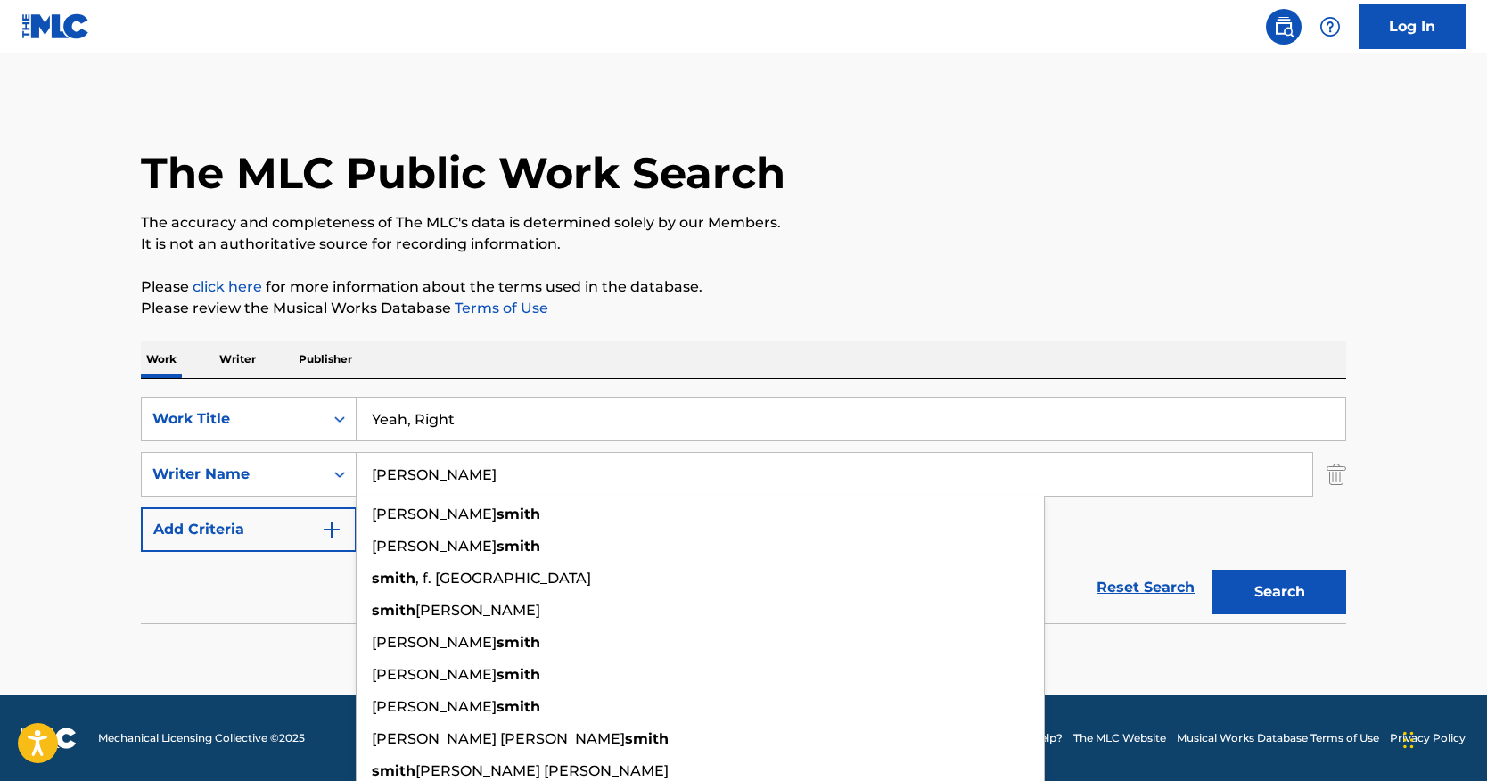
type input "[PERSON_NAME]"
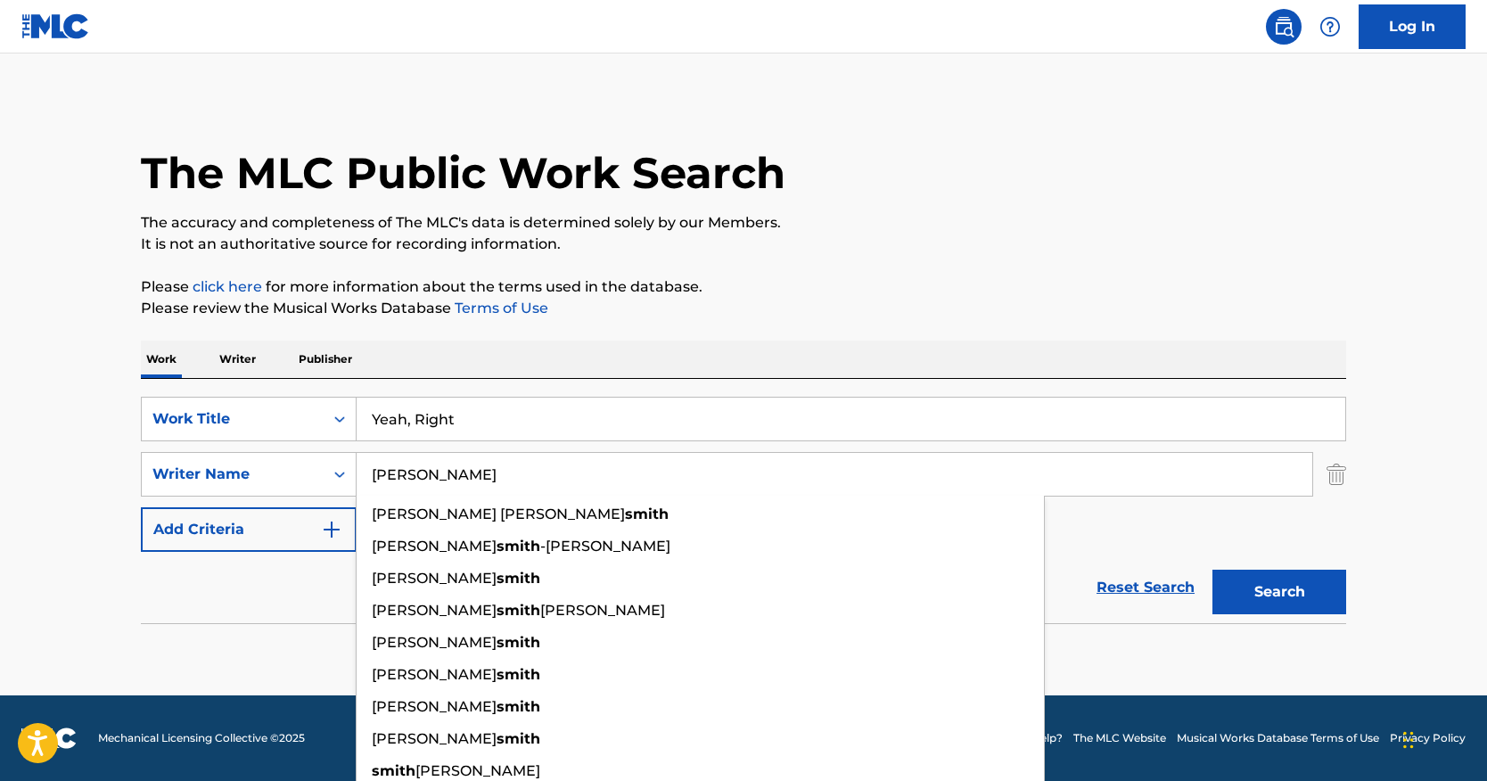
drag, startPoint x: 498, startPoint y: 435, endPoint x: 305, endPoint y: 389, distance: 199.0
click at [306, 389] on div "SearchWithCriteria0c079b82-749c-47c0-a0d7-b9474400ba6d Work Title Yeah, Right S…" at bounding box center [744, 501] width 1206 height 244
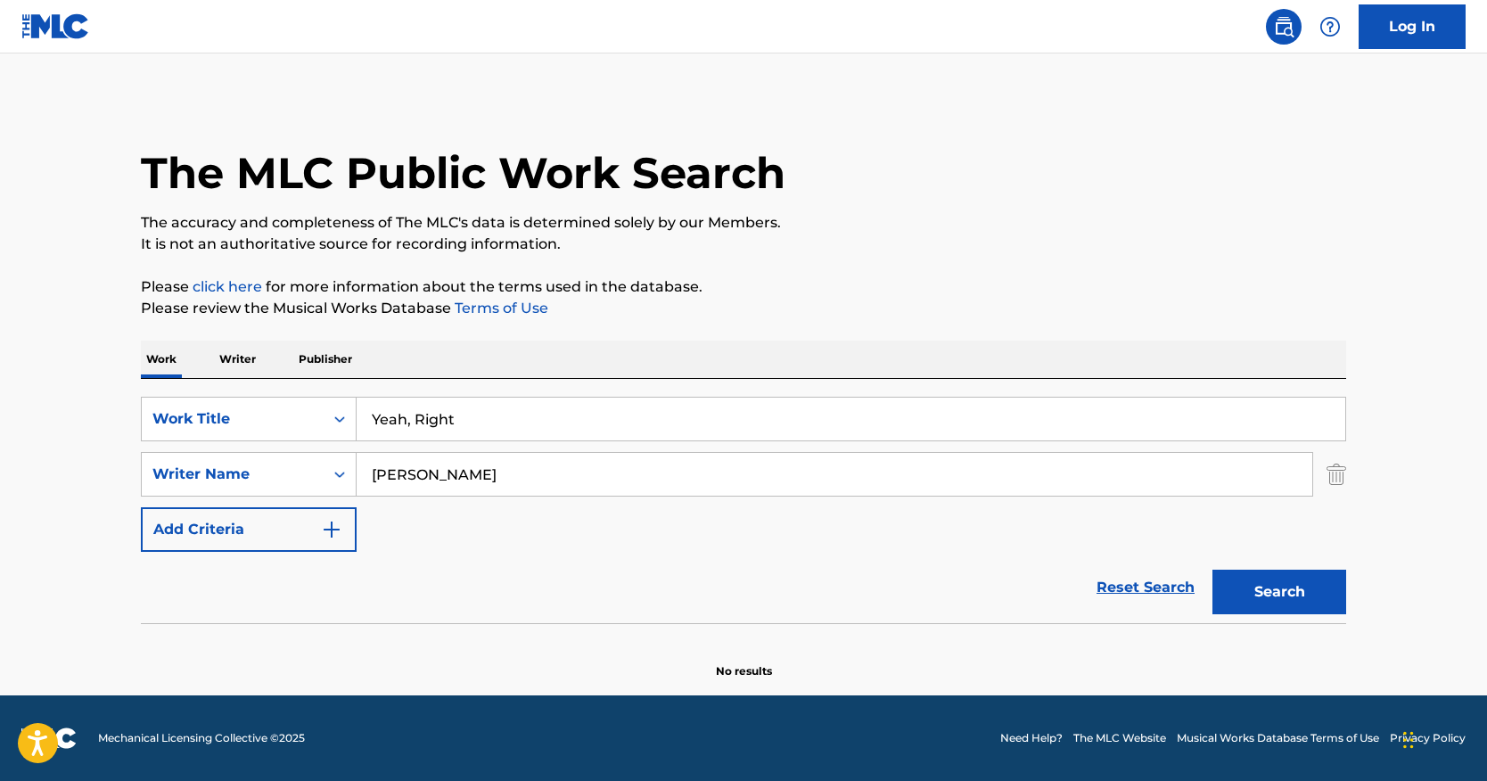
paste input "Jump"
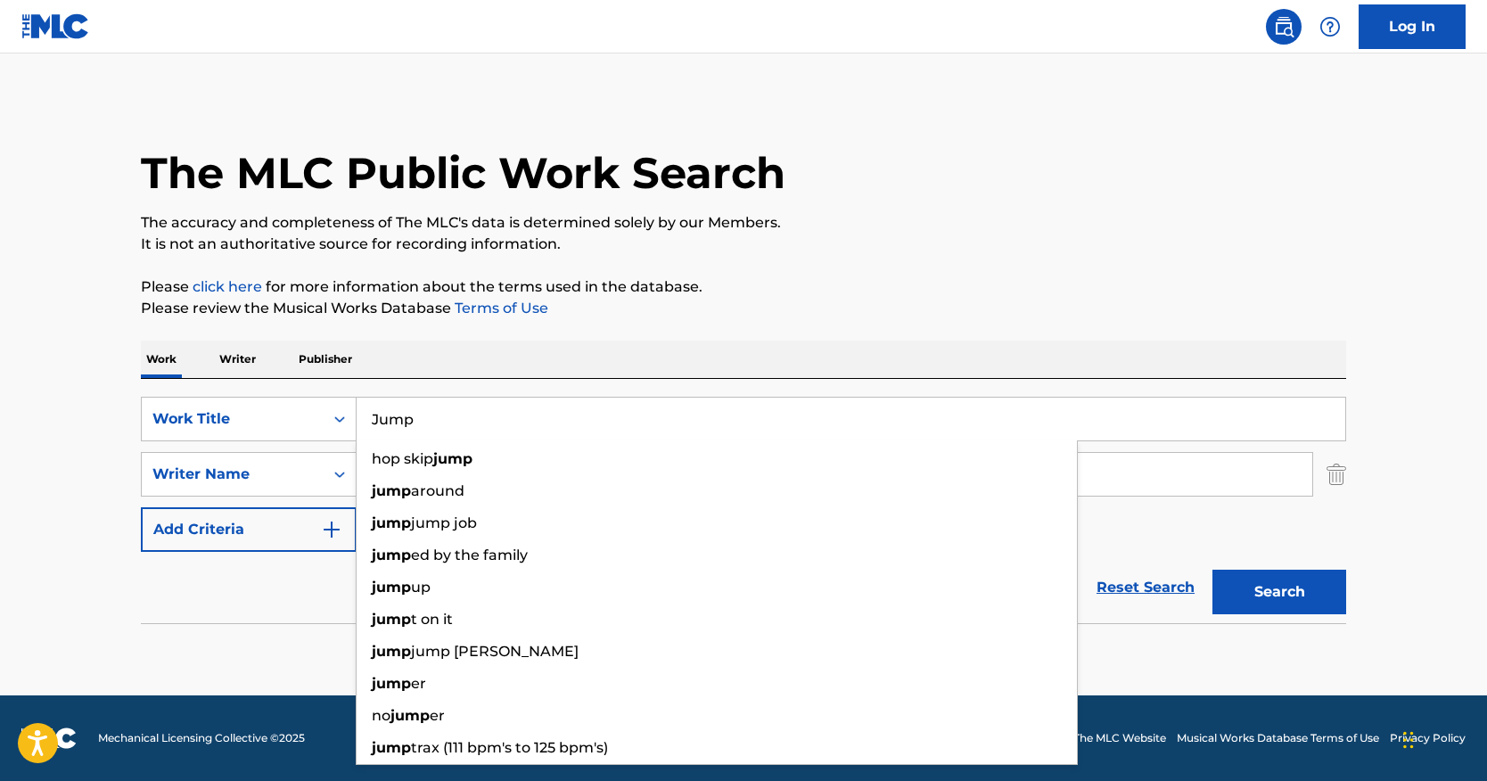
type input "Jump"
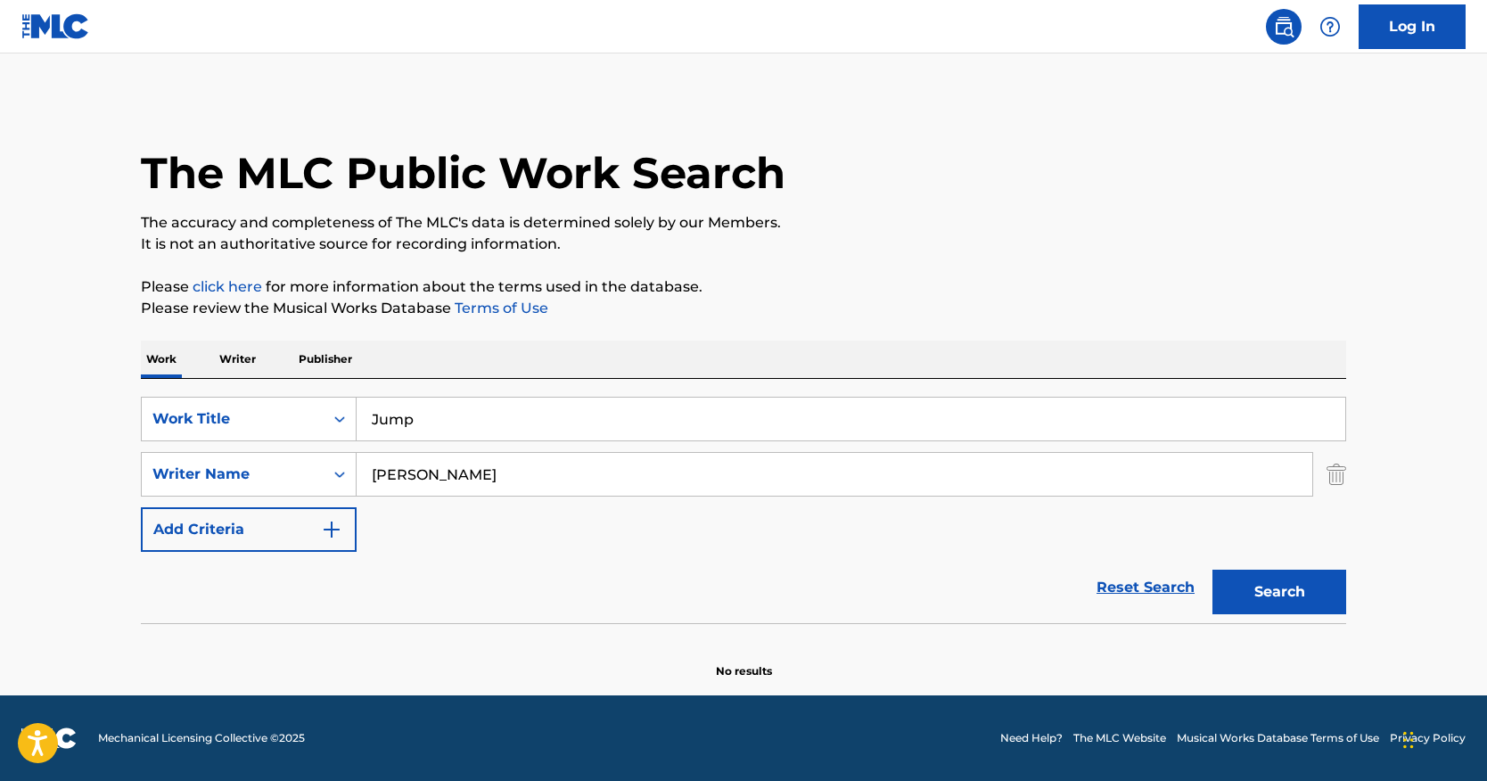
click at [1261, 578] on button "Search" at bounding box center [1280, 592] width 134 height 45
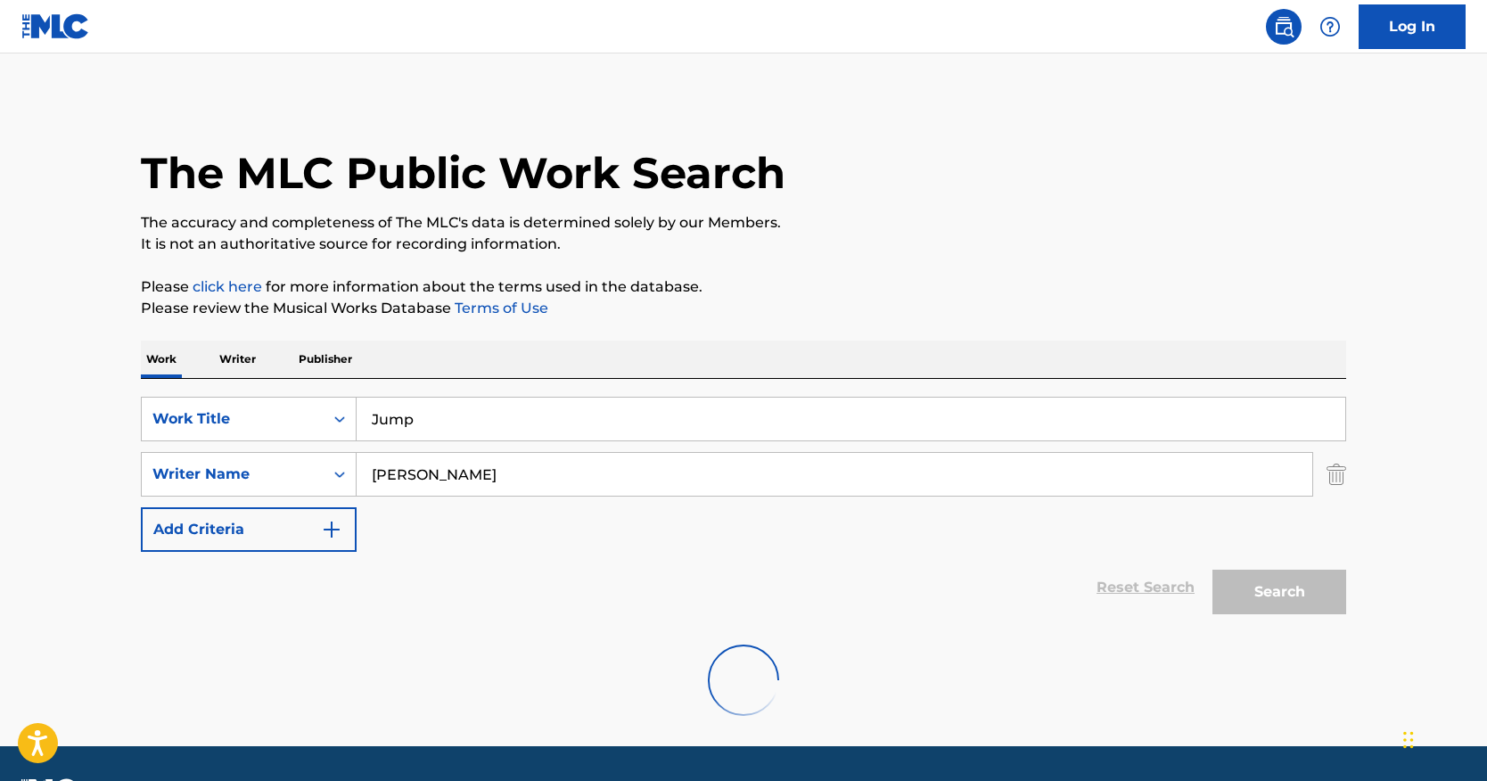
click at [1072, 323] on div "The MLC Public Work Search The accuracy and completeness of The MLC's data is d…" at bounding box center [743, 417] width 1248 height 639
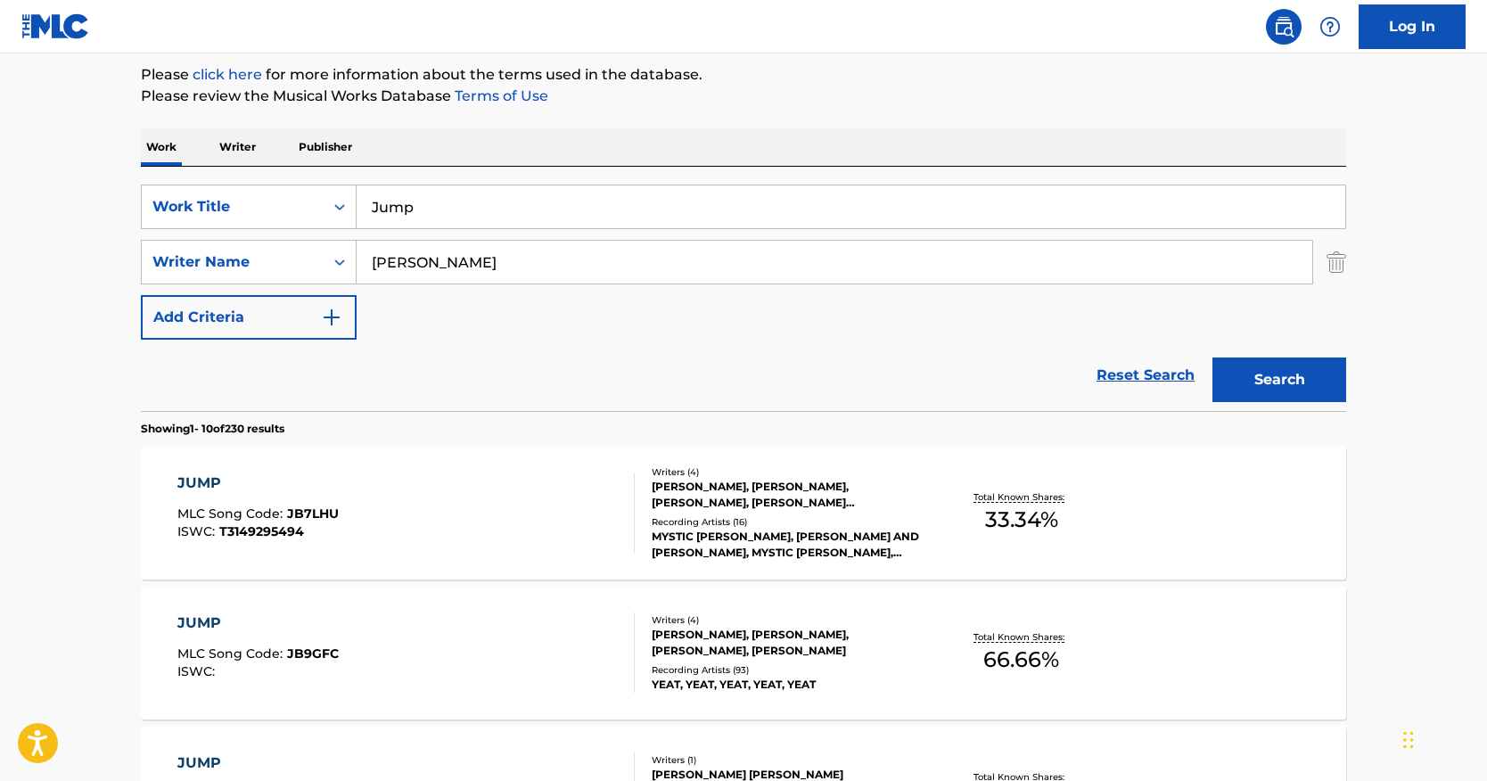
scroll to position [237, 0]
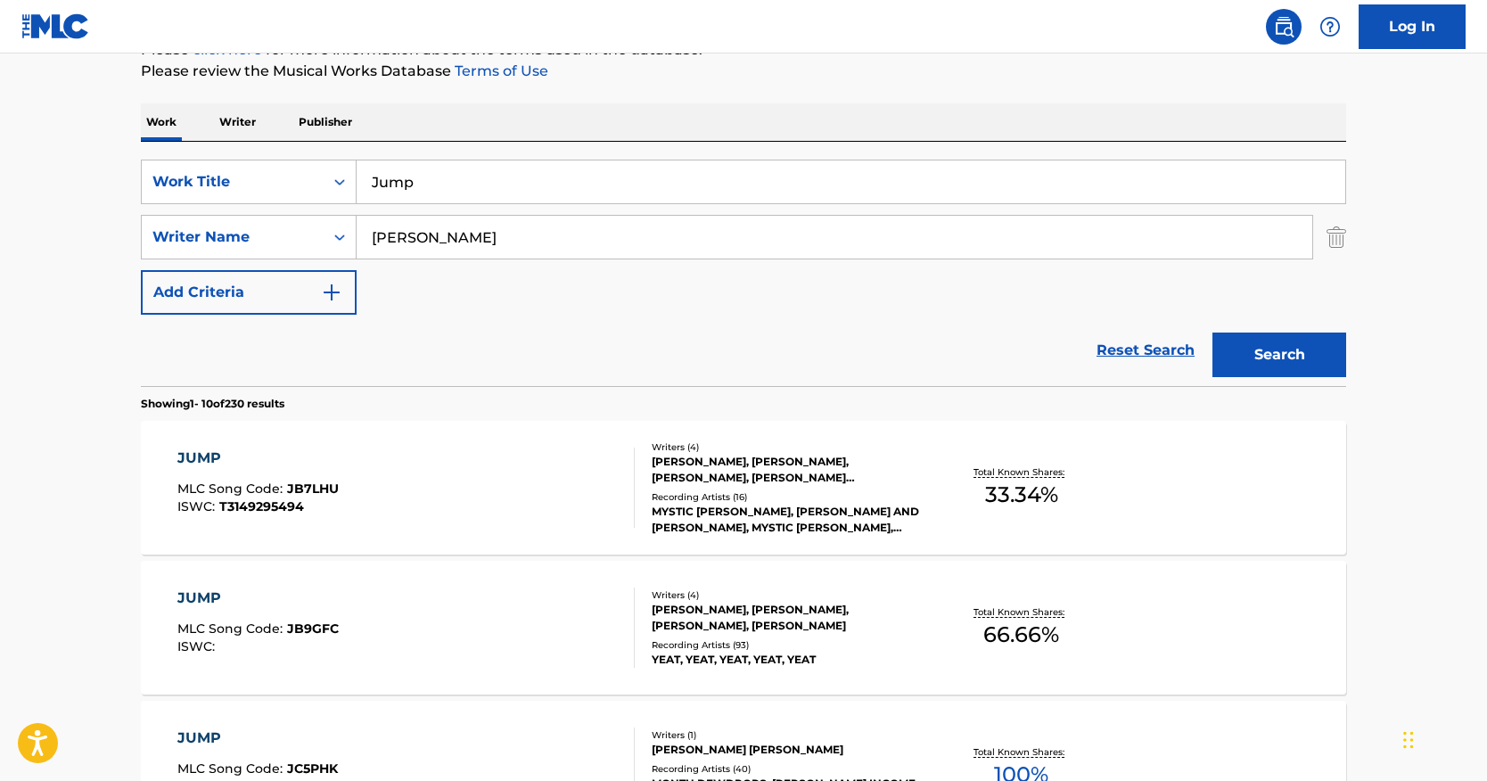
drag, startPoint x: 521, startPoint y: 239, endPoint x: 333, endPoint y: 209, distance: 189.7
click at [372, 218] on input "[PERSON_NAME]" at bounding box center [835, 237] width 956 height 43
paste input "[PERSON_NAME]"
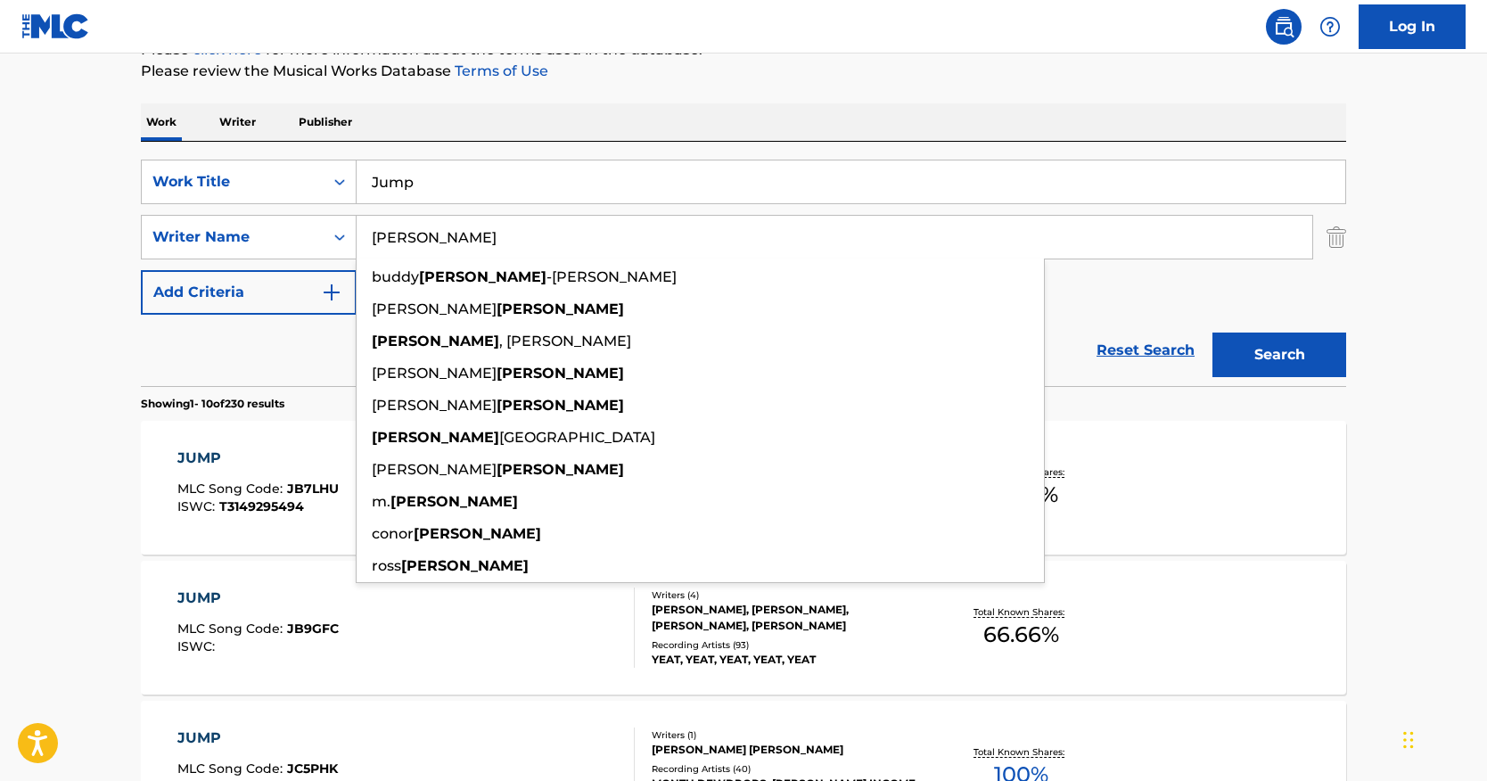
type input "[PERSON_NAME]"
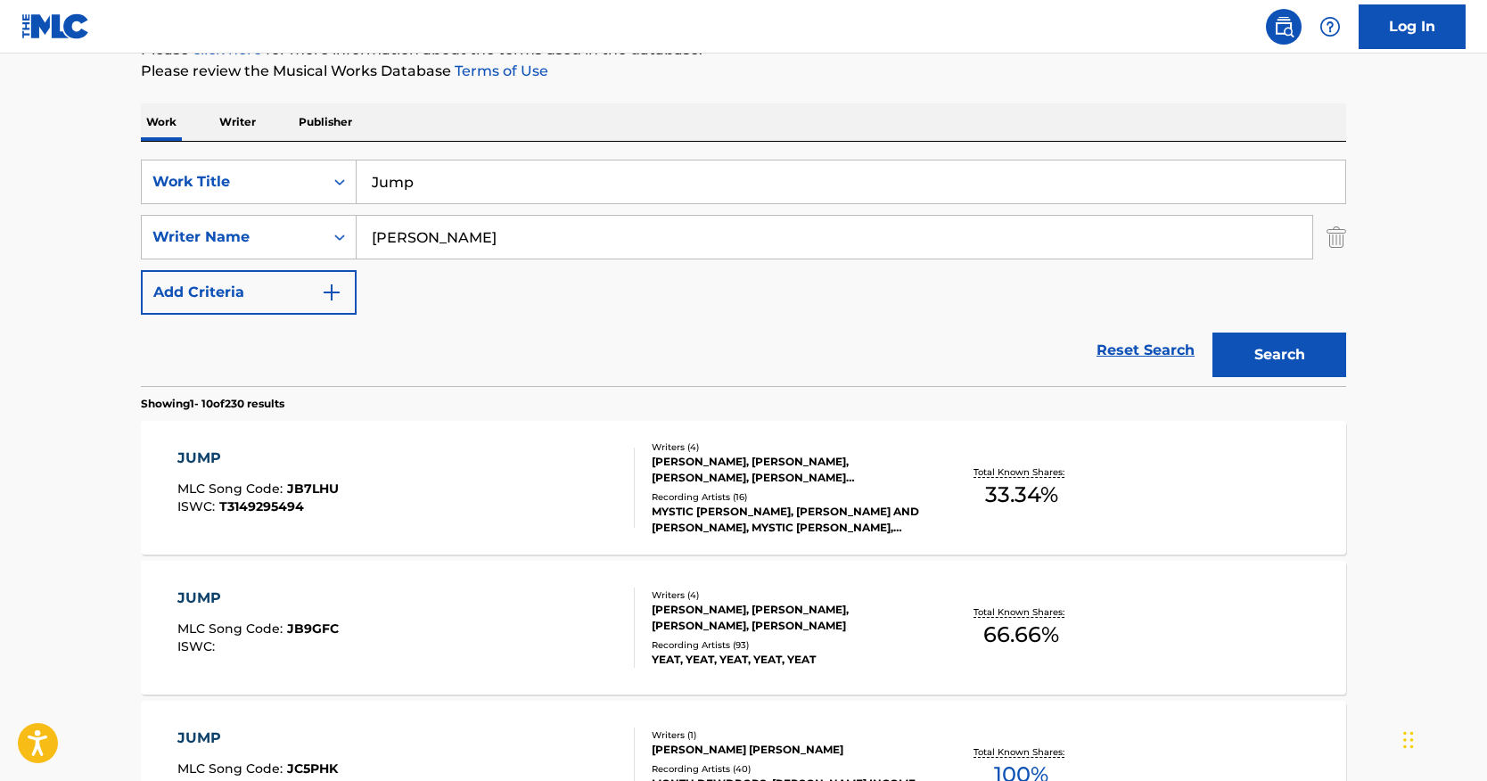
click at [1301, 353] on button "Search" at bounding box center [1280, 355] width 134 height 45
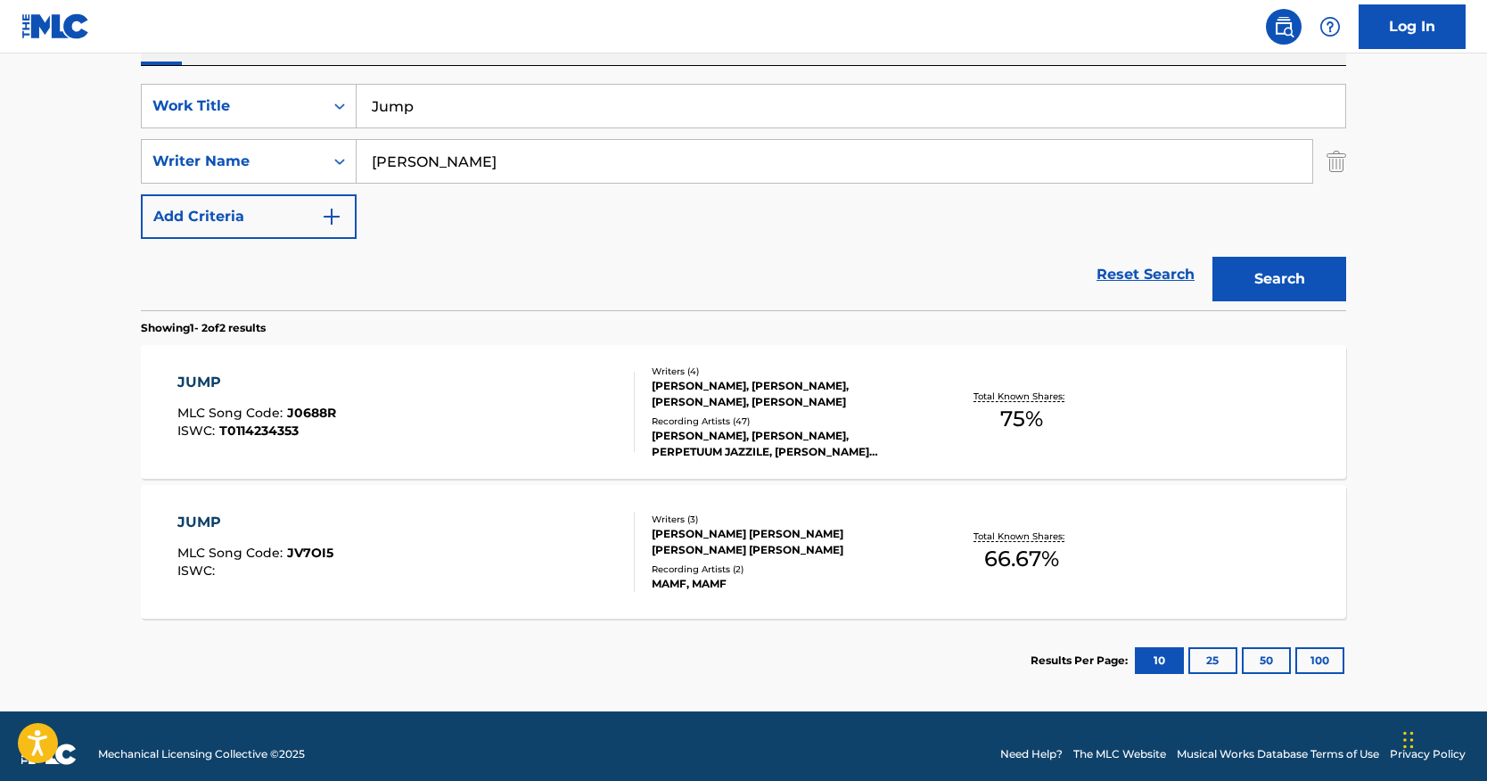
scroll to position [328, 0]
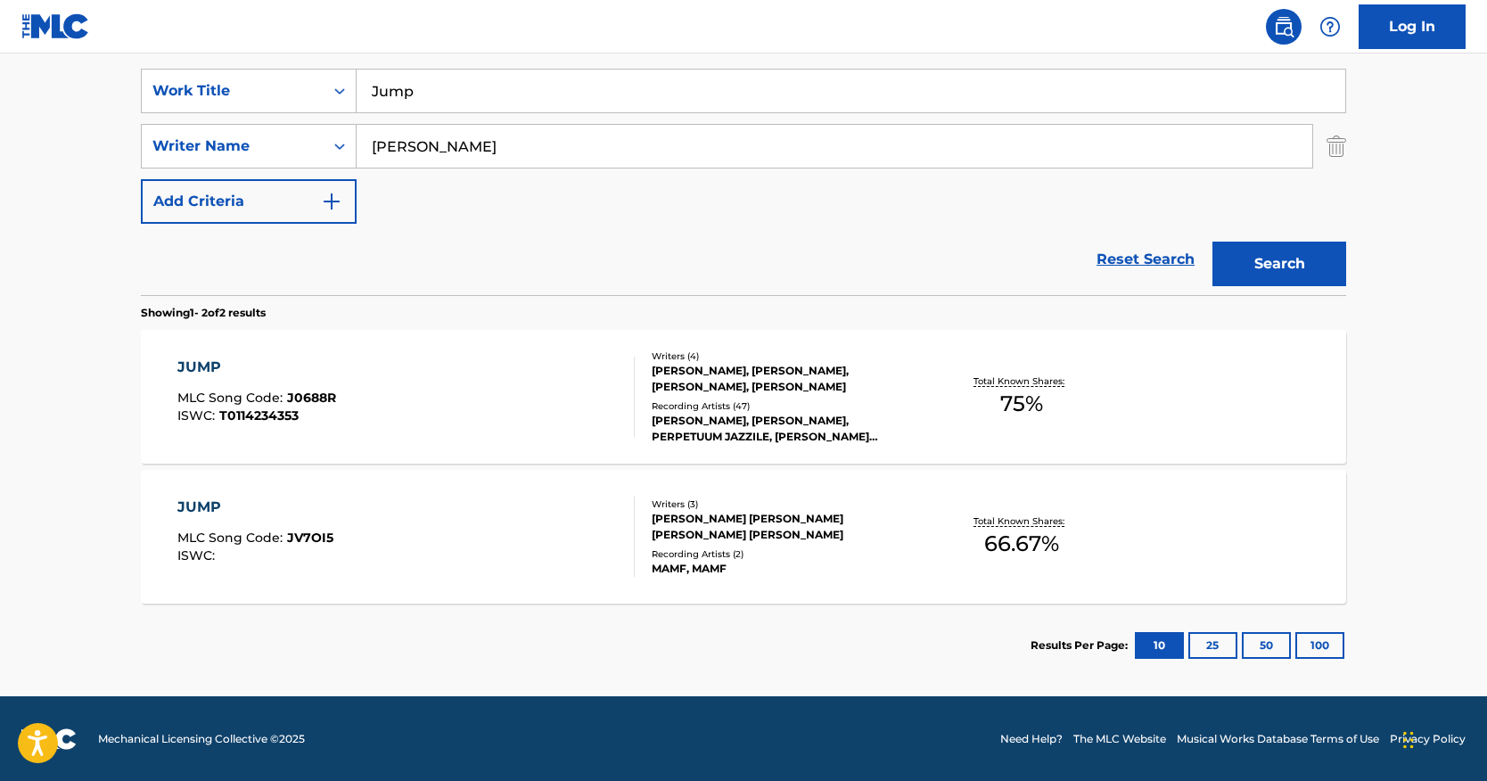
click at [223, 498] on div "JUMP" at bounding box center [255, 507] width 156 height 21
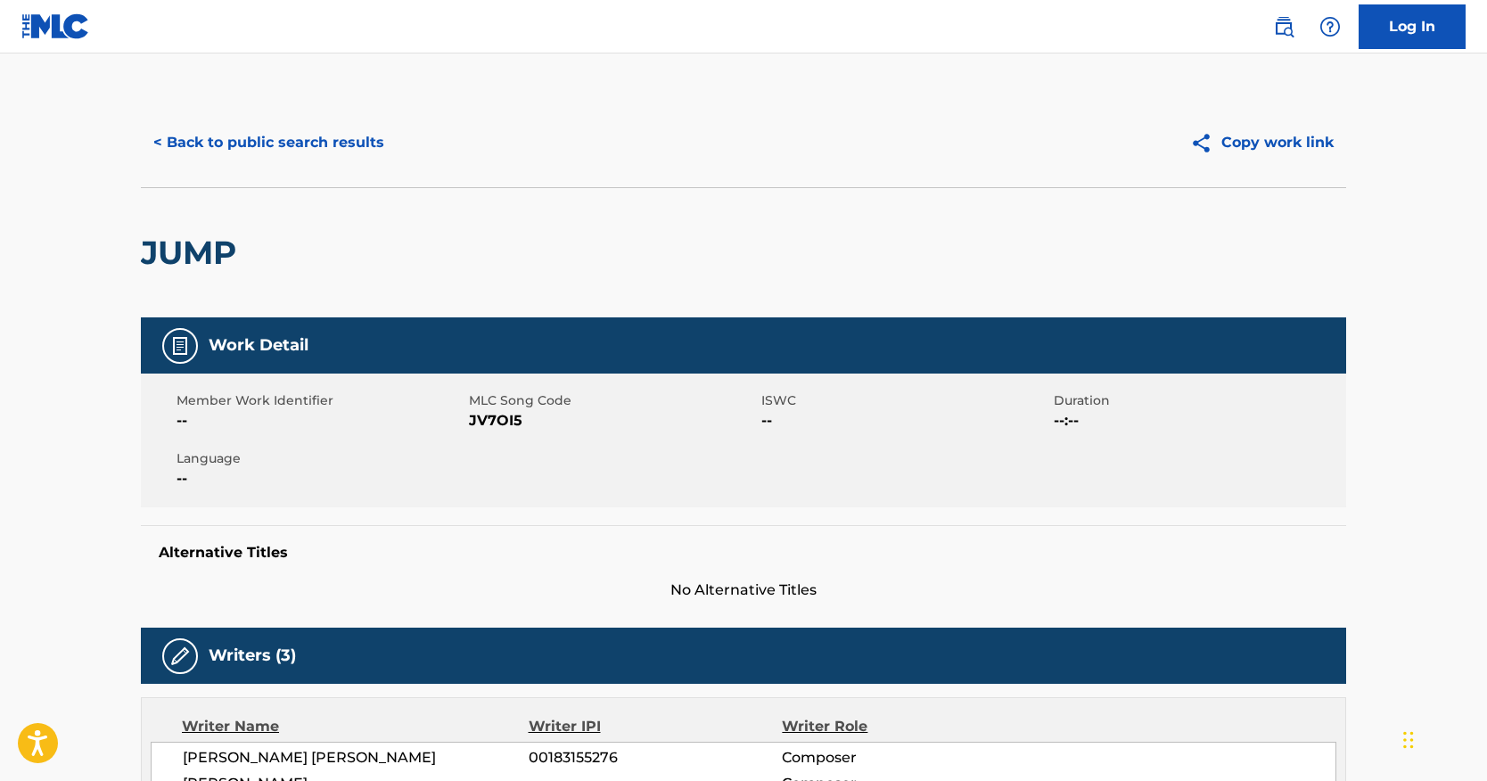
click at [333, 153] on button "< Back to public search results" at bounding box center [269, 142] width 256 height 45
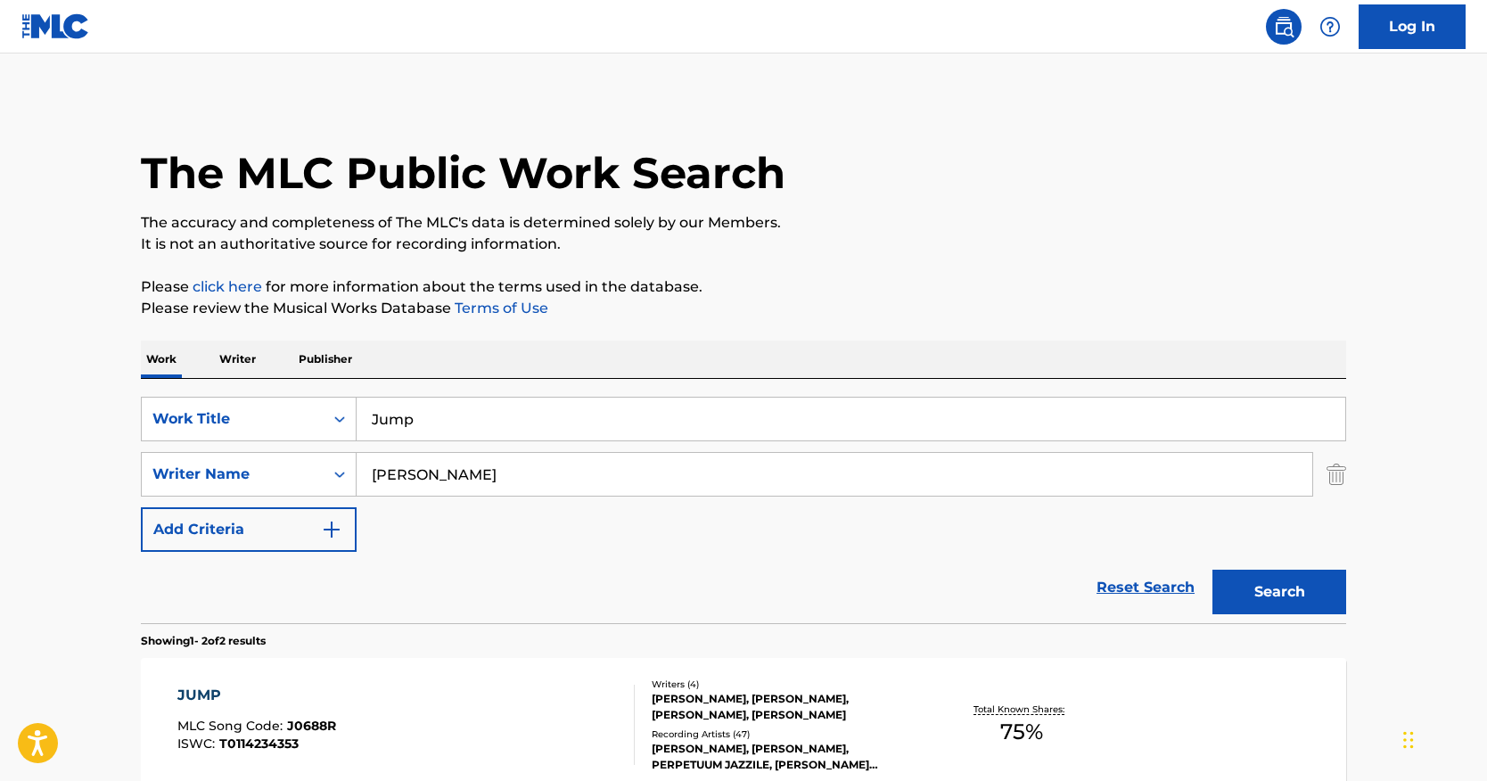
scroll to position [226, 0]
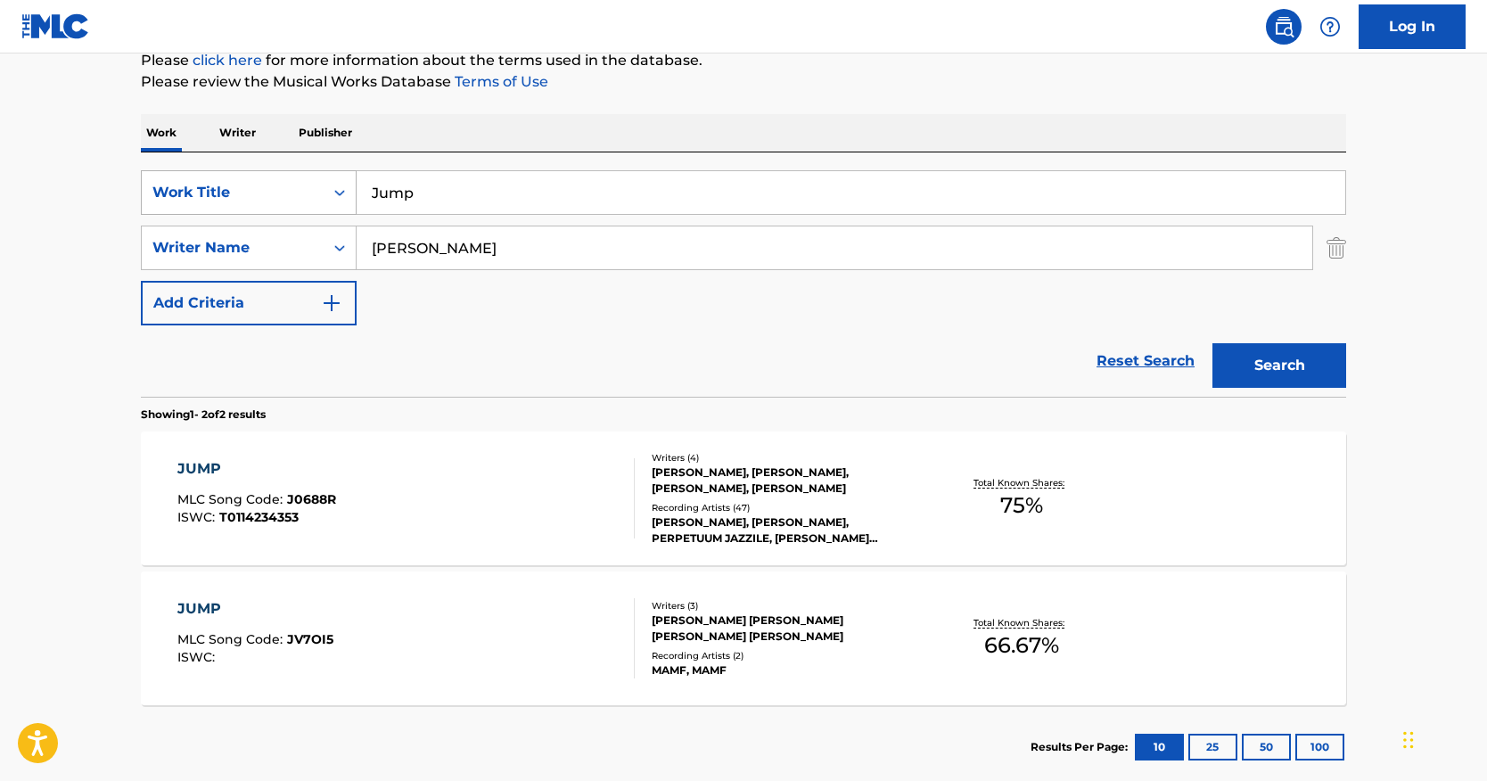
drag, startPoint x: 440, startPoint y: 187, endPoint x: 278, endPoint y: 178, distance: 162.5
click at [278, 178] on div "SearchWithCriteria0c079b82-749c-47c0-a0d7-b9474400ba6d Work Title Jump" at bounding box center [744, 192] width 1206 height 45
paste input "Soul Mates"
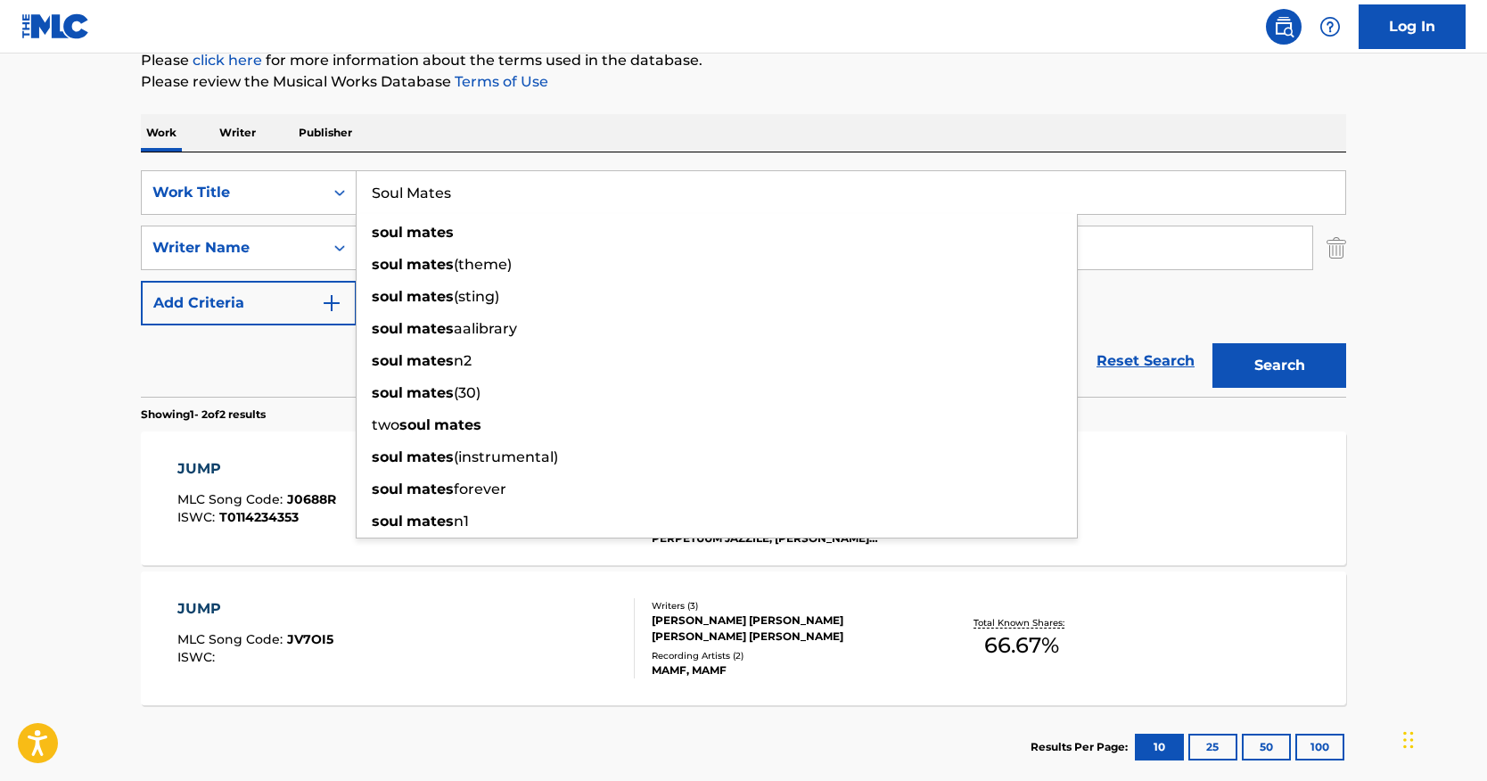
type input "Soul Mates"
click at [572, 130] on div "Work Writer Publisher" at bounding box center [744, 132] width 1206 height 37
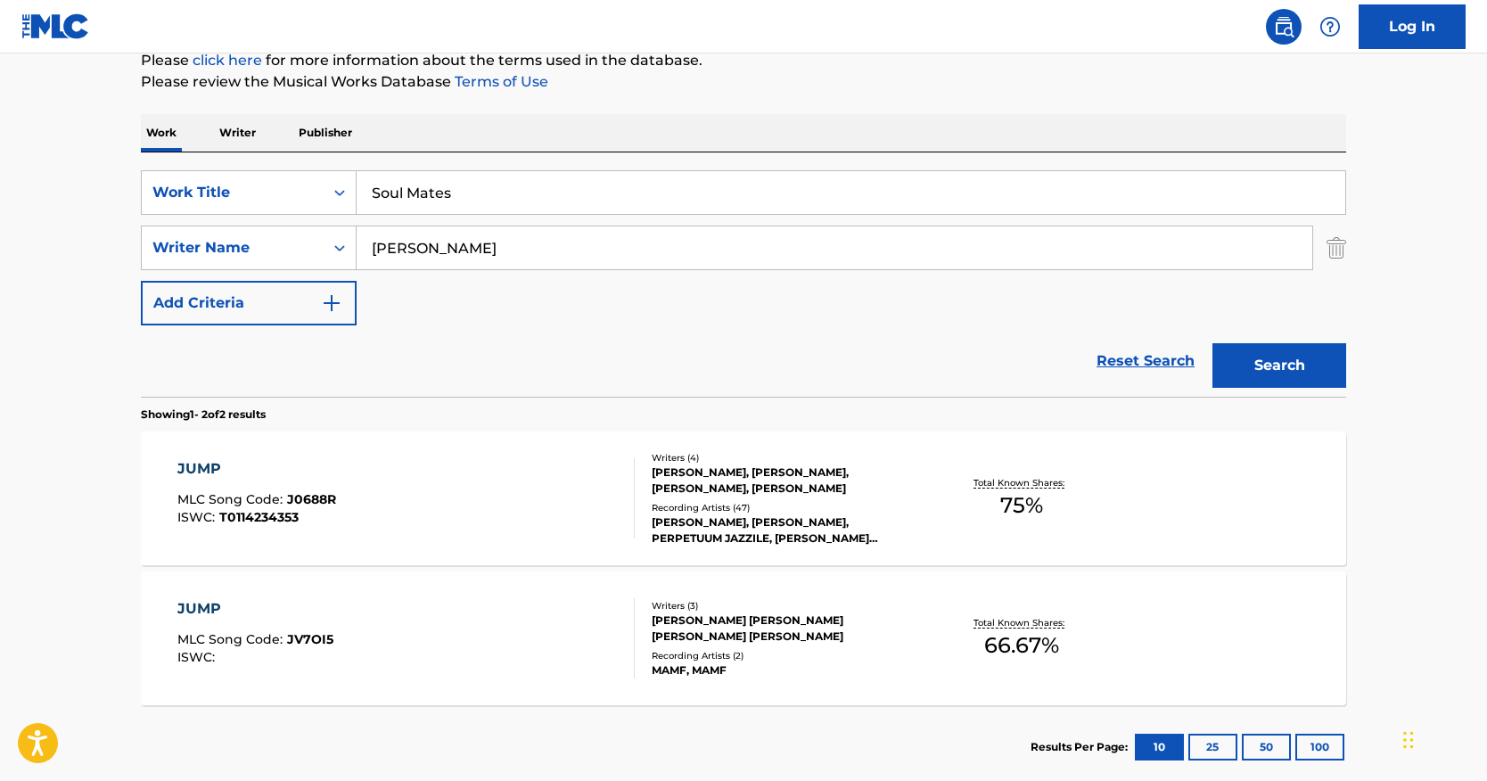
drag, startPoint x: 222, startPoint y: 230, endPoint x: 225, endPoint y: 221, distance: 9.3
click at [150, 223] on div "SearchWithCriteria0c079b82-749c-47c0-a0d7-b9474400ba6d Work Title Soul Mates Se…" at bounding box center [744, 247] width 1206 height 155
paste input "Kayle"
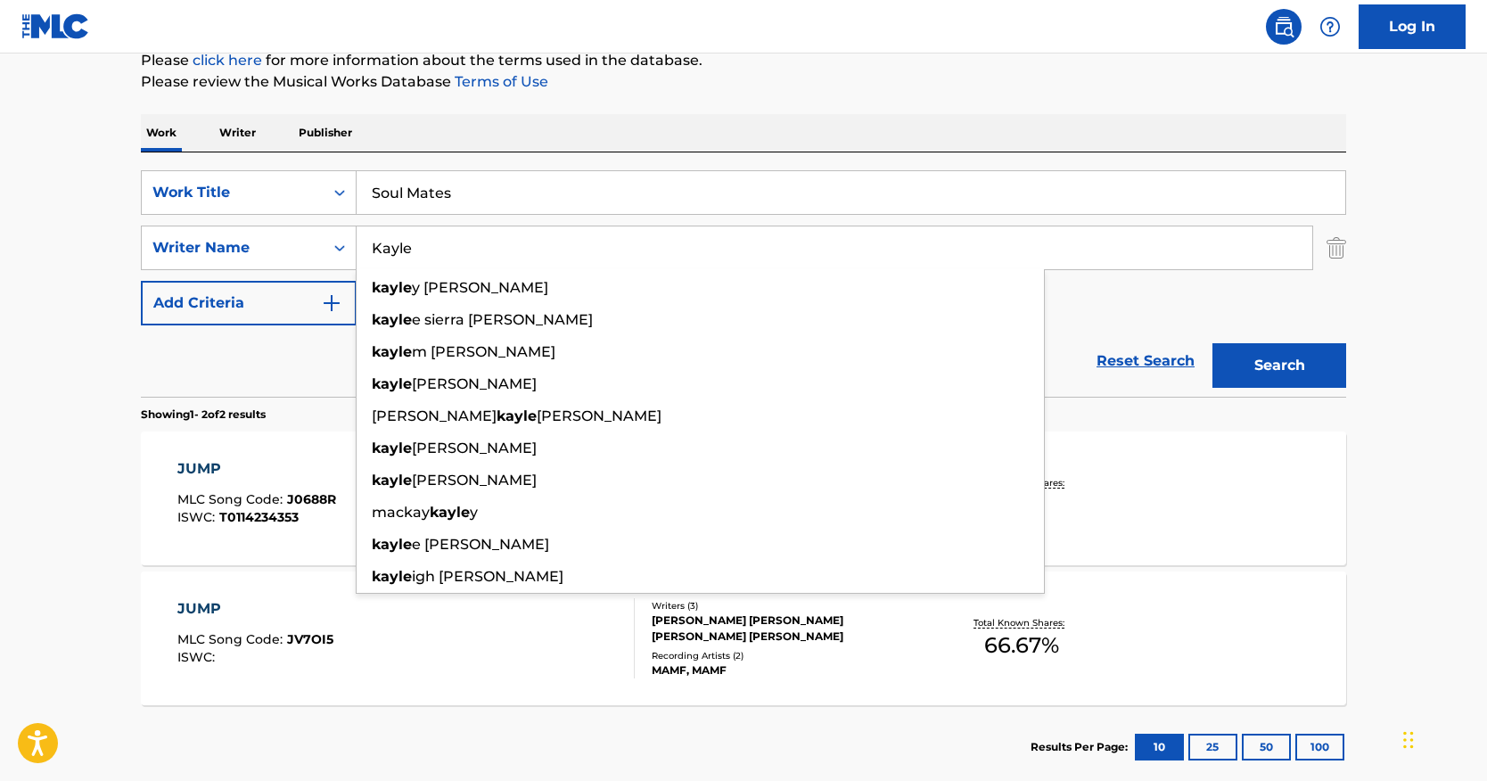
click at [1292, 360] on button "Search" at bounding box center [1280, 365] width 134 height 45
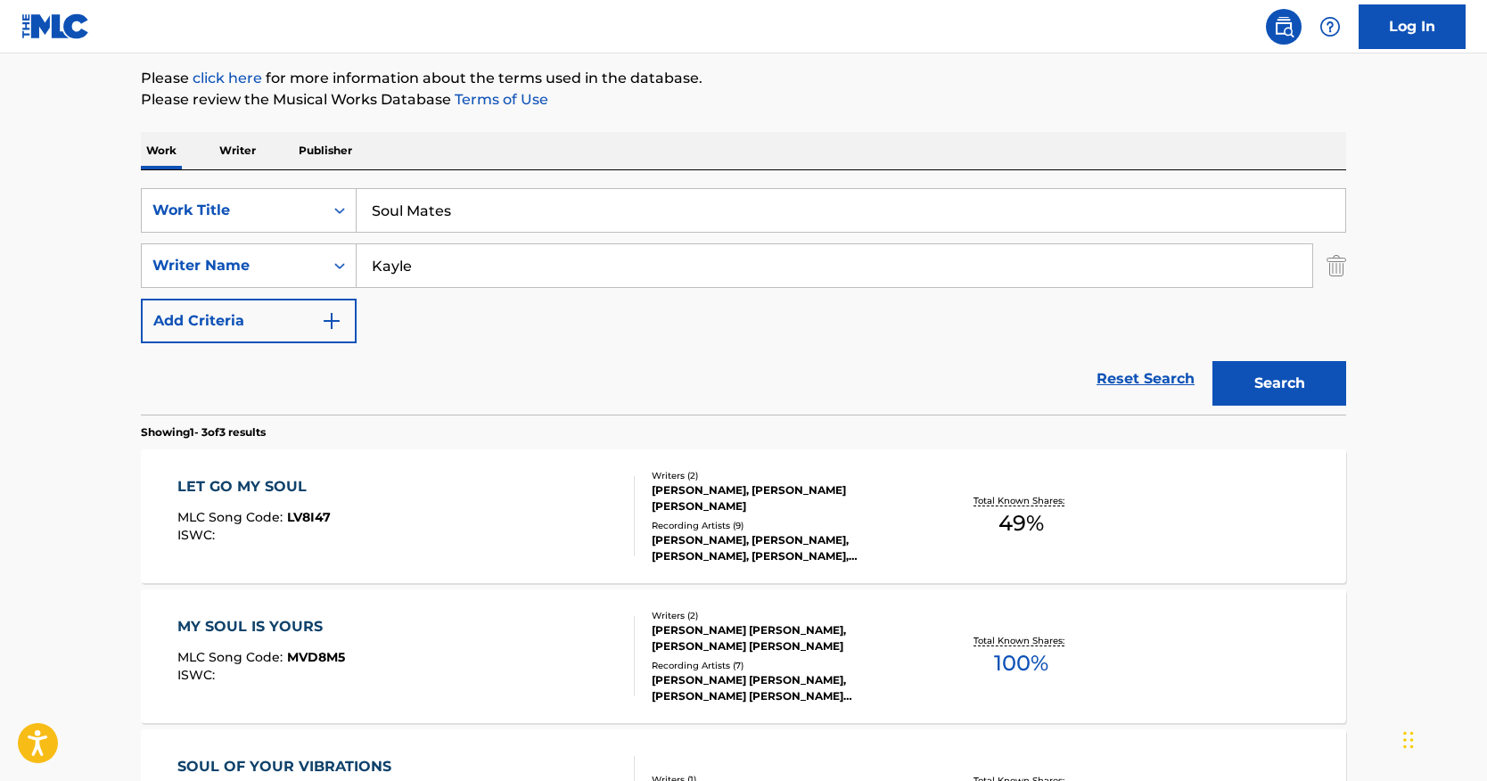
scroll to position [237, 0]
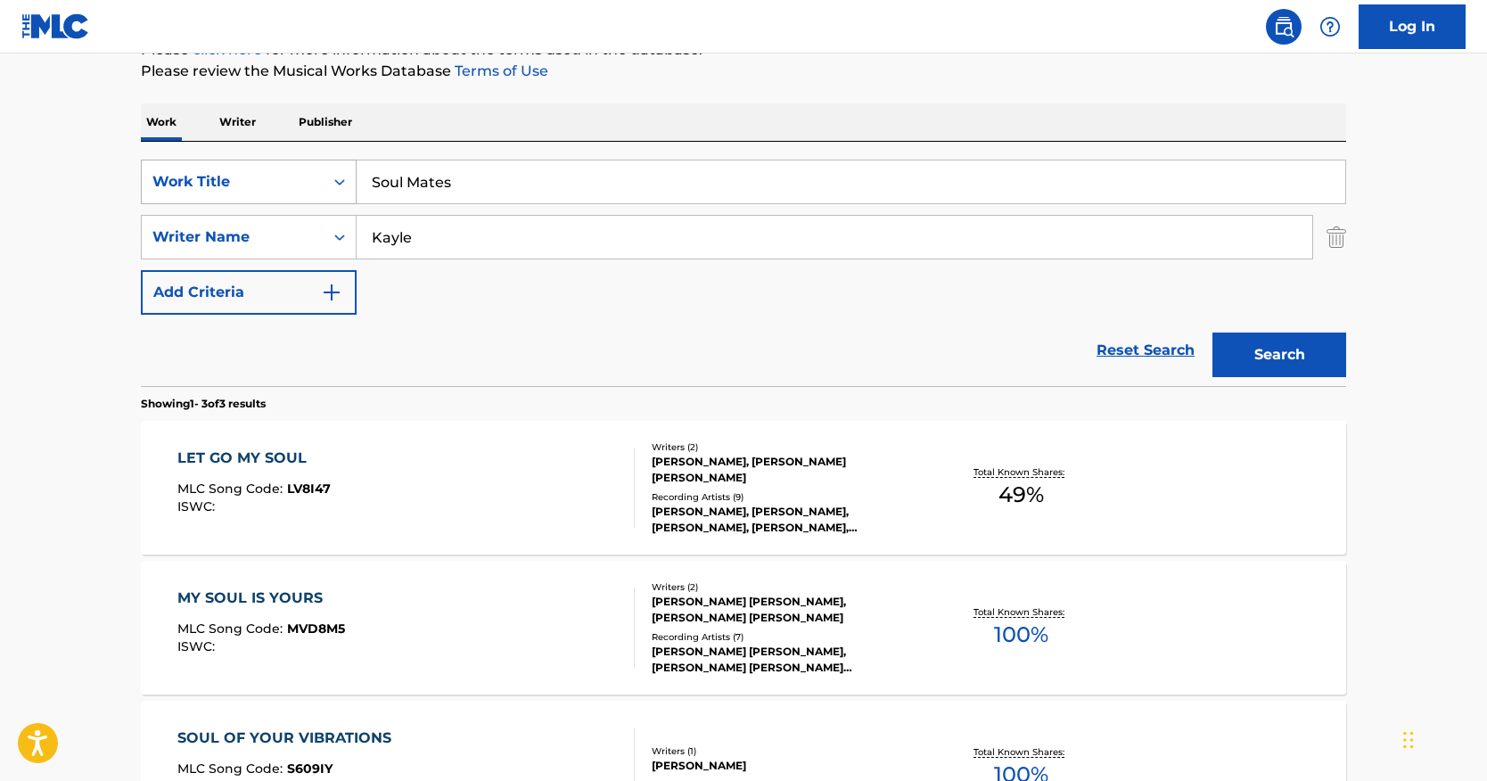
drag, startPoint x: 552, startPoint y: 219, endPoint x: 341, endPoint y: 192, distance: 213.1
click at [341, 193] on div "SearchWithCriteria0c079b82-749c-47c0-a0d7-b9474400ba6d Work Title Soul Mates Se…" at bounding box center [744, 237] width 1206 height 155
drag, startPoint x: 341, startPoint y: 192, endPoint x: 287, endPoint y: 189, distance: 53.6
click at [284, 194] on div "SearchWithCriteria0c079b82-749c-47c0-a0d7-b9474400ba6d Work Title Soul Mates Se…" at bounding box center [744, 237] width 1206 height 155
paste input "[PERSON_NAME]"
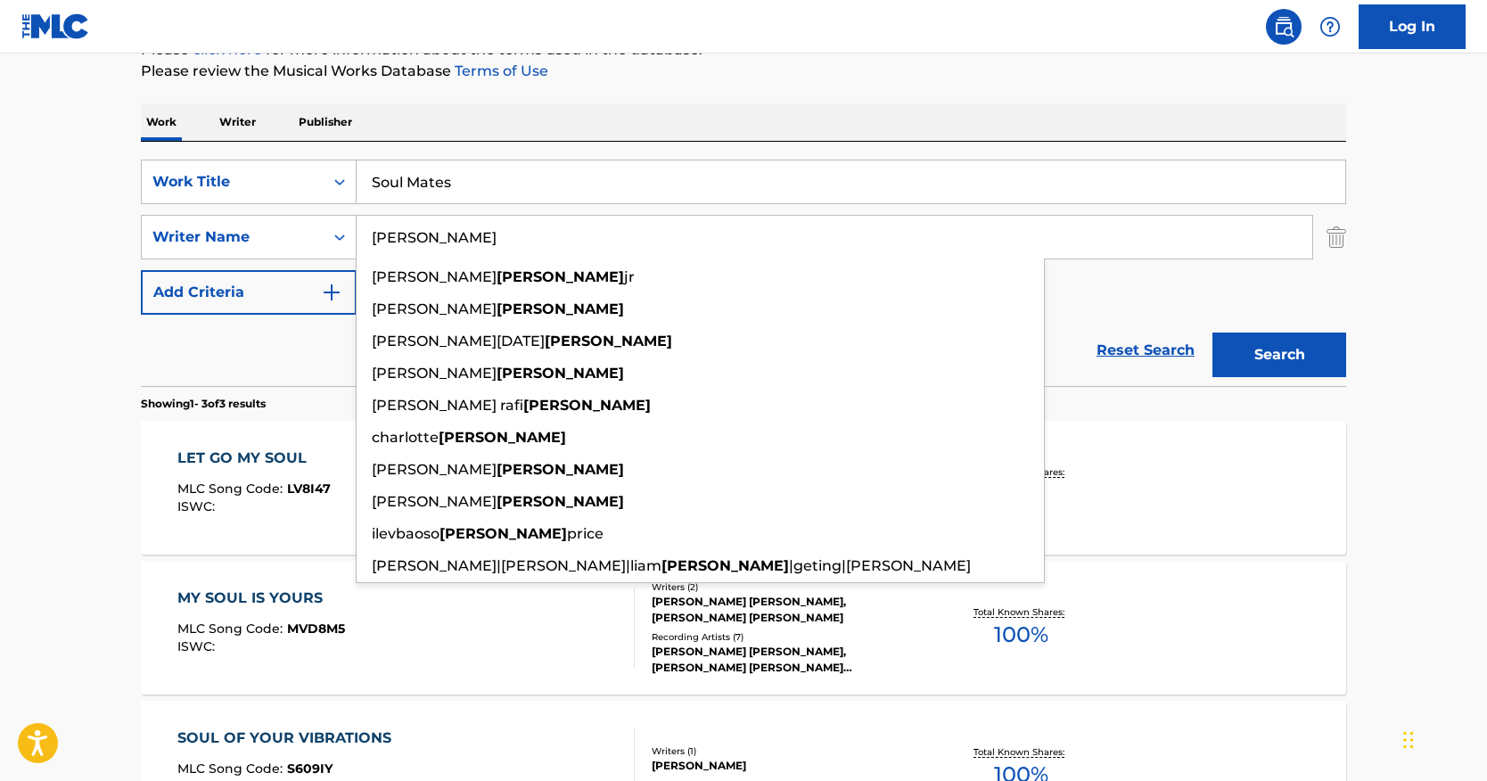
type input "[PERSON_NAME]"
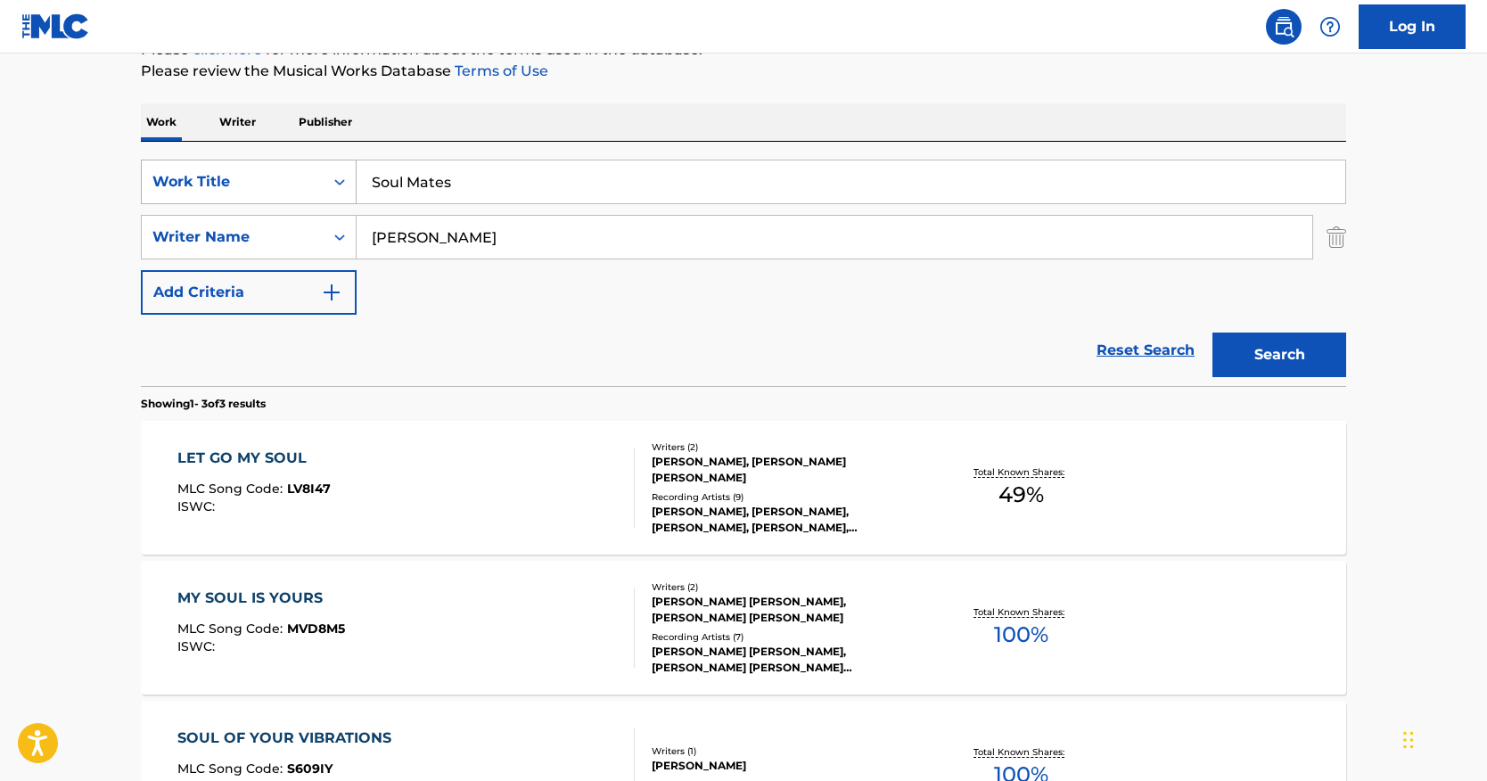
drag, startPoint x: 488, startPoint y: 195, endPoint x: 317, endPoint y: 171, distance: 172.0
click at [319, 175] on div "SearchWithCriteria0c079b82-749c-47c0-a0d7-b9474400ba6d Work Title Soul Mates" at bounding box center [744, 182] width 1206 height 45
paste input "Not This Girl"
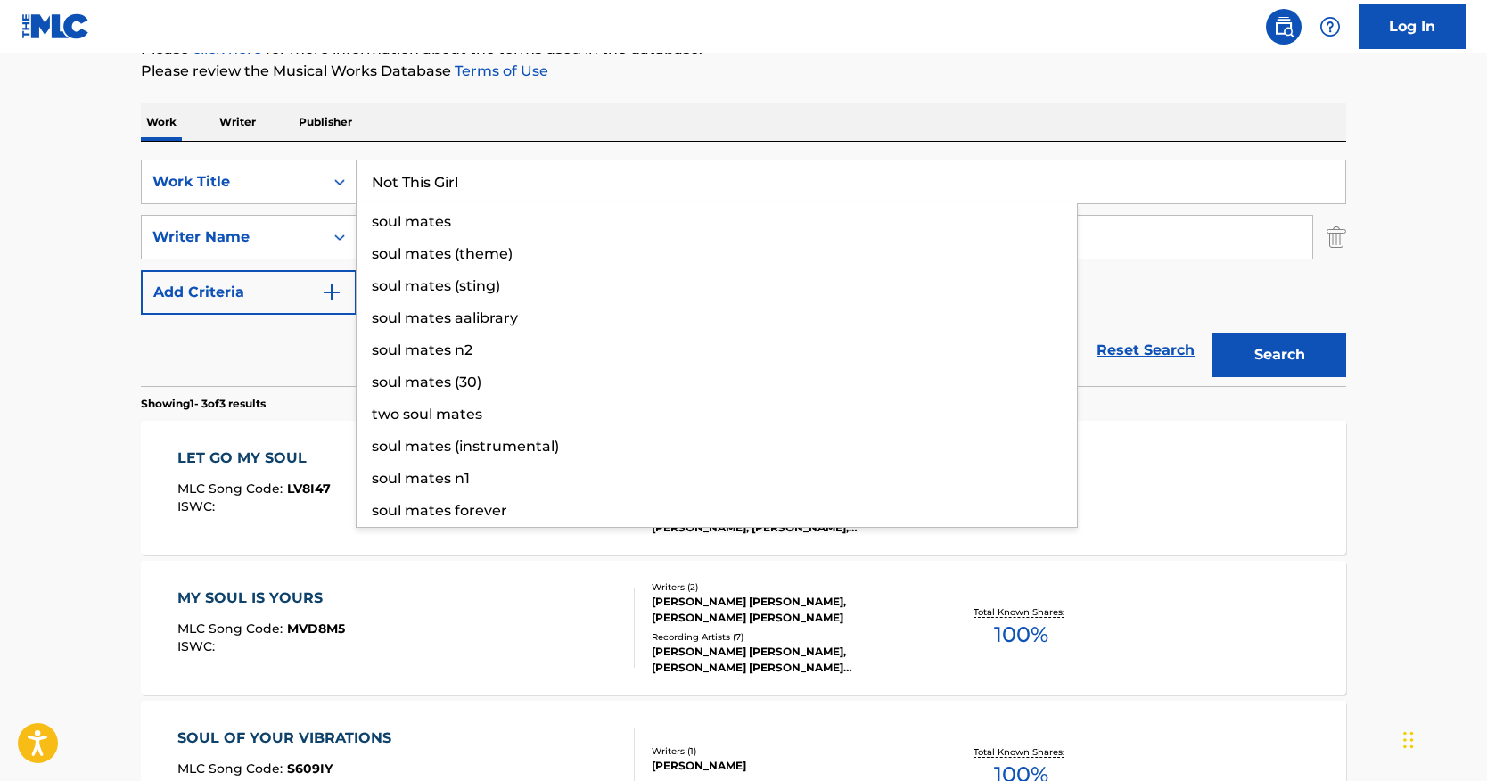
type input "Not This Girl"
drag, startPoint x: 729, startPoint y: 96, endPoint x: 794, endPoint y: 103, distance: 64.6
click at [730, 96] on div "The MLC Public Work Search The accuracy and completeness of The MLC's data is d…" at bounding box center [743, 390] width 1248 height 1058
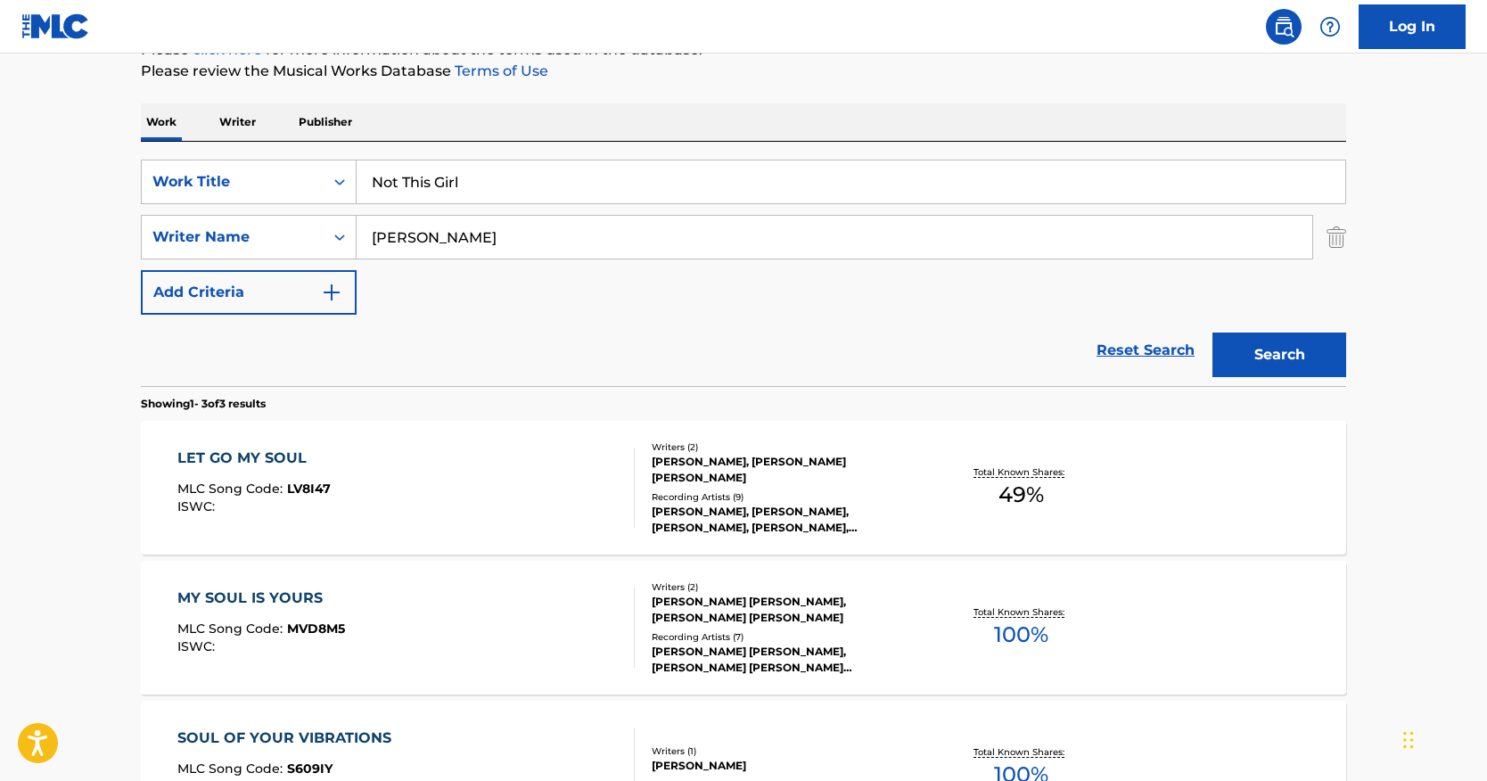
click at [1230, 357] on button "Search" at bounding box center [1280, 355] width 134 height 45
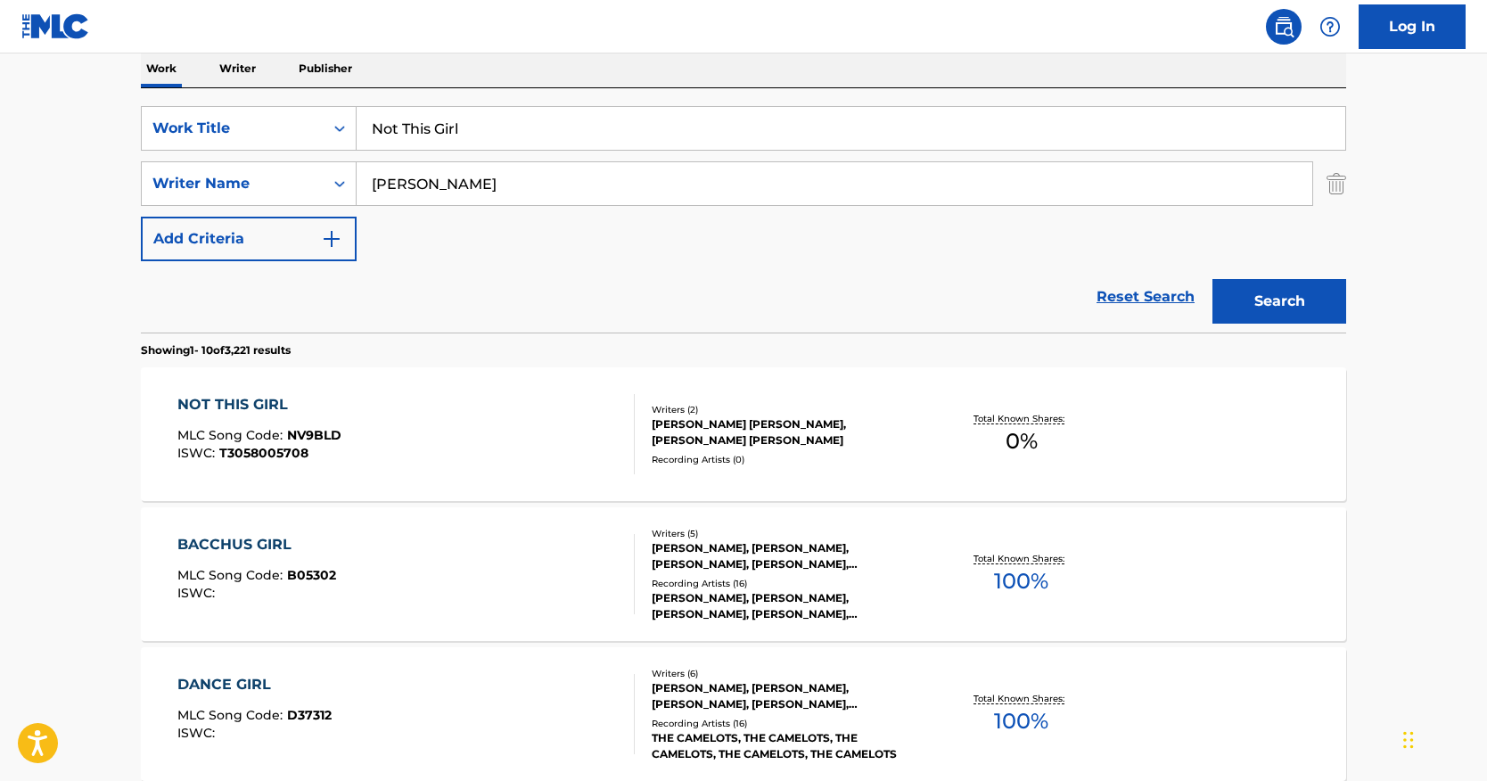
scroll to position [297, 0]
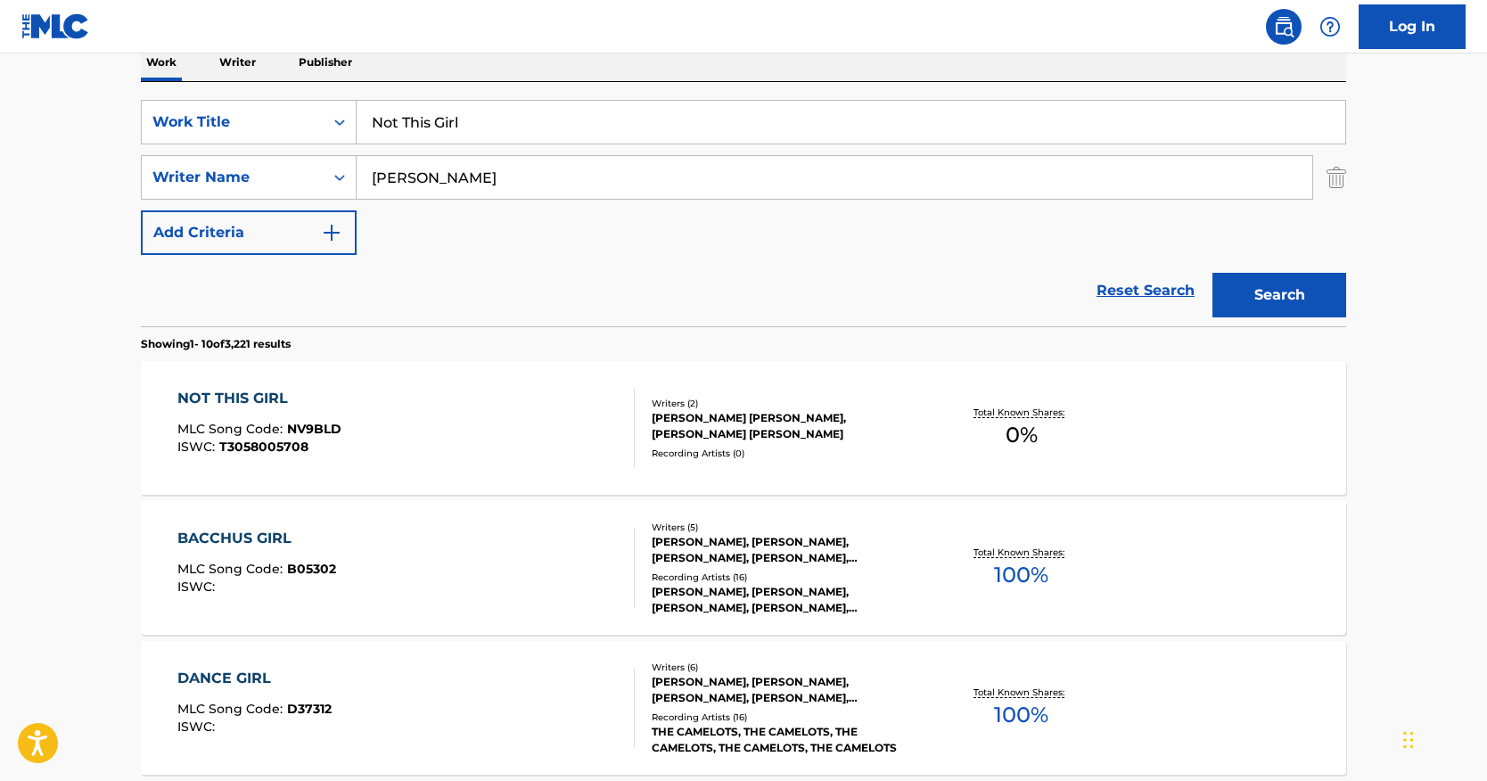
click at [269, 394] on div "NOT THIS GIRL" at bounding box center [259, 398] width 164 height 21
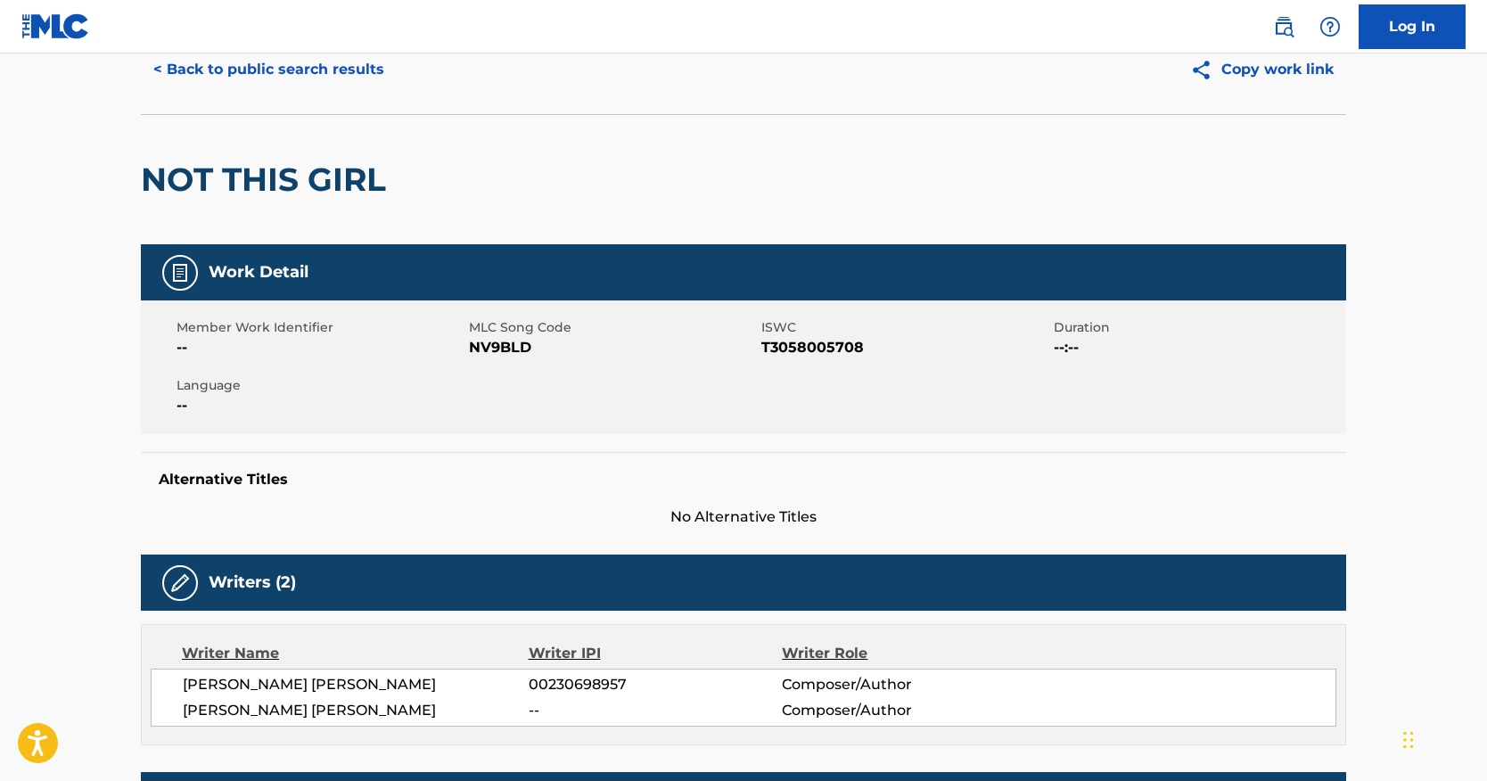
scroll to position [71, 0]
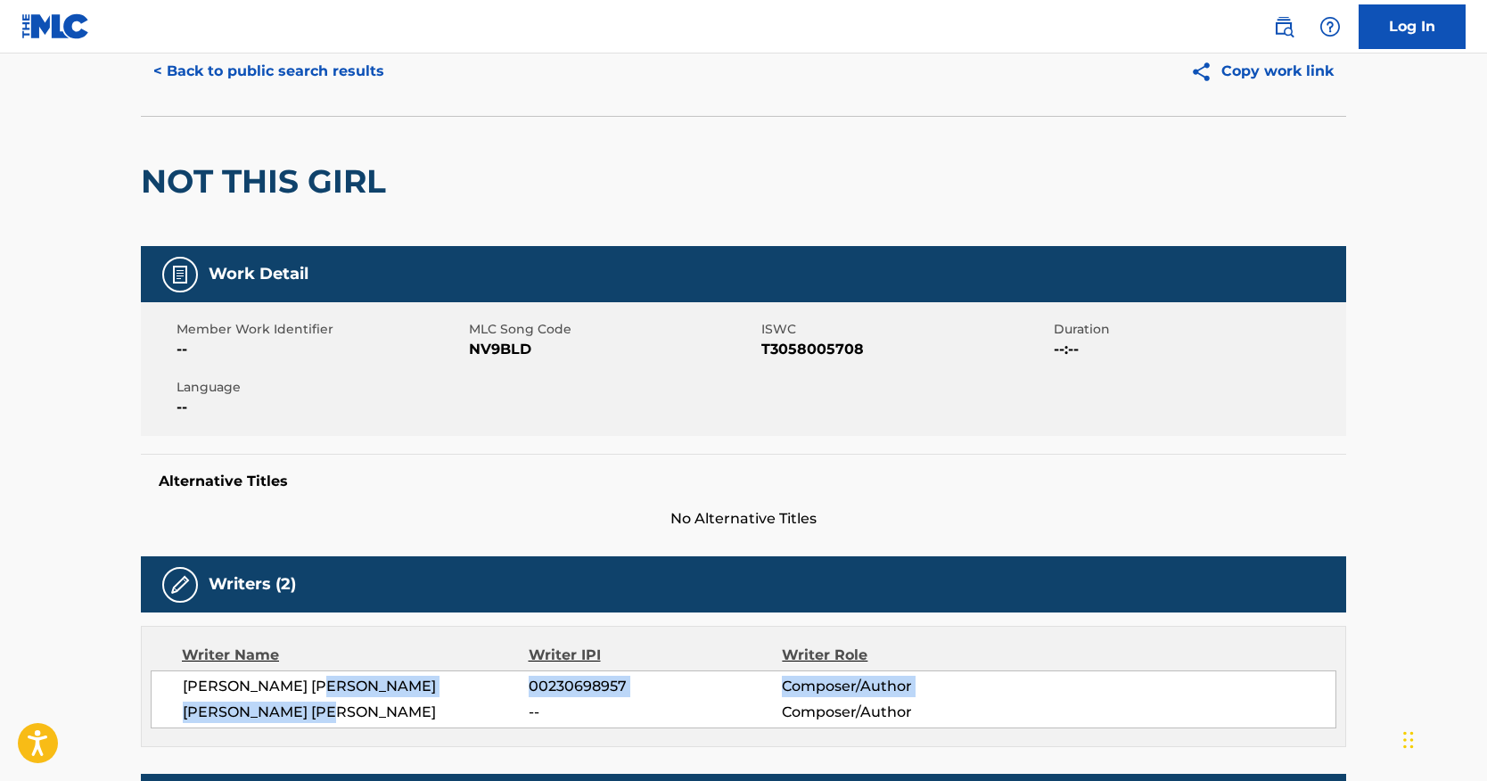
drag, startPoint x: 339, startPoint y: 692, endPoint x: 342, endPoint y: 703, distance: 11.3
click at [342, 703] on div "[PERSON_NAME] [PERSON_NAME] 00230698957 Composer/Author [PERSON_NAME] [PERSON_N…" at bounding box center [744, 700] width 1186 height 58
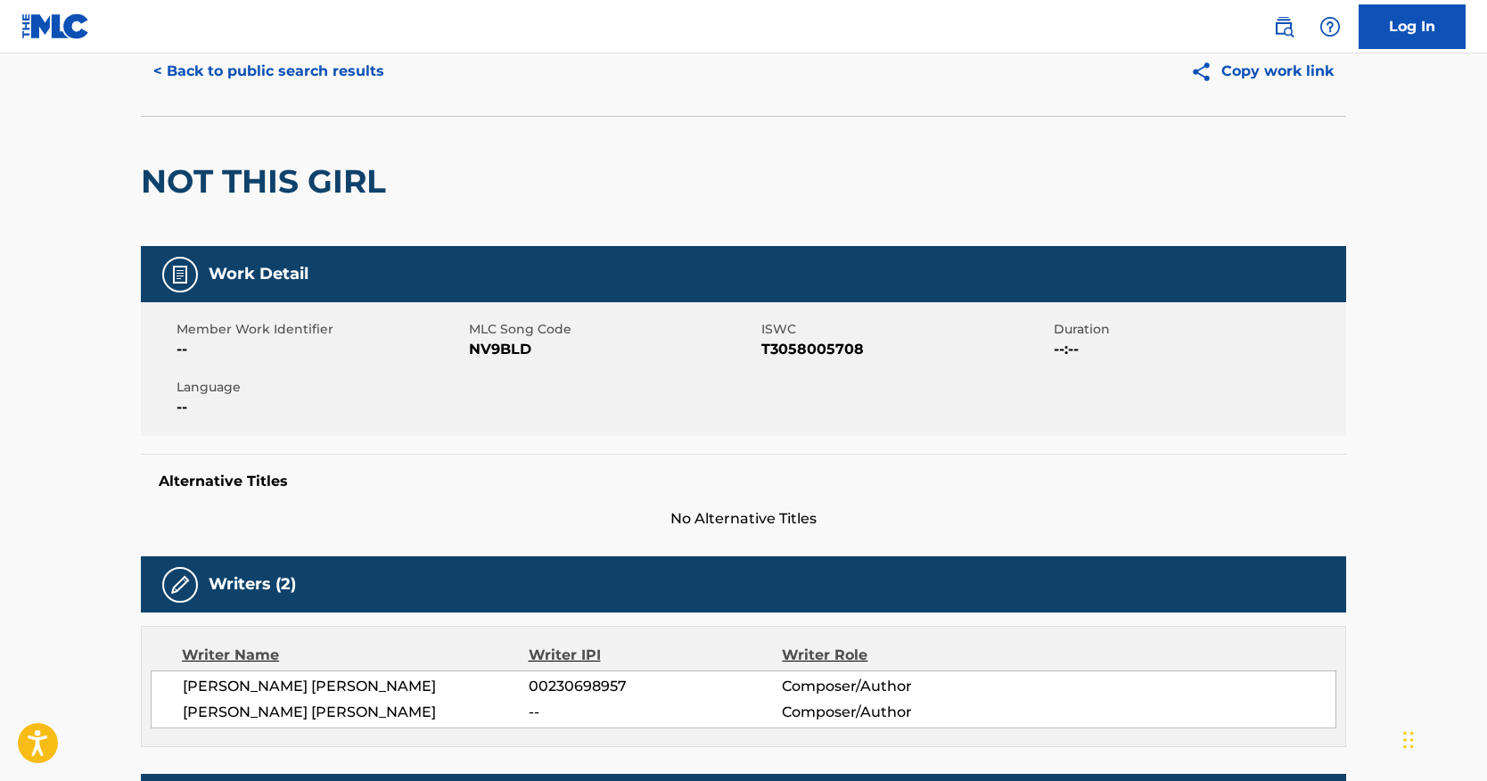
drag, startPoint x: 342, startPoint y: 703, endPoint x: 350, endPoint y: 712, distance: 12.1
click at [350, 712] on span "[PERSON_NAME] [PERSON_NAME]" at bounding box center [356, 712] width 346 height 21
copy span "GALERNO"
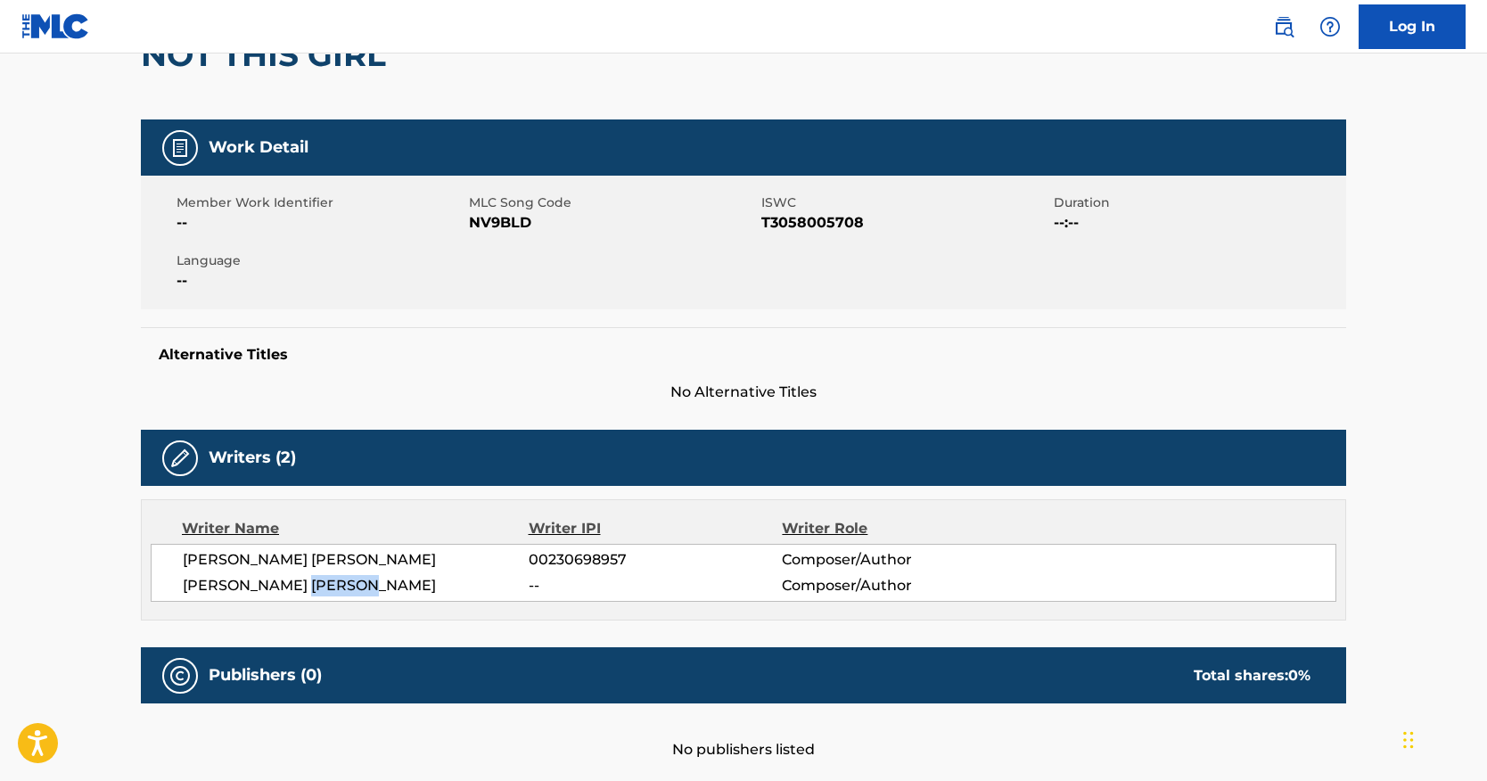
scroll to position [190, 0]
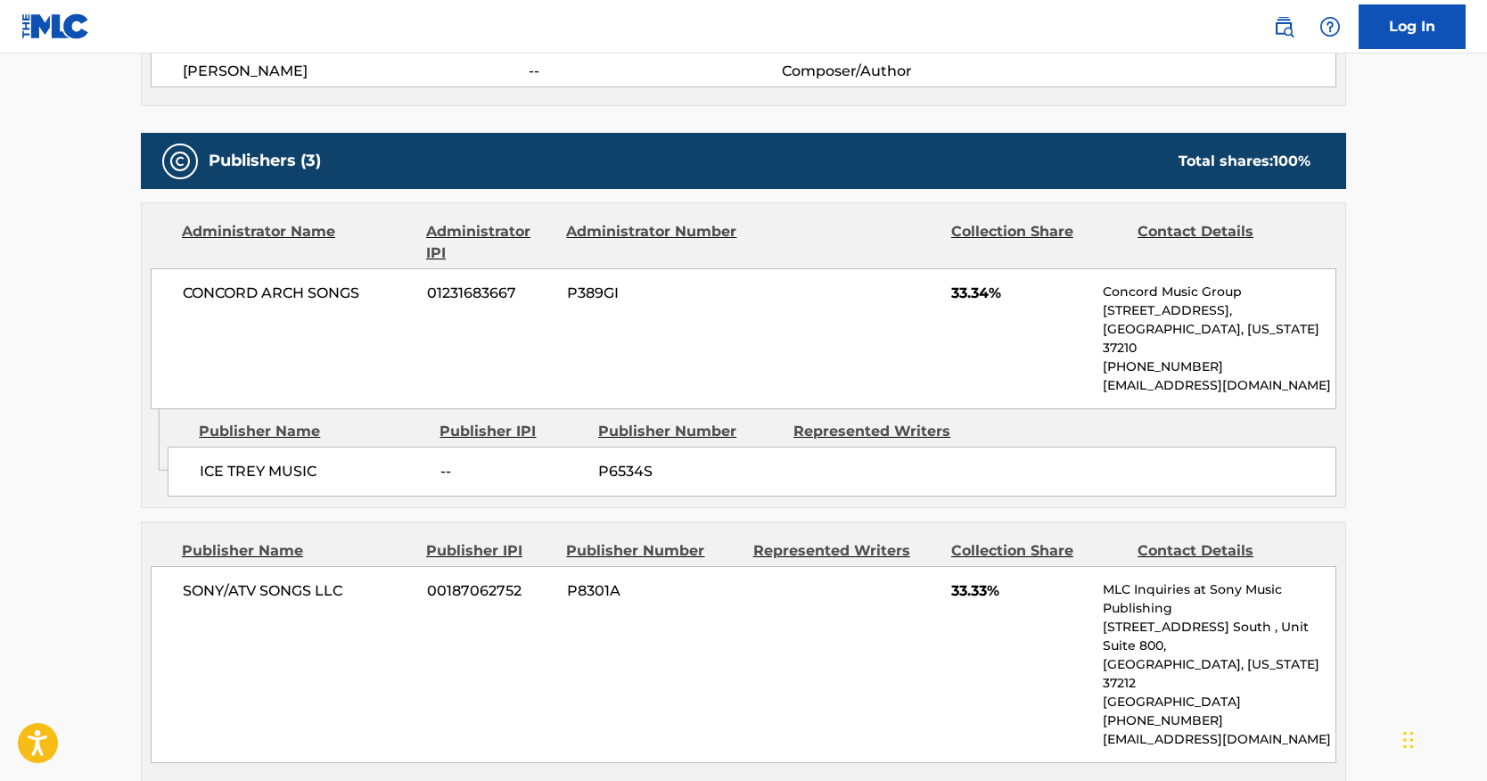
scroll to position [739, 0]
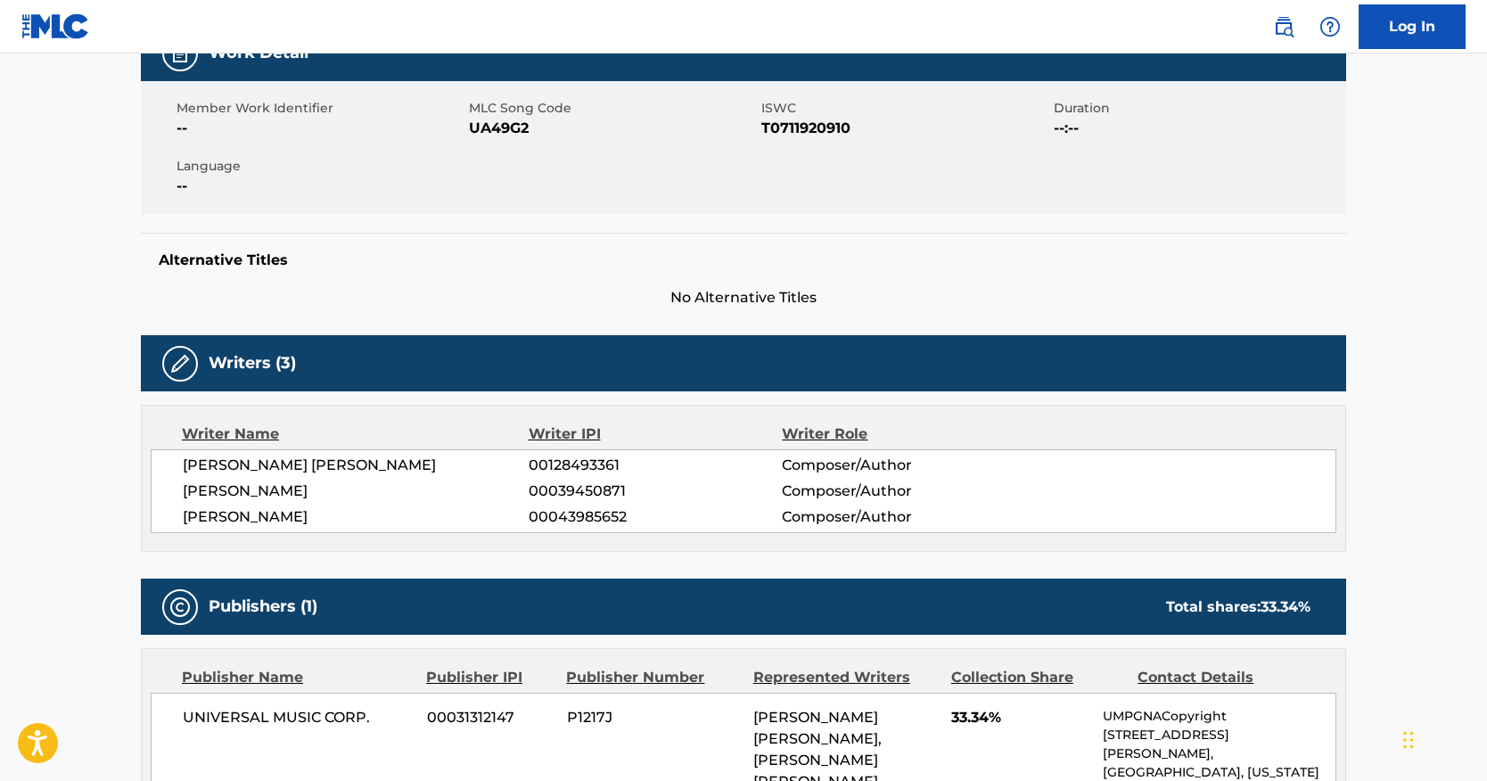
scroll to position [297, 0]
